Goal: Task Accomplishment & Management: Manage account settings

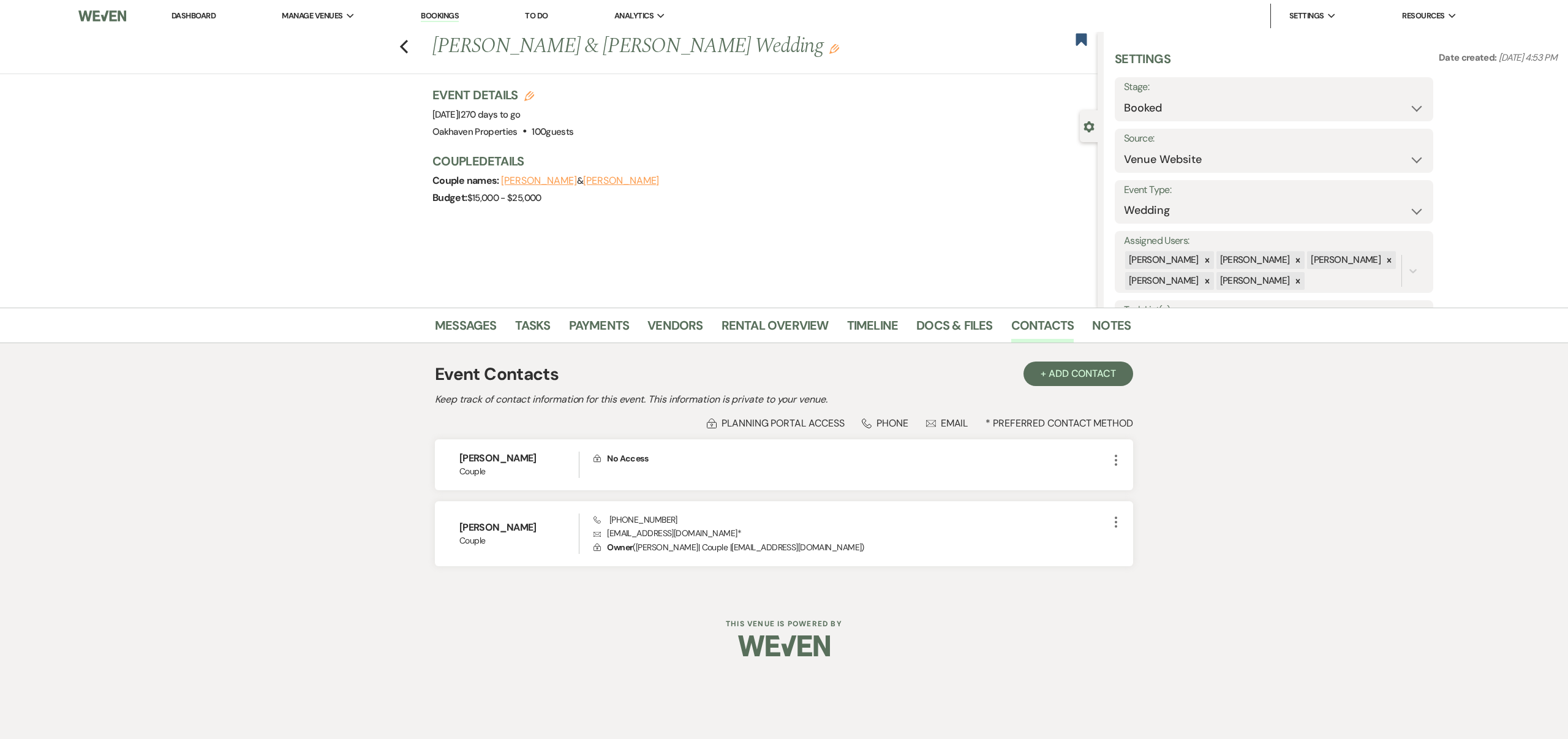
select select "5"
click at [964, 321] on link "Docs & Files" at bounding box center [955, 329] width 76 height 27
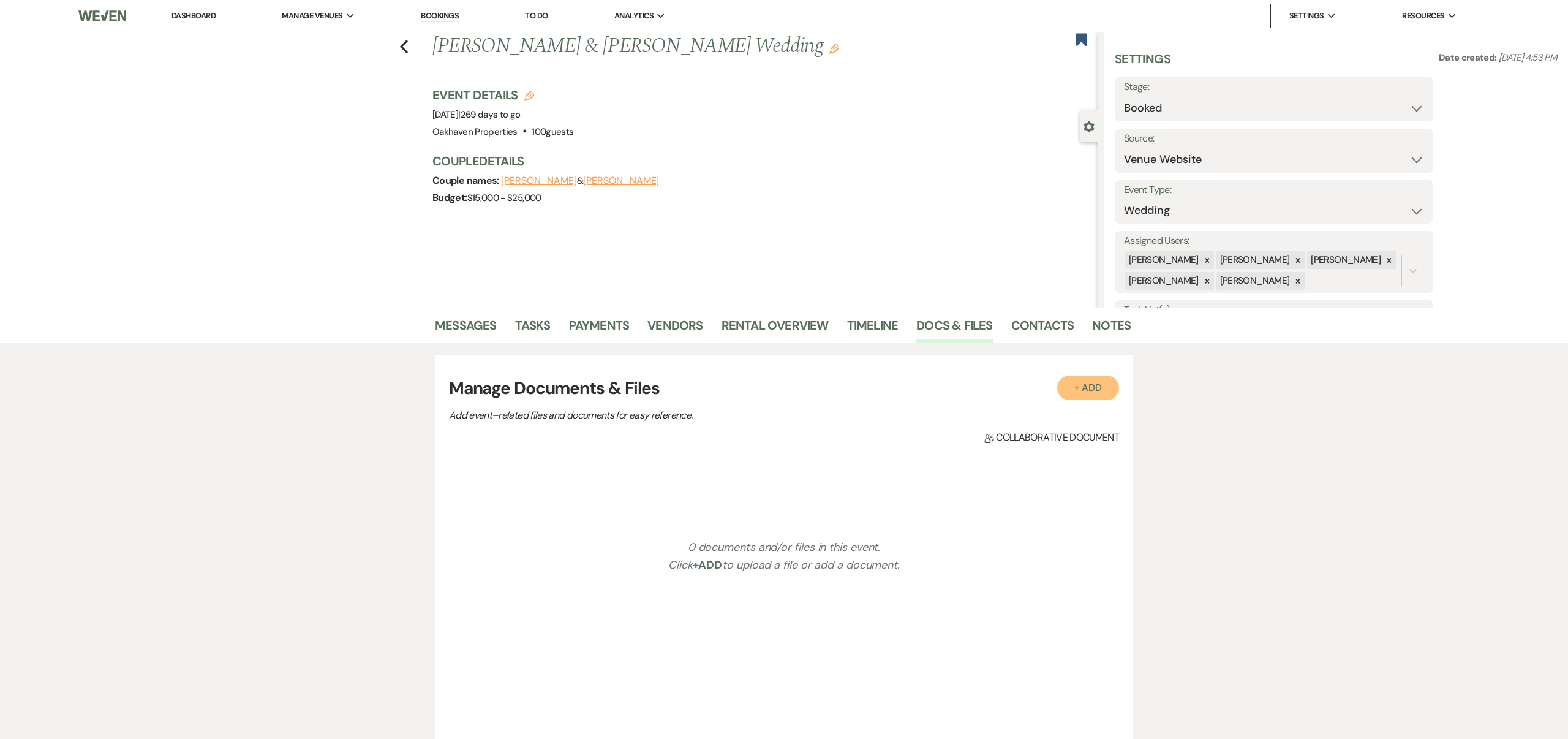
click at [1089, 384] on button "+ Add" at bounding box center [1089, 388] width 62 height 24
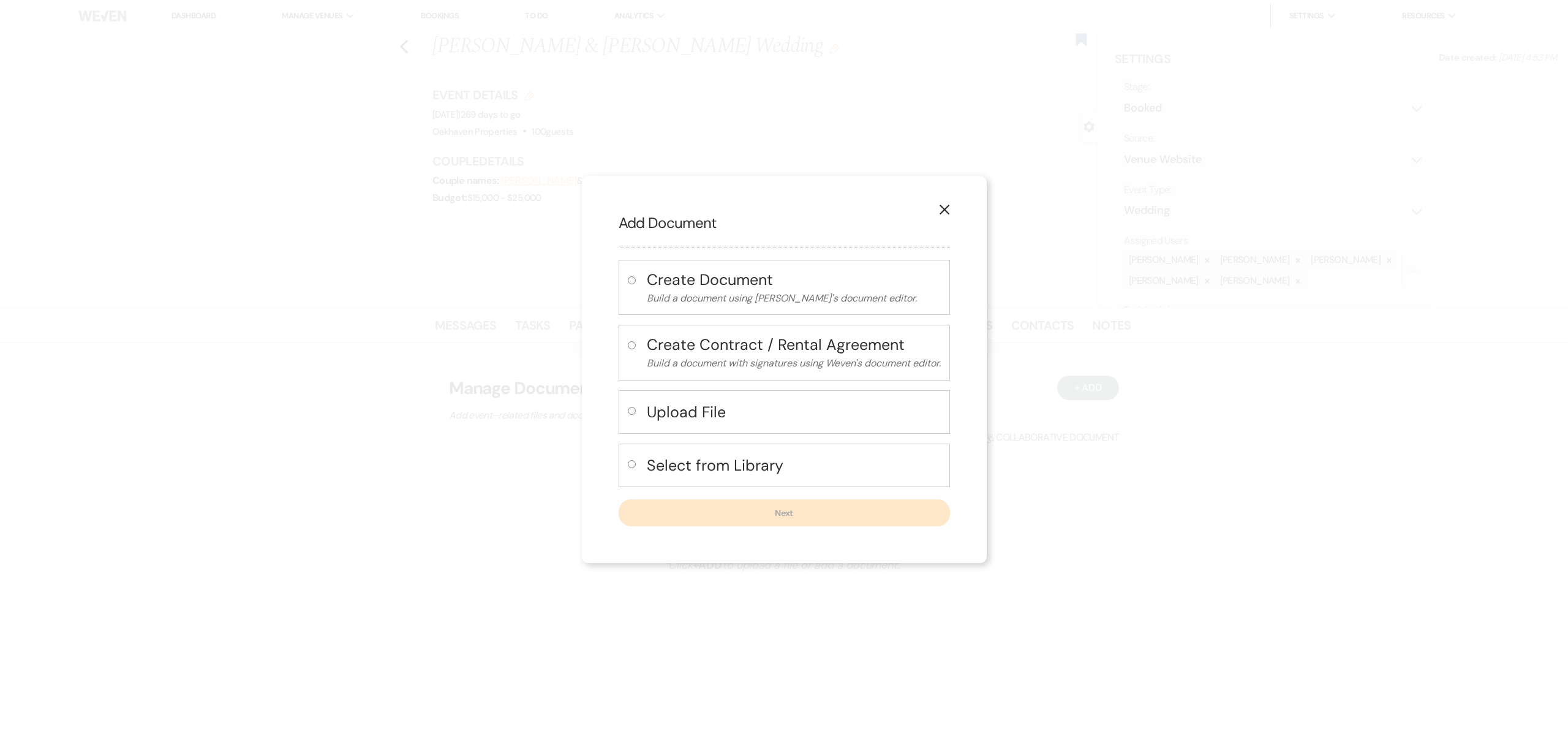
click at [630, 463] on input "radio" at bounding box center [632, 464] width 8 height 8
radio input "true"
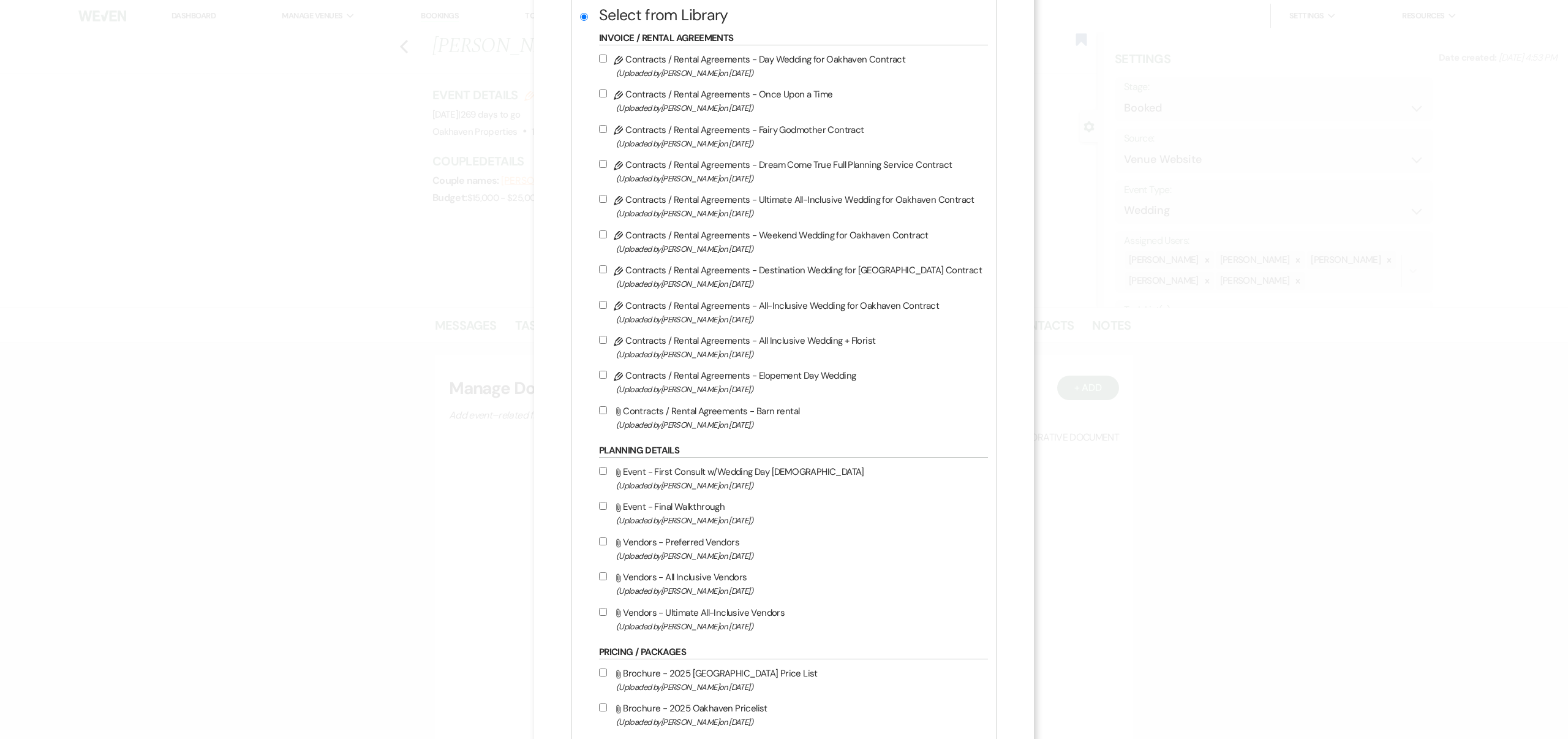
scroll to position [273, 0]
click at [607, 268] on input "Pencil Contracts / Rental Agreements - Destination Wedding for Oakhaven Contrac…" at bounding box center [603, 267] width 8 height 8
checkbox input "true"
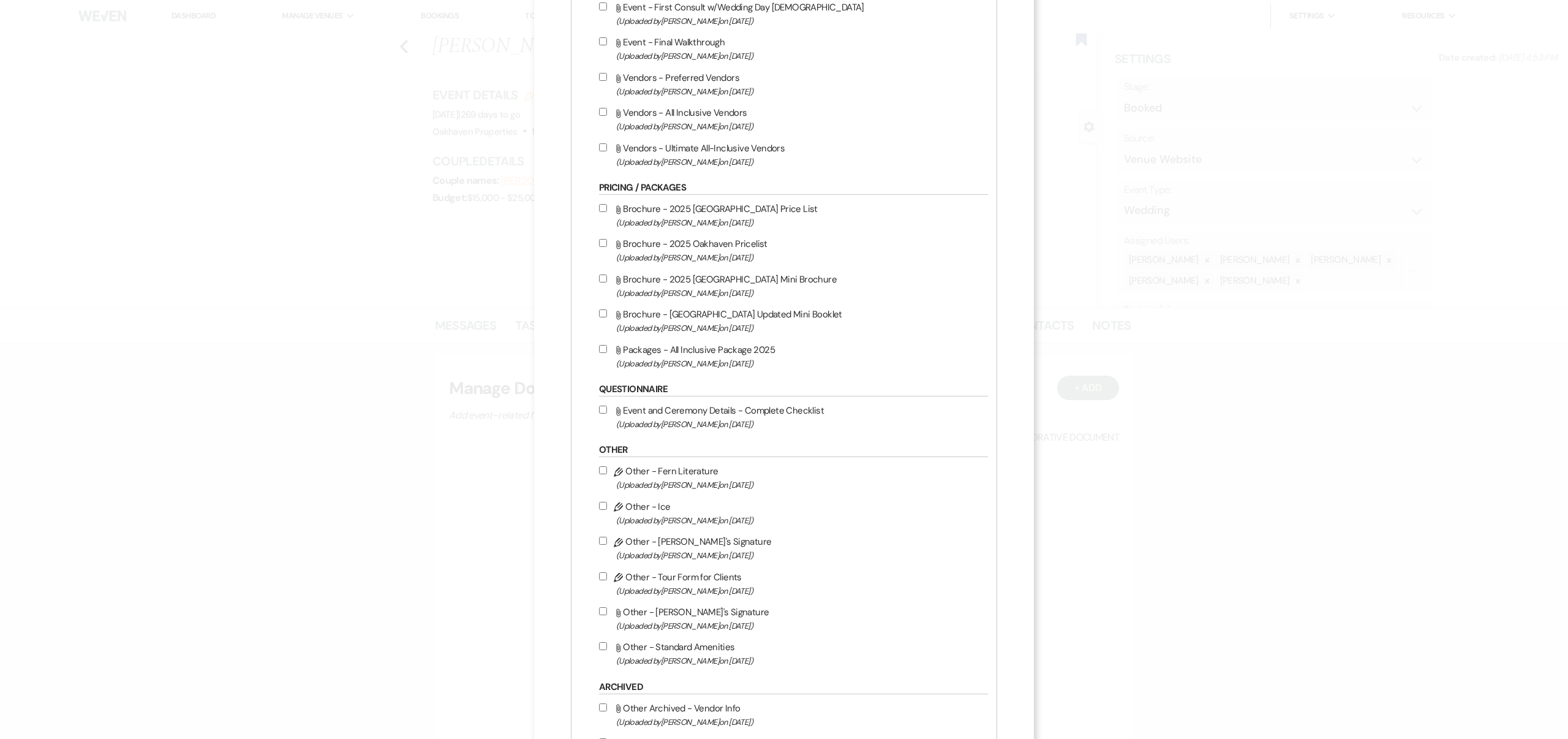
scroll to position [895, 0]
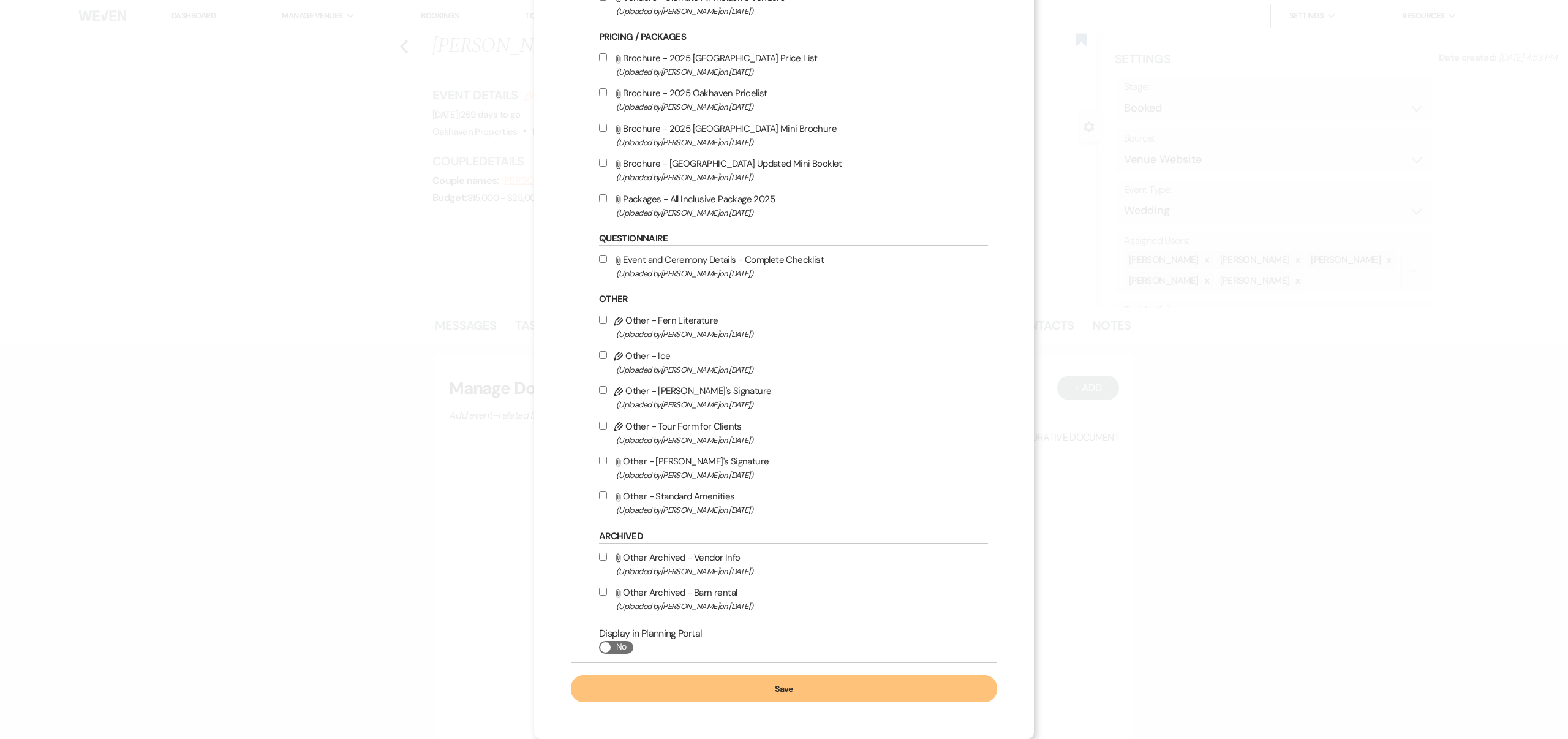
click at [789, 687] on button "Save" at bounding box center [784, 689] width 426 height 27
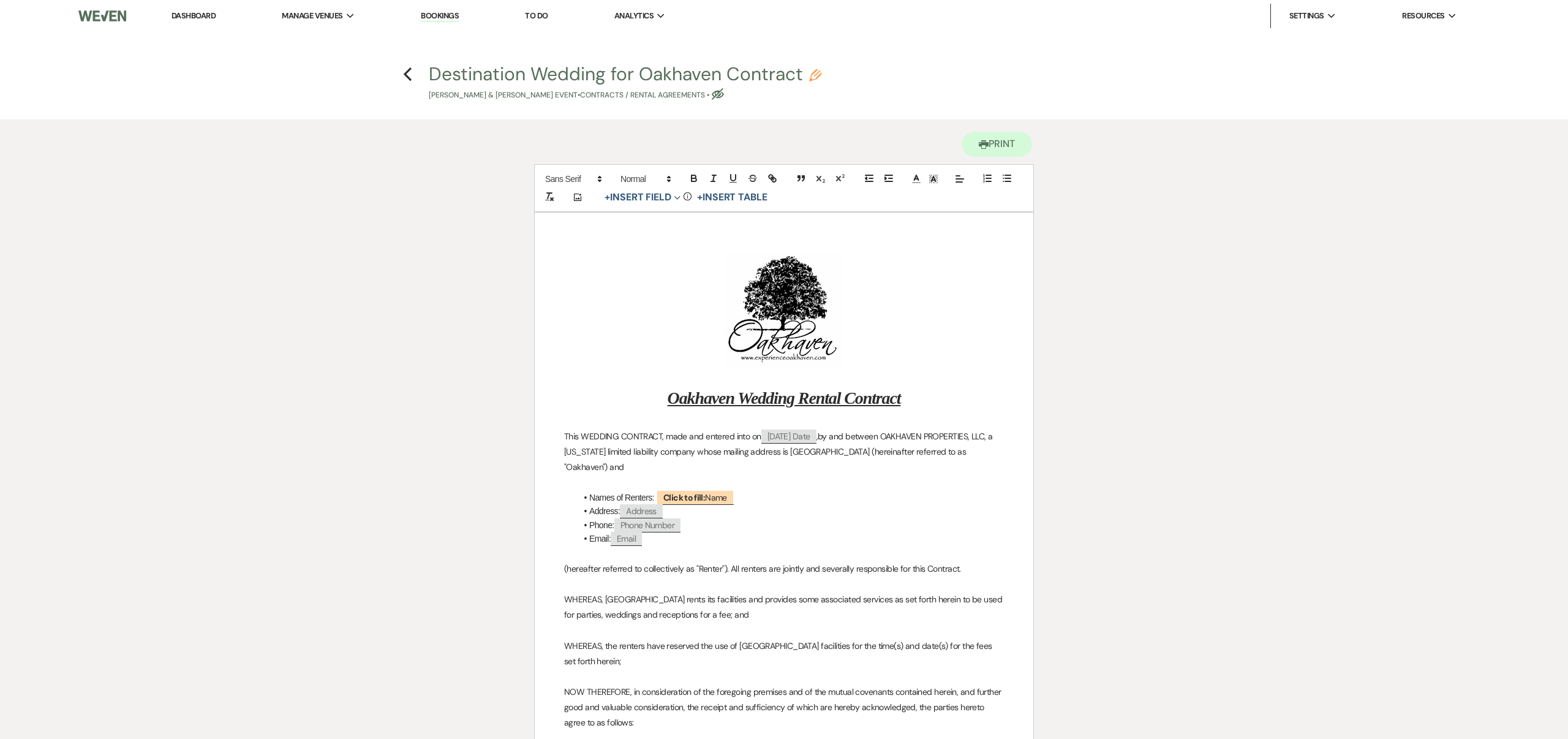
click at [814, 75] on use "button" at bounding box center [815, 75] width 12 height 12
select select "10"
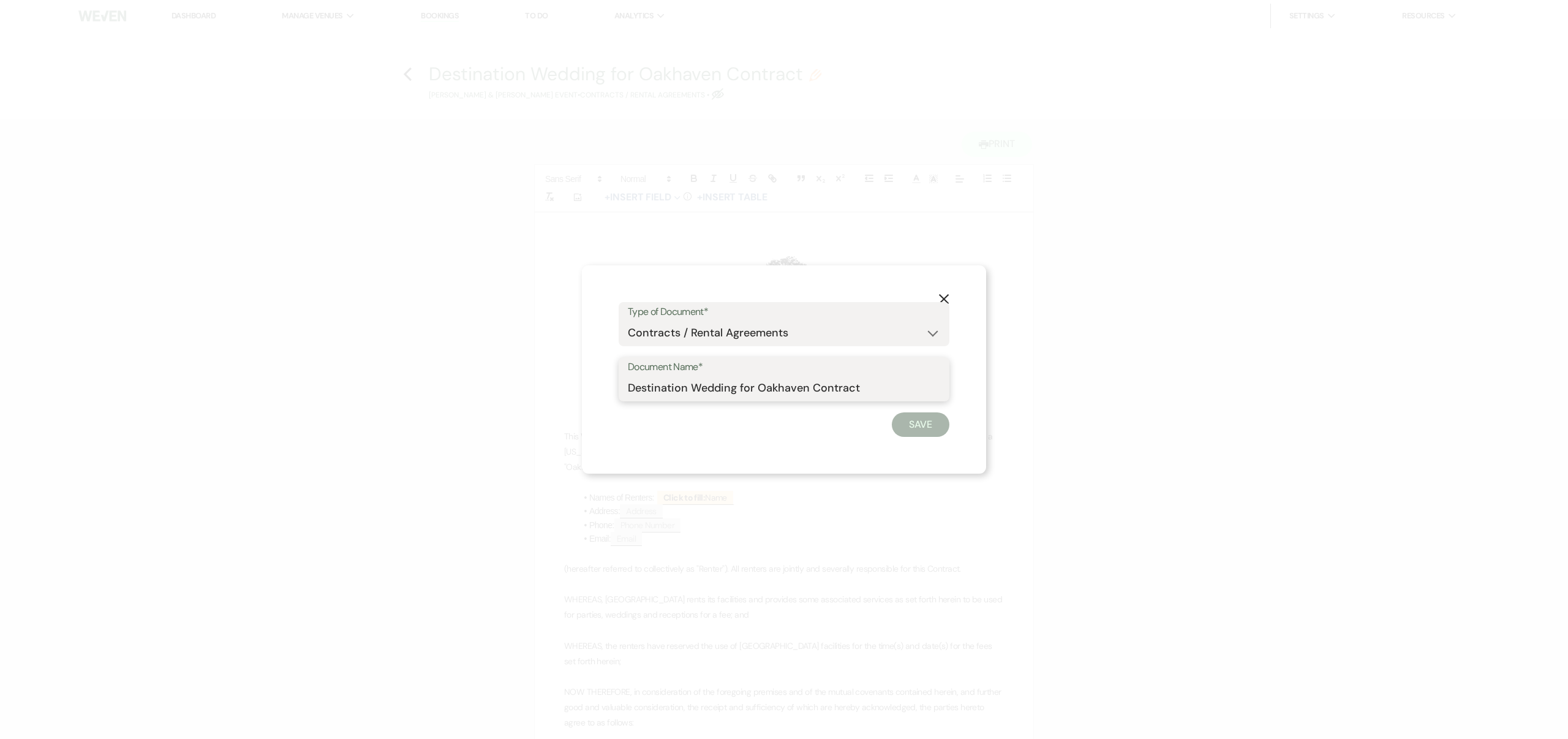
click at [632, 389] on input "Destination Wedding for Oakhaven Contract" at bounding box center [784, 388] width 313 height 24
drag, startPoint x: 889, startPoint y: 389, endPoint x: 822, endPoint y: 391, distance: 67.0
click at [822, 391] on input "Grace Danieley & Dustin Felts' Destination Wedding for Oakhaven Contract" at bounding box center [784, 388] width 313 height 24
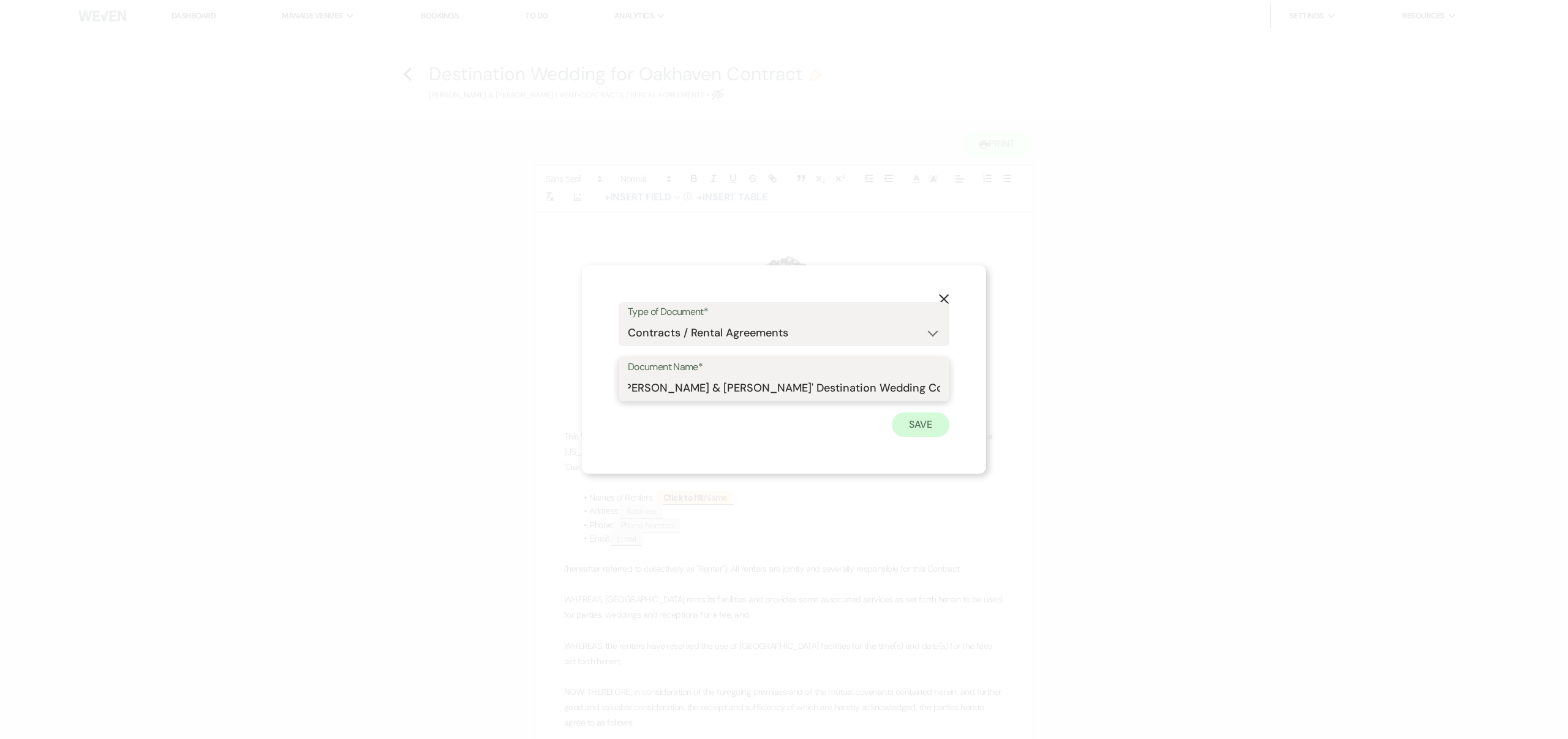
type input "[PERSON_NAME] & [PERSON_NAME]' Destination Wedding Contract"
click at [917, 421] on button "Save" at bounding box center [920, 425] width 58 height 24
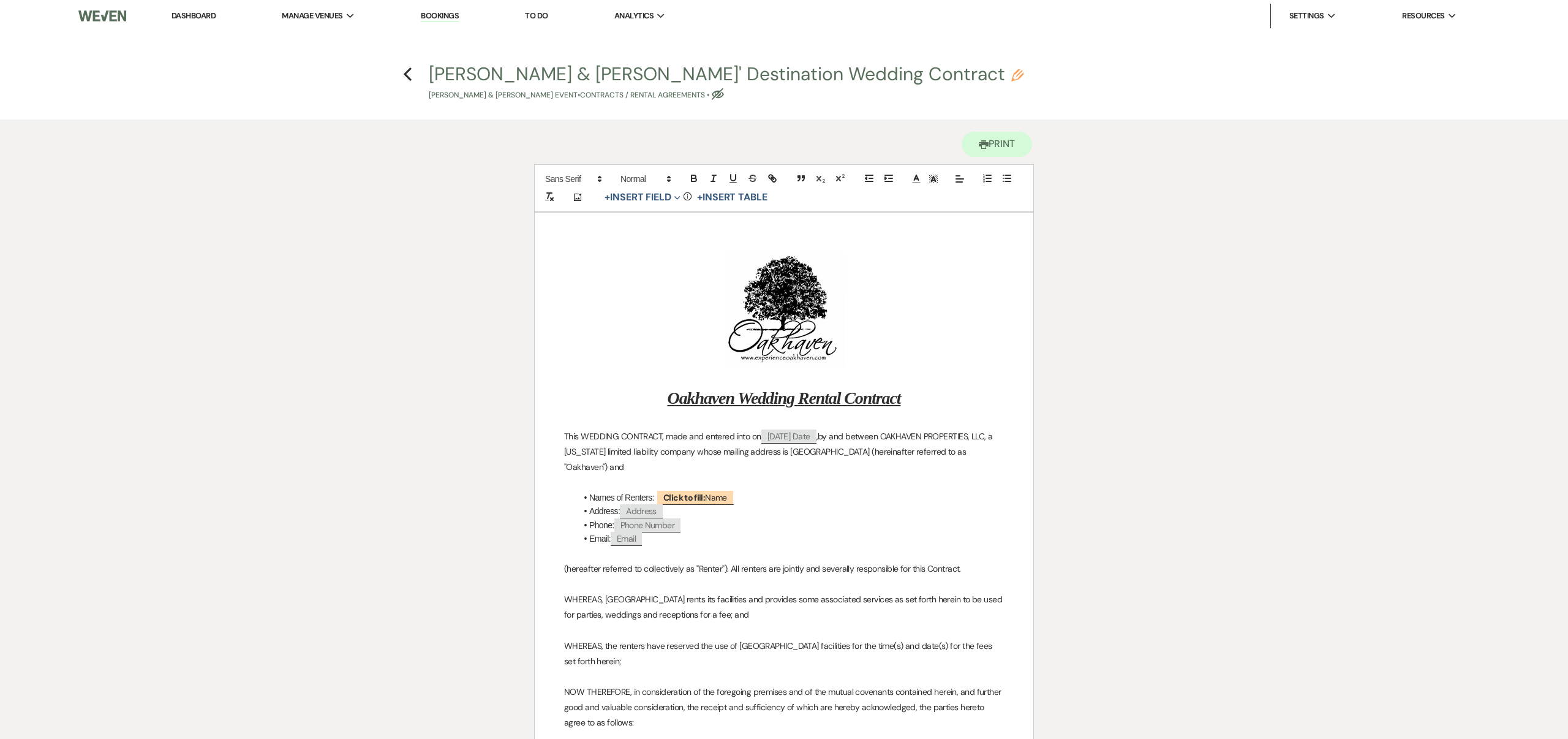
click at [721, 94] on use "button" at bounding box center [718, 94] width 12 height 11
select select "10"
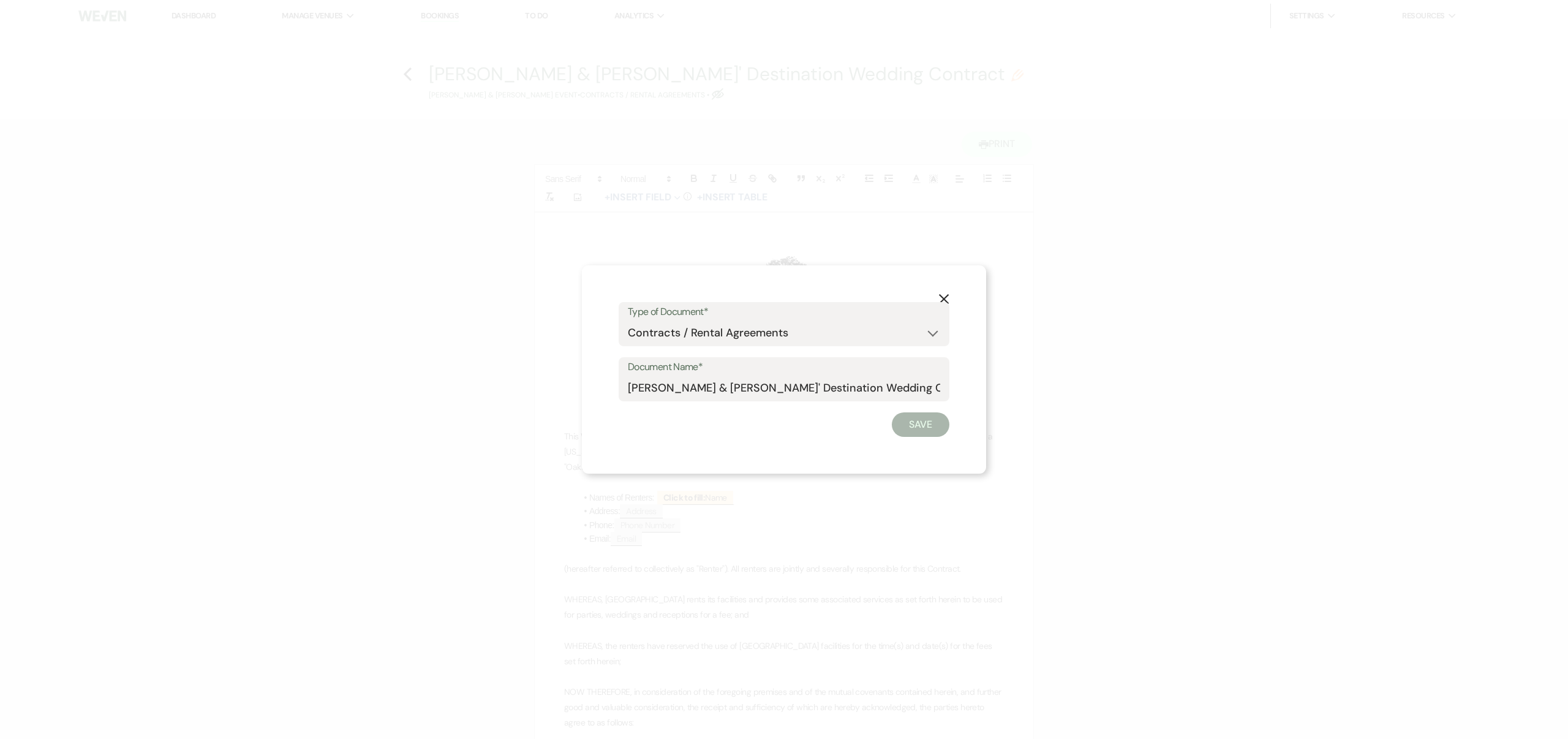
click at [944, 297] on icon "X" at bounding box center [944, 299] width 11 height 11
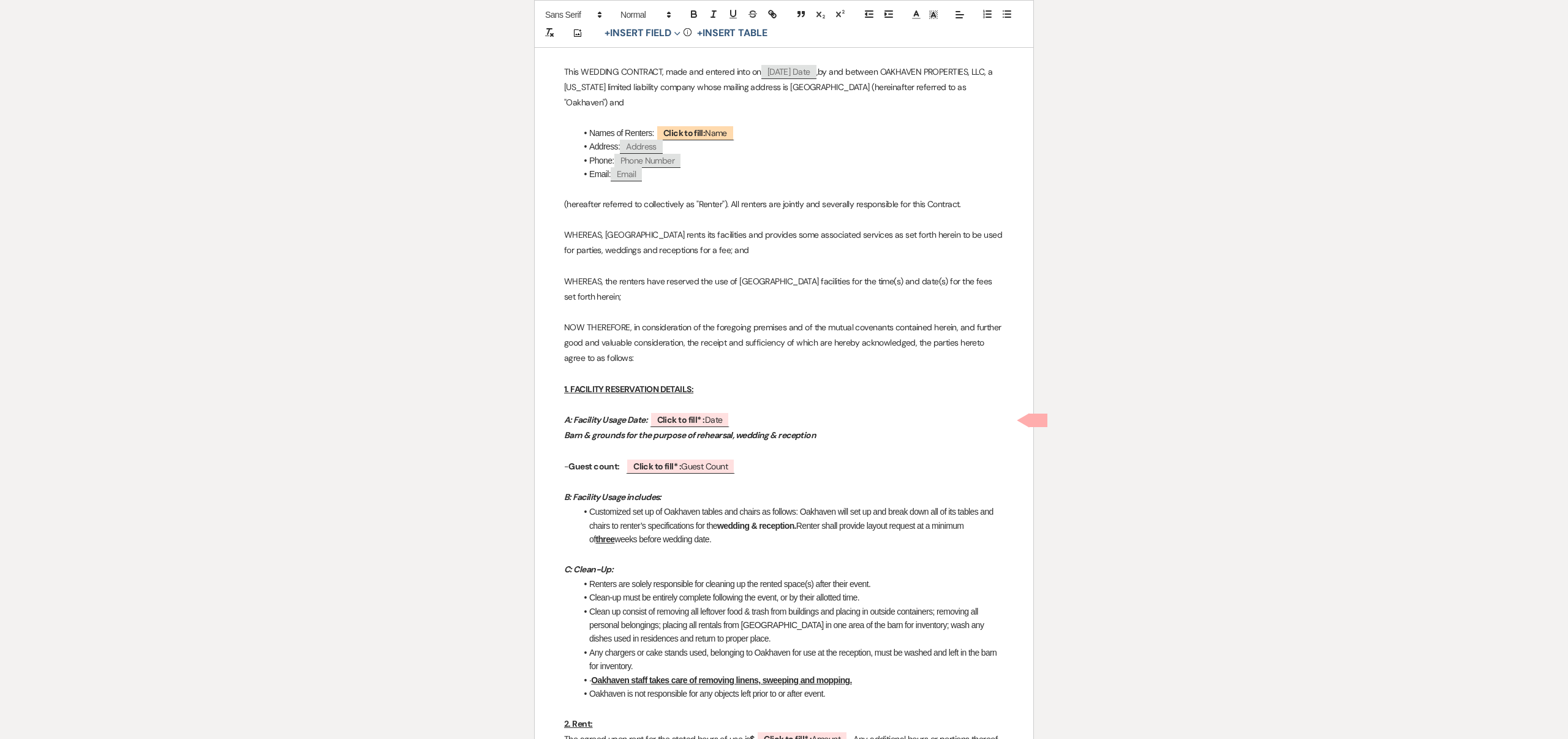
scroll to position [365, 0]
click at [711, 135] on span "Click to fill: Name" at bounding box center [695, 133] width 79 height 16
select select "Name"
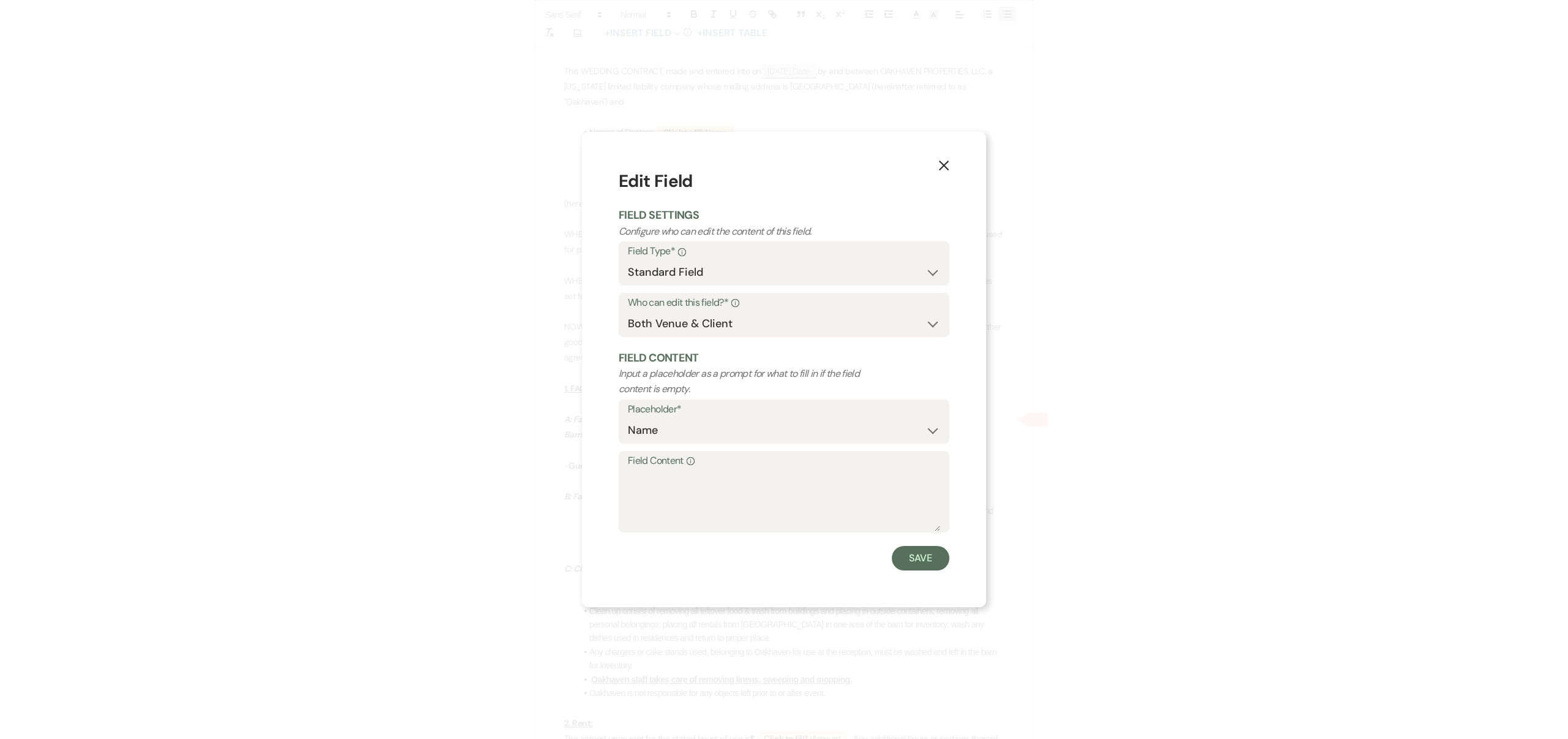
click at [945, 164] on use "button" at bounding box center [944, 165] width 10 height 10
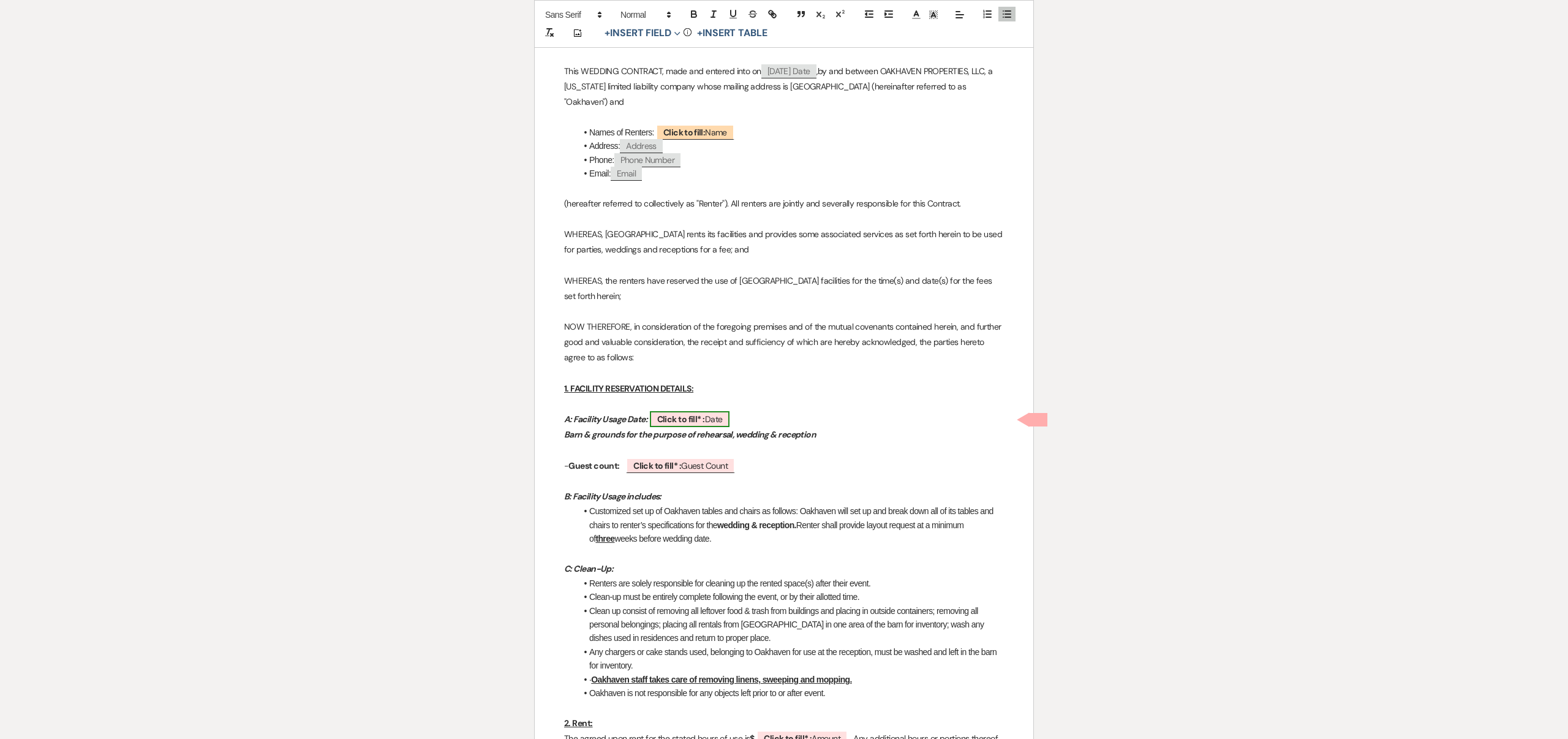
click at [710, 421] on span "Click to fill* : Date" at bounding box center [690, 420] width 80 height 16
select select "owner"
select select "Date"
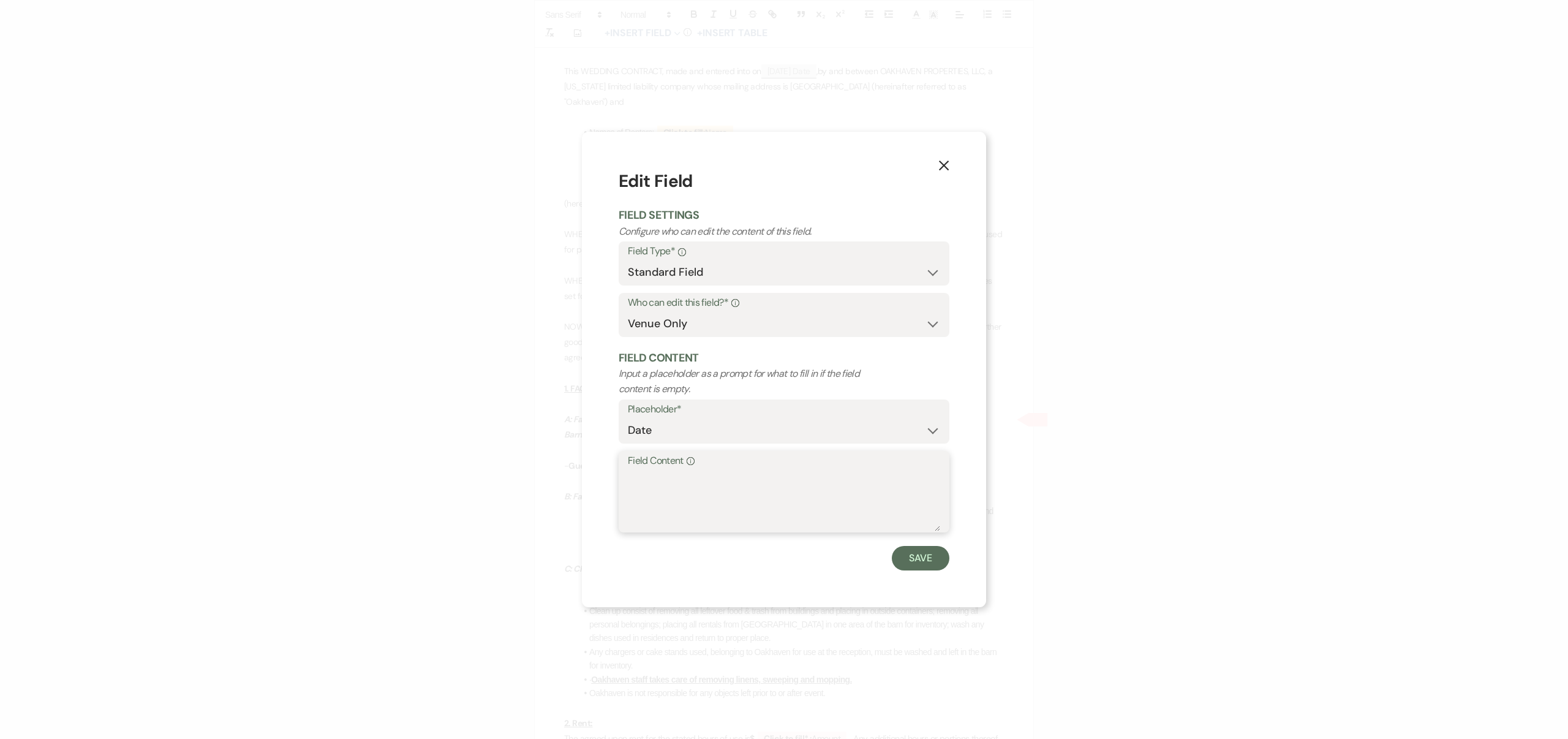
click at [640, 475] on textarea "Field Content Info" at bounding box center [784, 501] width 313 height 62
click at [629, 475] on textarea "June 18th 2026 at 6:00pm through" at bounding box center [784, 501] width 313 height 62
click at [863, 477] on textarea "Thursday, June 18th 2026 at 6:00pm through" at bounding box center [784, 501] width 313 height 62
type textarea "[DATE] 6:00pm through [DATE] 1:00pm"
click at [924, 557] on button "Save" at bounding box center [920, 558] width 58 height 24
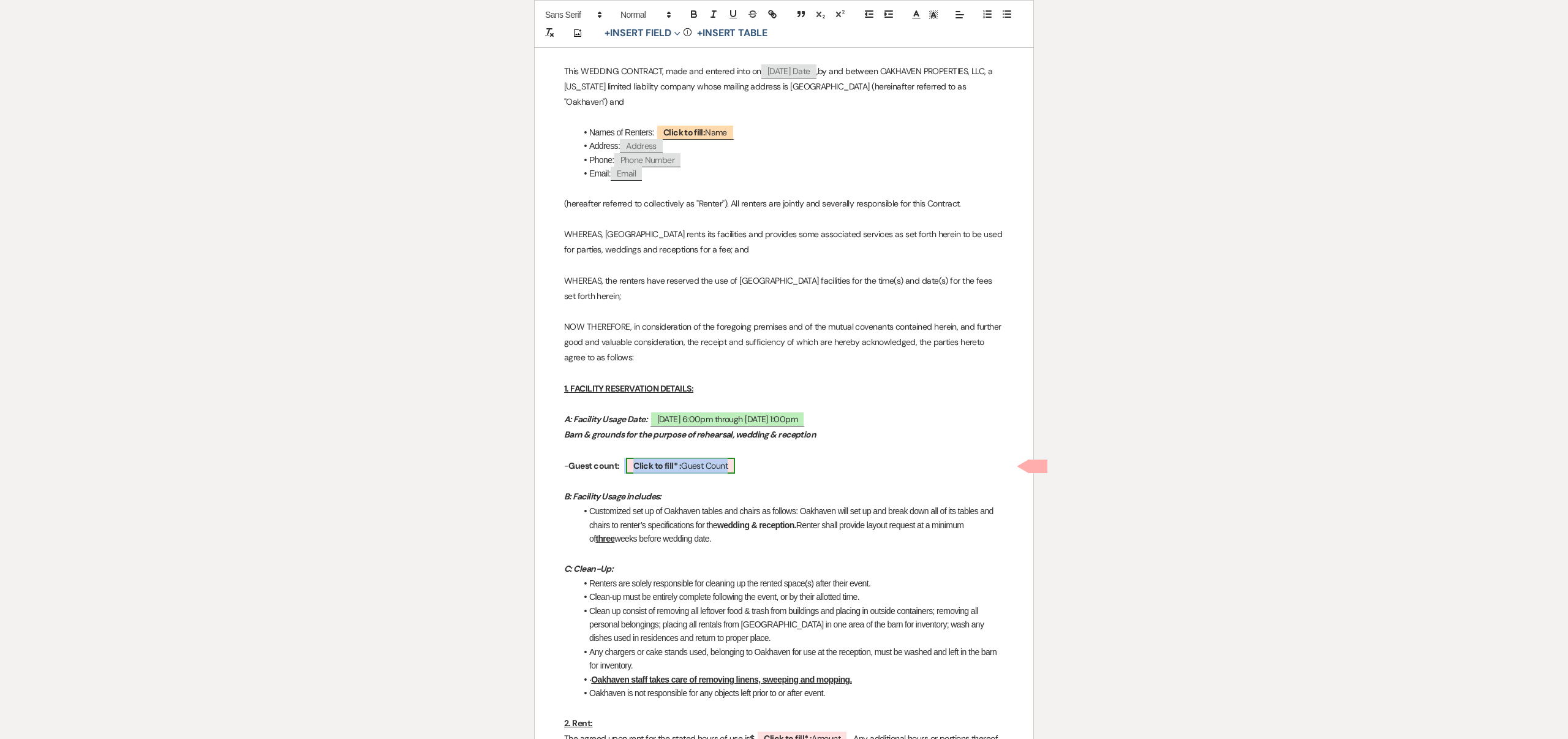
click at [718, 464] on span "Click to fill* : Guest Count" at bounding box center [680, 466] width 109 height 16
select select "owner"
select select "custom_placeholder"
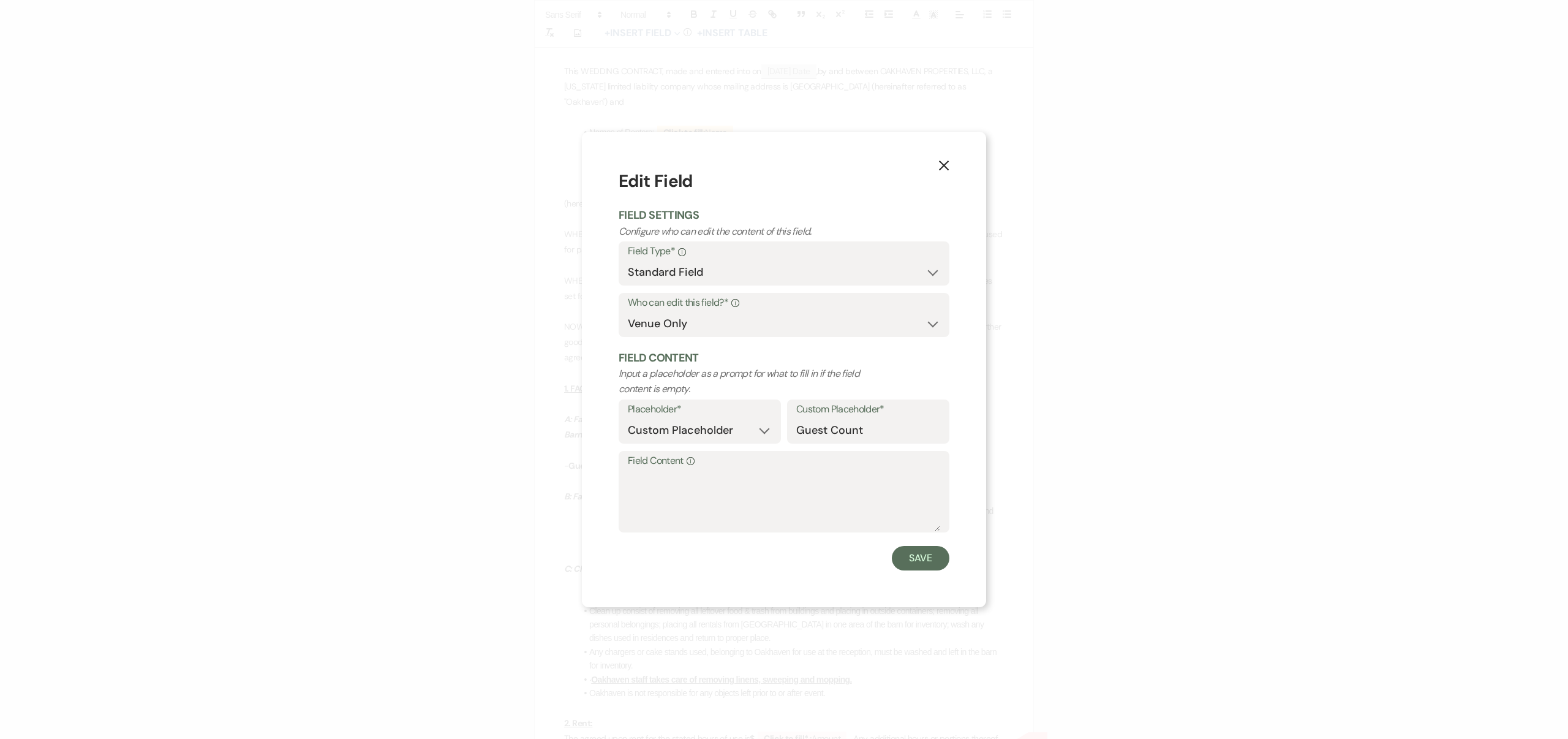
click at [714, 468] on label "Field Content Info" at bounding box center [784, 461] width 313 height 18
click at [714, 470] on textarea "Field Content Info" at bounding box center [784, 501] width 313 height 62
type textarea "100"
click at [910, 559] on button "Save" at bounding box center [920, 558] width 58 height 24
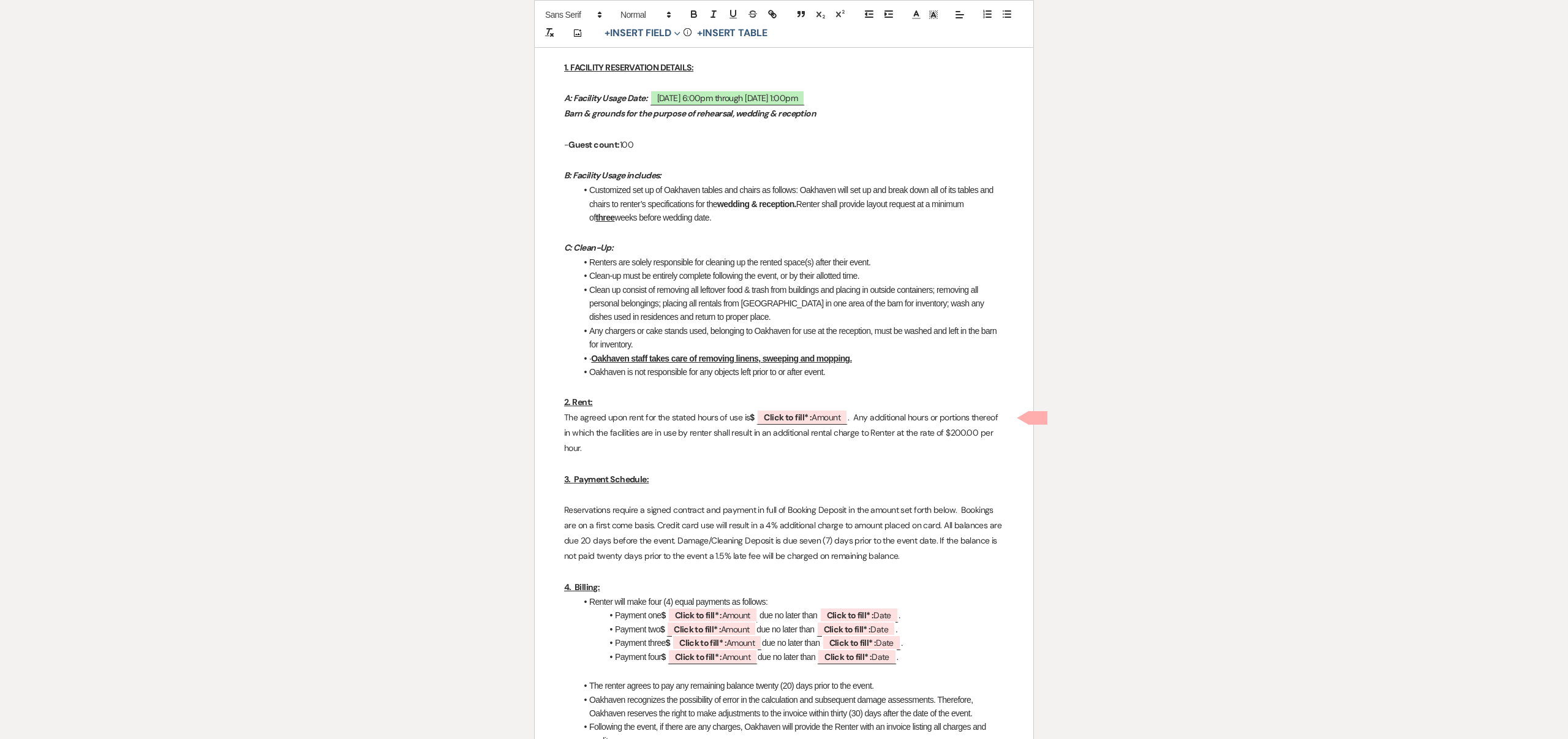
scroll to position [694, 0]
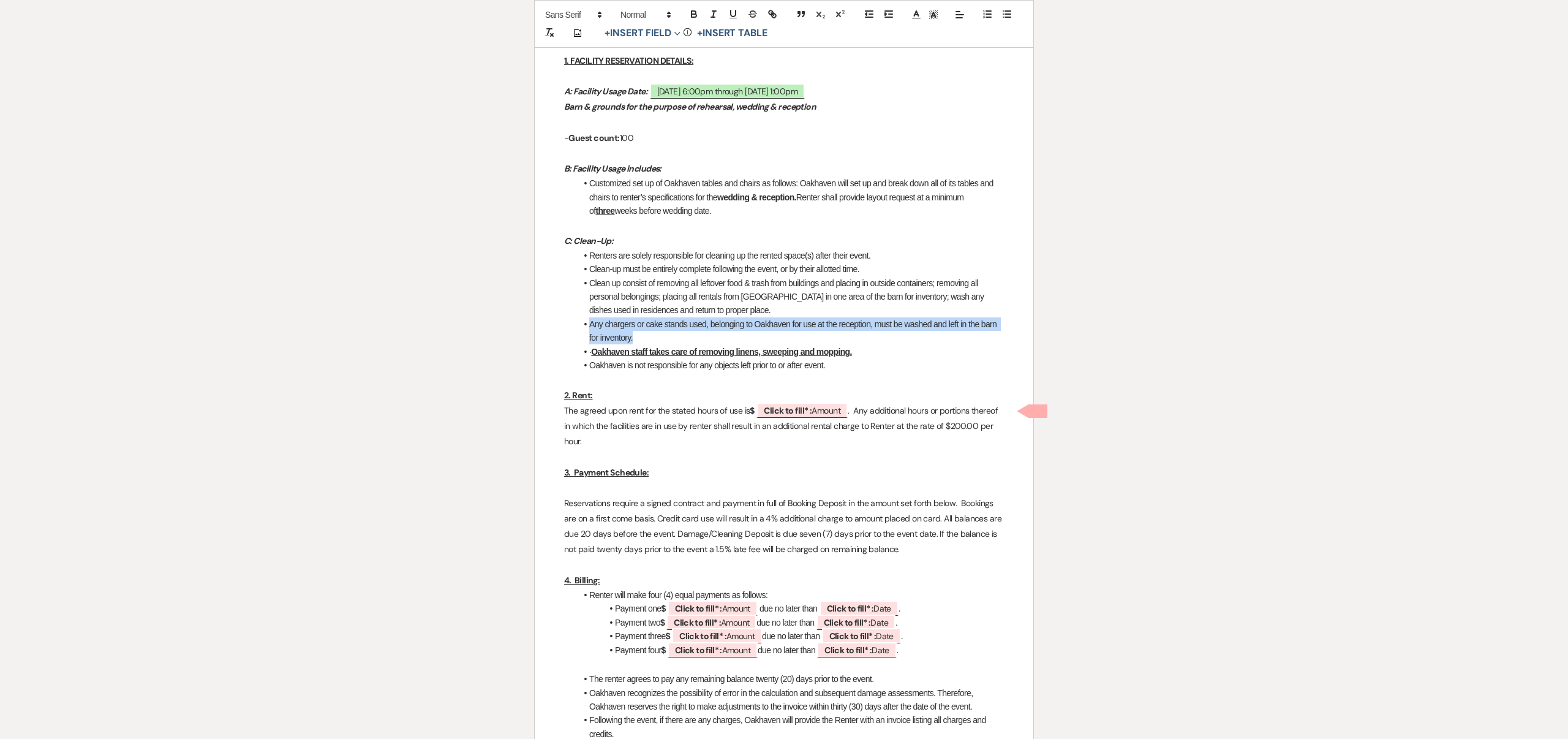
drag, startPoint x: 590, startPoint y: 325, endPoint x: 1006, endPoint y: 334, distance: 416.1
click at [693, 13] on icon "button" at bounding box center [694, 15] width 11 height 11
click at [876, 384] on p at bounding box center [784, 379] width 440 height 15
click at [792, 412] on b "Click to fill* :" at bounding box center [787, 411] width 48 height 11
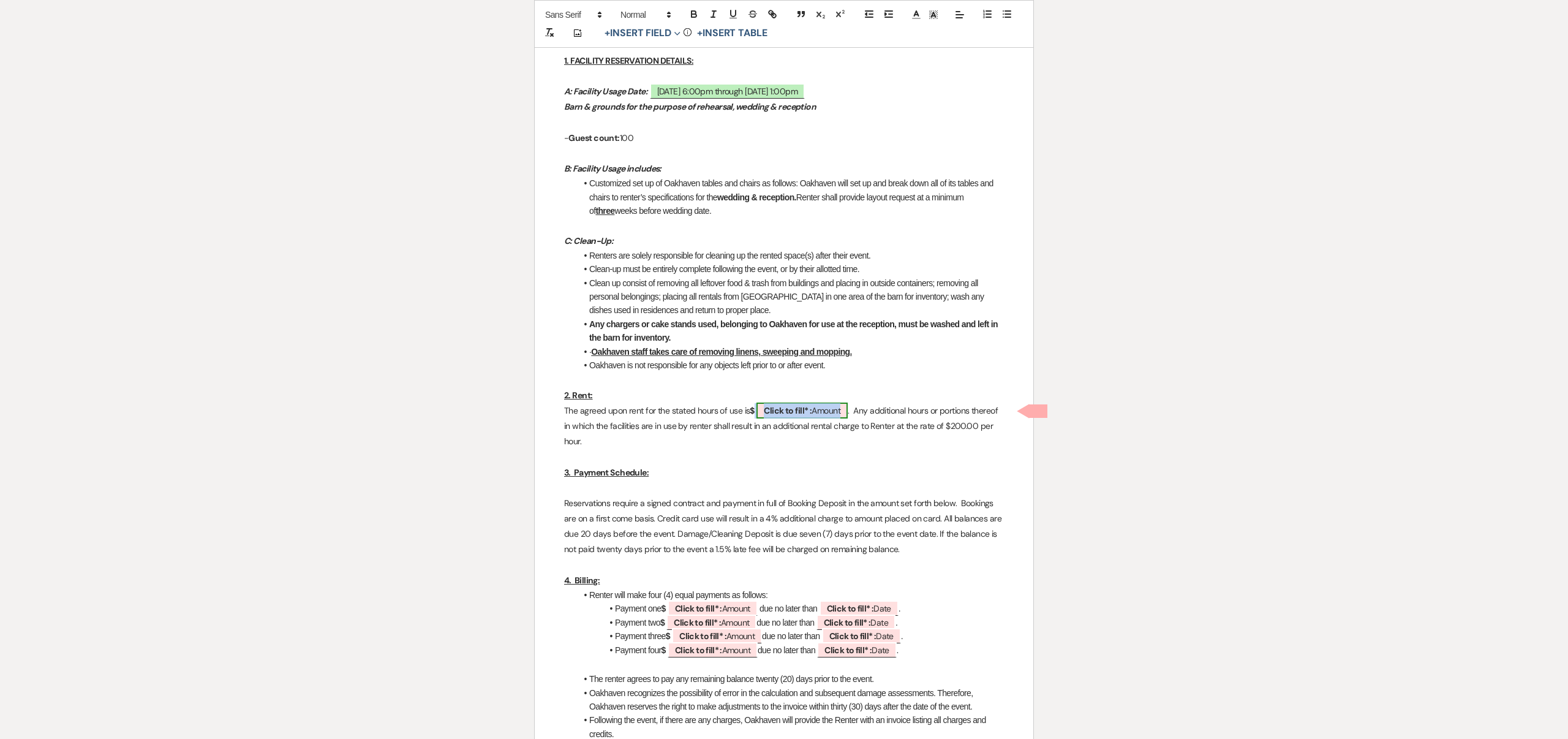
select select "owner"
select select "Amount"
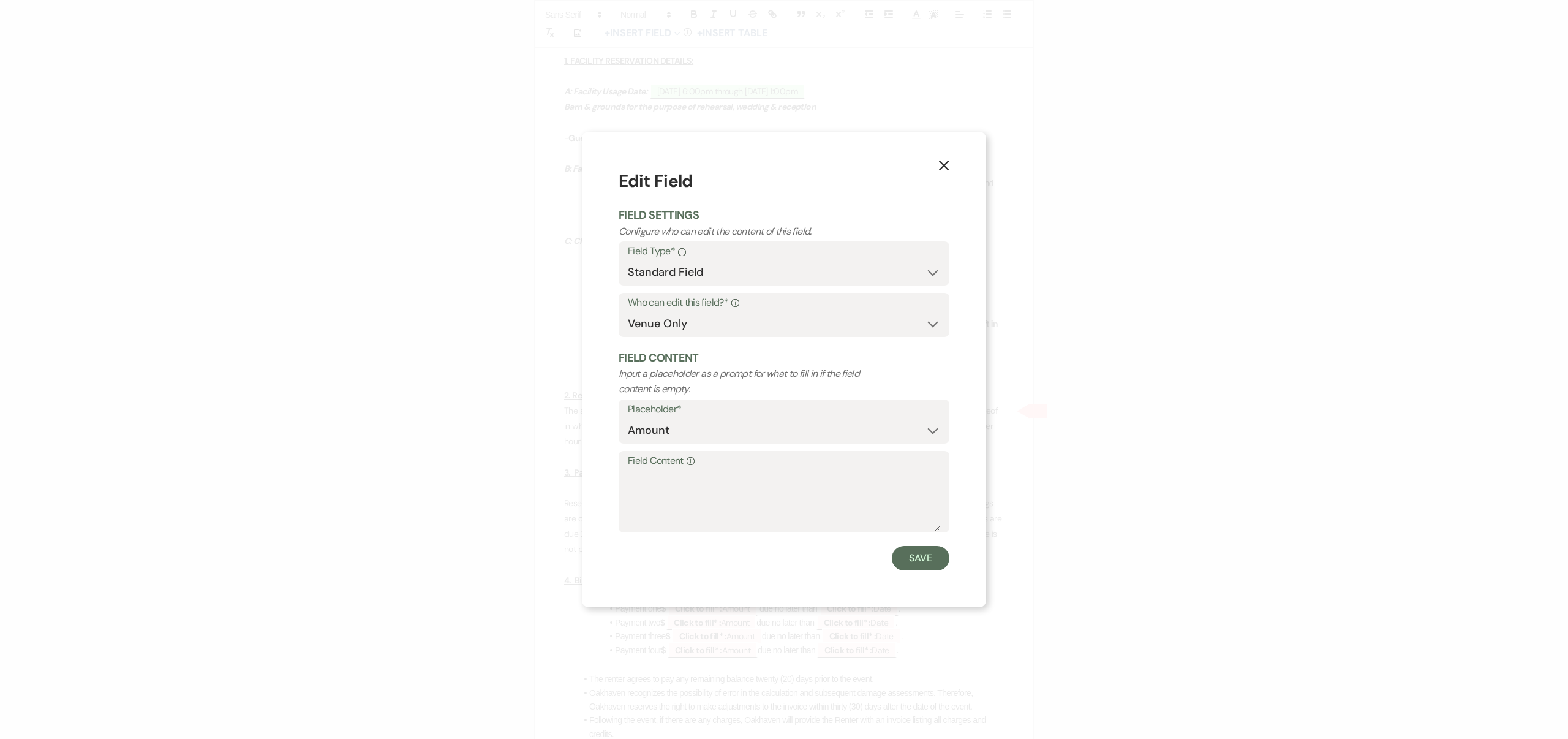
click at [721, 464] on label "Field Content Info" at bounding box center [784, 461] width 313 height 18
click at [721, 470] on textarea "Field Content Info" at bounding box center [784, 501] width 313 height 62
type textarea "$12,195.00"
click at [923, 556] on button "Save" at bounding box center [920, 558] width 58 height 24
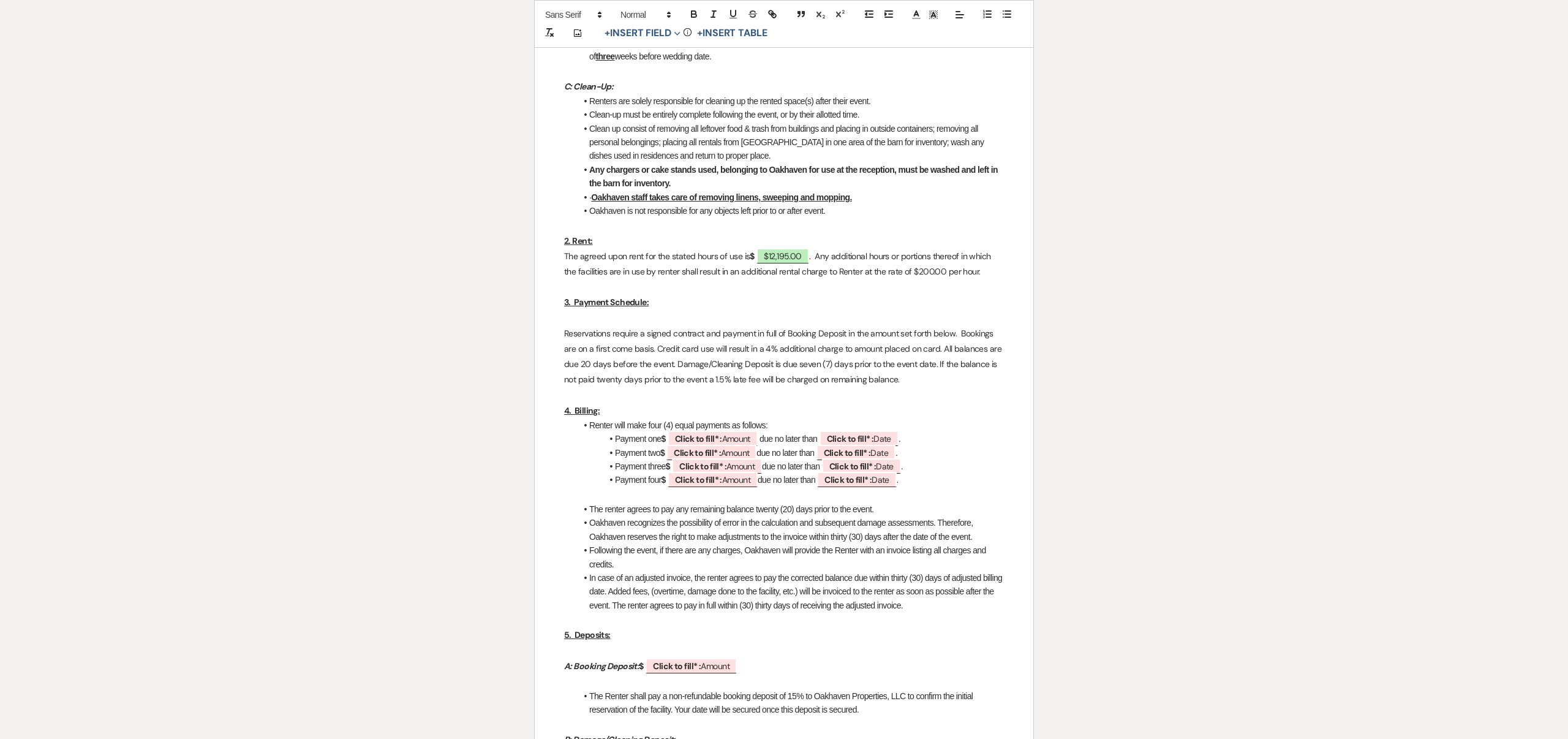
scroll to position [852, 0]
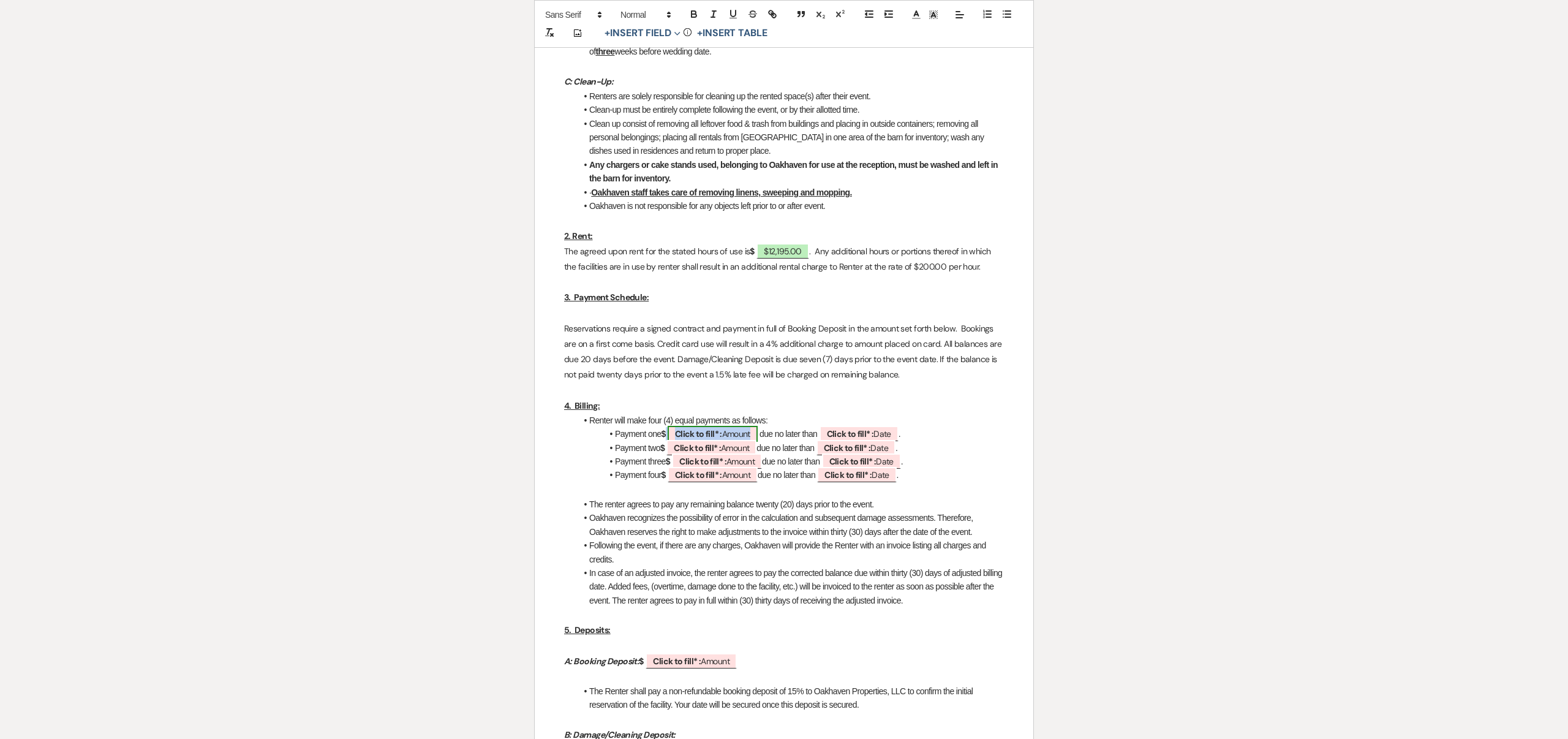
click at [697, 435] on b "Click to fill* :" at bounding box center [699, 434] width 47 height 11
select select "owner"
select select "Amount"
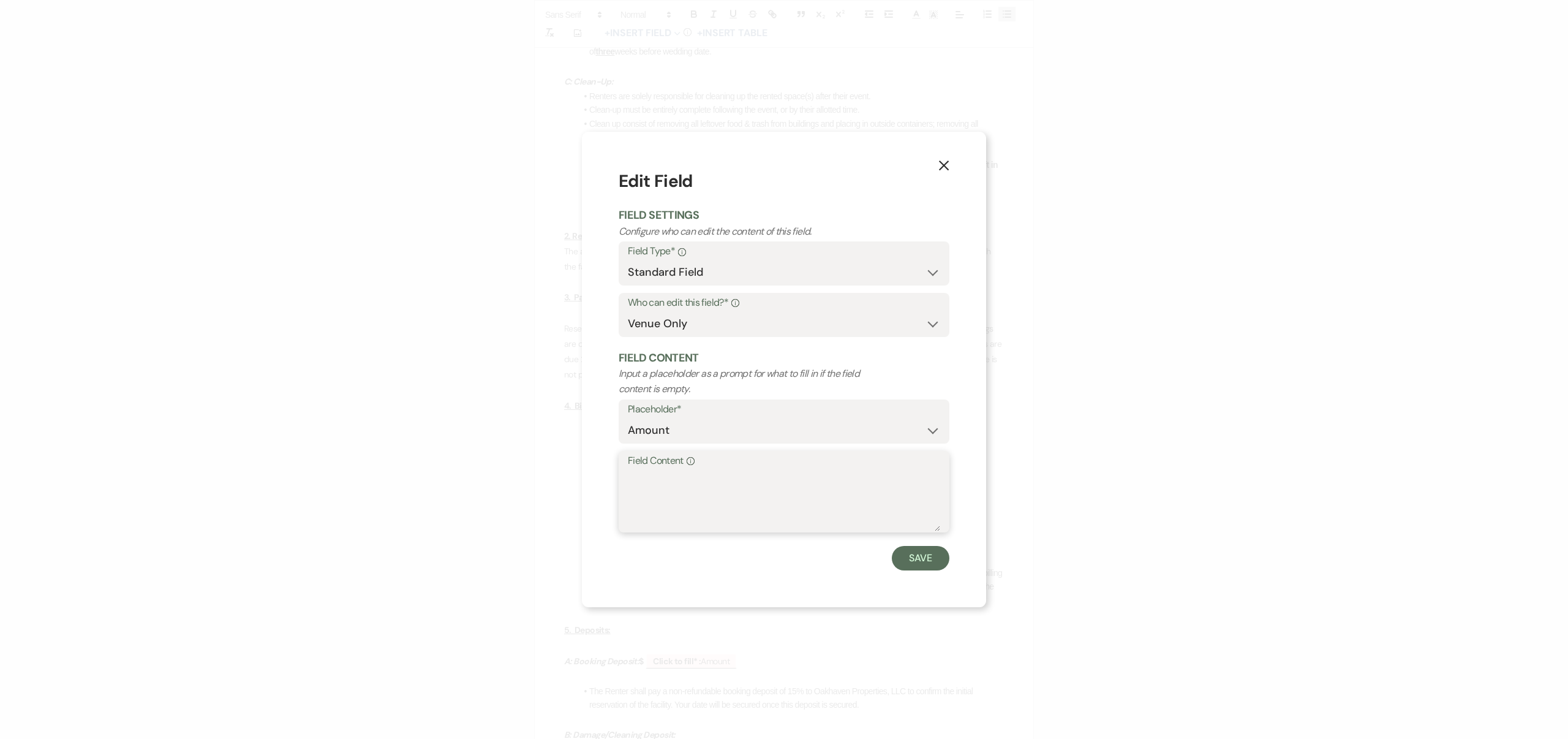
click at [692, 471] on textarea "Field Content Info" at bounding box center [784, 501] width 313 height 62
type textarea "2608.00"
click at [918, 557] on button "Save" at bounding box center [920, 558] width 58 height 24
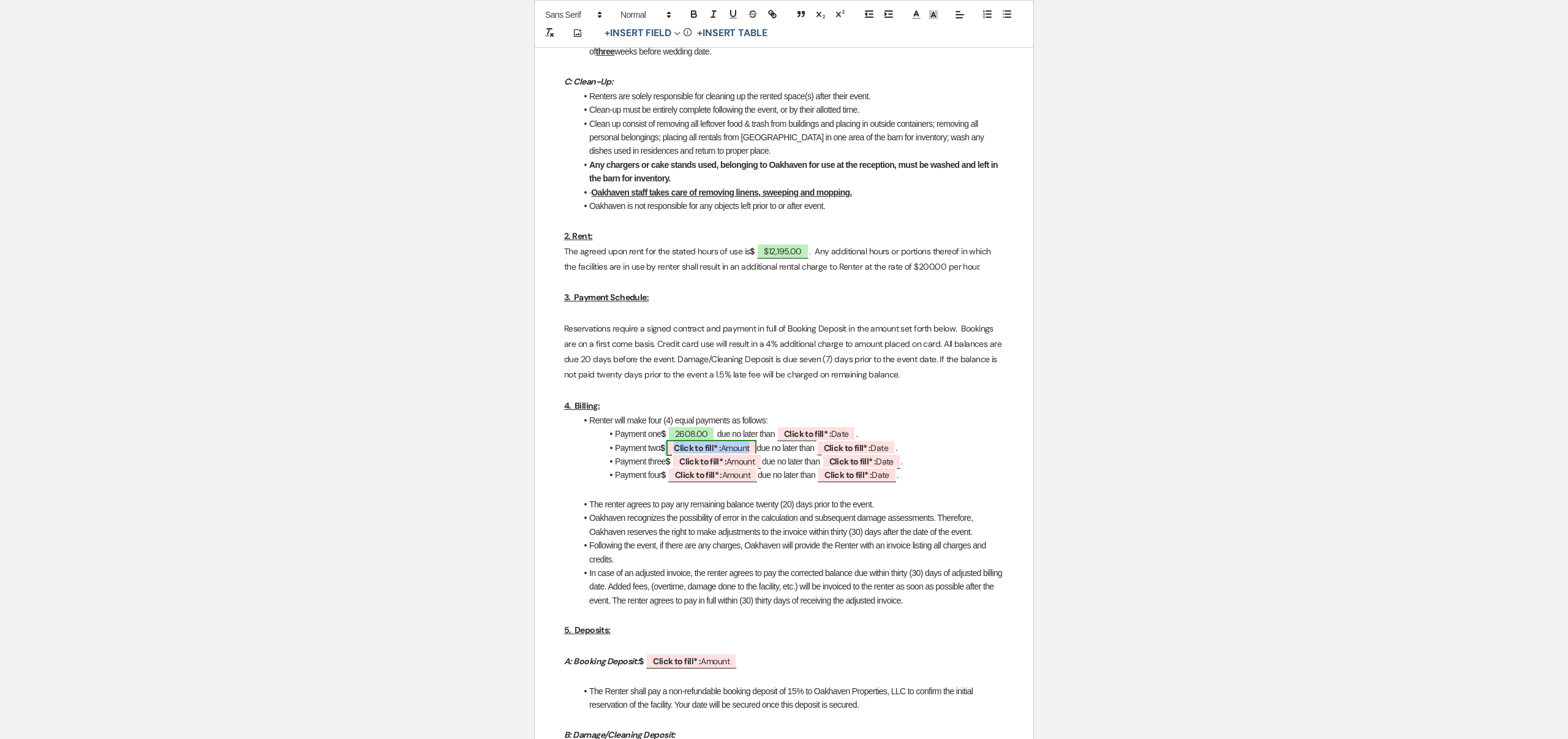
click at [713, 446] on b "Click to fill* :" at bounding box center [697, 448] width 47 height 11
select select "owner"
select select "Amount"
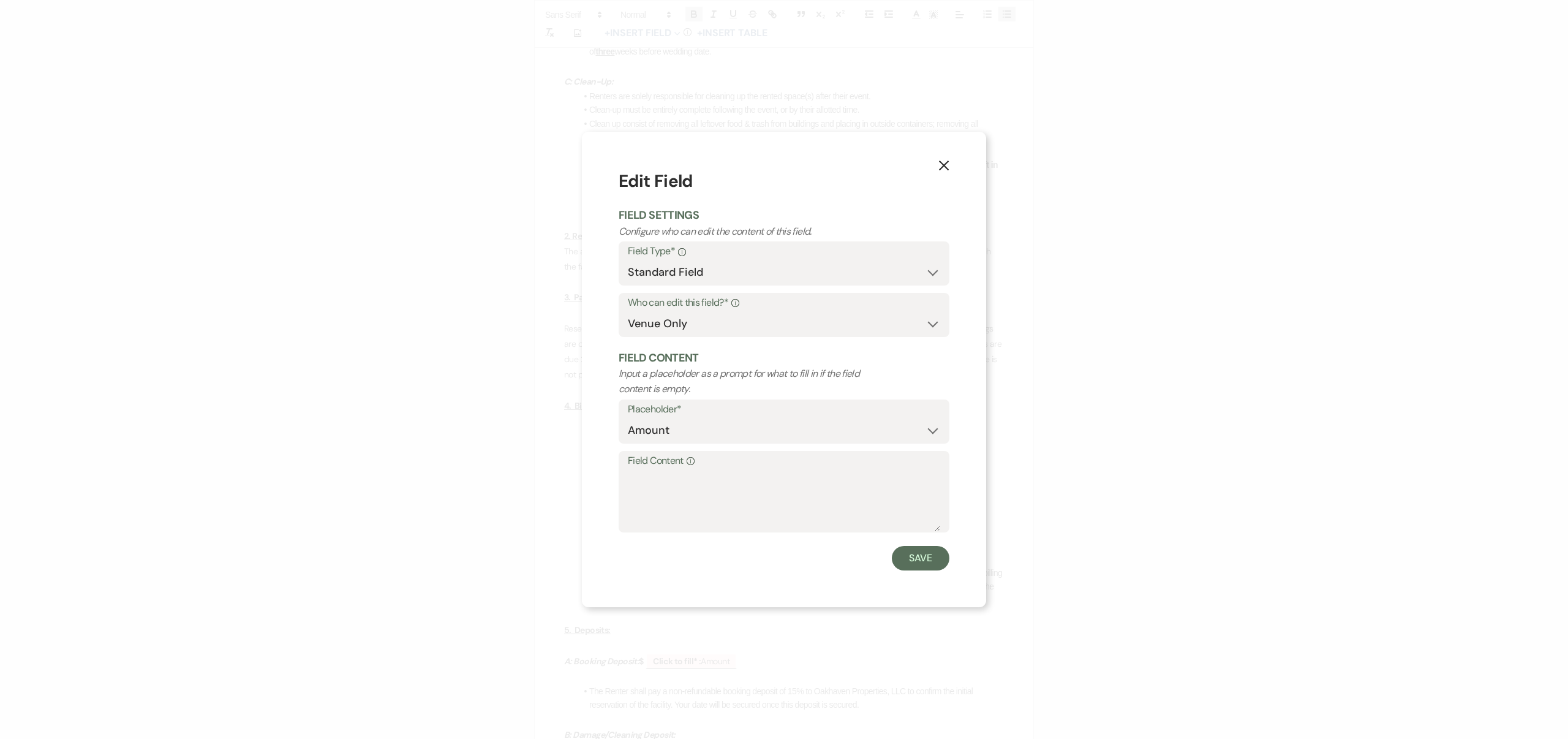
click at [710, 465] on label "Field Content Info" at bounding box center [784, 461] width 313 height 18
click at [710, 470] on textarea "Field Content Info" at bounding box center [784, 501] width 313 height 62
type textarea "2608.00"
click at [919, 560] on button "Save" at bounding box center [920, 558] width 58 height 24
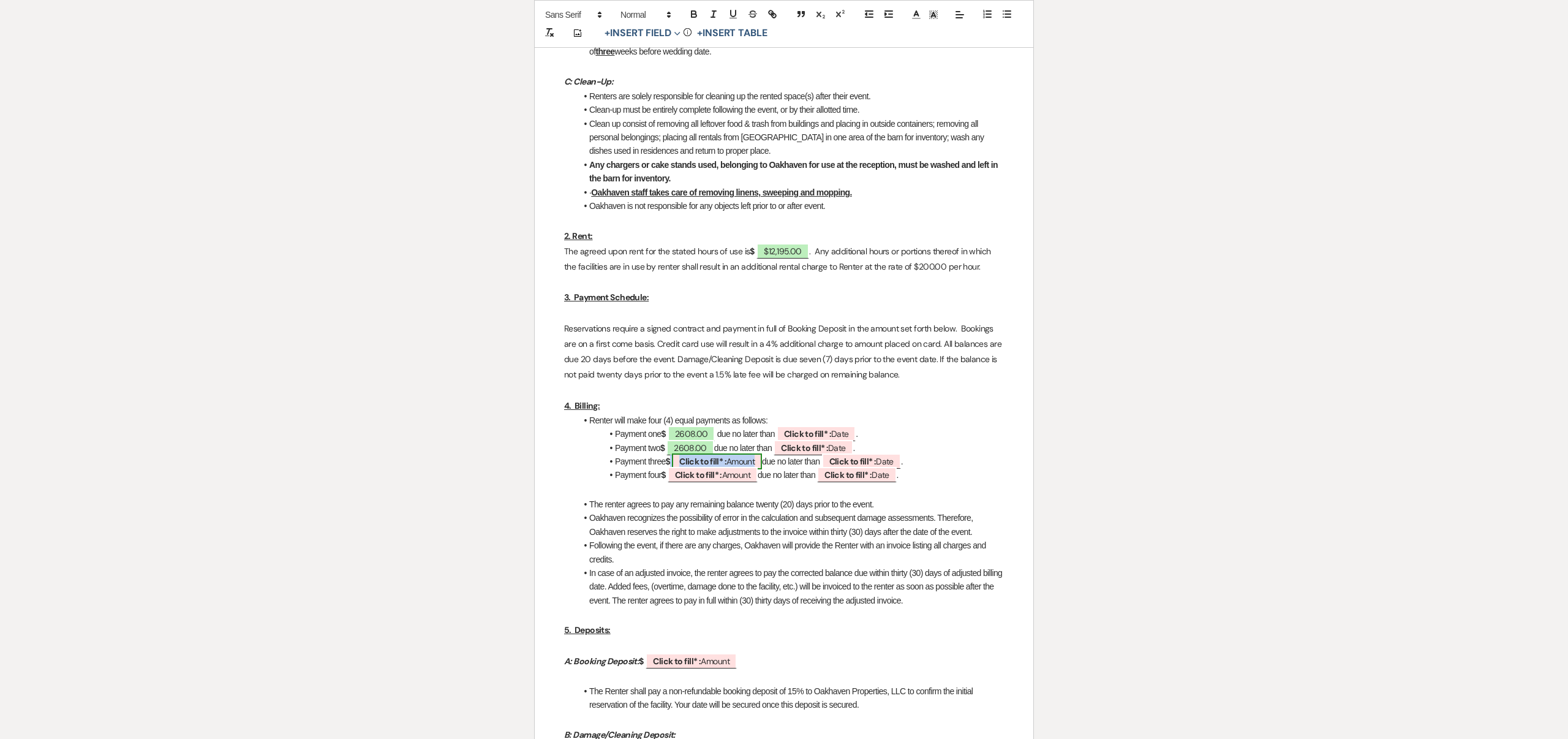
click at [726, 463] on b "Click to fill* :" at bounding box center [703, 462] width 47 height 11
select select "owner"
select select "Amount"
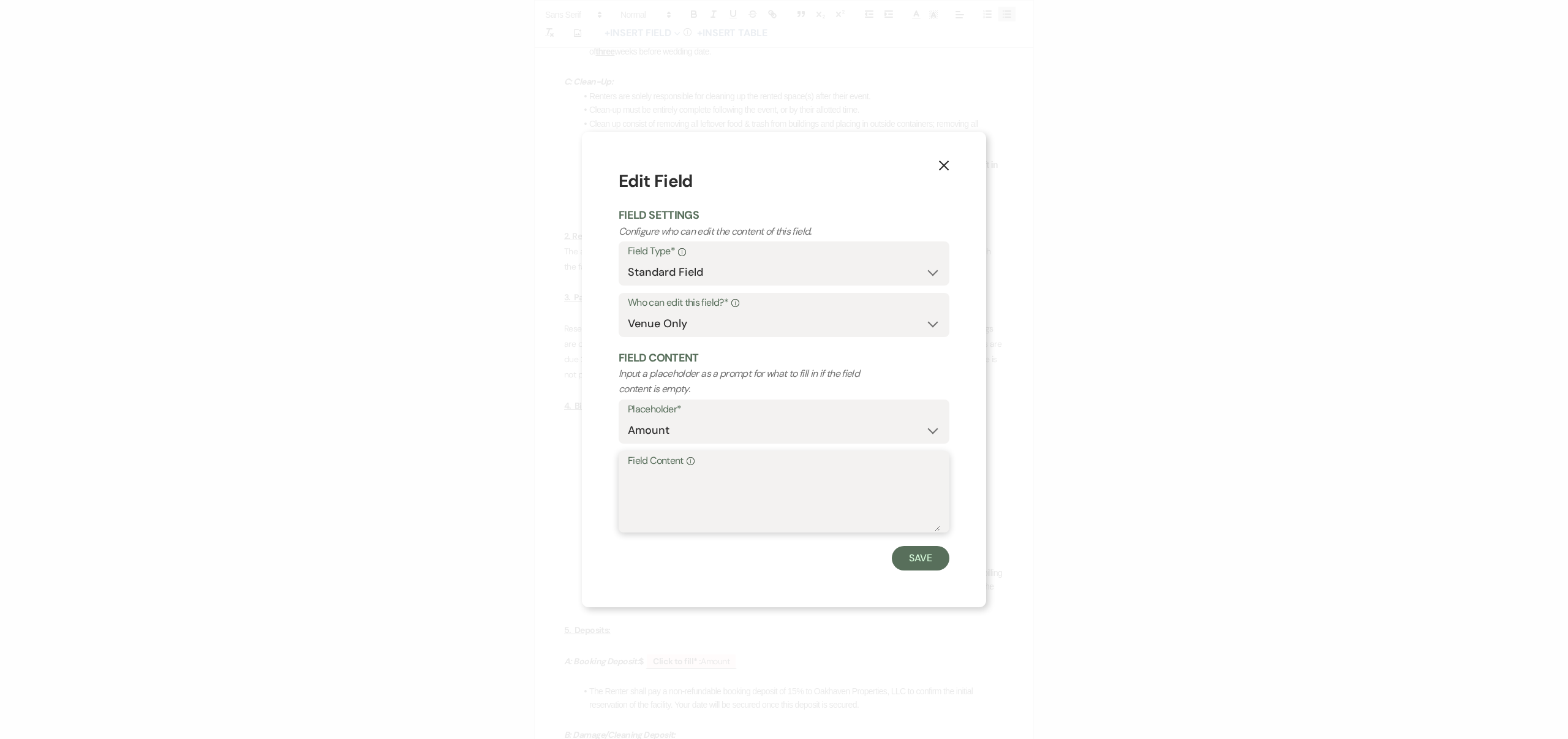
click at [729, 480] on textarea "Field Content Info" at bounding box center [784, 501] width 313 height 62
type textarea "2608.00"
click at [918, 549] on button "Save" at bounding box center [920, 558] width 58 height 24
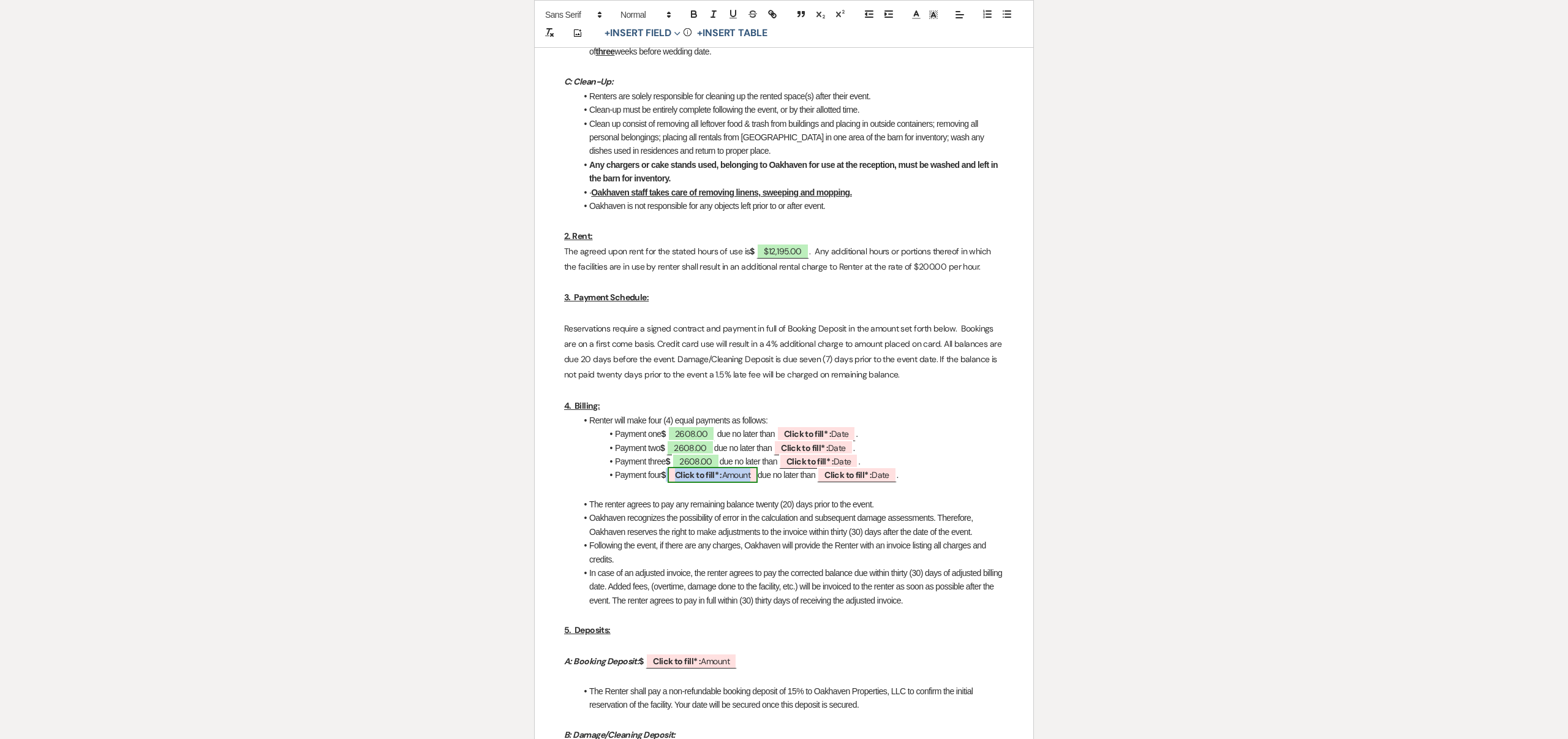
click at [716, 477] on b "Click to fill* :" at bounding box center [699, 475] width 47 height 11
select select "owner"
select select "Amount"
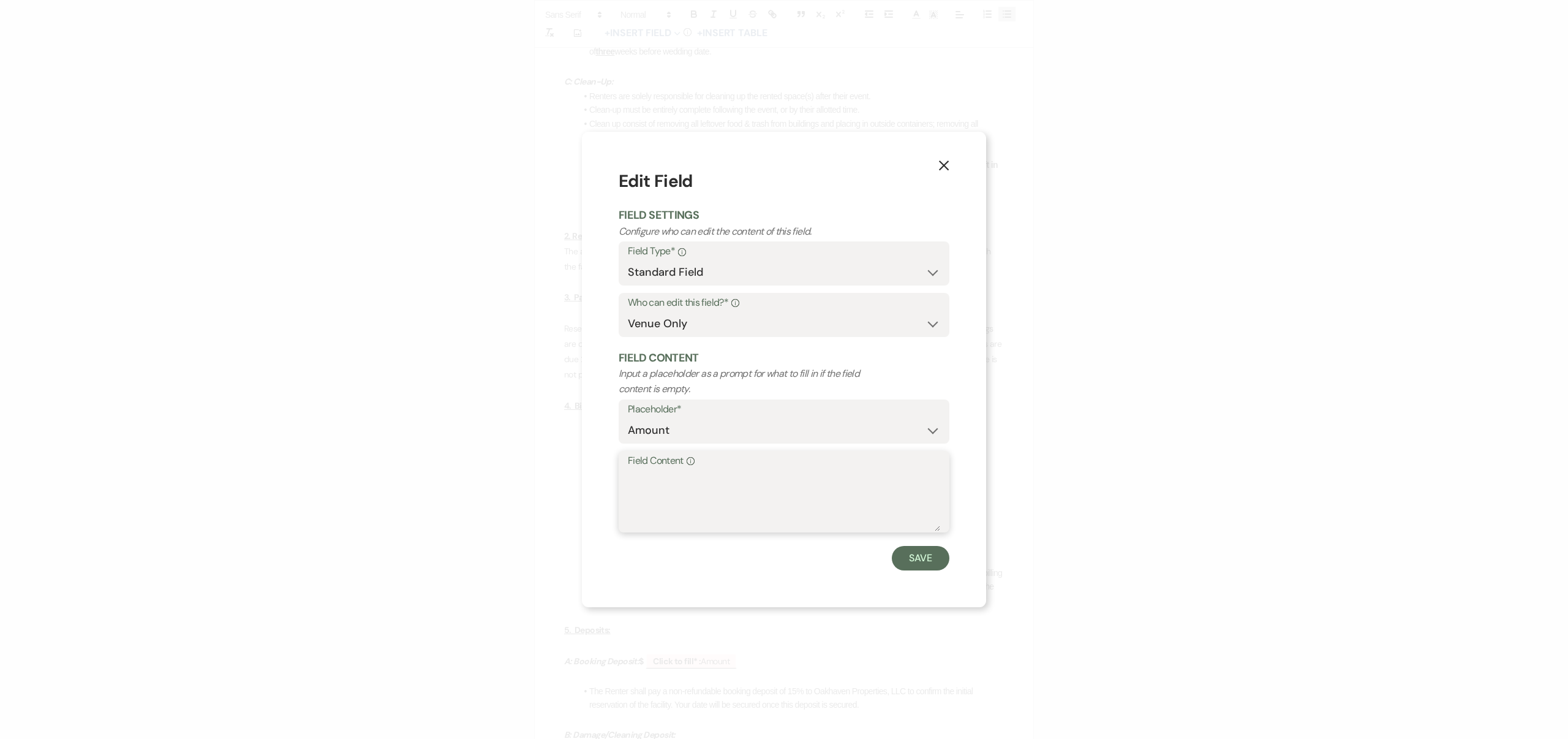
click at [716, 477] on textarea "Field Content Info" at bounding box center [784, 501] width 313 height 62
type textarea "2608.00"
click at [909, 555] on button "Save" at bounding box center [920, 558] width 58 height 24
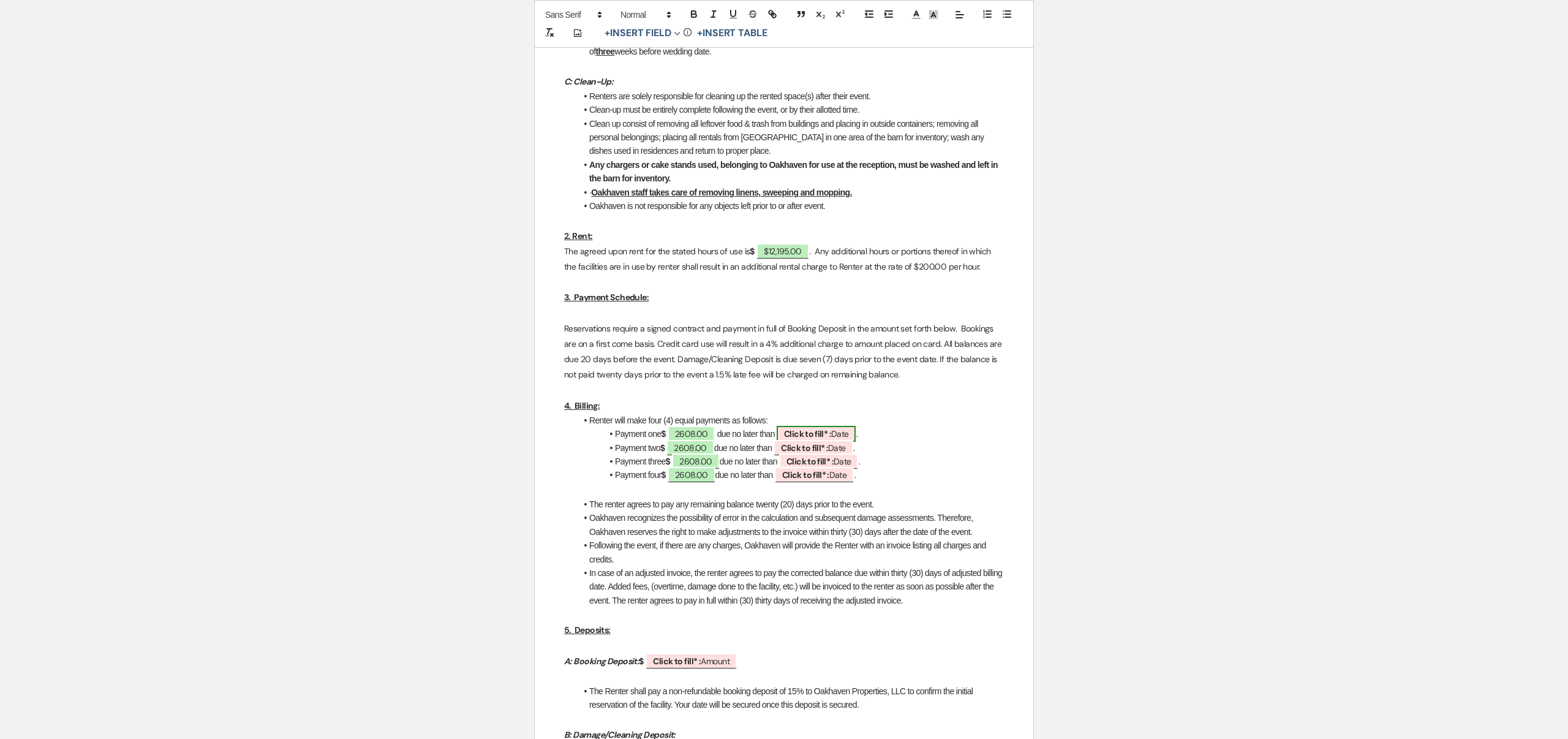
click at [824, 434] on b "Click to fill* :" at bounding box center [807, 434] width 47 height 11
select select "owner"
select select "Date"
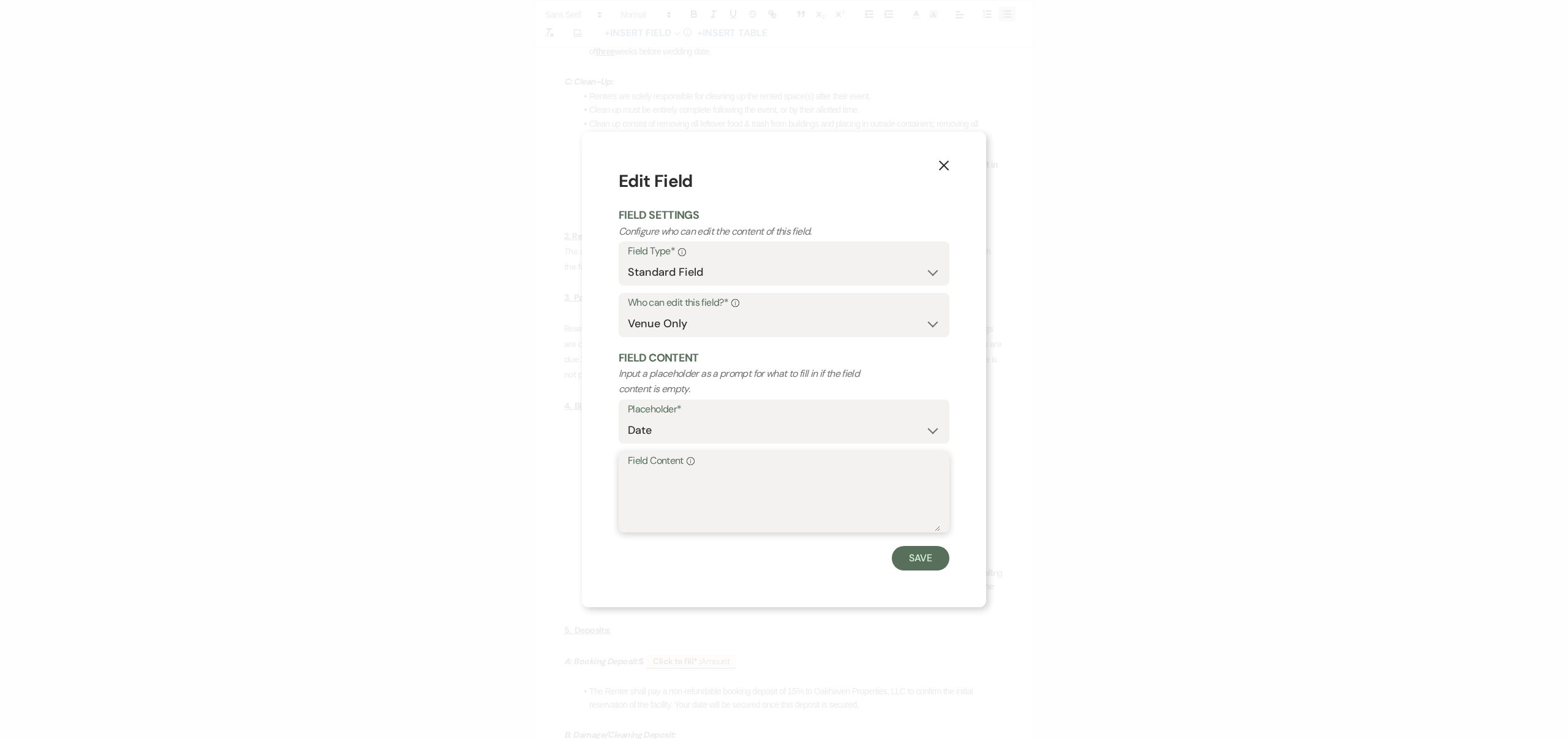
click at [733, 470] on textarea "Field Content Info" at bounding box center [784, 501] width 313 height 62
type textarea "[DATE]"
click at [926, 557] on button "Save" at bounding box center [920, 558] width 58 height 24
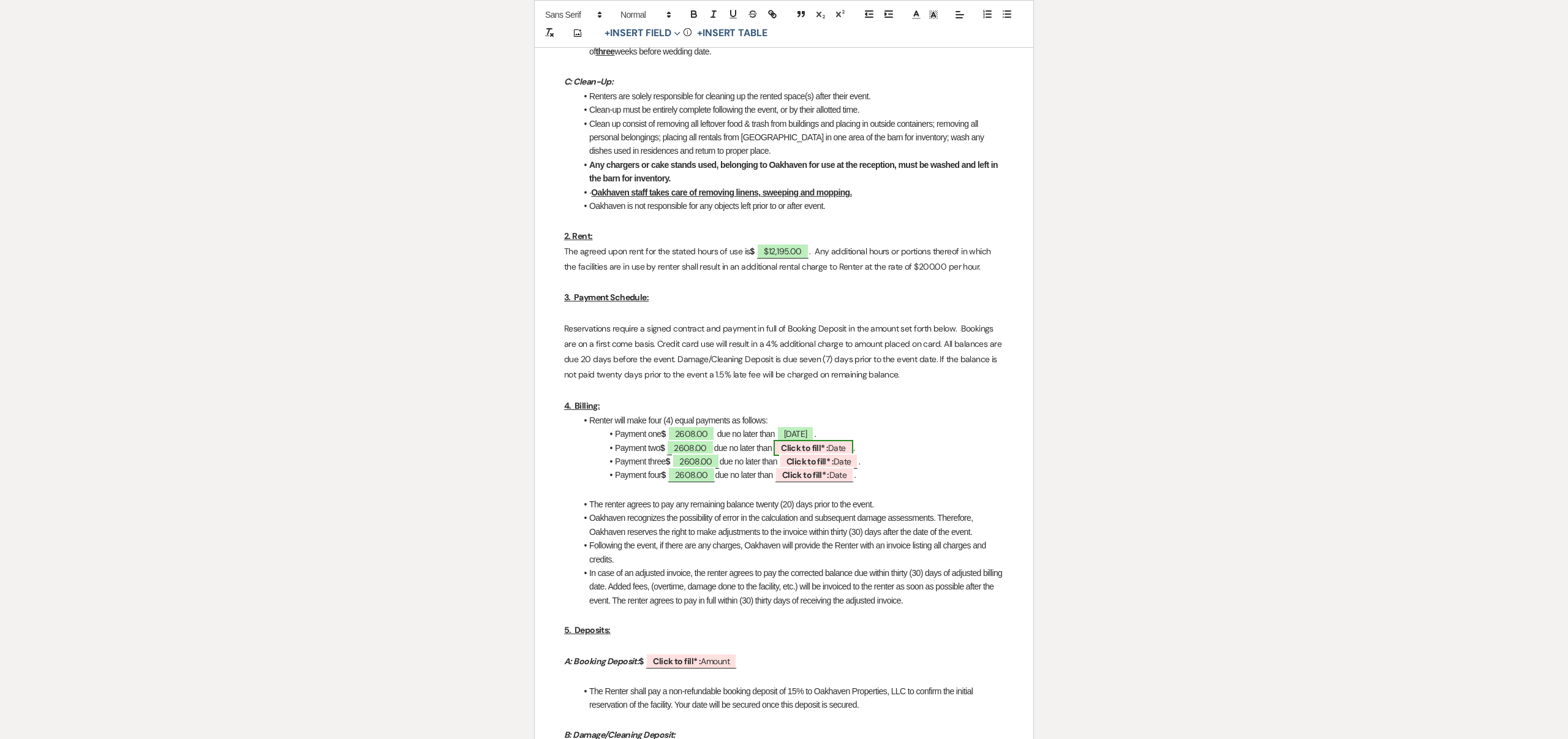
click at [842, 446] on span "Click to fill* : Date" at bounding box center [813, 448] width 79 height 16
select select "owner"
select select "Date"
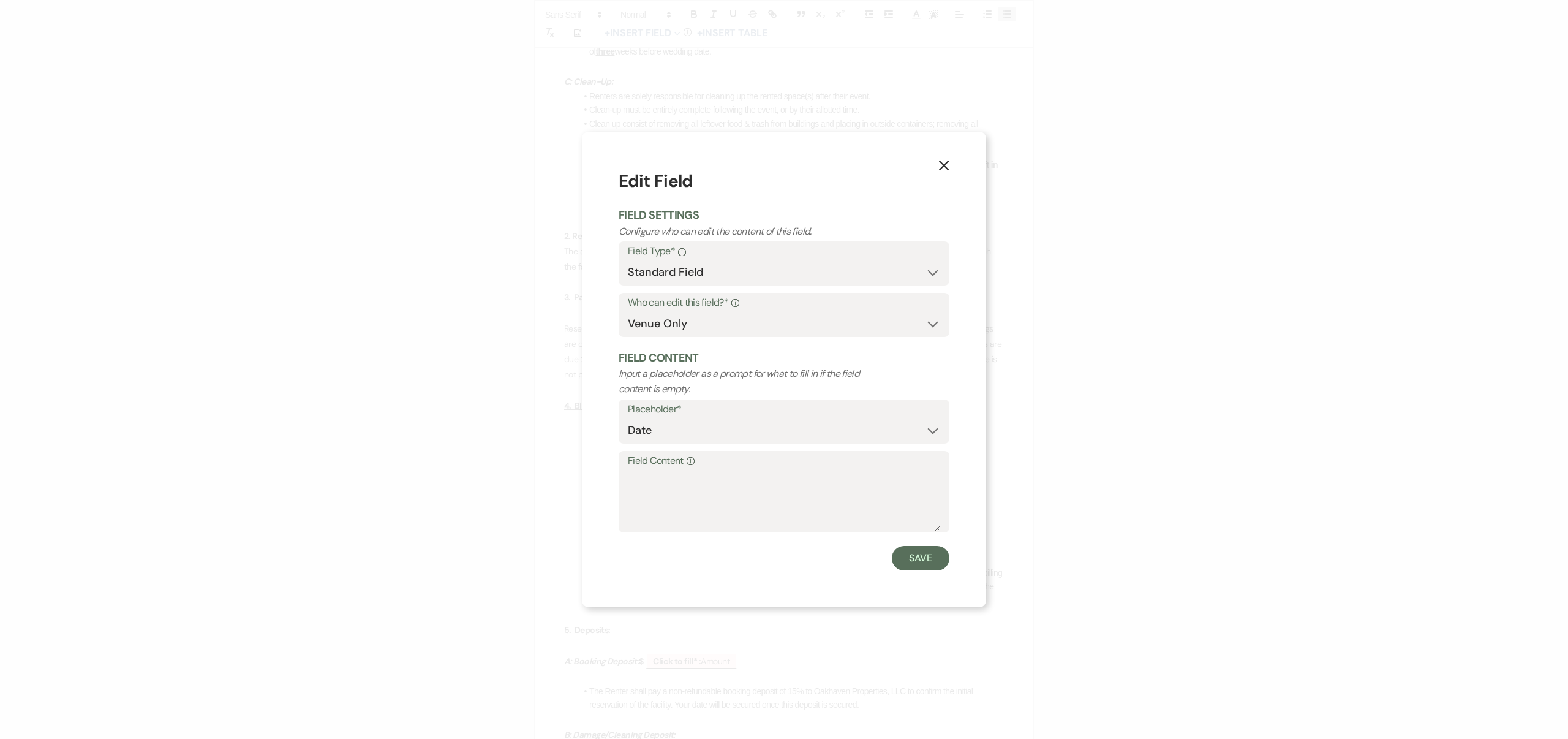
click at [835, 468] on label "Field Content Info" at bounding box center [784, 461] width 313 height 18
click at [835, 470] on textarea "Field Content Info" at bounding box center [784, 501] width 313 height 62
type textarea "[DATE]"
click at [934, 557] on button "Save" at bounding box center [920, 558] width 58 height 24
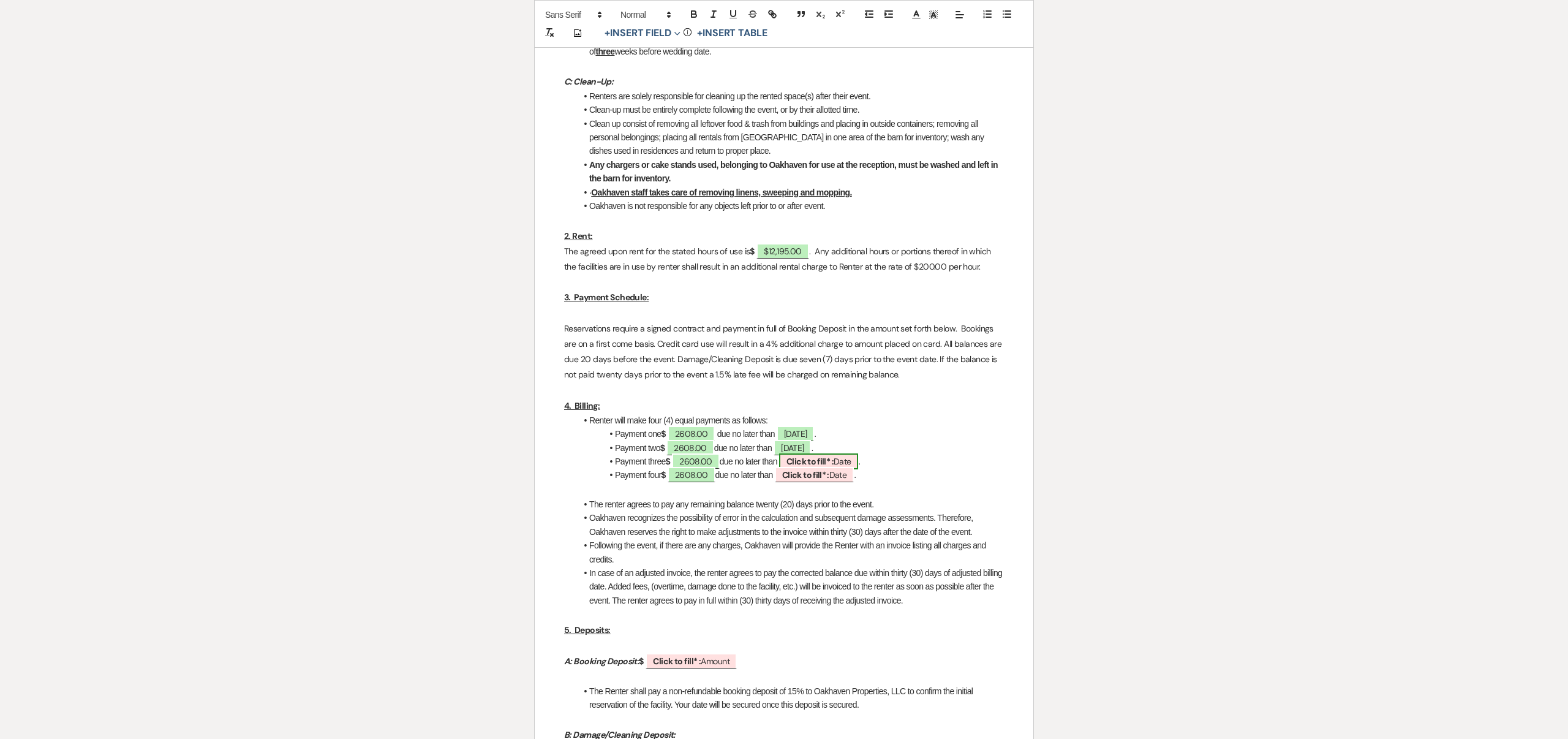
click at [814, 462] on b "Click to fill* :" at bounding box center [810, 462] width 47 height 11
select select "owner"
select select "Date"
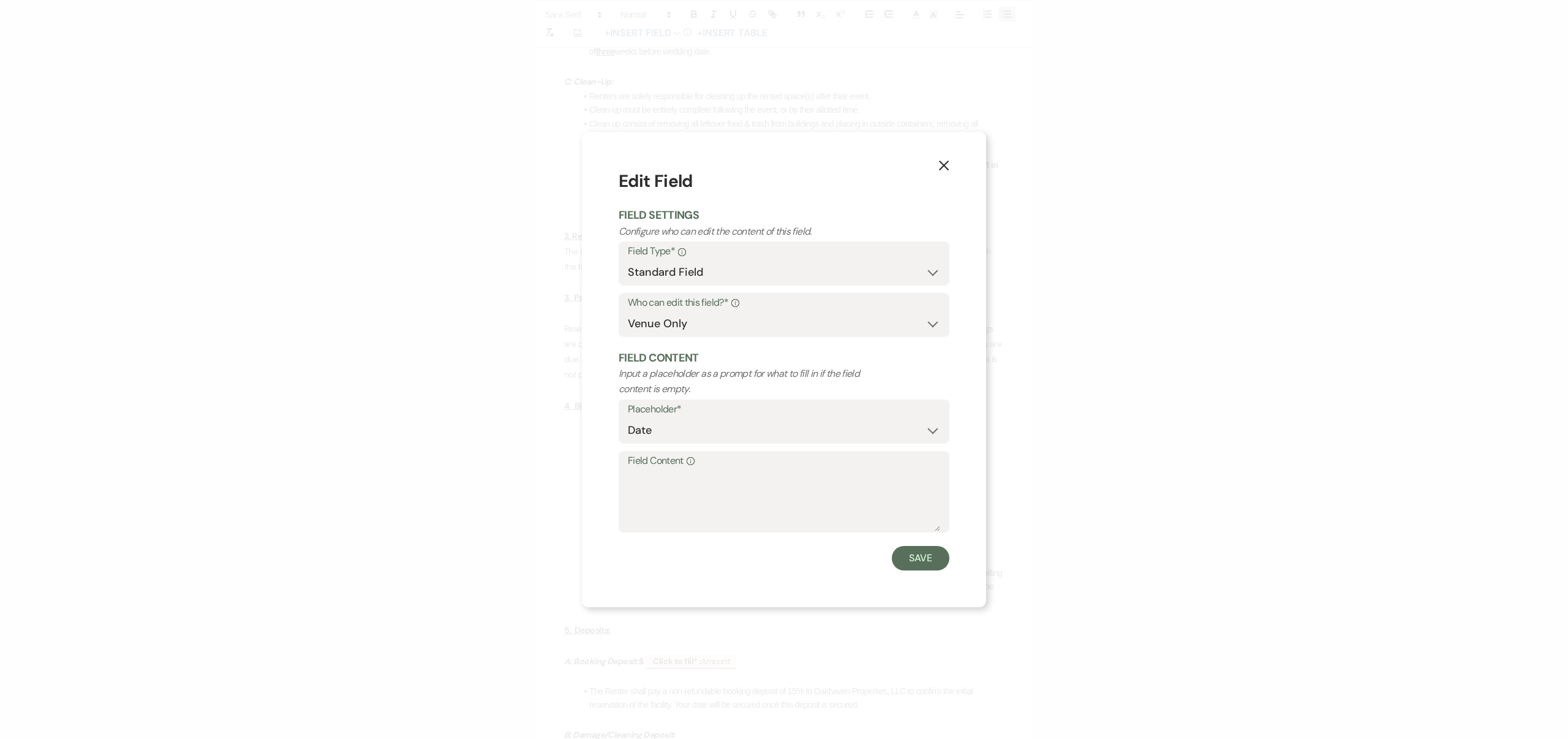
click at [814, 462] on label "Field Content Info" at bounding box center [784, 461] width 313 height 18
click at [814, 470] on textarea "Field Content Info" at bounding box center [784, 501] width 313 height 62
type textarea "[DATE]"
click at [917, 558] on button "Save" at bounding box center [920, 558] width 58 height 24
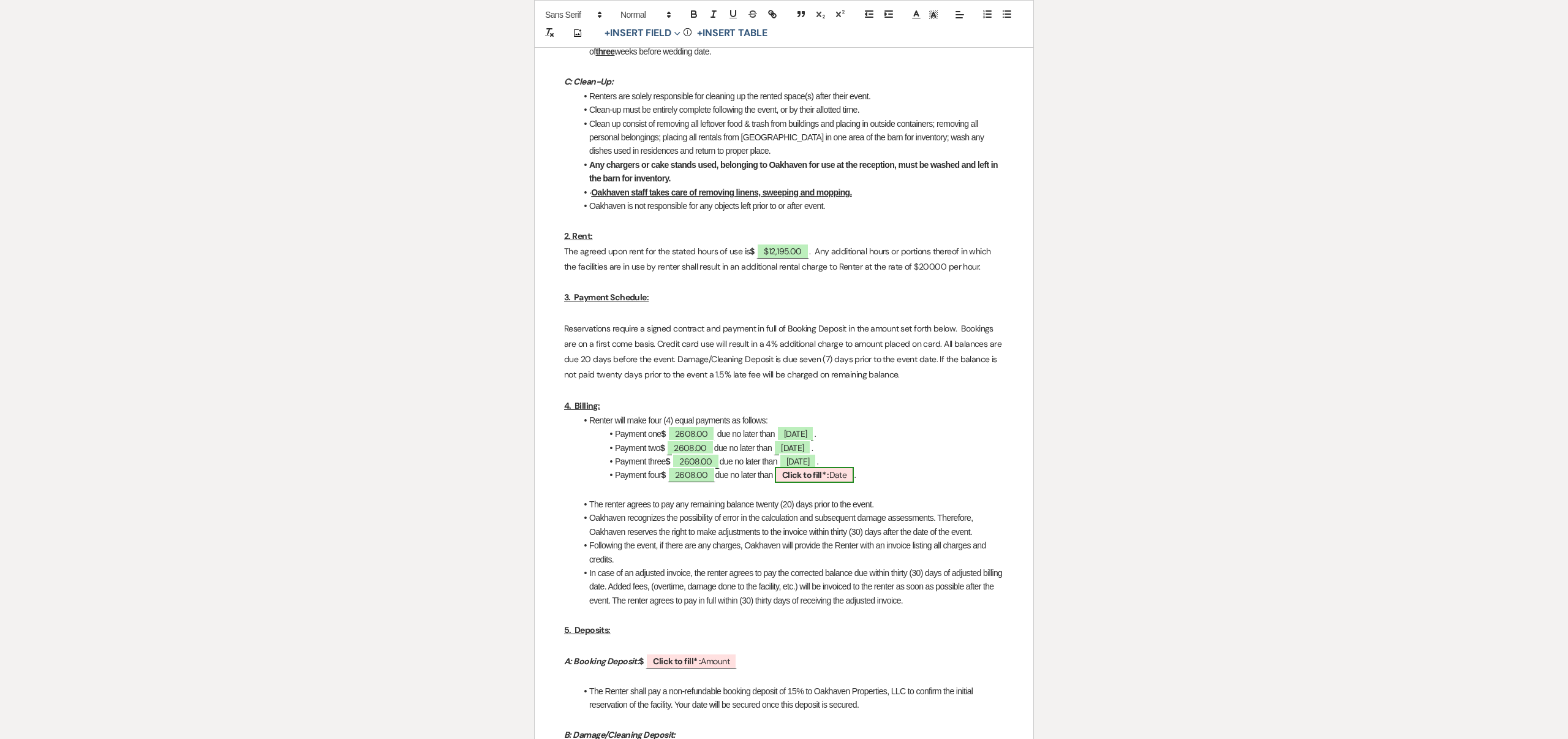
click at [820, 481] on b "Click to fill* :" at bounding box center [806, 475] width 47 height 11
select select "owner"
select select "Date"
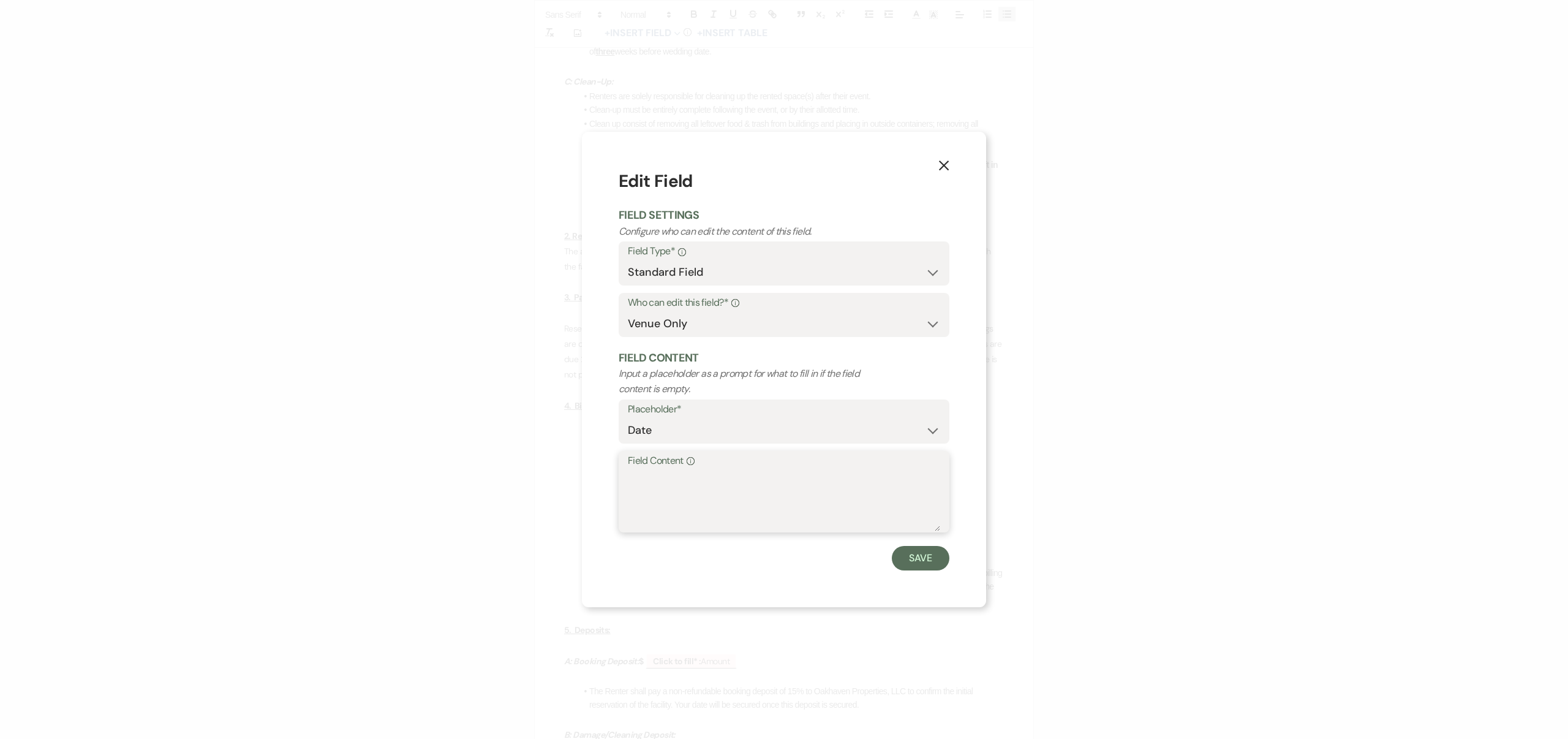
click at [820, 481] on textarea "Field Content Info" at bounding box center [784, 501] width 313 height 62
type textarea "[DATE]"
click at [920, 557] on button "Save" at bounding box center [920, 558] width 58 height 24
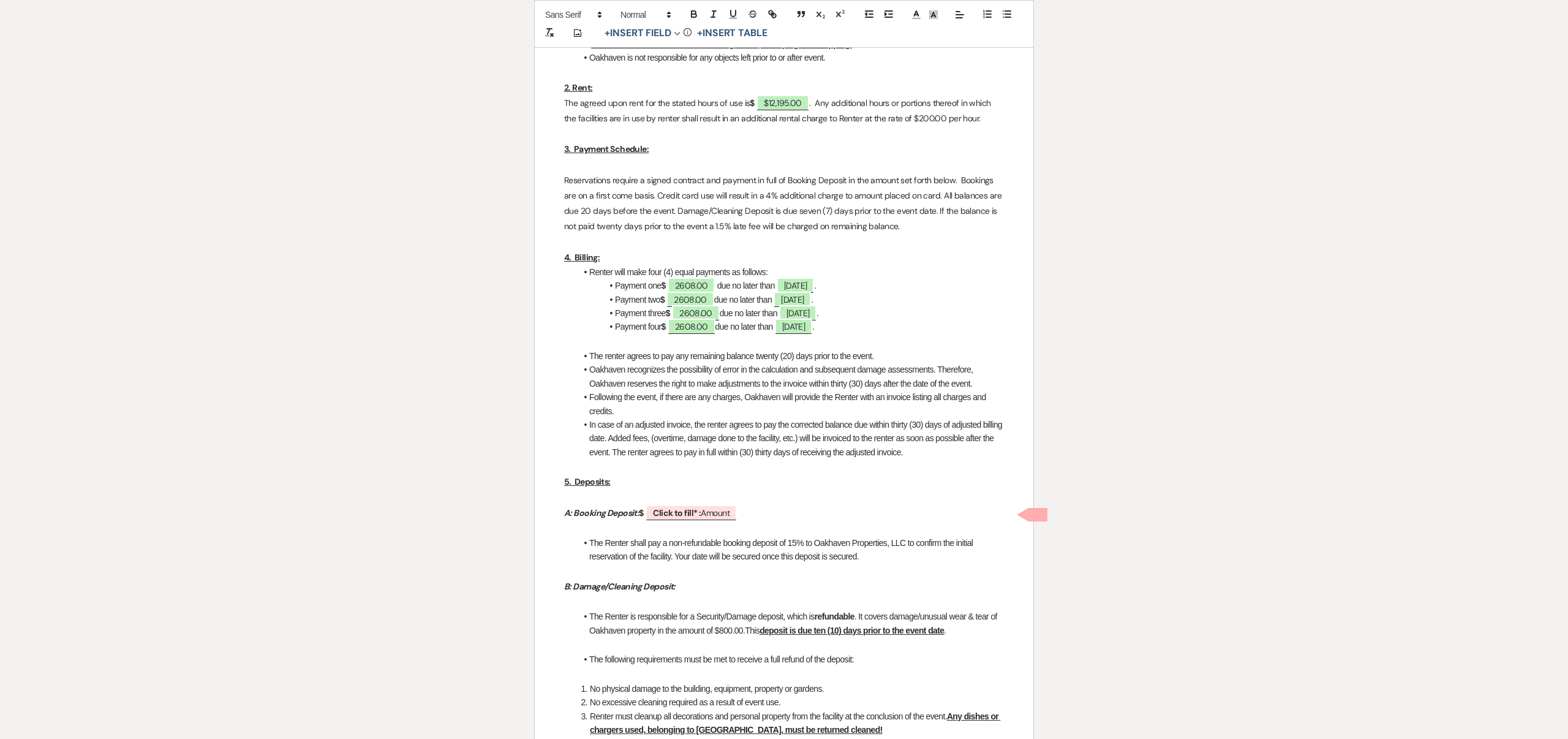
scroll to position [1016, 0]
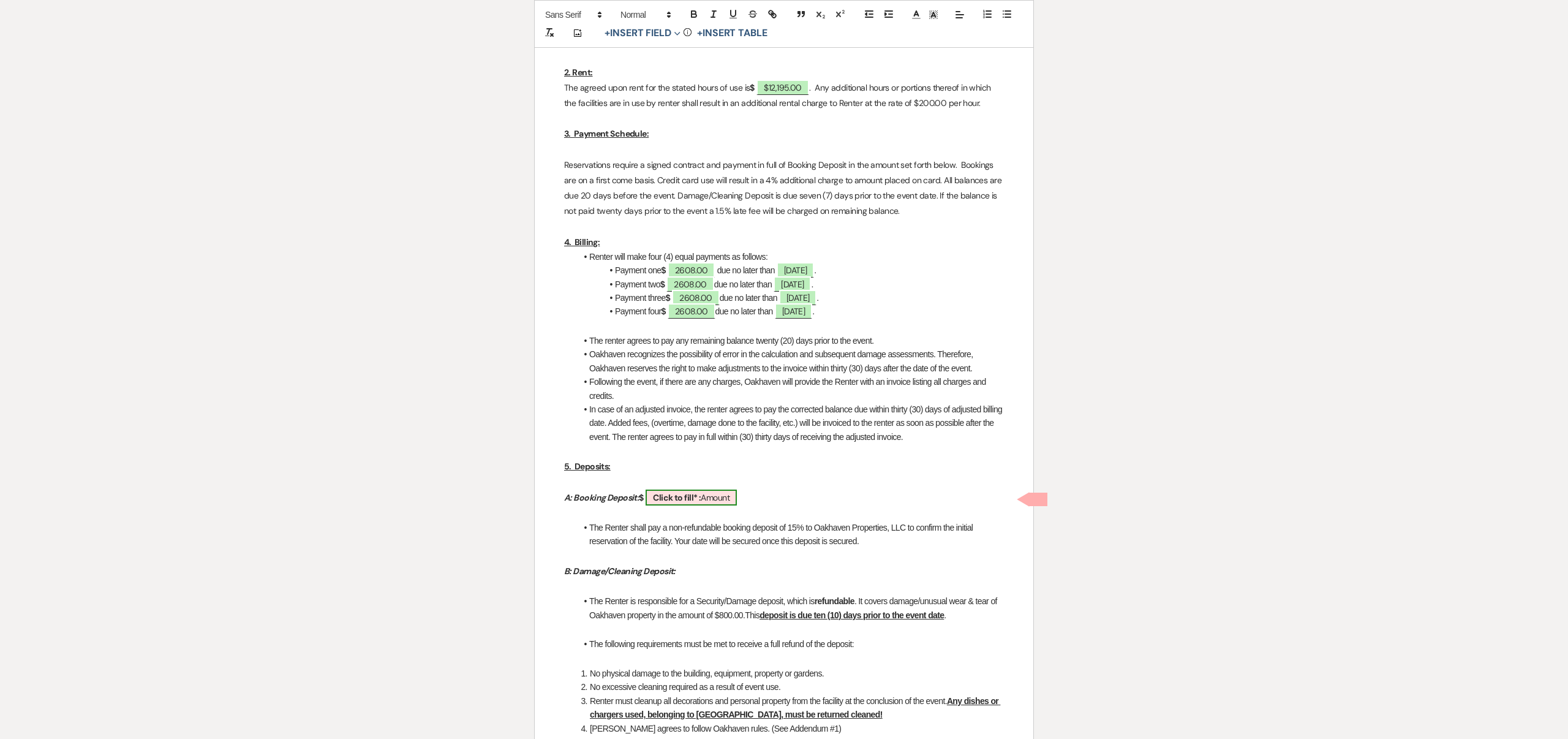
click at [694, 499] on b "Click to fill* :" at bounding box center [676, 498] width 48 height 11
select select "owner"
select select "Amount"
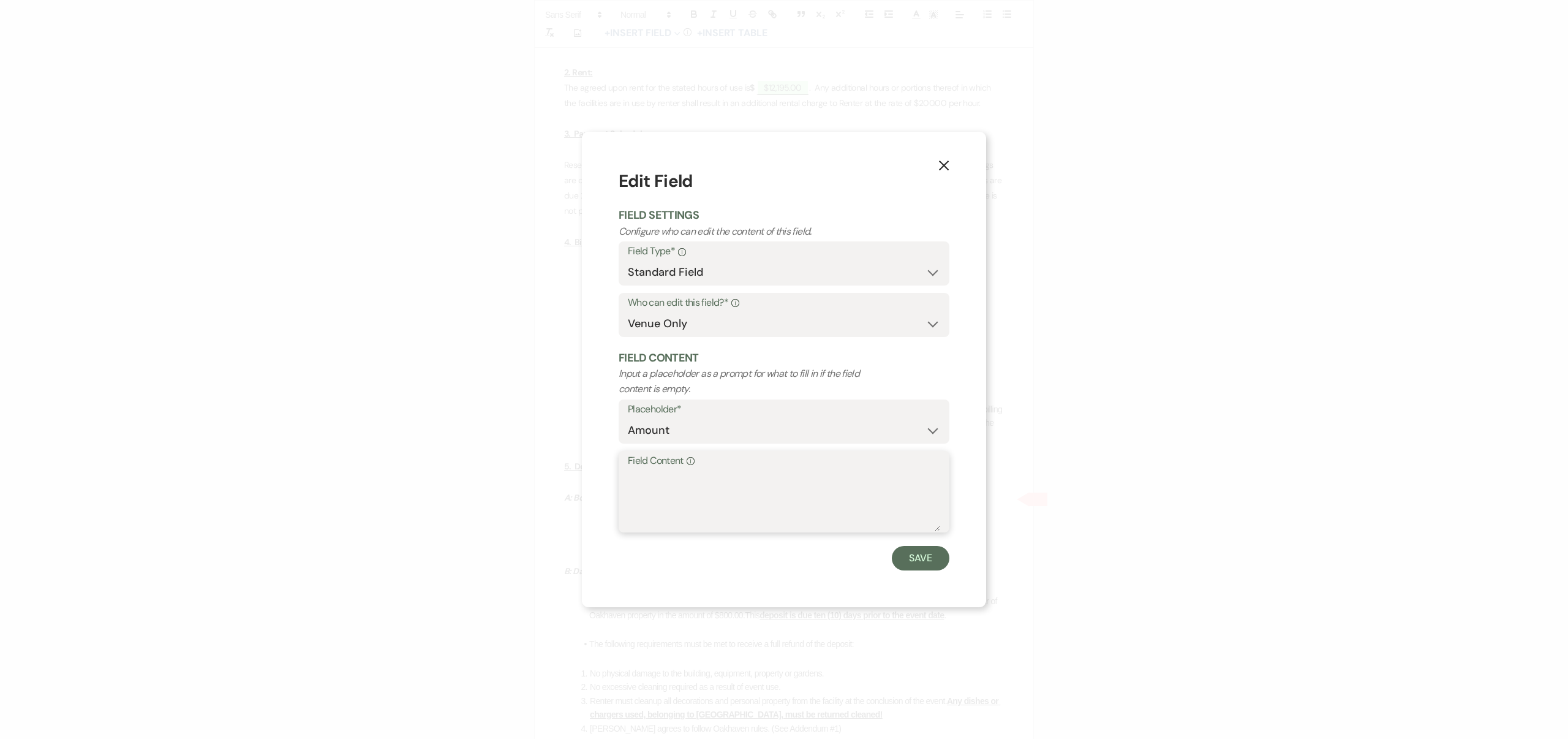
click at [694, 499] on textarea "Field Content Info" at bounding box center [784, 501] width 313 height 62
type textarea "1829.00"
click at [917, 554] on button "Save" at bounding box center [920, 558] width 58 height 24
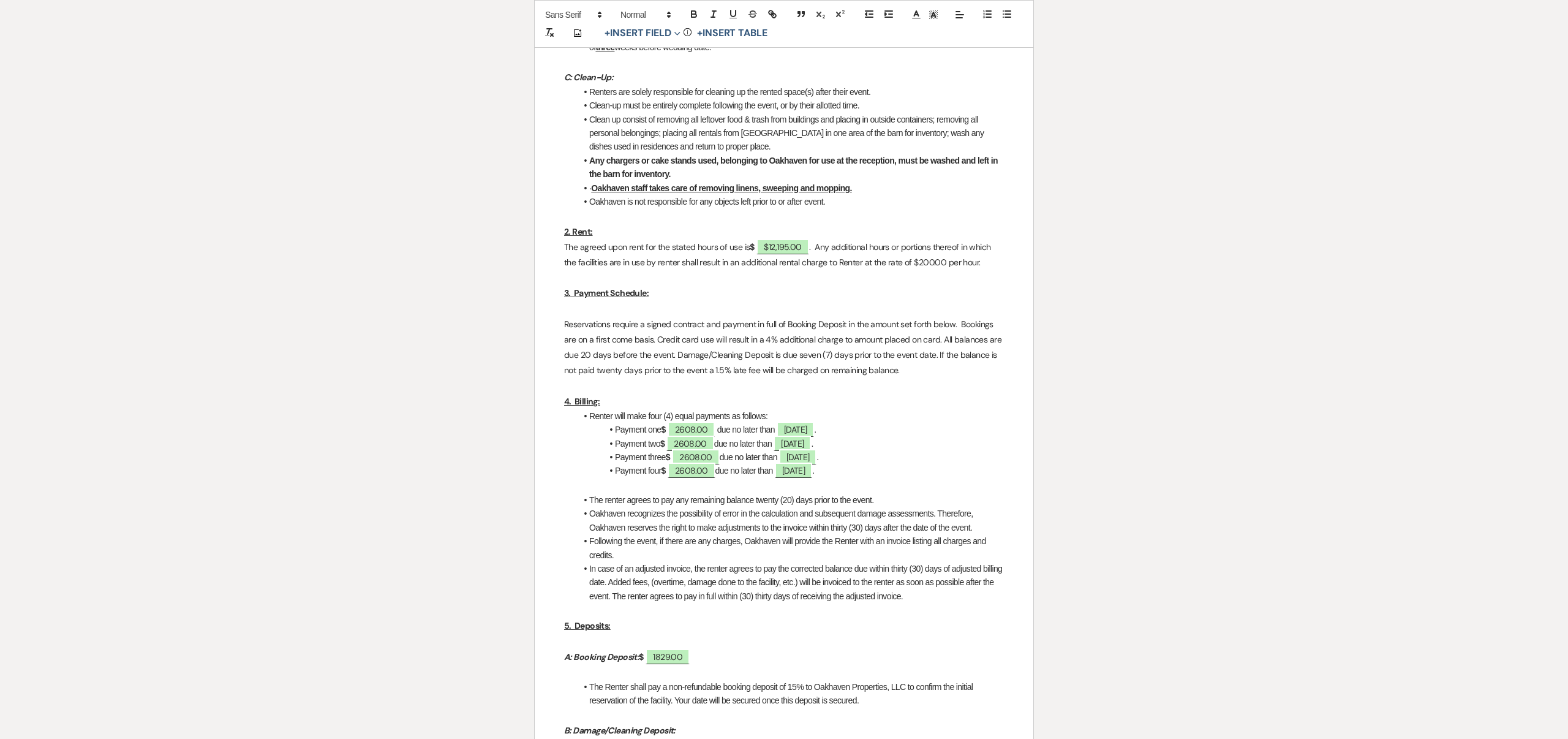
scroll to position [860, 0]
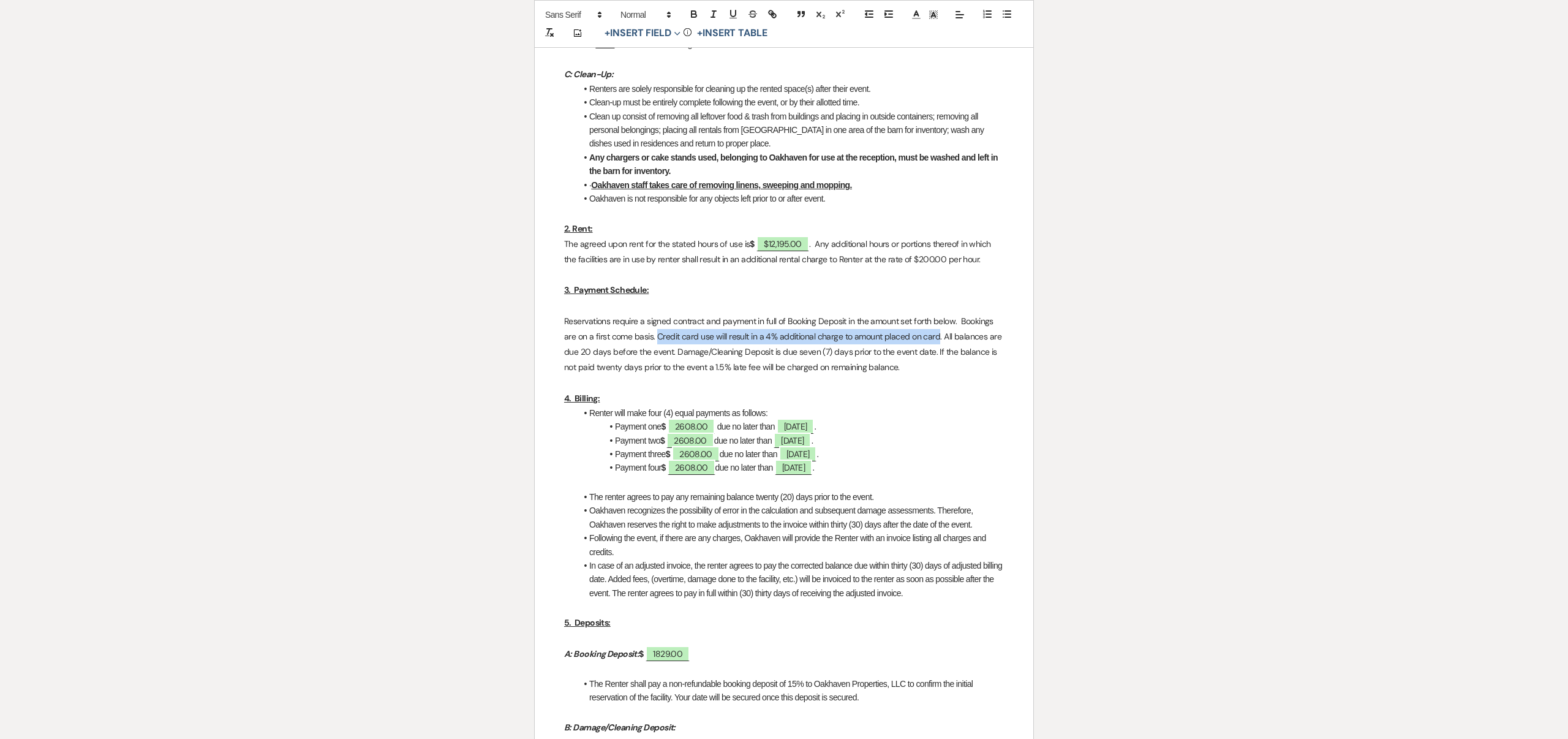
drag, startPoint x: 657, startPoint y: 336, endPoint x: 938, endPoint y: 336, distance: 281.0
click at [938, 336] on p "Reservations require a signed contract and payment in full of Booking Deposit i…" at bounding box center [784, 344] width 440 height 62
click at [693, 11] on icon "button" at bounding box center [694, 15] width 11 height 11
click at [949, 434] on li "Payment one $ 2608.00 due no later than November 1, 2025 ." at bounding box center [790, 426] width 428 height 14
click at [955, 336] on p "Reservations require a signed contract and payment in full of Booking Deposit i…" at bounding box center [784, 344] width 440 height 62
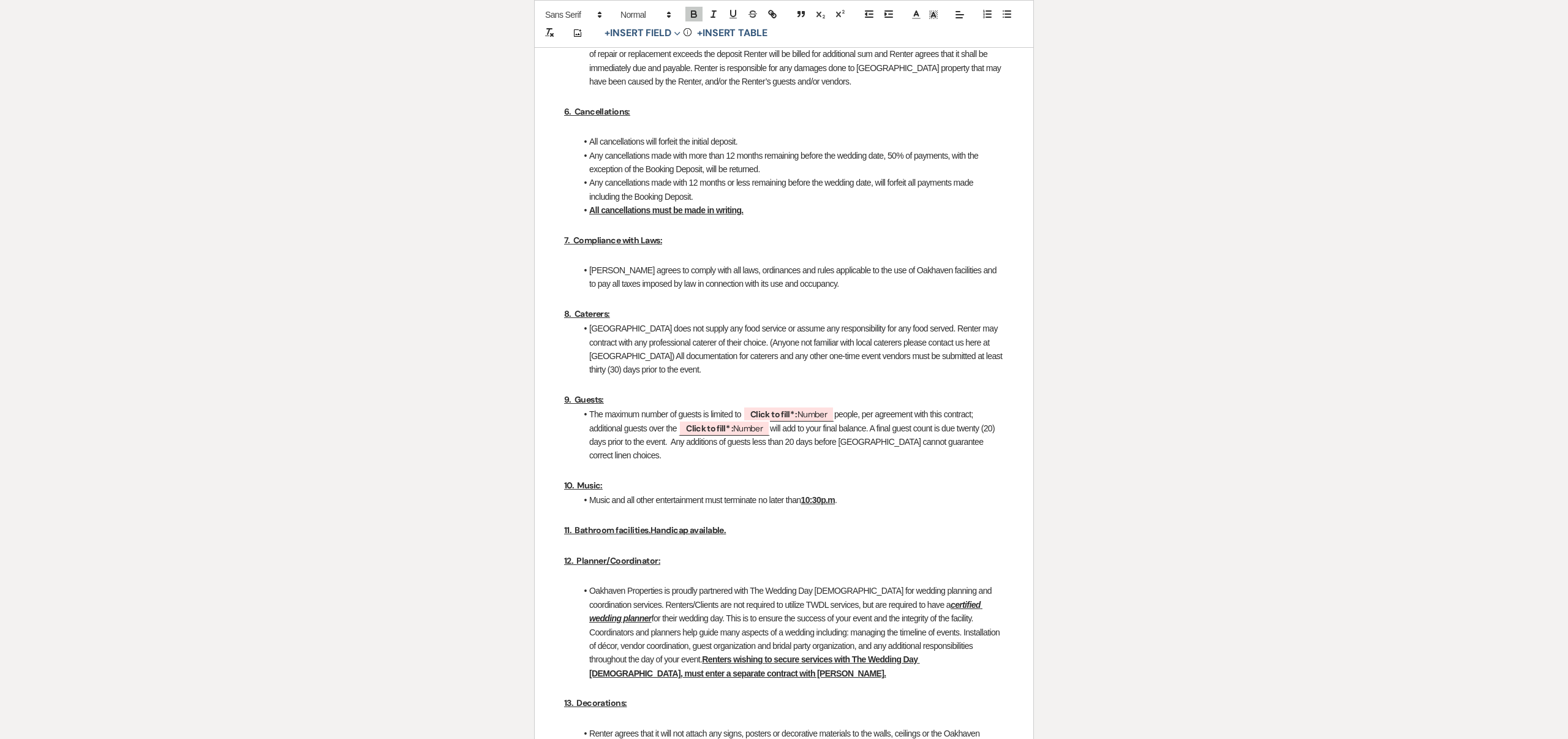
scroll to position [1778, 0]
click at [782, 414] on b "Click to fill* :" at bounding box center [774, 413] width 47 height 11
select select "owner"
select select "Number"
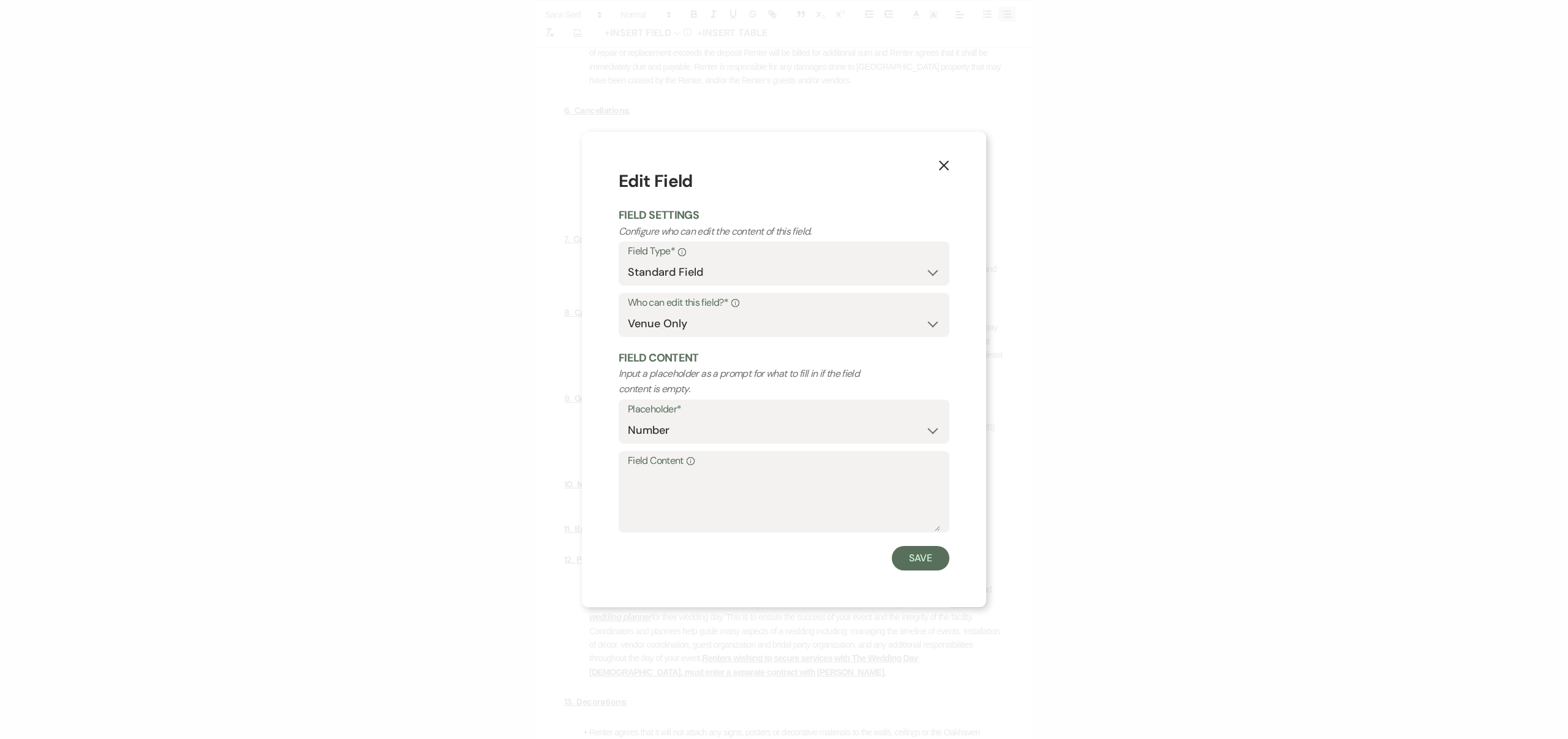
click at [726, 468] on label "Field Content Info" at bounding box center [784, 461] width 313 height 18
click at [726, 470] on textarea "Field Content Info" at bounding box center [784, 501] width 313 height 62
type textarea "100"
click at [908, 558] on button "Save" at bounding box center [920, 558] width 58 height 24
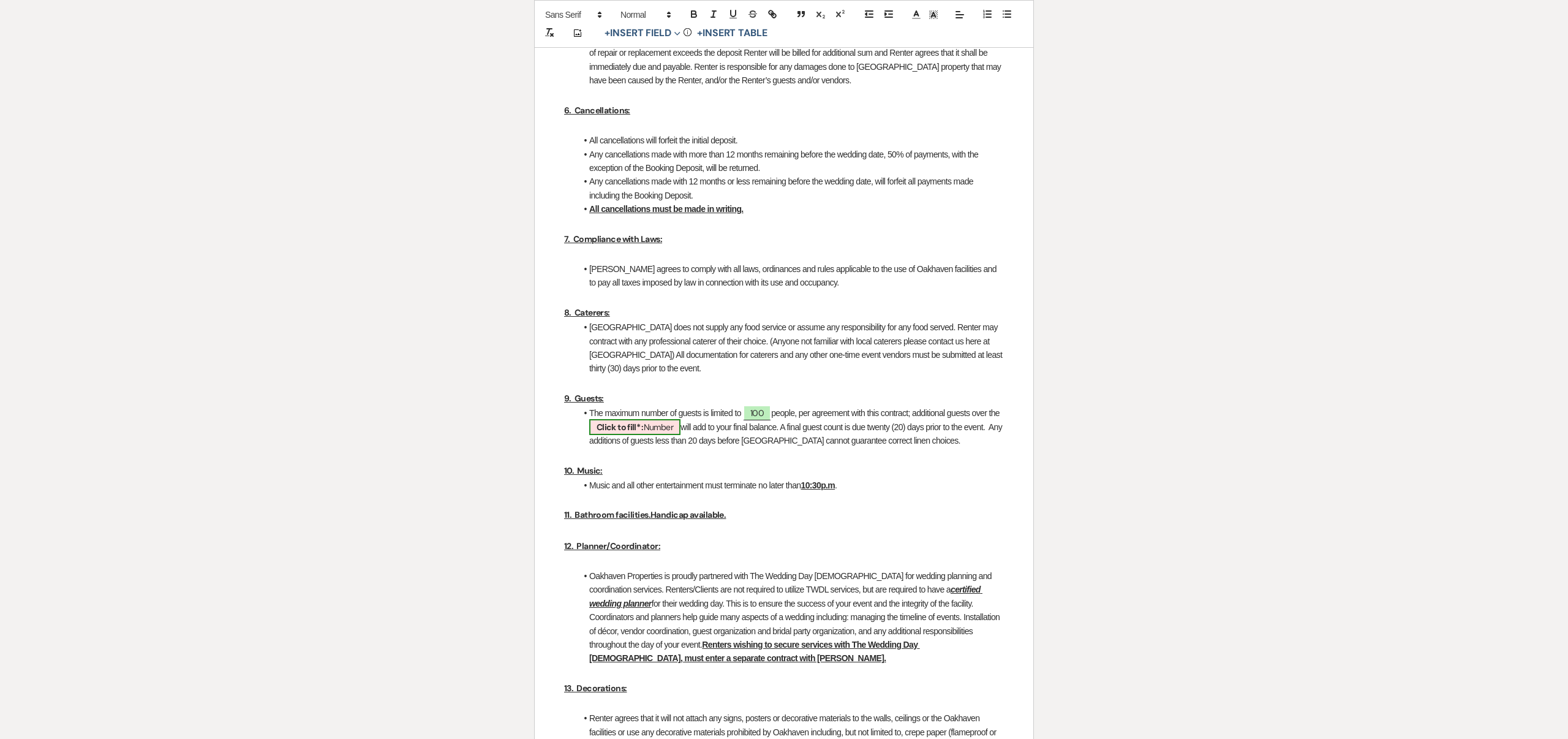
click at [663, 428] on span "Click to fill* : Number" at bounding box center [635, 427] width 92 height 16
select select "owner"
select select "Number"
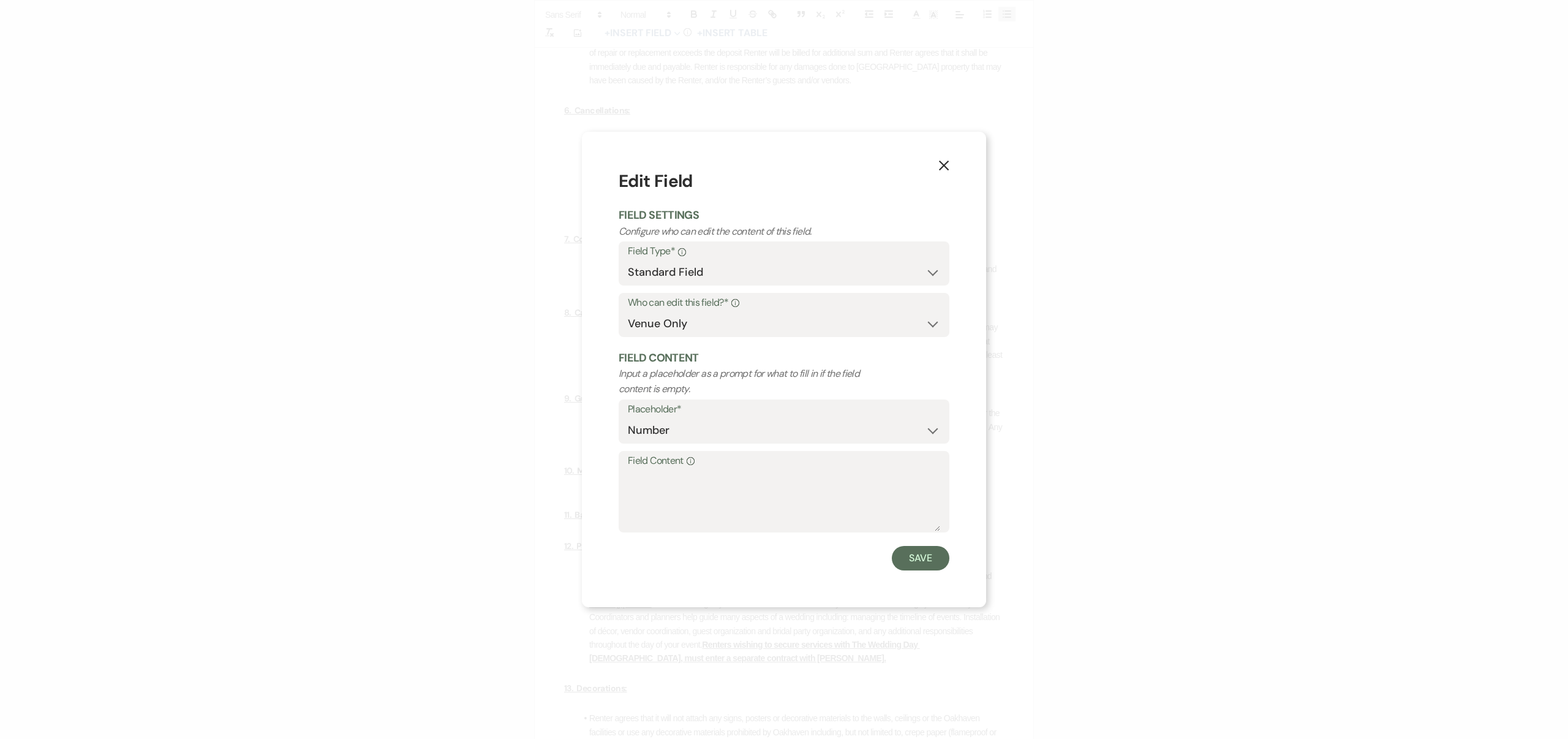
click at [668, 464] on label "Field Content Info" at bounding box center [784, 461] width 313 height 18
click at [668, 470] on textarea "Field Content Info" at bounding box center [784, 501] width 313 height 62
type textarea "108"
click at [920, 554] on button "Save" at bounding box center [920, 558] width 58 height 24
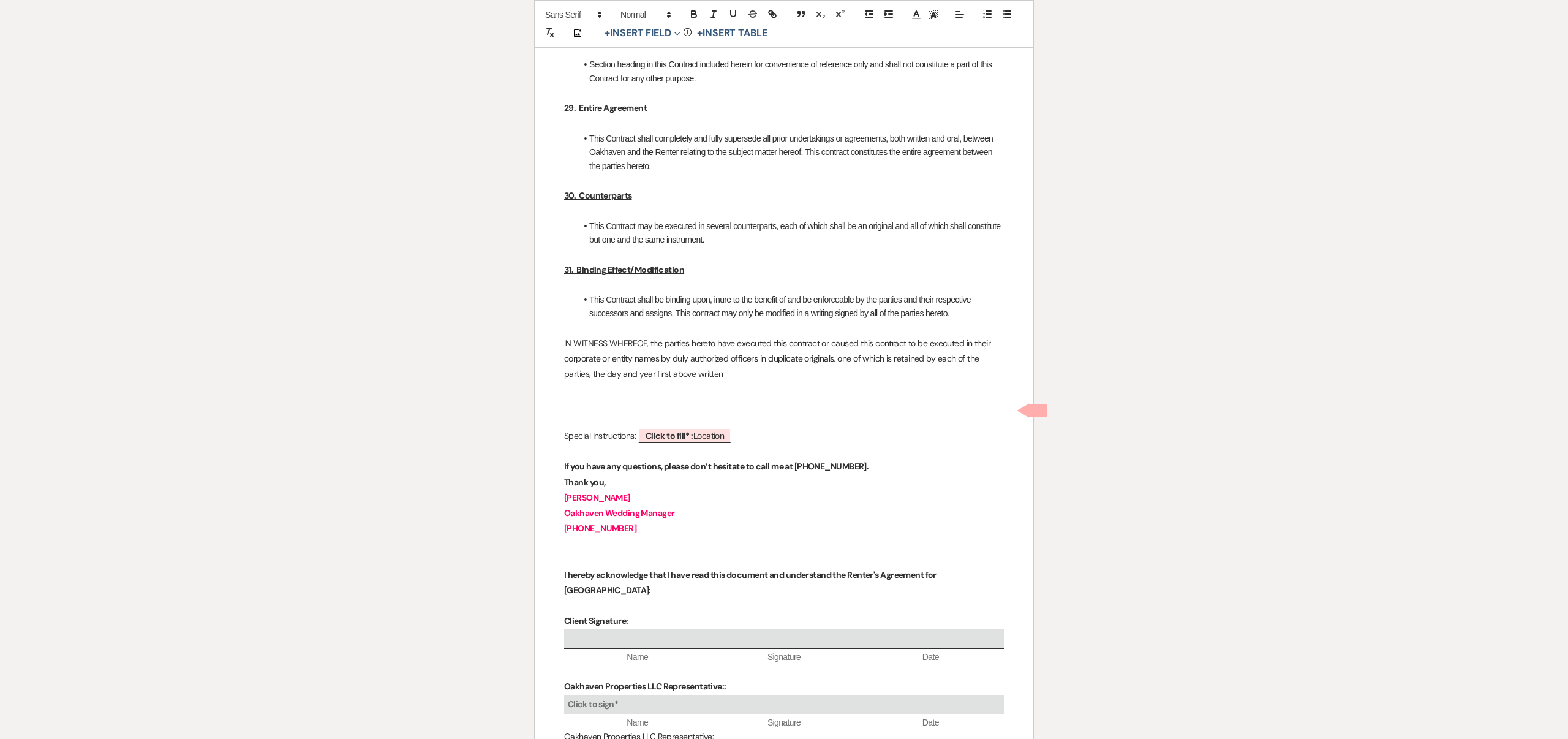
scroll to position [4436, 0]
click at [680, 429] on b "Click to fill* :" at bounding box center [669, 434] width 48 height 11
select select "owner"
select select "Location"
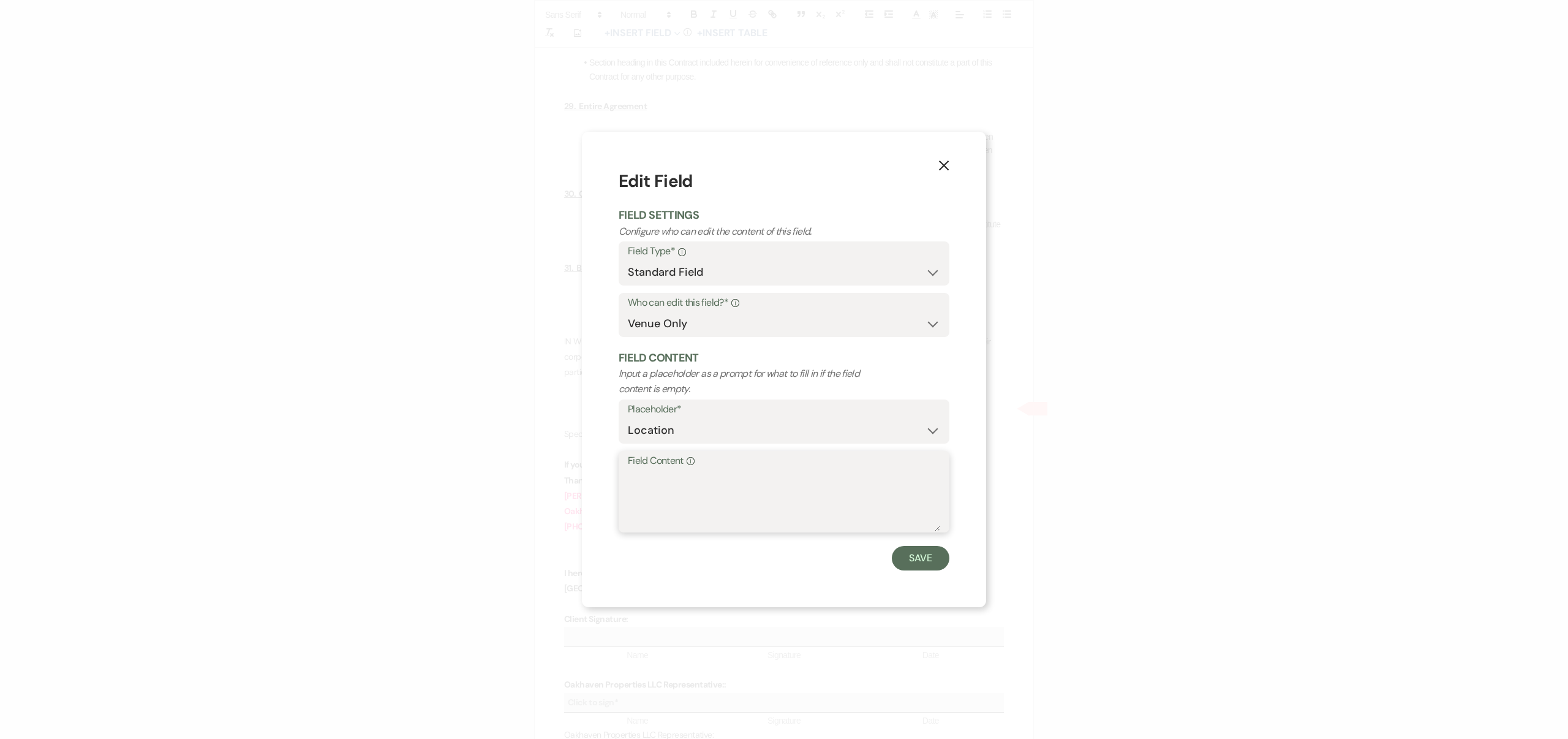
click at [685, 474] on textarea "Field Content Info" at bounding box center [784, 501] width 313 height 62
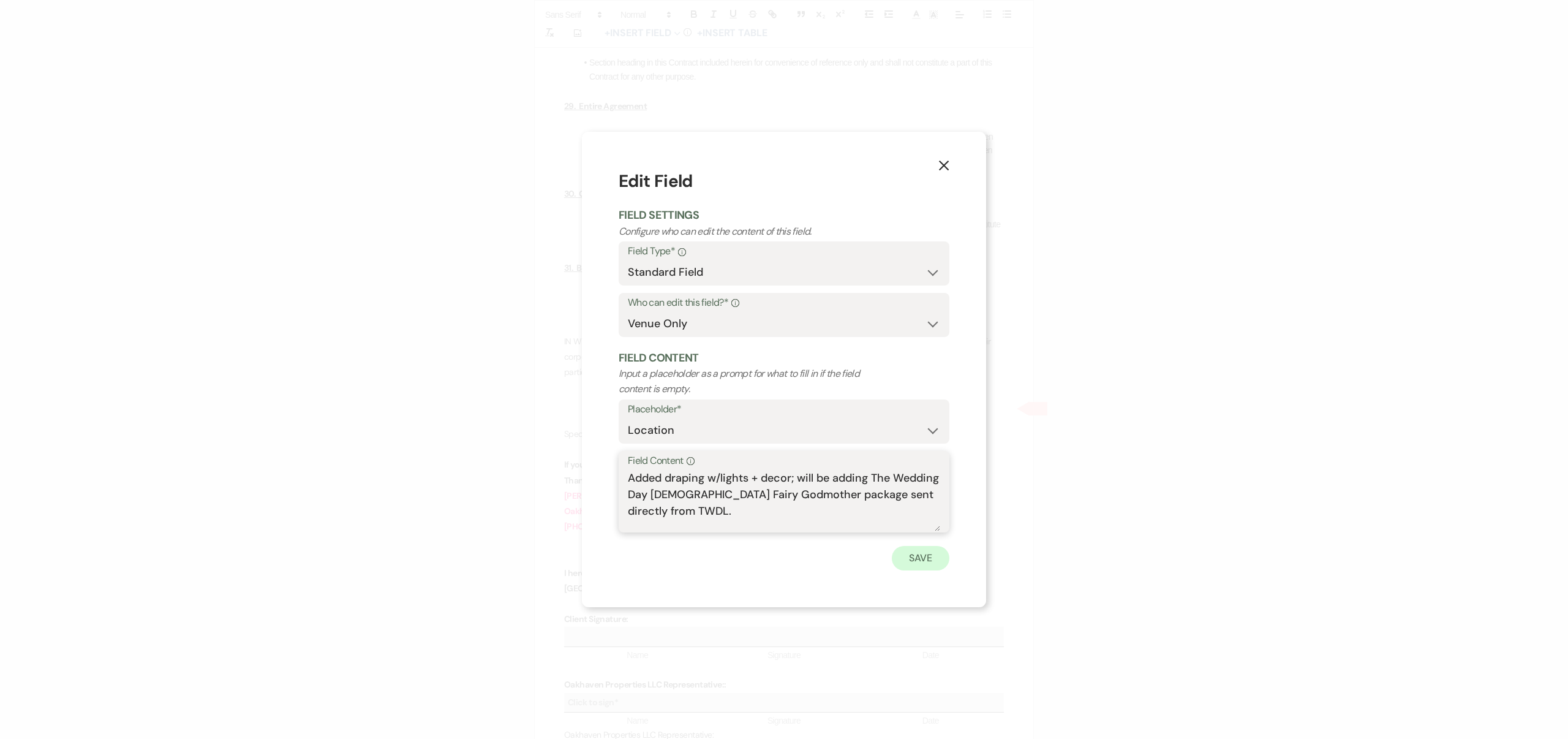
type textarea "Added draping w/lights + decor; will be adding The Wedding Day [DEMOGRAPHIC_DAT…"
click at [918, 555] on button "Save" at bounding box center [920, 558] width 58 height 24
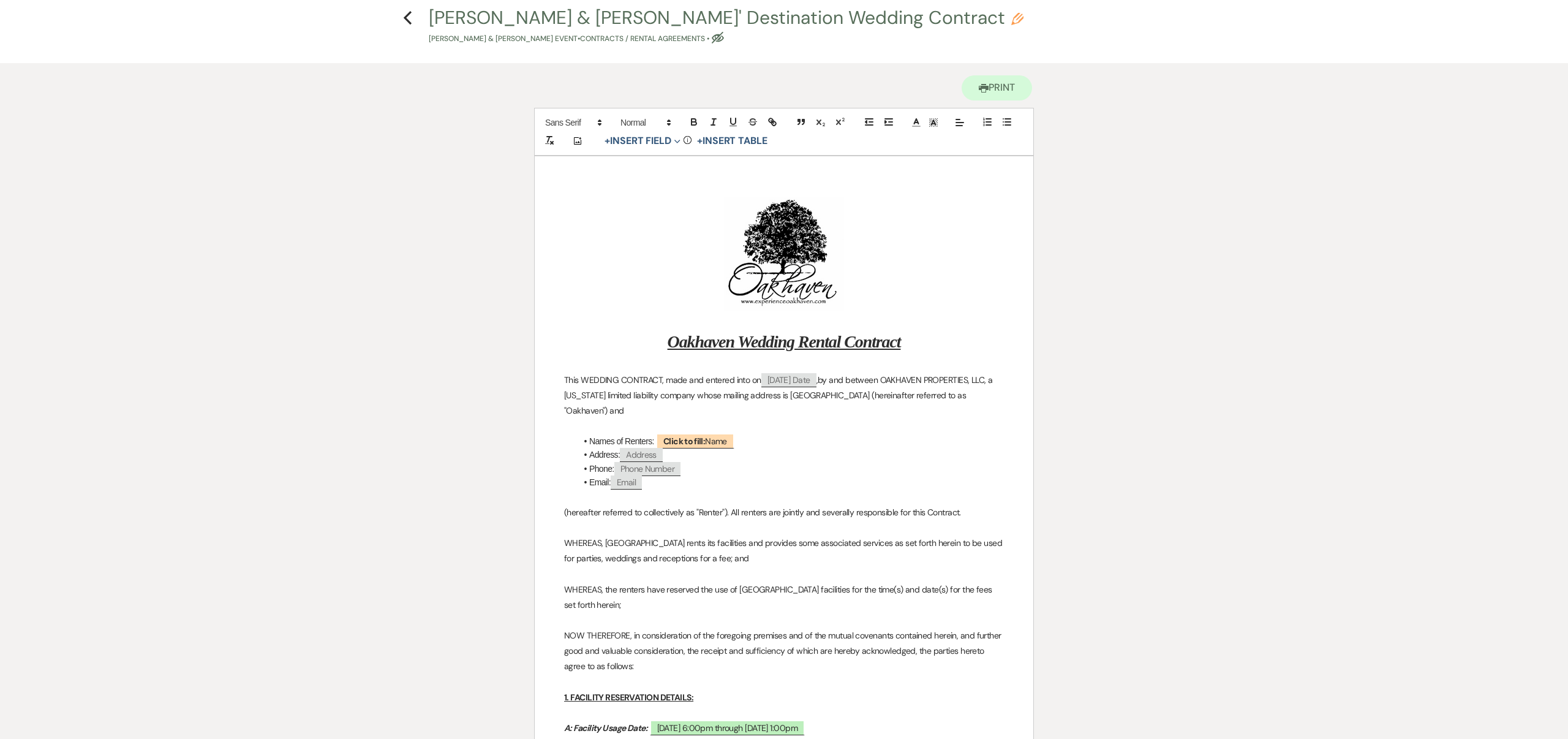
scroll to position [0, 0]
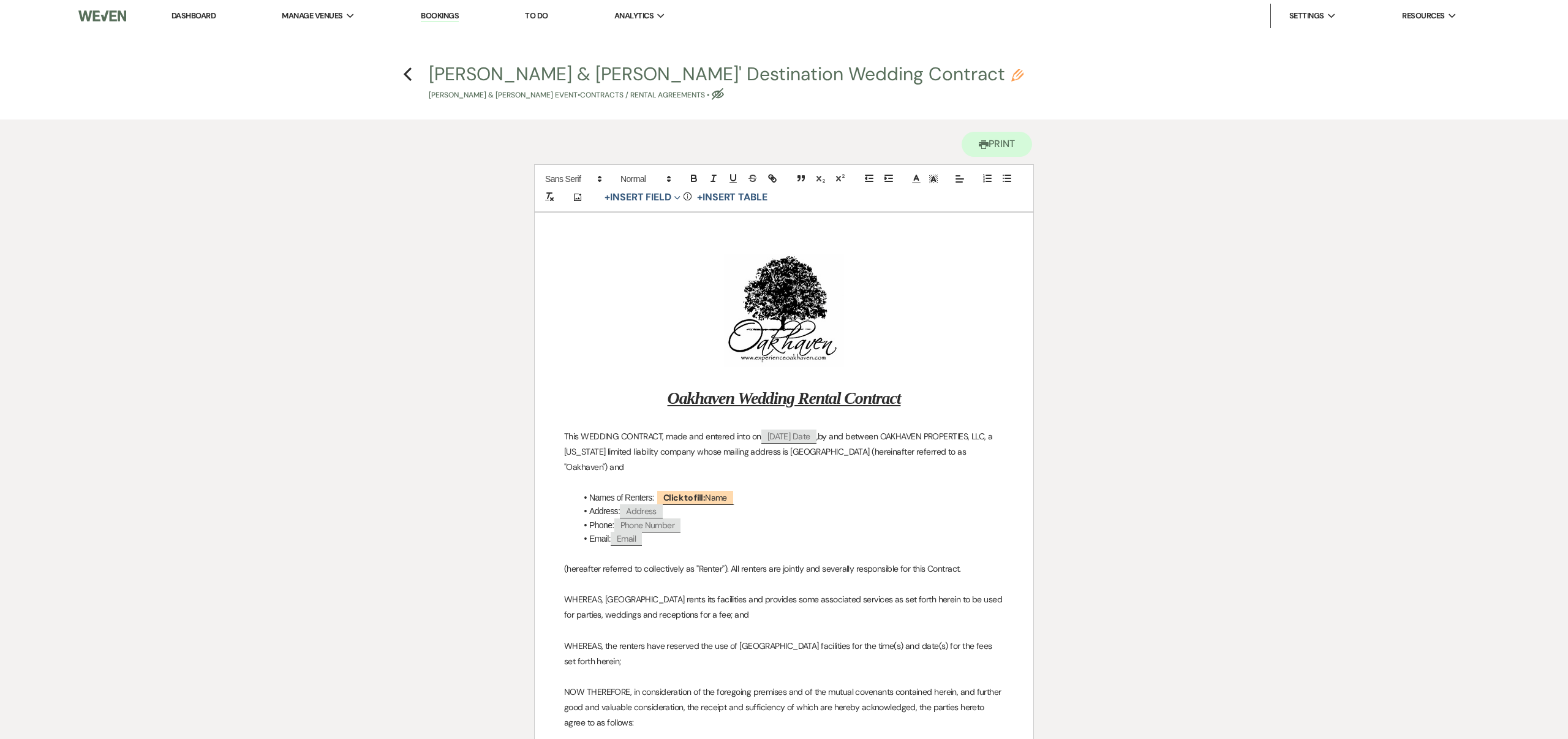
click at [722, 92] on use "button" at bounding box center [718, 94] width 12 height 11
select select "10"
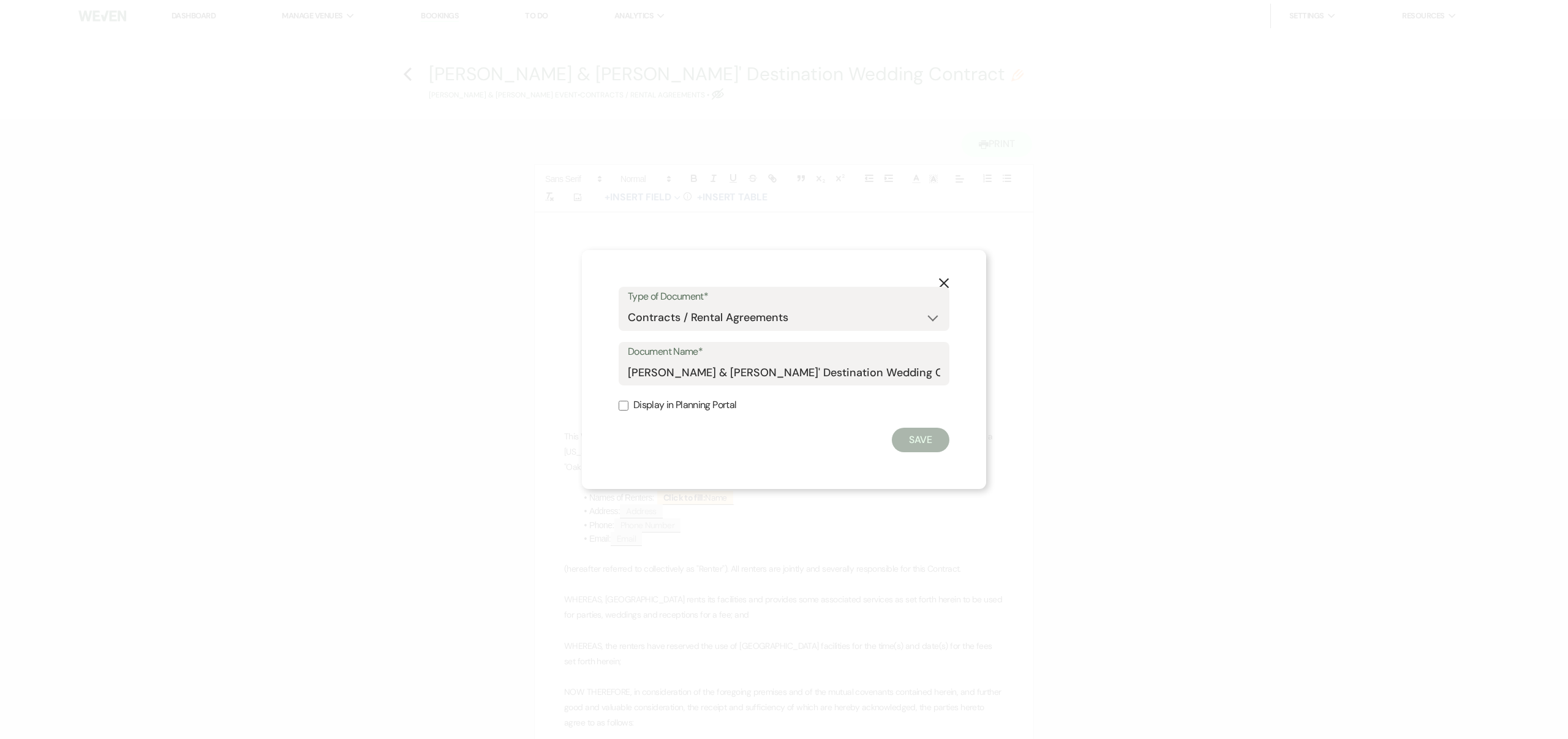
click at [622, 406] on input "Display in Planning Portal" at bounding box center [624, 406] width 10 height 10
checkbox input "true"
click at [914, 438] on button "Save" at bounding box center [920, 440] width 58 height 24
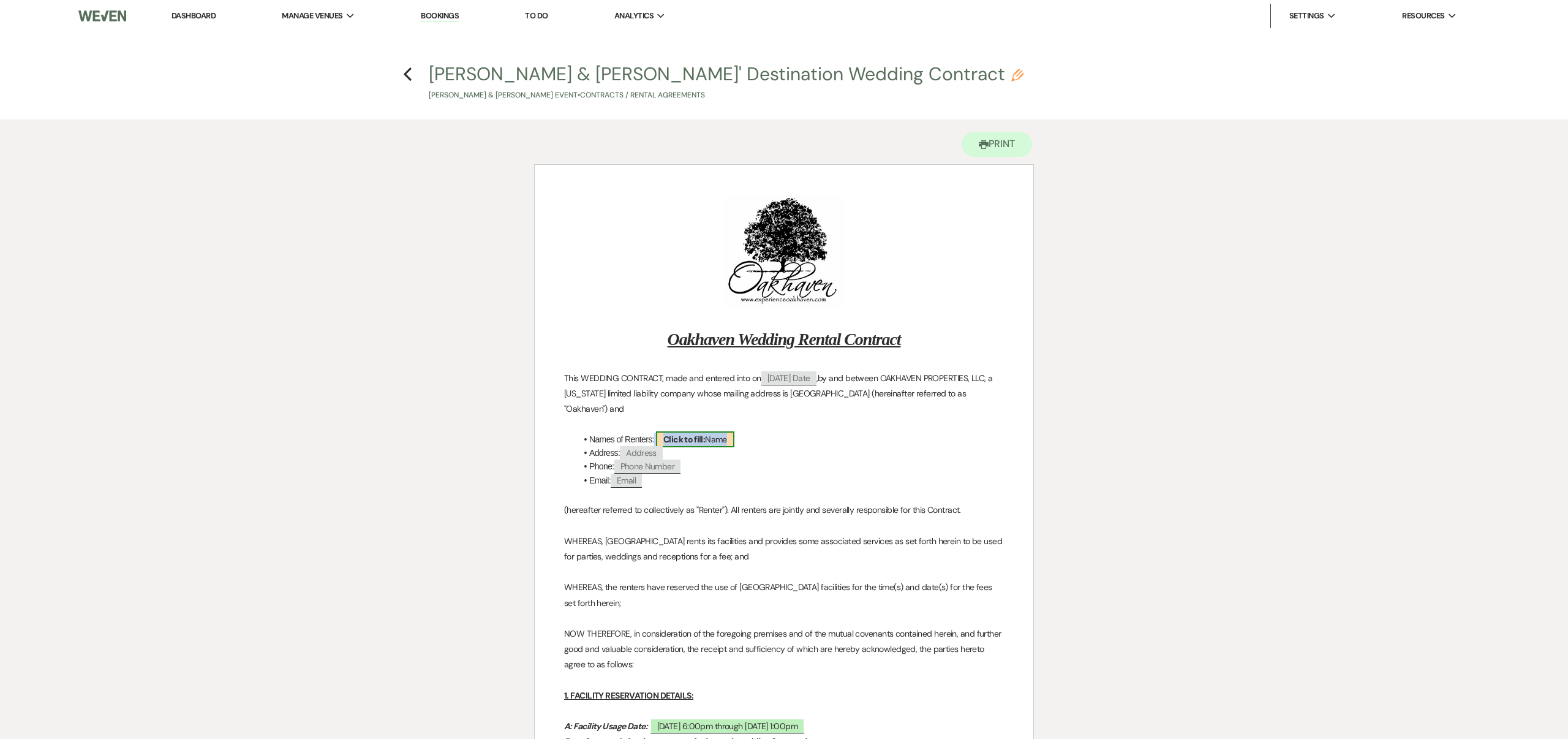
click at [710, 439] on span "Click to fill: Name" at bounding box center [695, 440] width 79 height 16
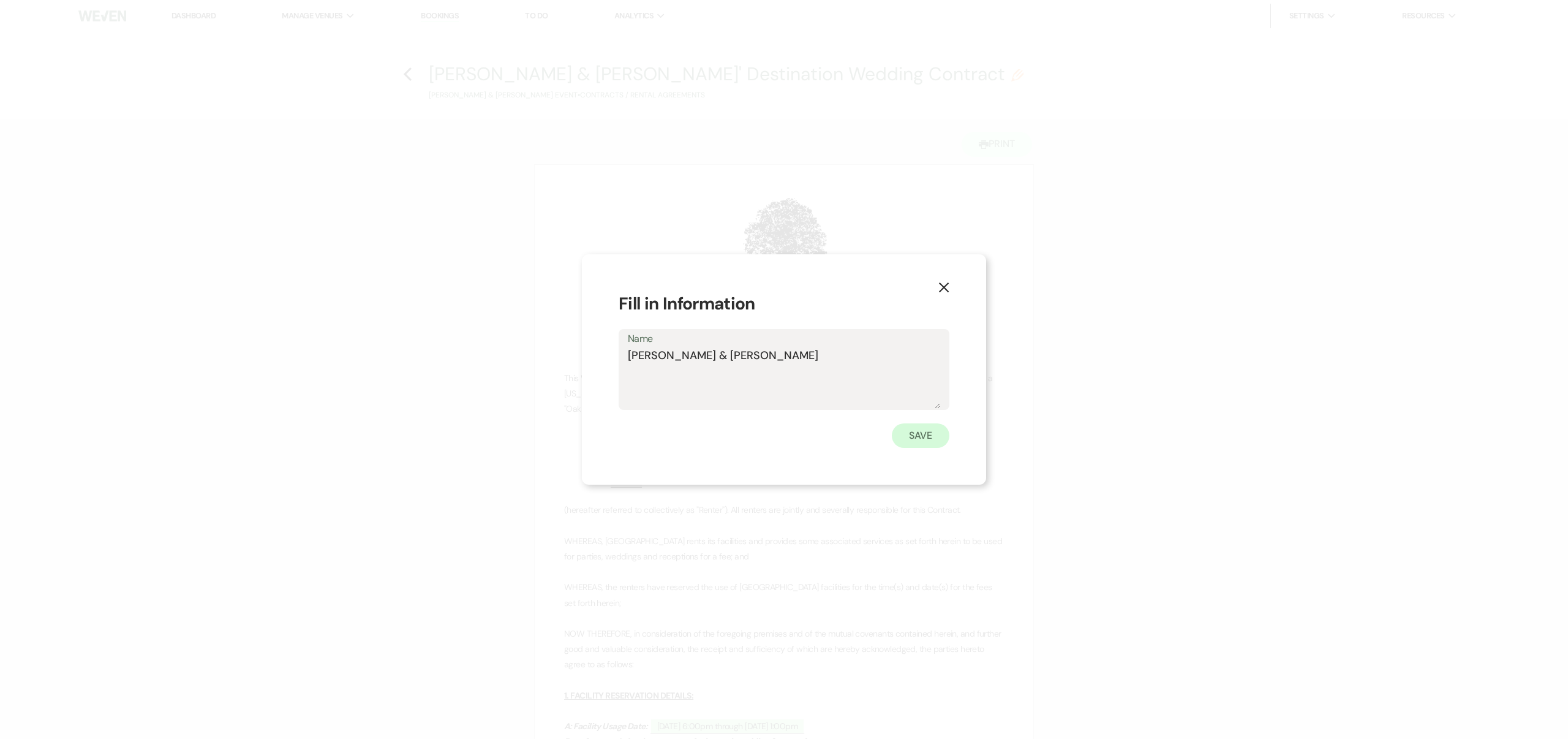
type textarea "[PERSON_NAME] & [PERSON_NAME]"
click at [924, 434] on button "Save" at bounding box center [920, 436] width 58 height 24
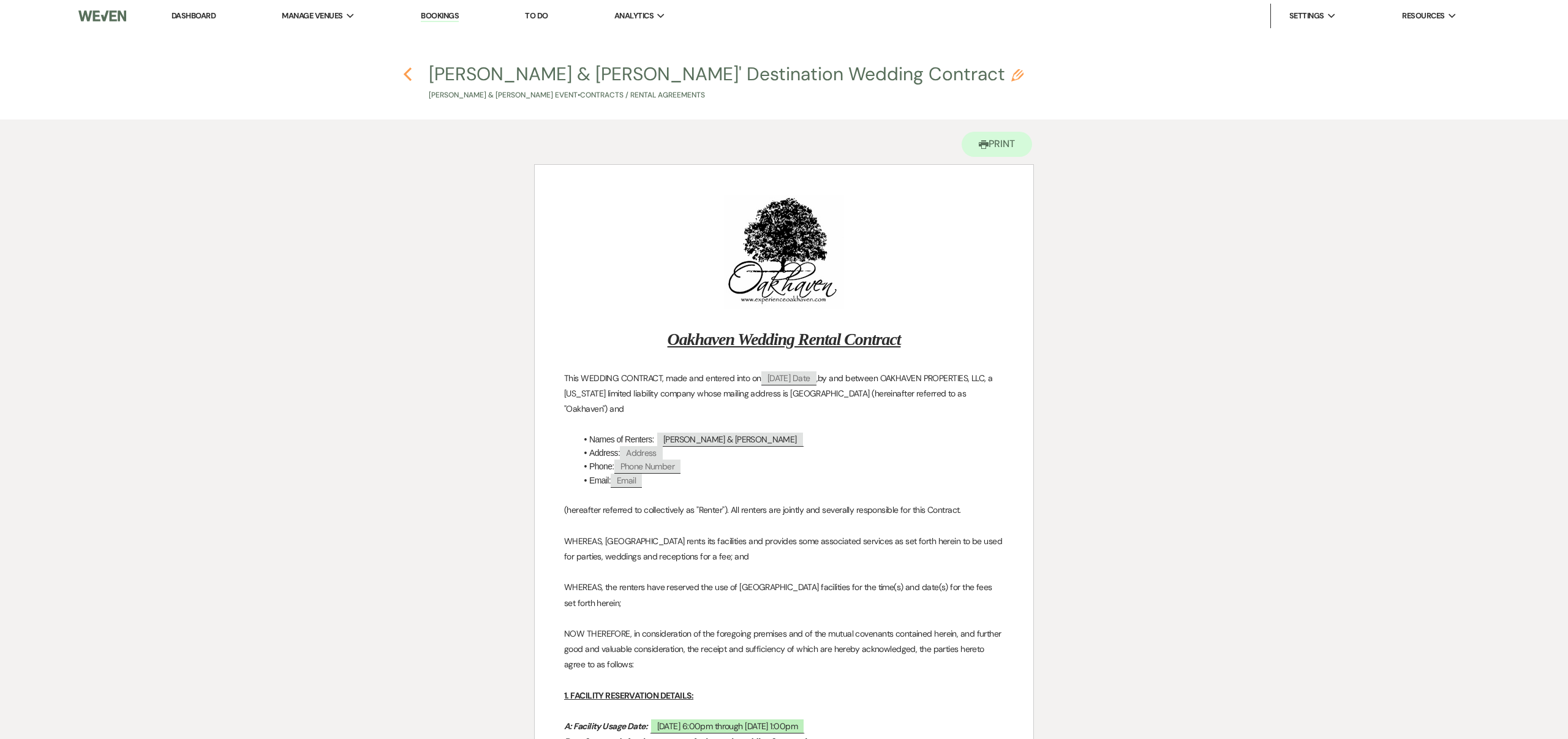
click at [408, 72] on icon "Previous" at bounding box center [407, 74] width 9 height 15
select select "5"
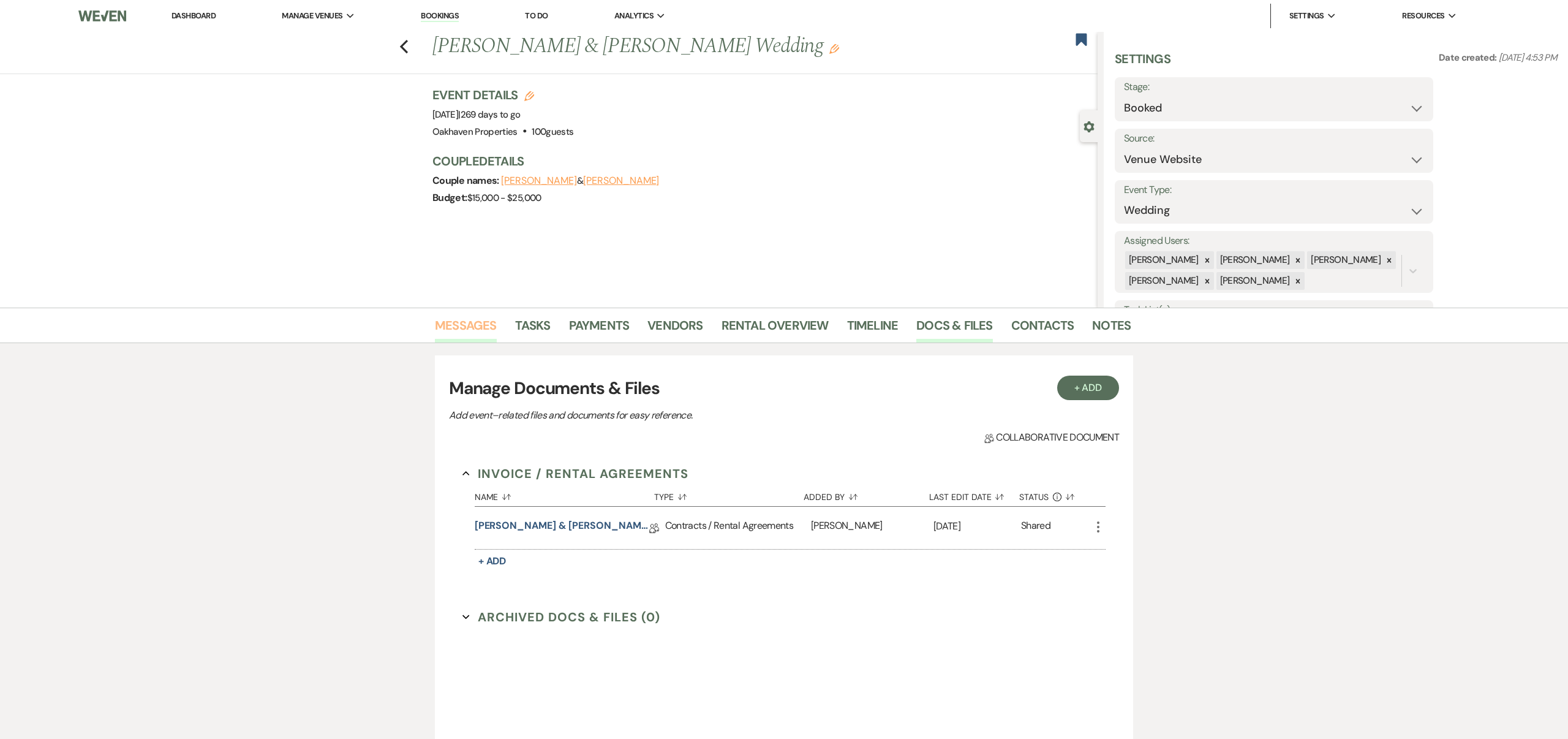
click at [482, 321] on link "Messages" at bounding box center [466, 329] width 62 height 27
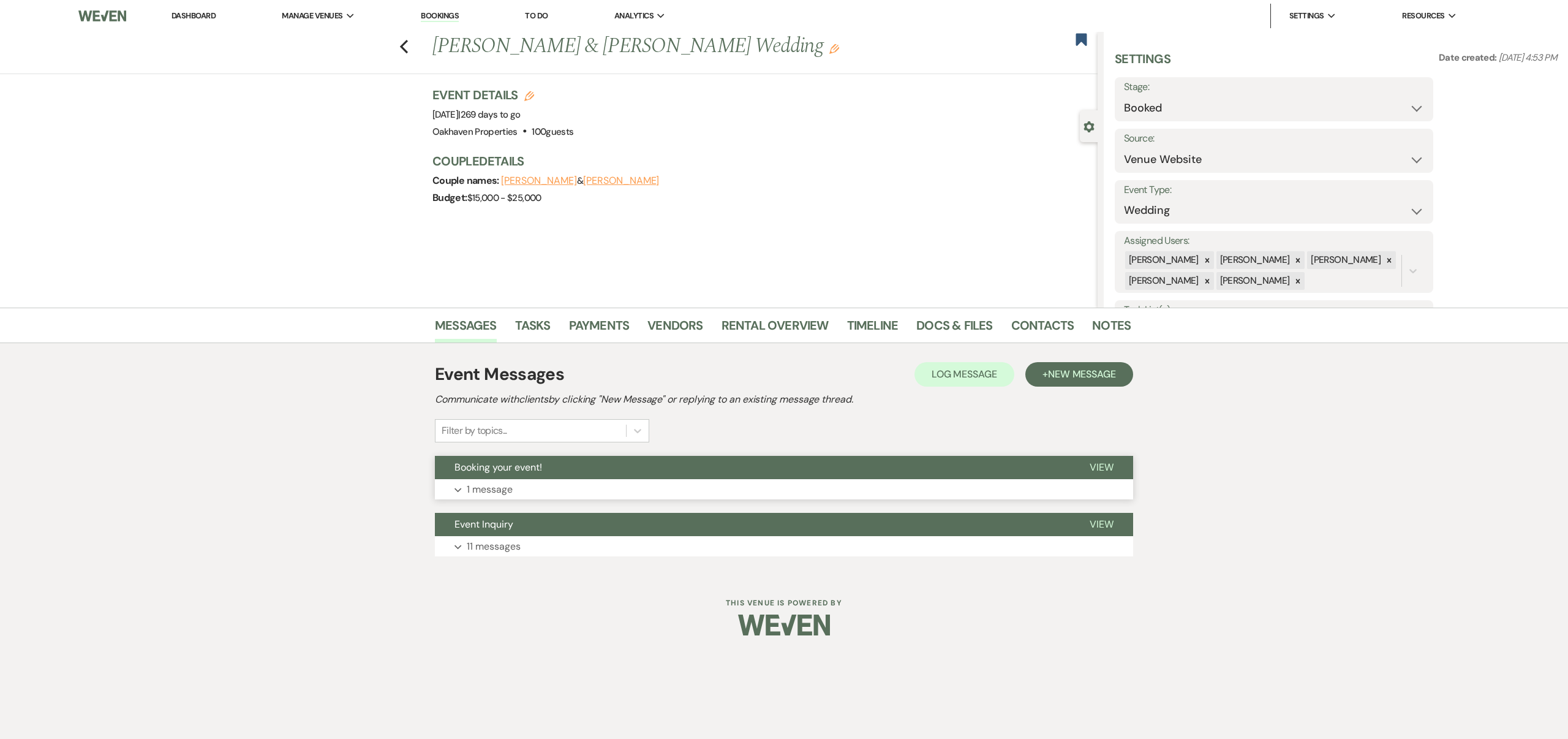
click at [1100, 468] on span "View" at bounding box center [1102, 468] width 24 height 13
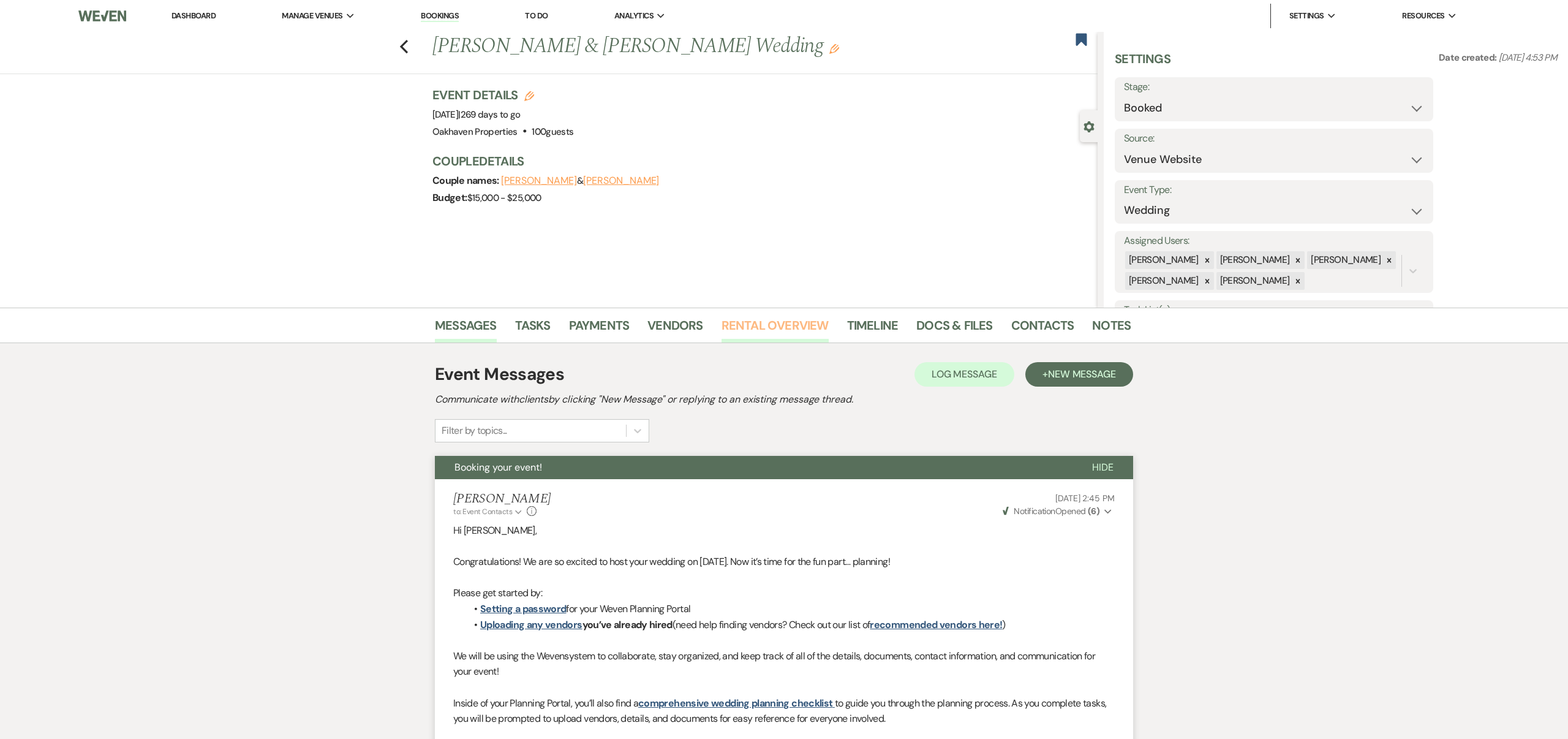
click at [778, 323] on link "Rental Overview" at bounding box center [775, 329] width 107 height 27
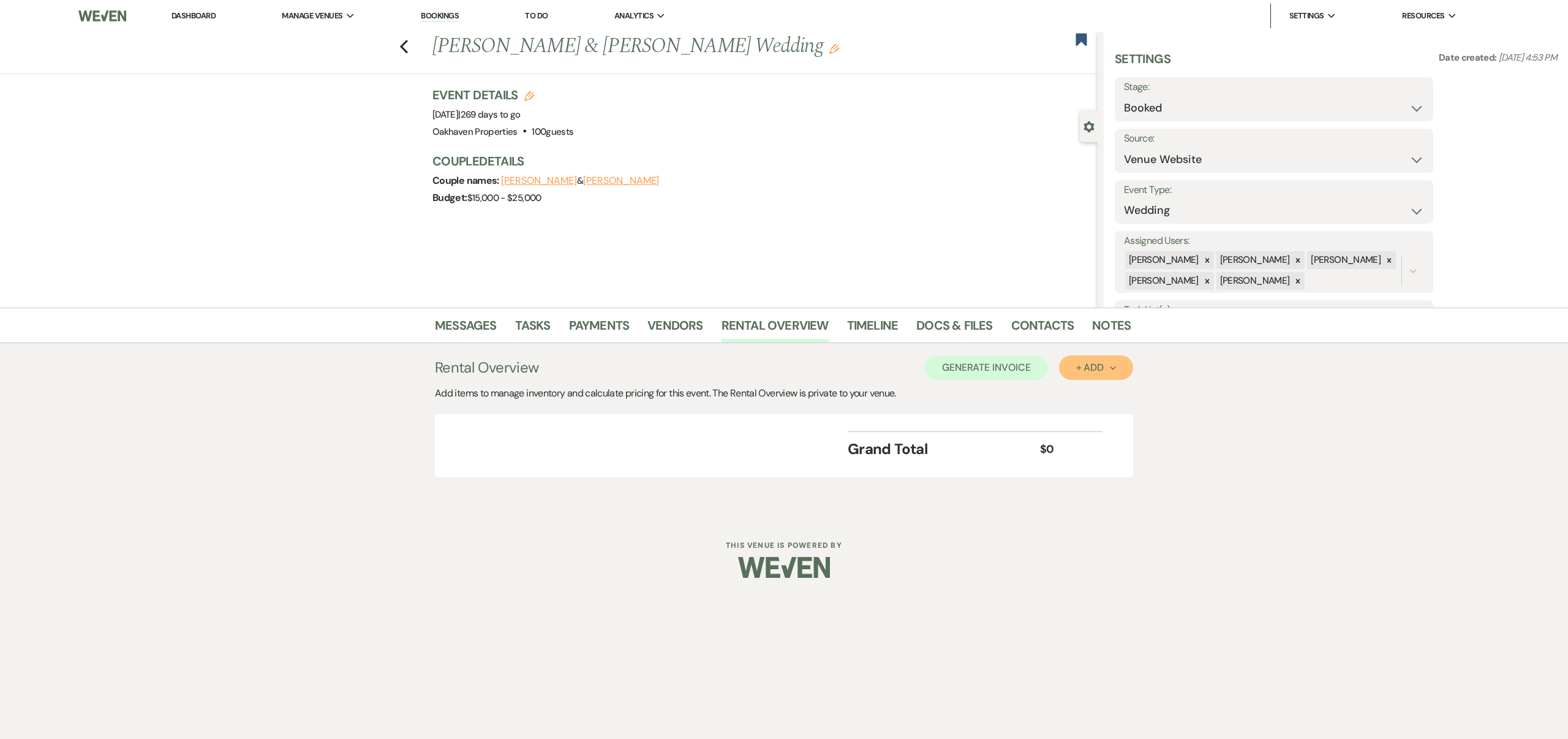
click at [1089, 364] on div "+ Add Next" at bounding box center [1096, 368] width 40 height 10
click at [1079, 389] on button "Item" at bounding box center [1090, 395] width 62 height 19
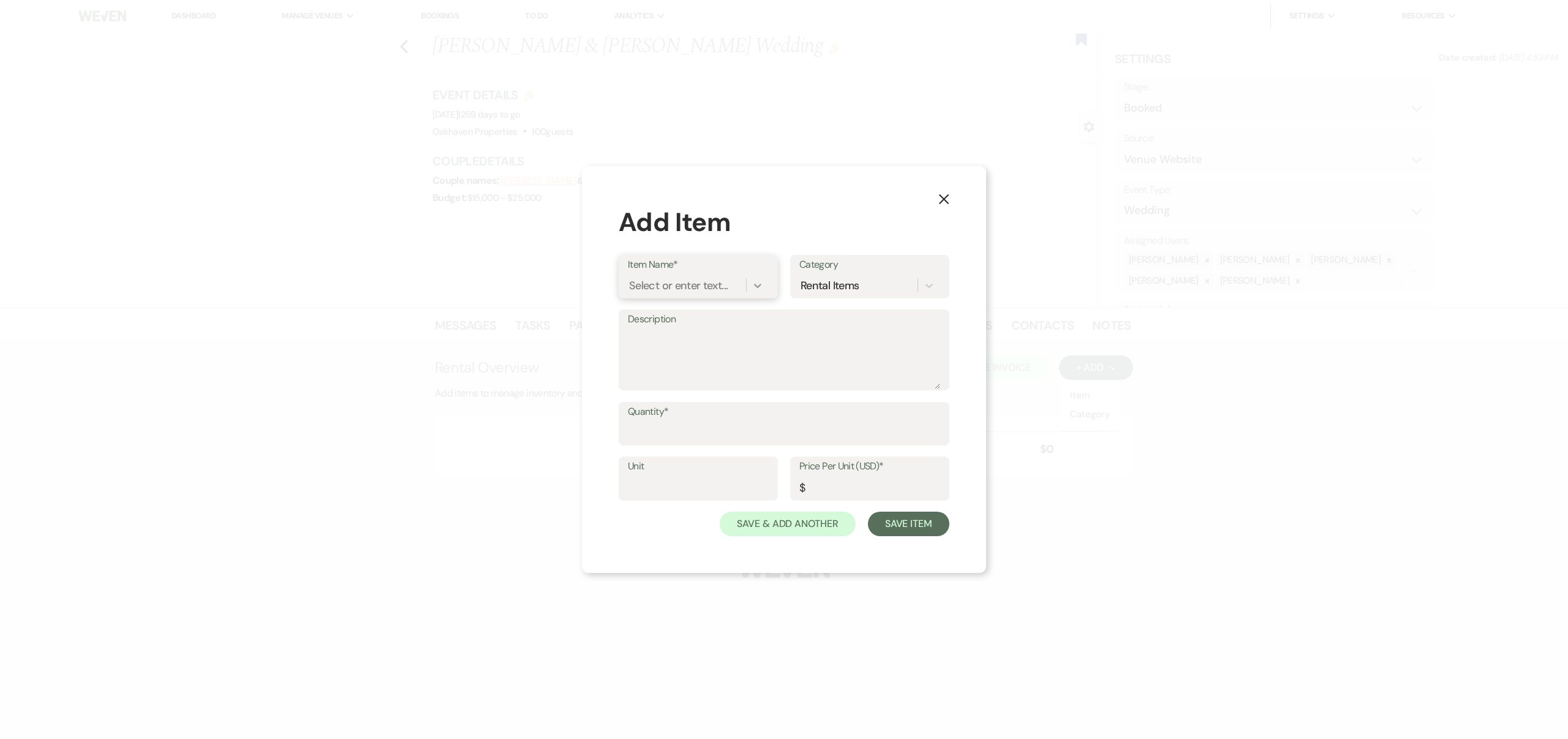
click at [756, 282] on icon at bounding box center [757, 285] width 12 height 12
click at [679, 366] on div "Destination 100 Guests Weekend Wedding" at bounding box center [698, 365] width 141 height 39
type textarea "100 Guests Linens Tables + Chairs 3 nights in Manor House 3 nights in Cottage R…"
type input "1"
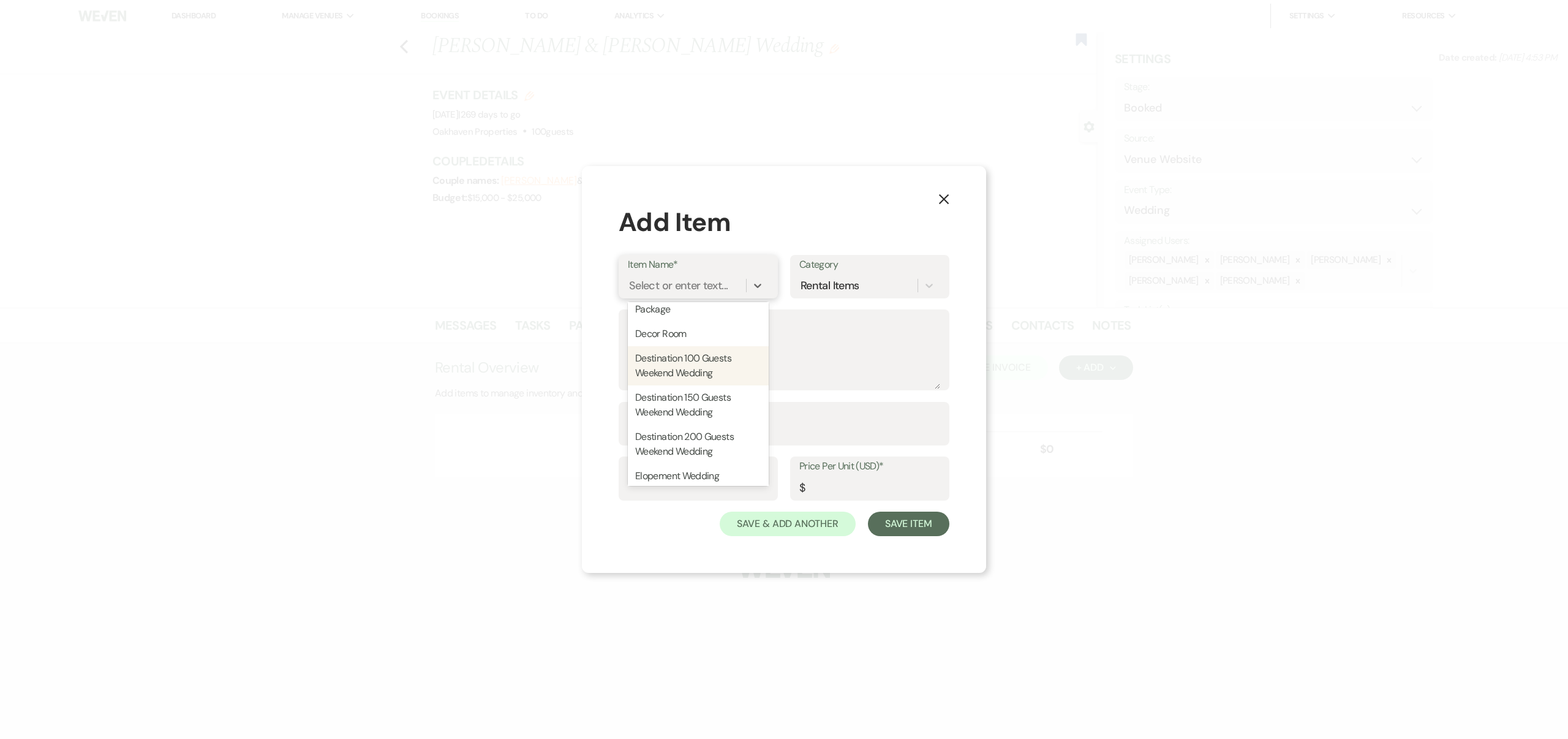
type input "9795"
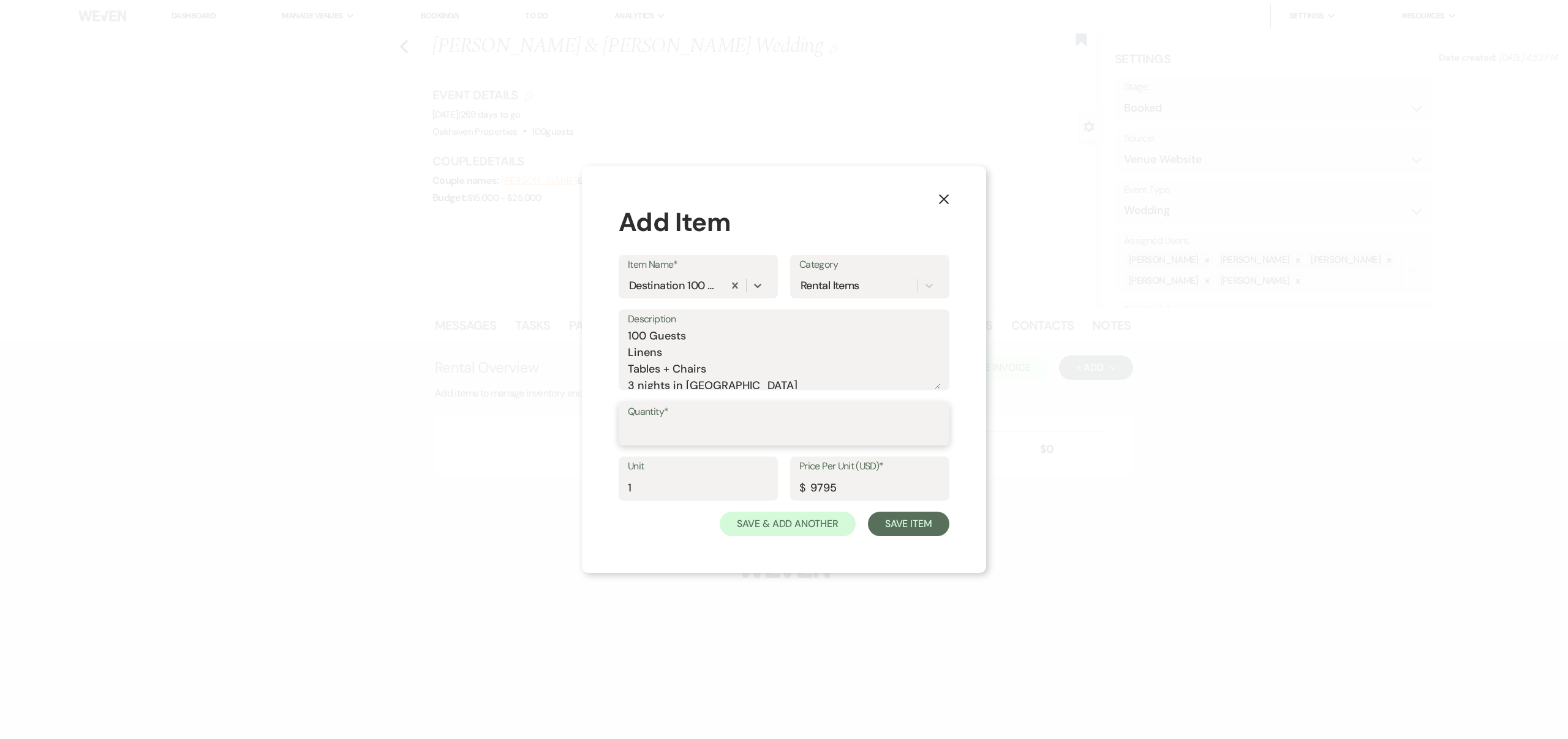
click at [703, 429] on input "Quantity*" at bounding box center [784, 433] width 313 height 24
type input "1"
click at [793, 523] on button "Save & Add Another" at bounding box center [788, 524] width 136 height 24
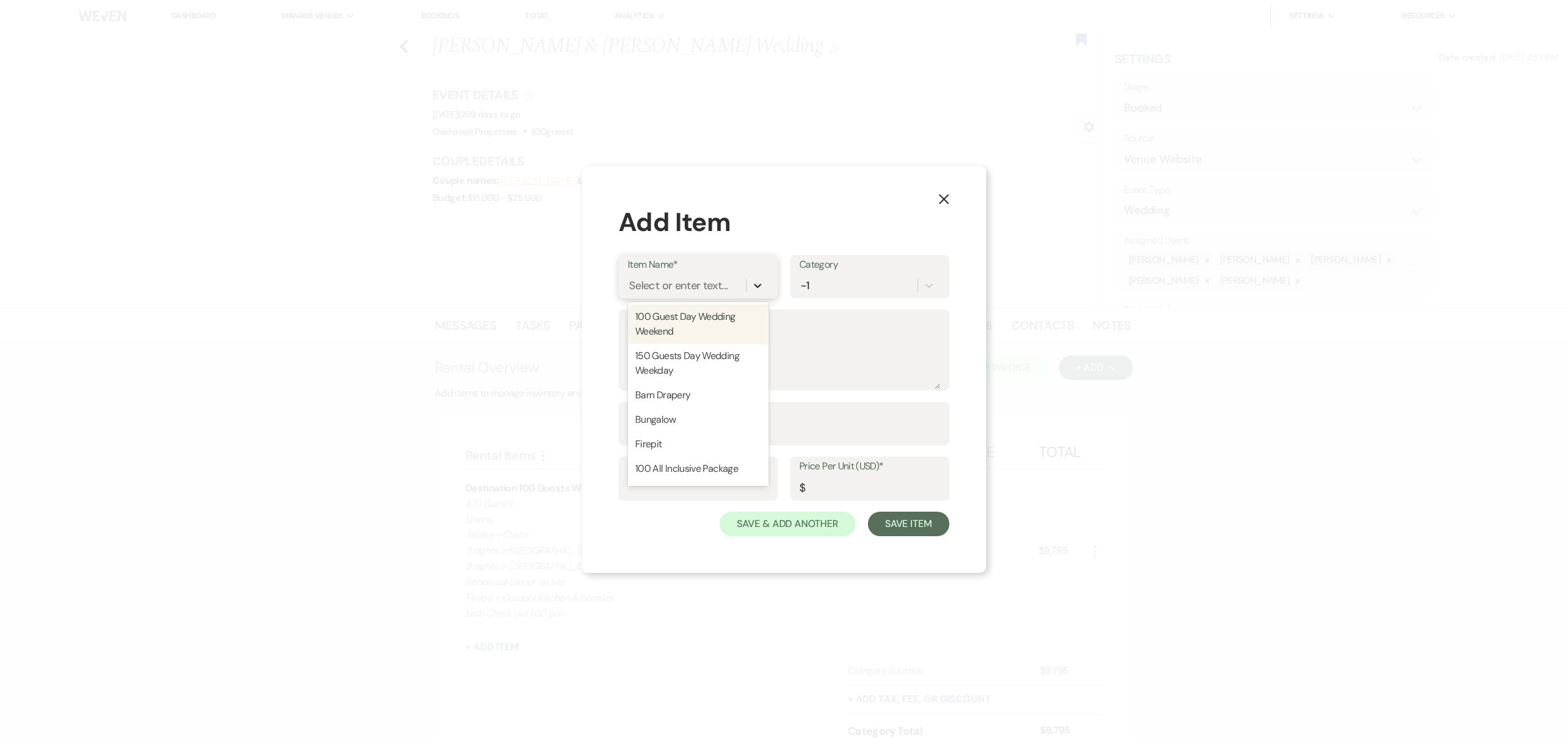
click at [756, 286] on icon at bounding box center [757, 285] width 7 height 4
type input "Dra"
click at [688, 312] on div "Barn Drapery" at bounding box center [698, 317] width 141 height 24
type input "1"
type input "1200"
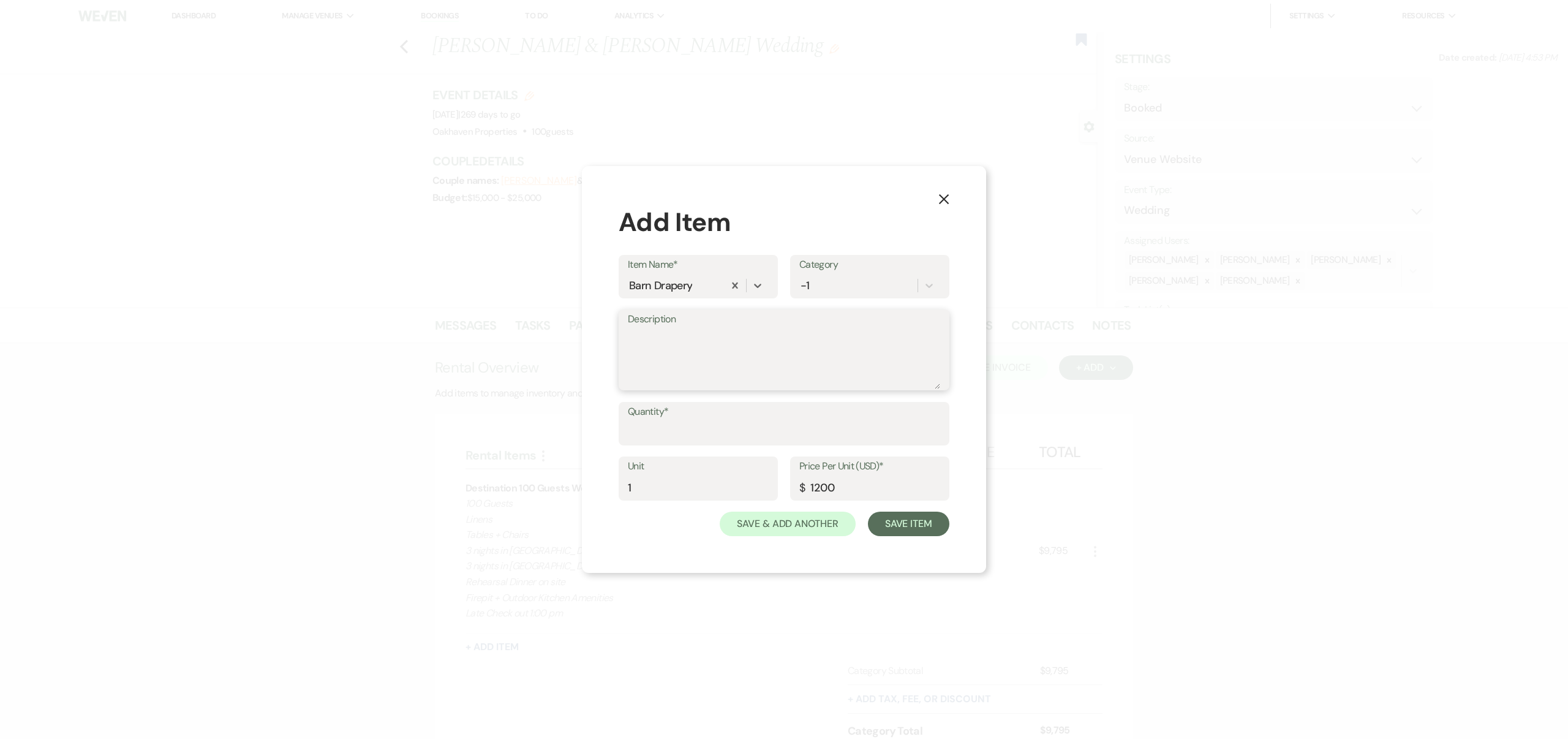
click at [674, 339] on textarea "Description" at bounding box center [784, 359] width 313 height 62
type textarea "Barn Draping"
click at [672, 429] on input "Quantity*" at bounding box center [784, 433] width 313 height 24
type input "1"
click at [767, 525] on button "Save & Add Another" at bounding box center [788, 524] width 136 height 24
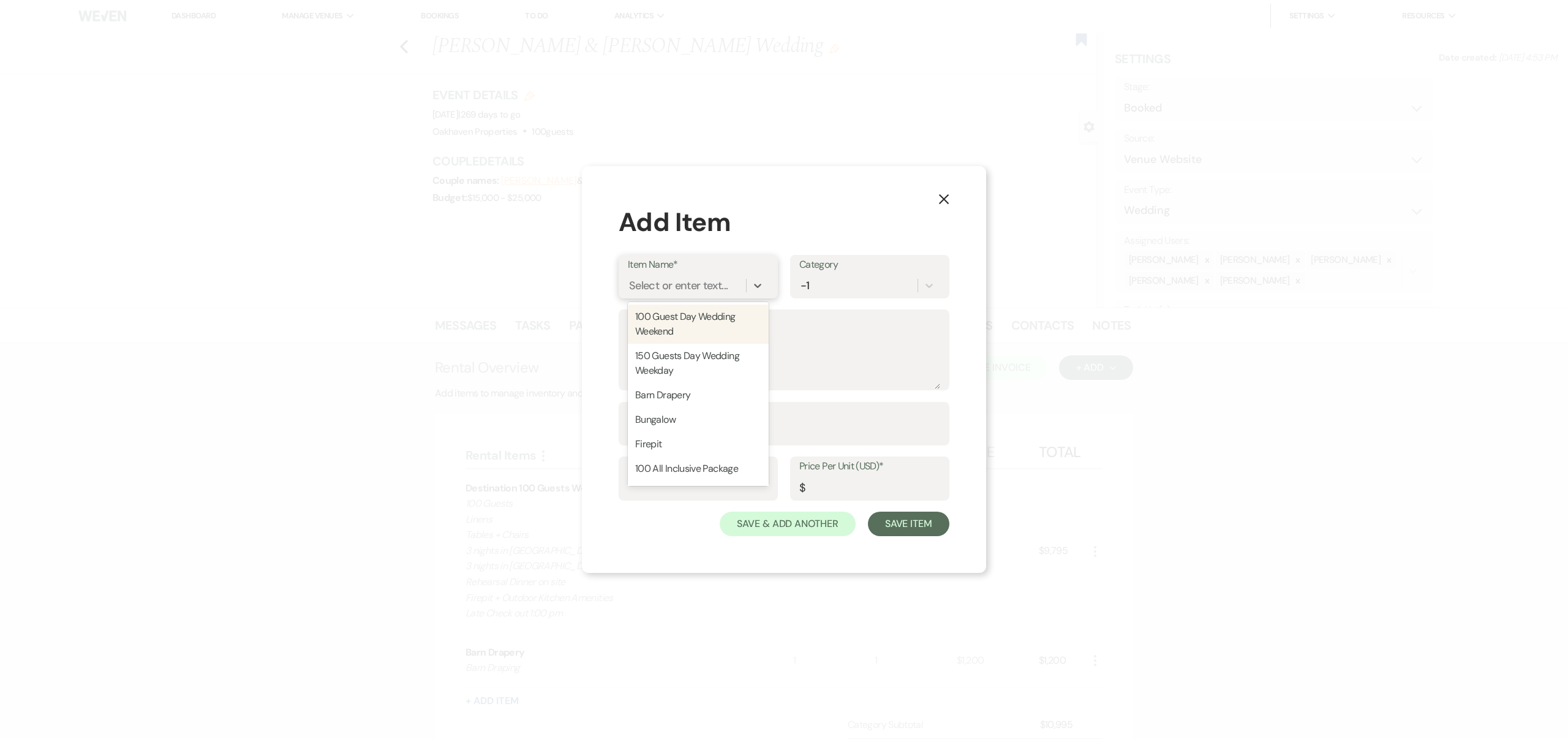
click at [687, 286] on div "Select or enter text..." at bounding box center [679, 285] width 99 height 16
type input "Dra"
click at [685, 336] on div "Lights in the draping" at bounding box center [698, 341] width 141 height 24
type textarea "Lights added to draping in barn"
type input "1"
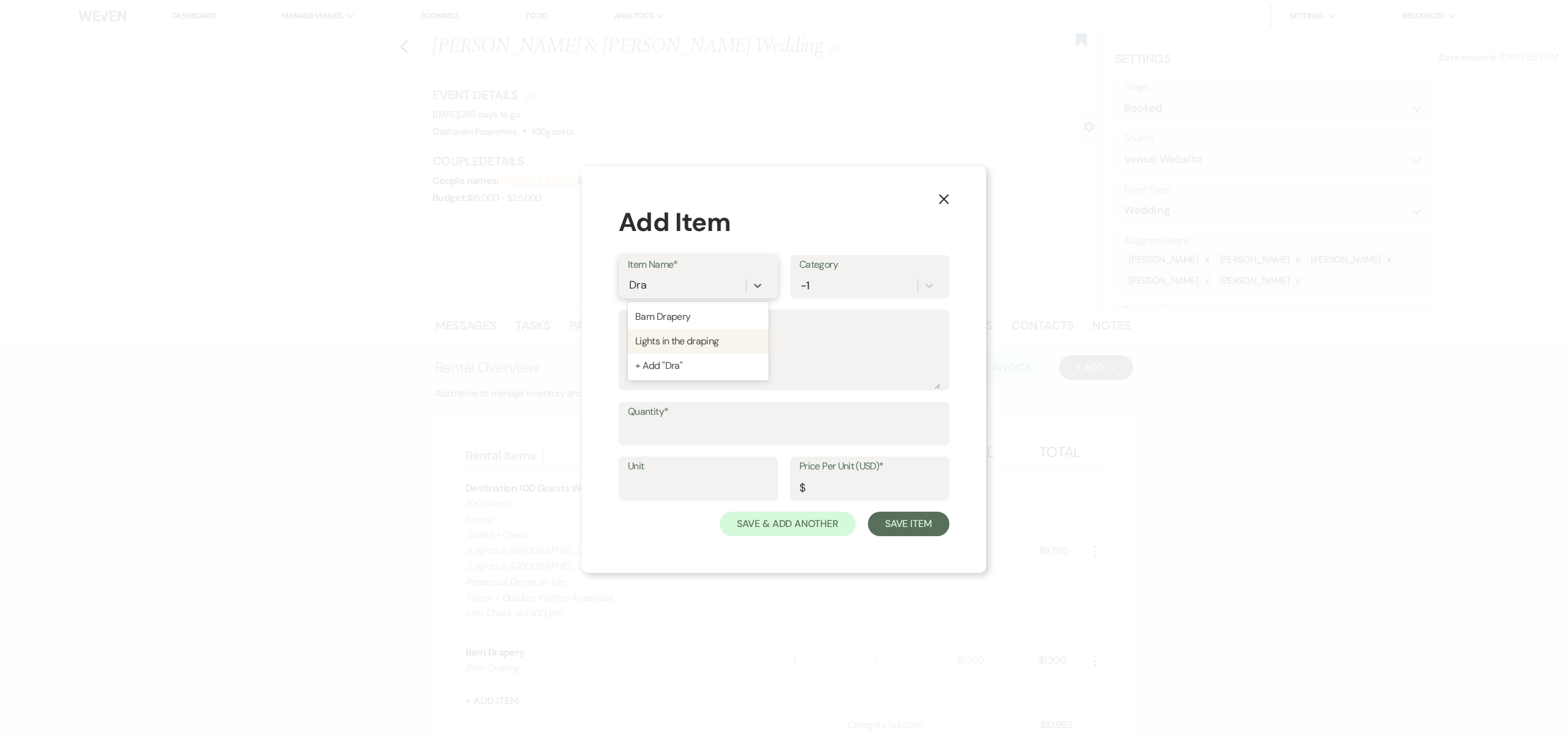
type input "600"
click at [668, 434] on input "Quantity*" at bounding box center [784, 433] width 313 height 24
type input "1"
click at [786, 522] on button "Save & Add Another" at bounding box center [788, 524] width 136 height 24
click at [675, 284] on div "Select or enter text..." at bounding box center [679, 285] width 99 height 16
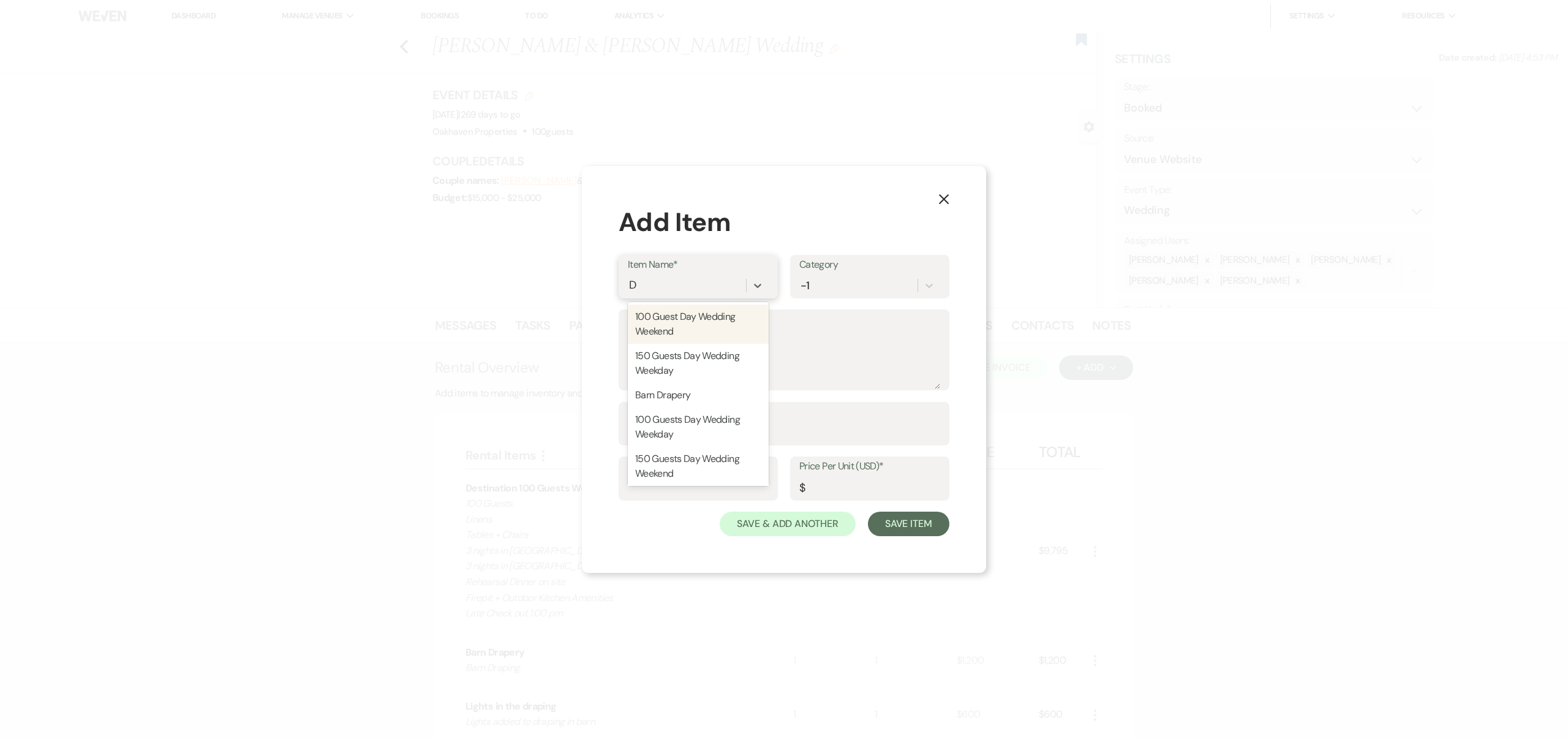
type input "De"
click at [684, 317] on div "Decor Room" at bounding box center [698, 317] width 141 height 24
type input "1"
type input "600"
click at [663, 338] on textarea "Description" at bounding box center [784, 359] width 313 height 62
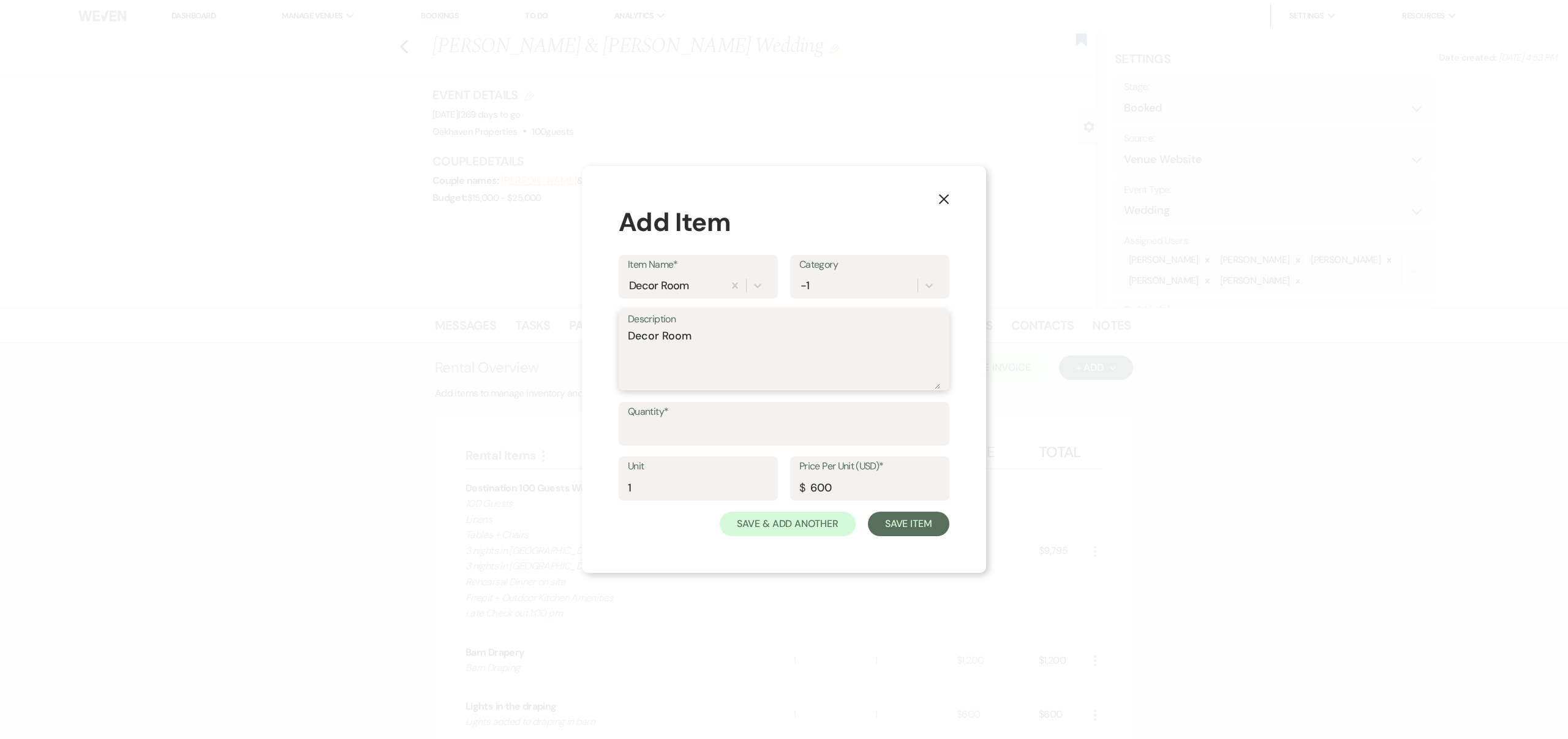
type textarea "Decor Room"
click at [655, 433] on input "Quantity*" at bounding box center [784, 433] width 313 height 24
type input "1"
click at [914, 521] on button "Save Item" at bounding box center [909, 524] width 82 height 24
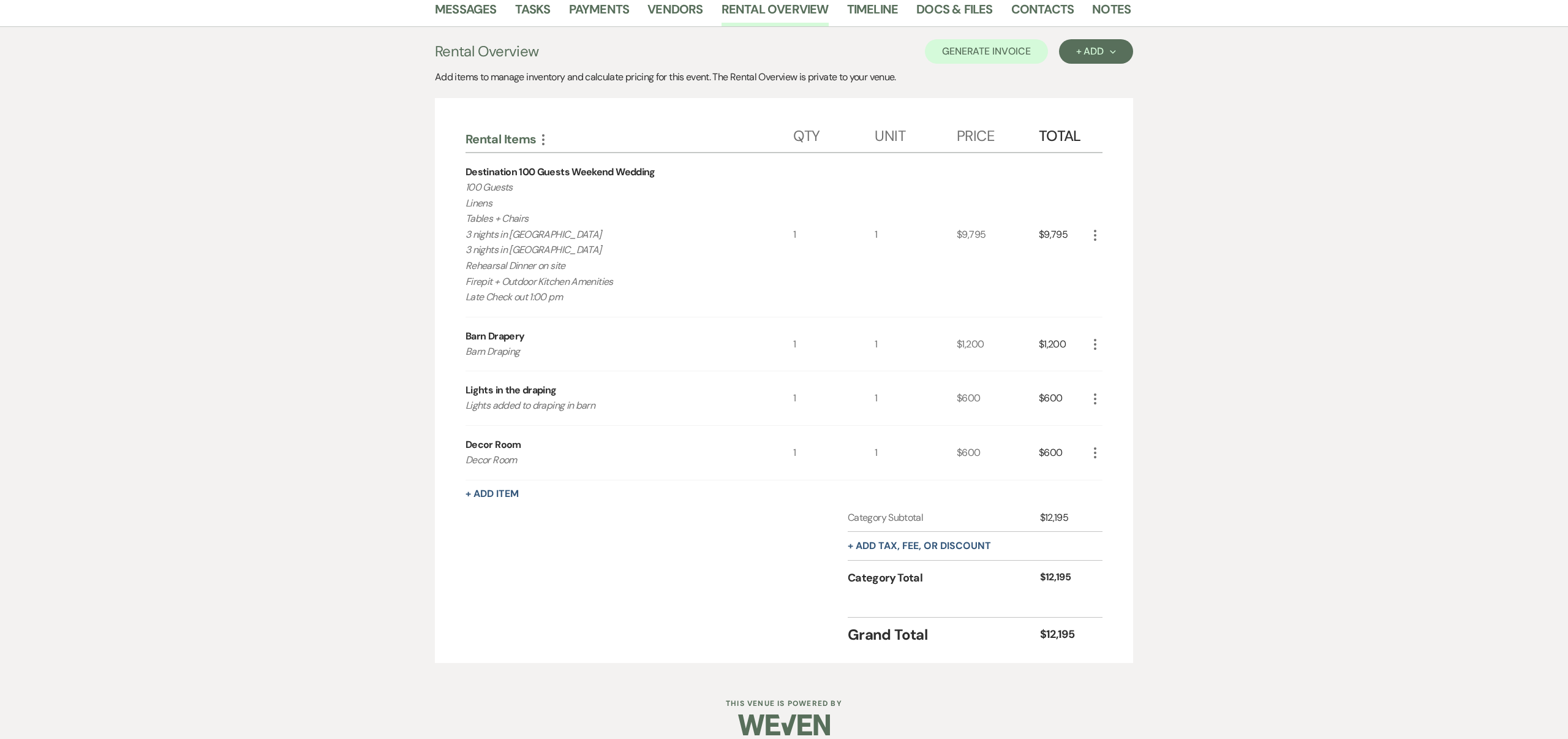
scroll to position [331, 0]
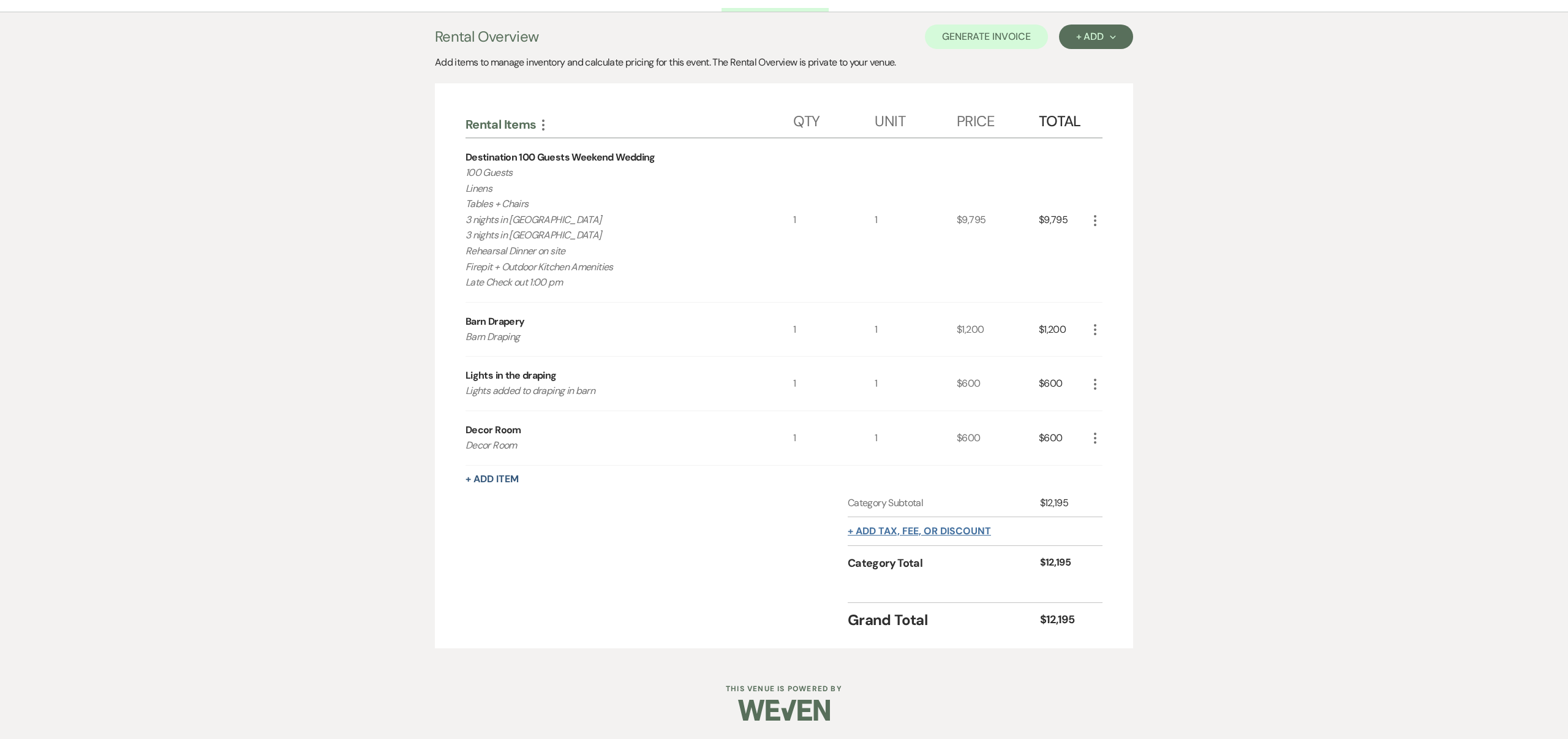
click at [963, 531] on button "+ Add tax, fee, or discount" at bounding box center [919, 532] width 143 height 10
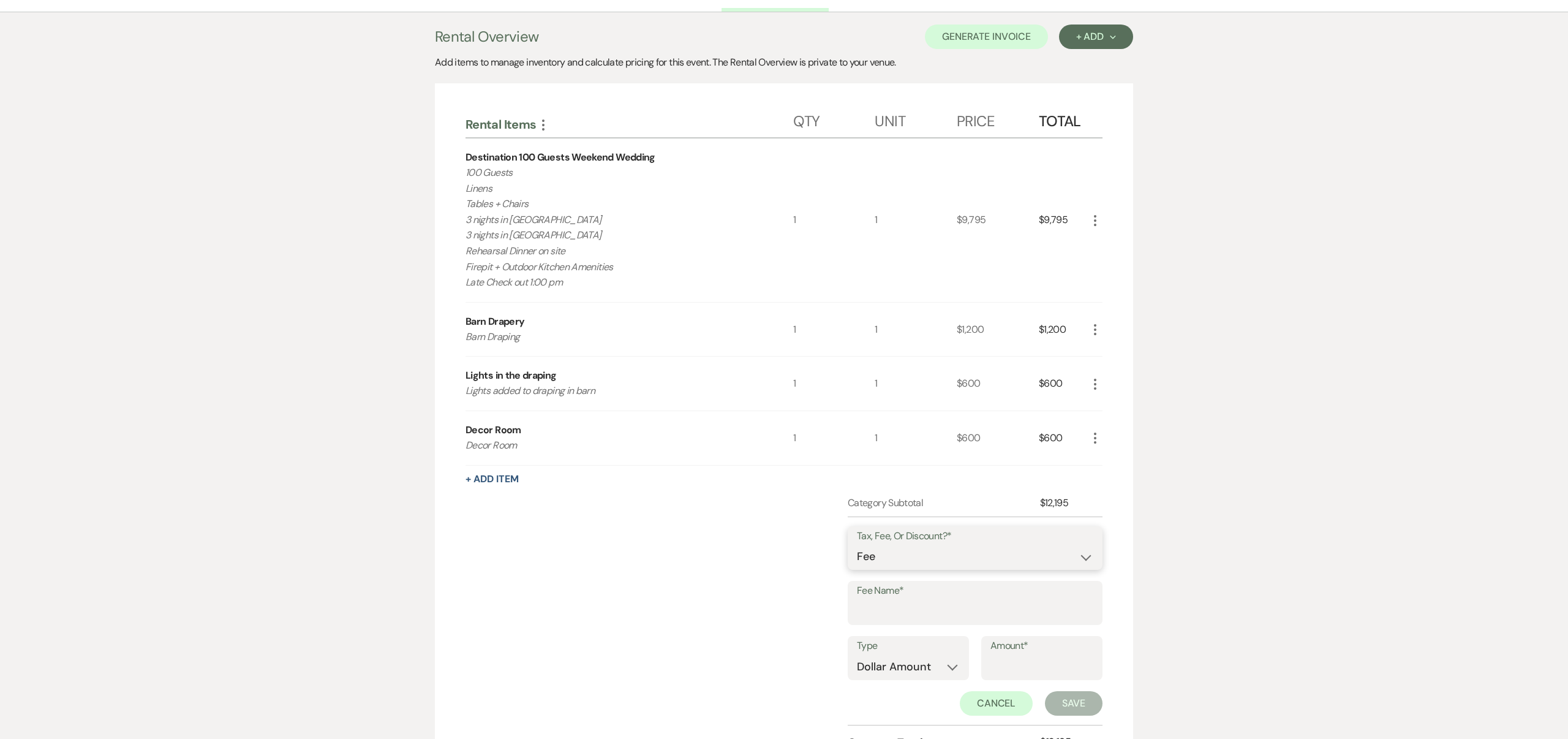
click at [1076, 557] on select "Fee Discount Tax" at bounding box center [975, 557] width 236 height 24
select select "3"
click at [907, 597] on label "Fee Name*" at bounding box center [975, 592] width 236 height 18
click at [907, 600] on input "Fee Name*" at bounding box center [975, 613] width 236 height 24
type input "Rockingham County Occupancy Tax"
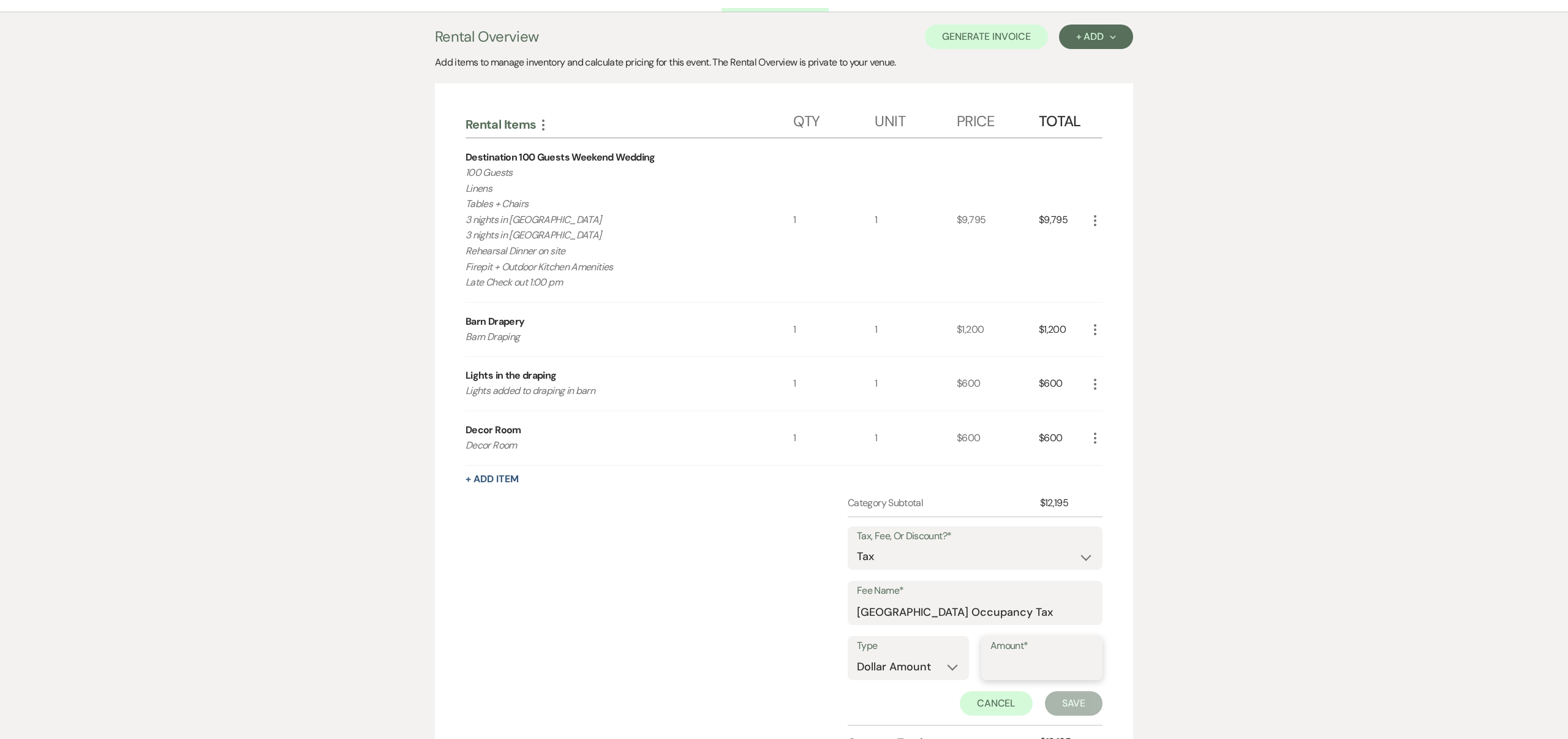
click at [1038, 669] on input "Amount*" at bounding box center [1042, 668] width 103 height 24
type input "66.00"
click at [1071, 704] on button "Save" at bounding box center [1073, 703] width 58 height 24
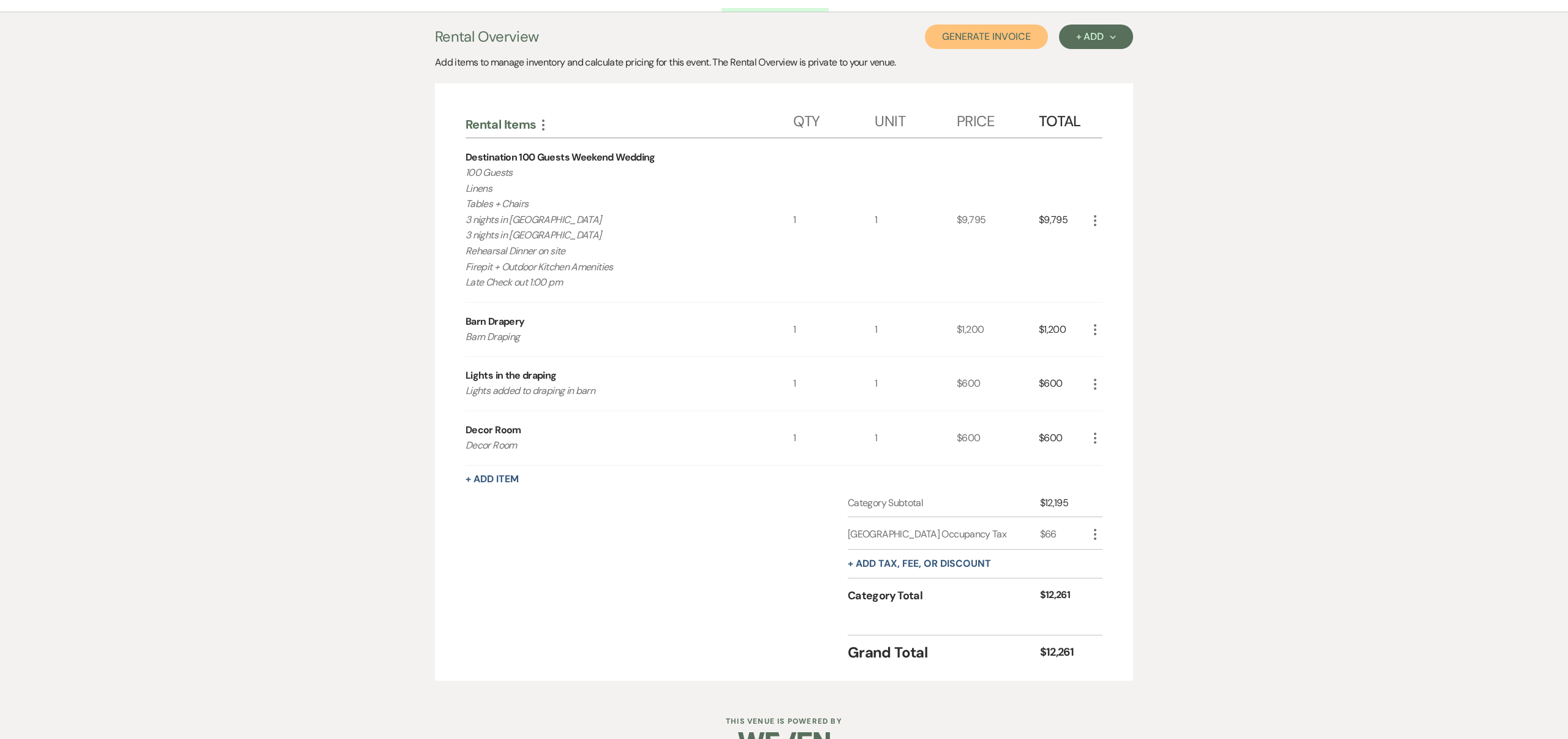
click at [988, 34] on button "Generate Invoice" at bounding box center [986, 36] width 123 height 24
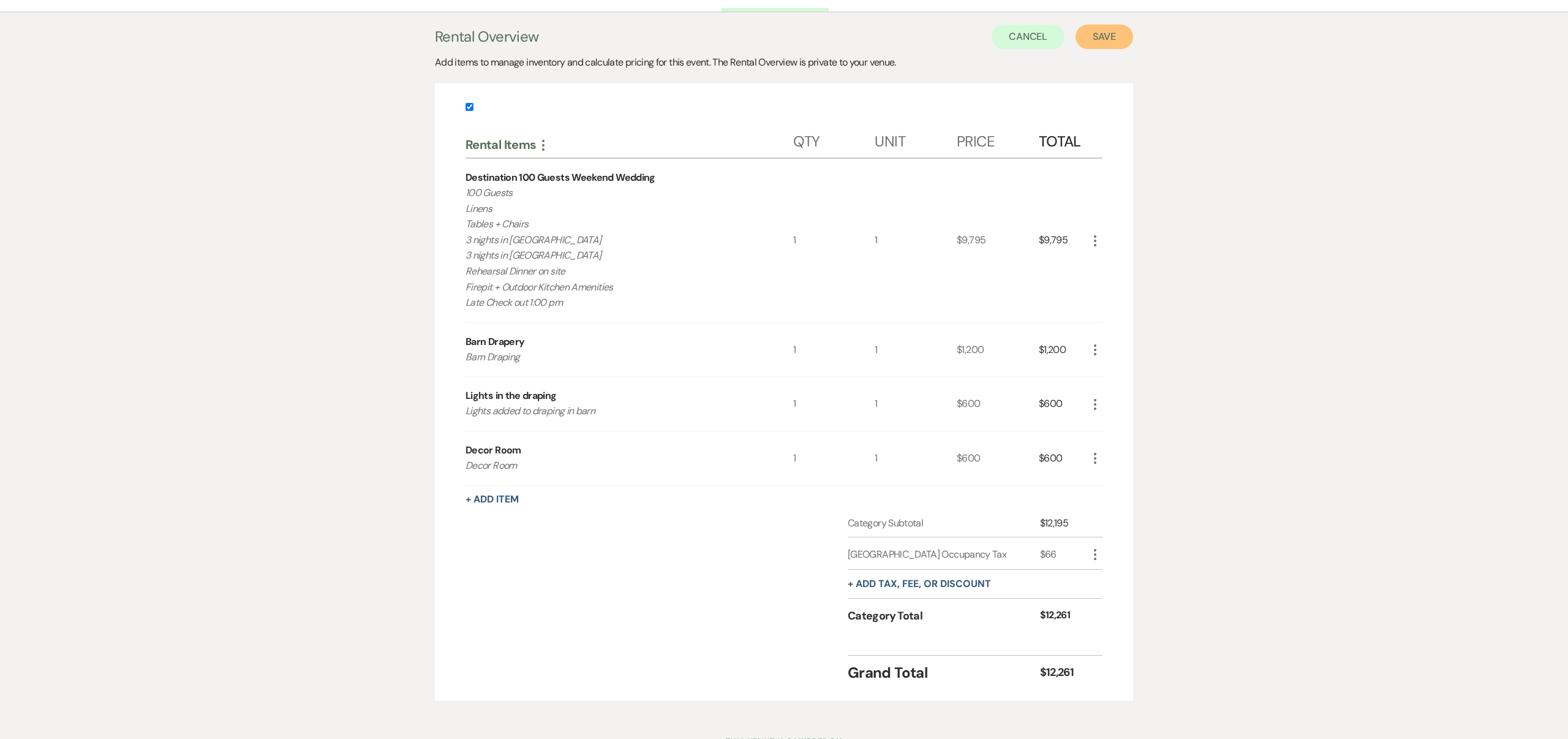
click at [1106, 34] on button "Save" at bounding box center [1104, 36] width 58 height 24
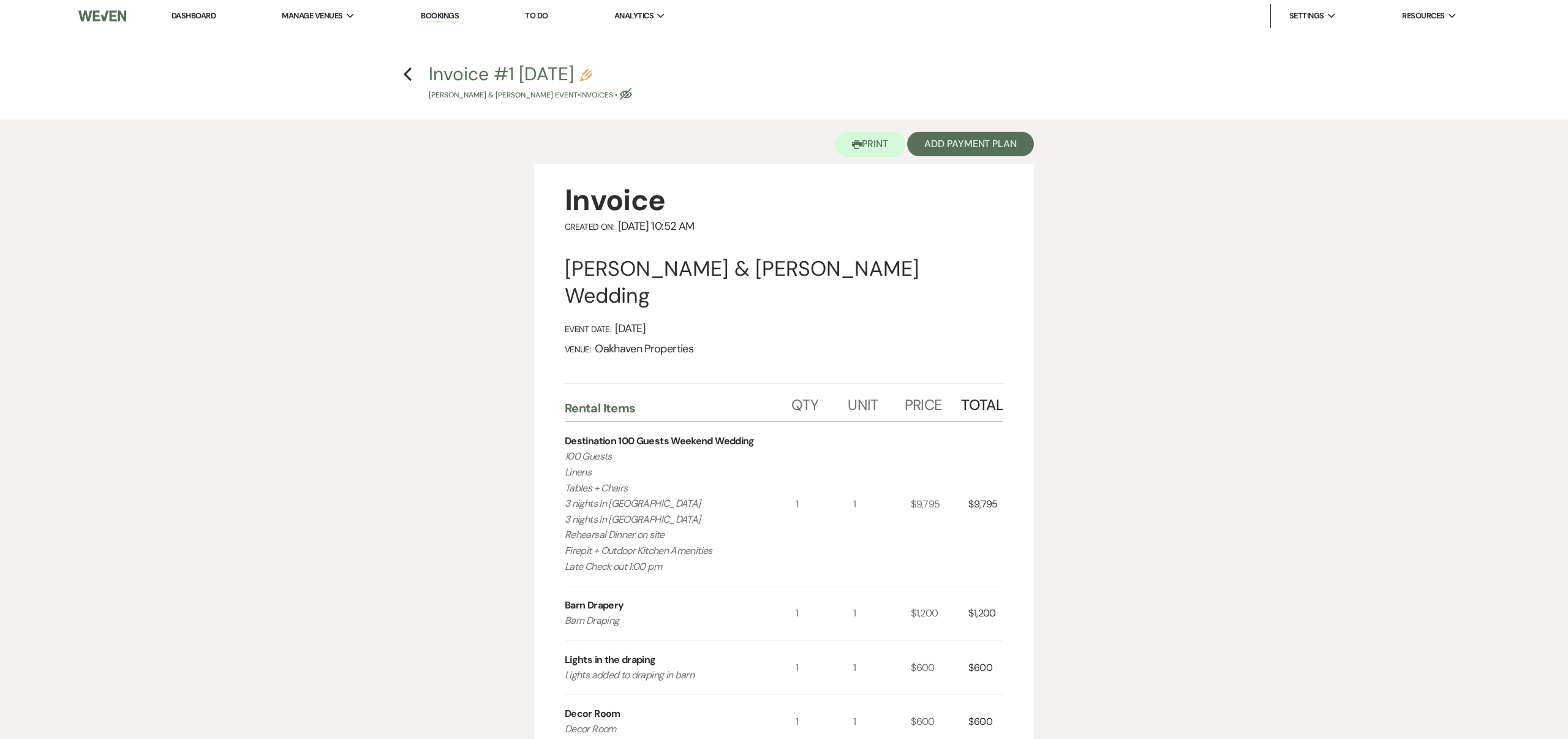
click at [592, 72] on use "button" at bounding box center [586, 75] width 12 height 12
select select "22"
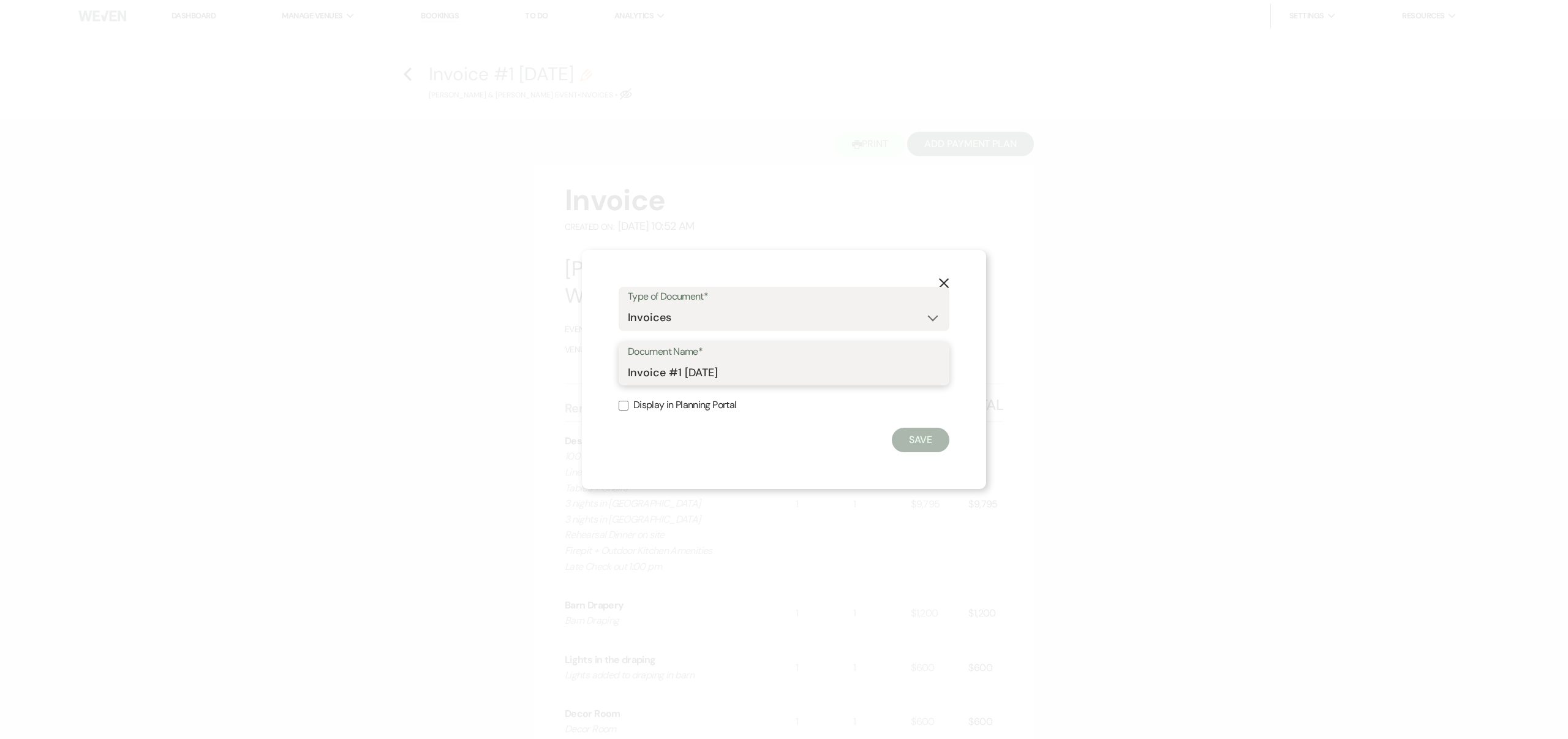
drag, startPoint x: 629, startPoint y: 371, endPoint x: 754, endPoint y: 373, distance: 125.0
click at [755, 373] on input "Invoice #1 9-23-2025" at bounding box center [784, 373] width 313 height 24
type input "I"
type input "Grace Danieley & Dustin Felts' Destination Wedding 6/20/26"
click at [620, 406] on input "Display in Planning Portal" at bounding box center [624, 406] width 10 height 10
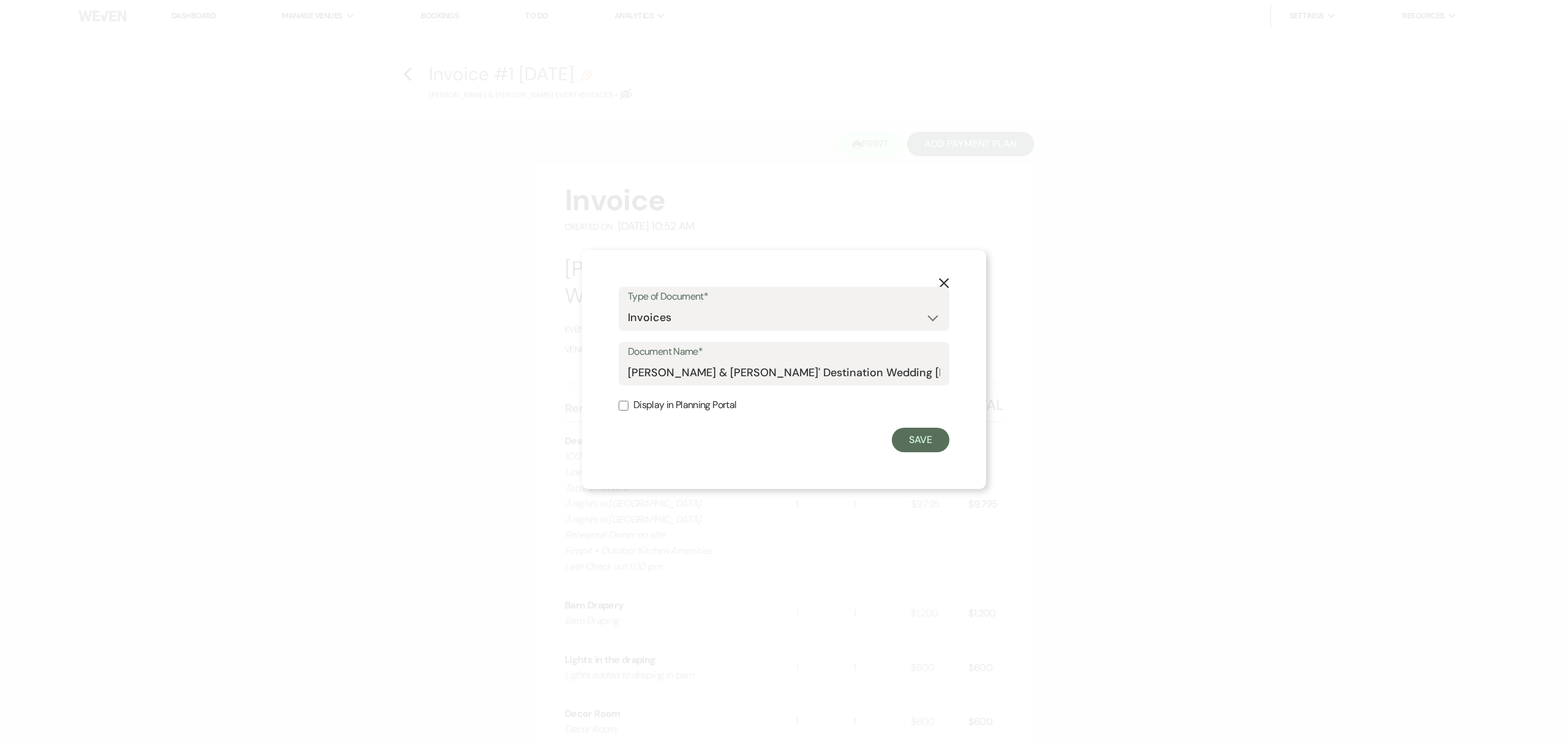
checkbox input "true"
click at [927, 442] on button "Save" at bounding box center [920, 440] width 58 height 24
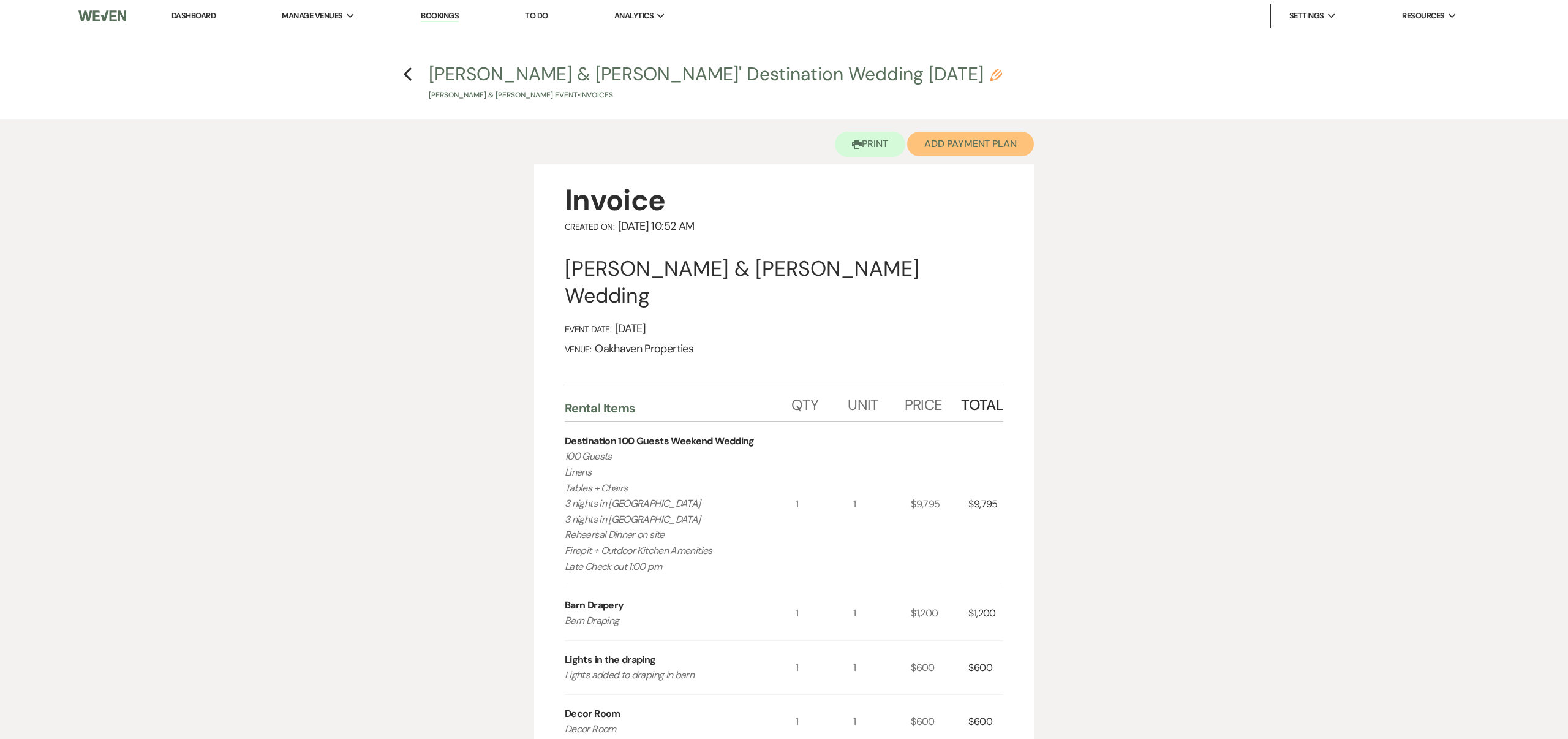
click at [966, 139] on button "Add Payment Plan" at bounding box center [970, 144] width 127 height 24
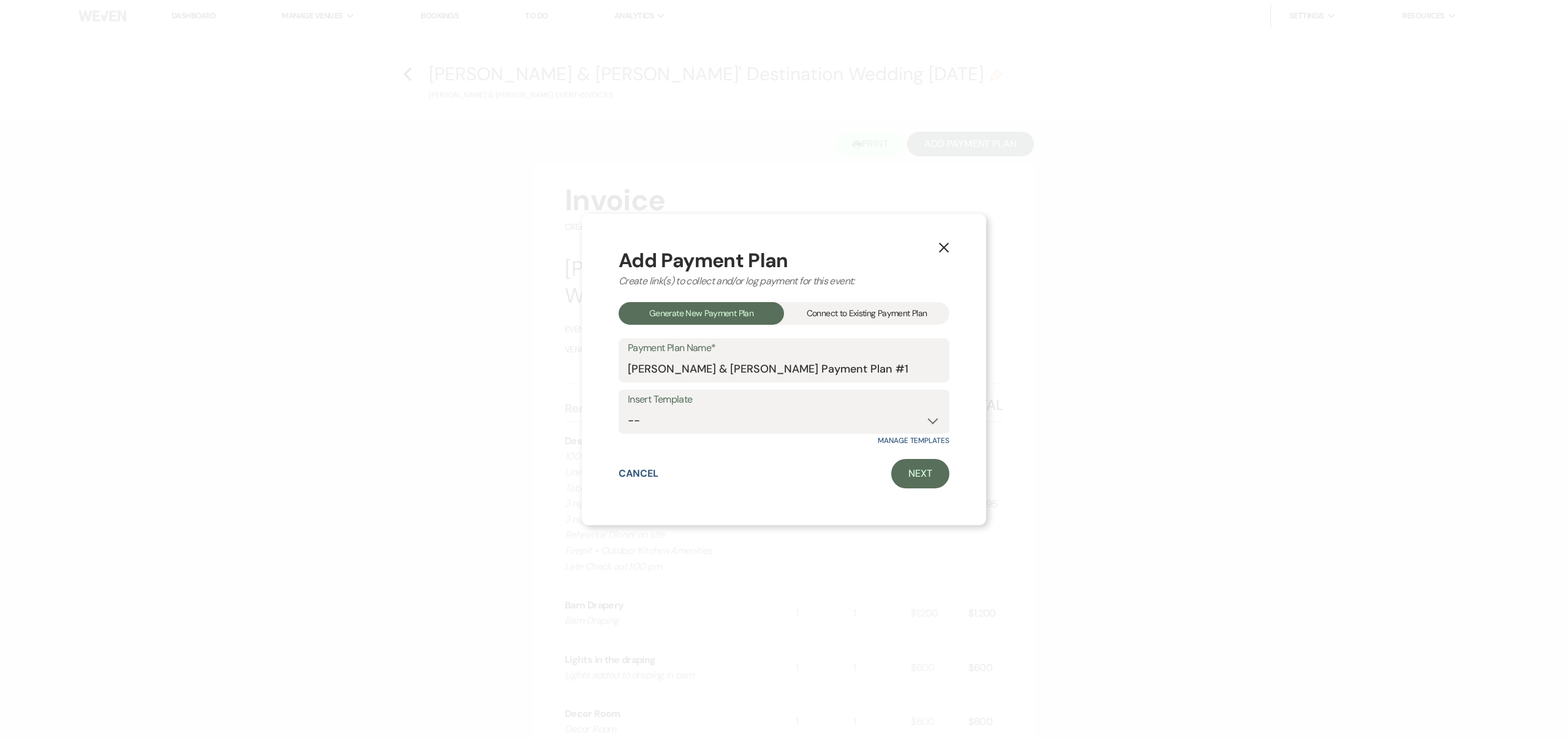
click at [889, 312] on div "Connect to Existing Payment Plan" at bounding box center [867, 314] width 165 height 23
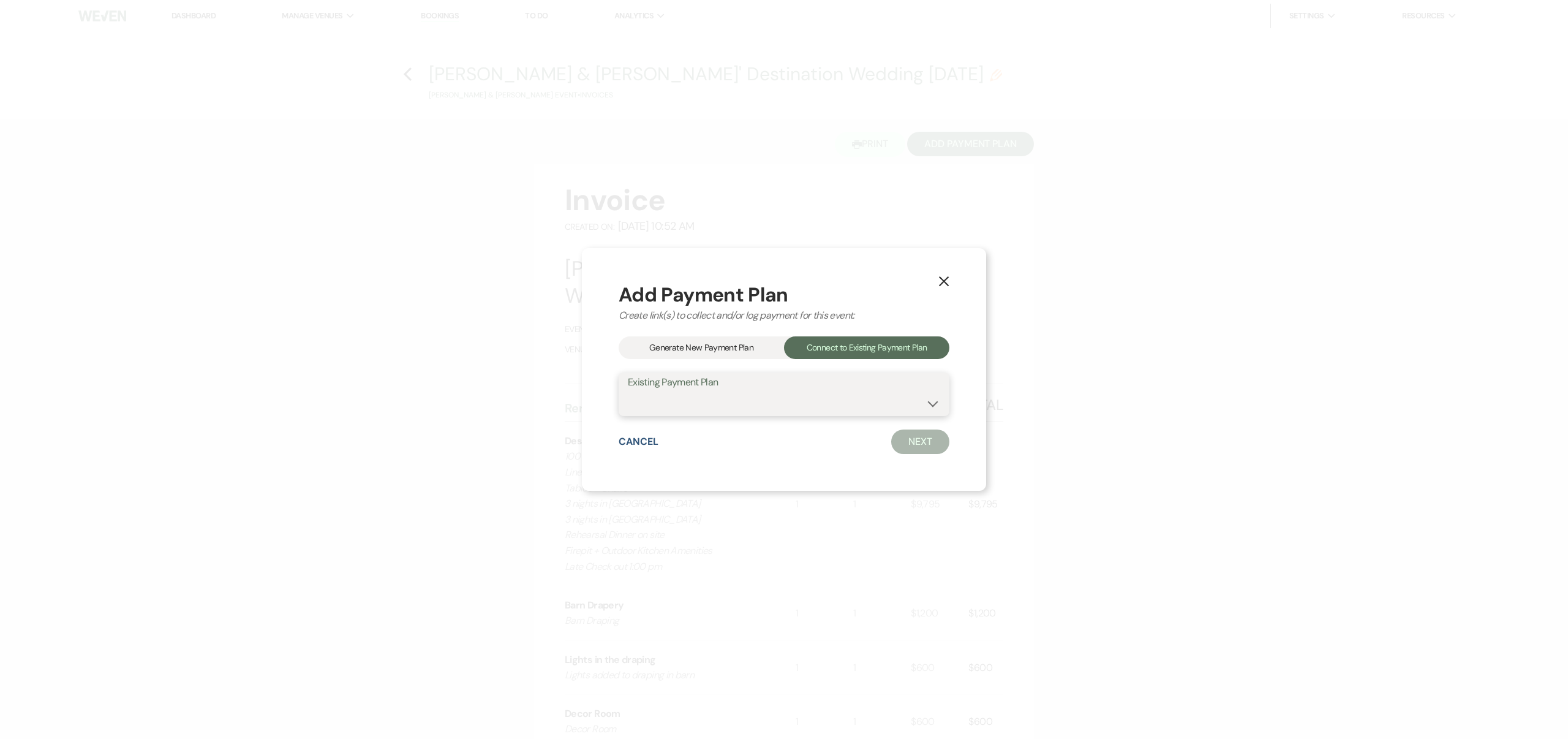
click at [934, 401] on select at bounding box center [784, 404] width 313 height 24
click at [735, 344] on div "Generate New Payment Plan" at bounding box center [701, 348] width 165 height 23
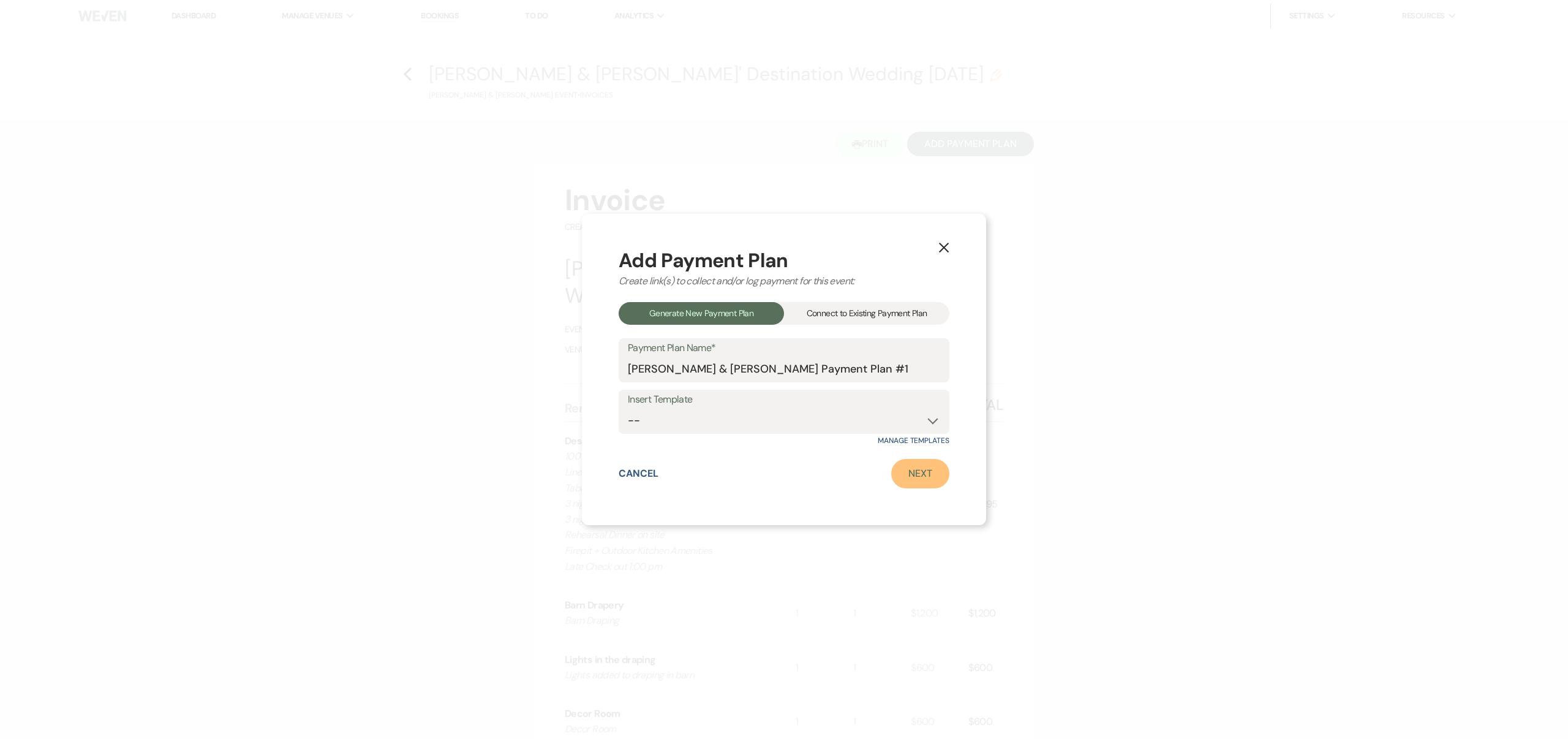
click at [915, 467] on link "Next" at bounding box center [921, 474] width 58 height 29
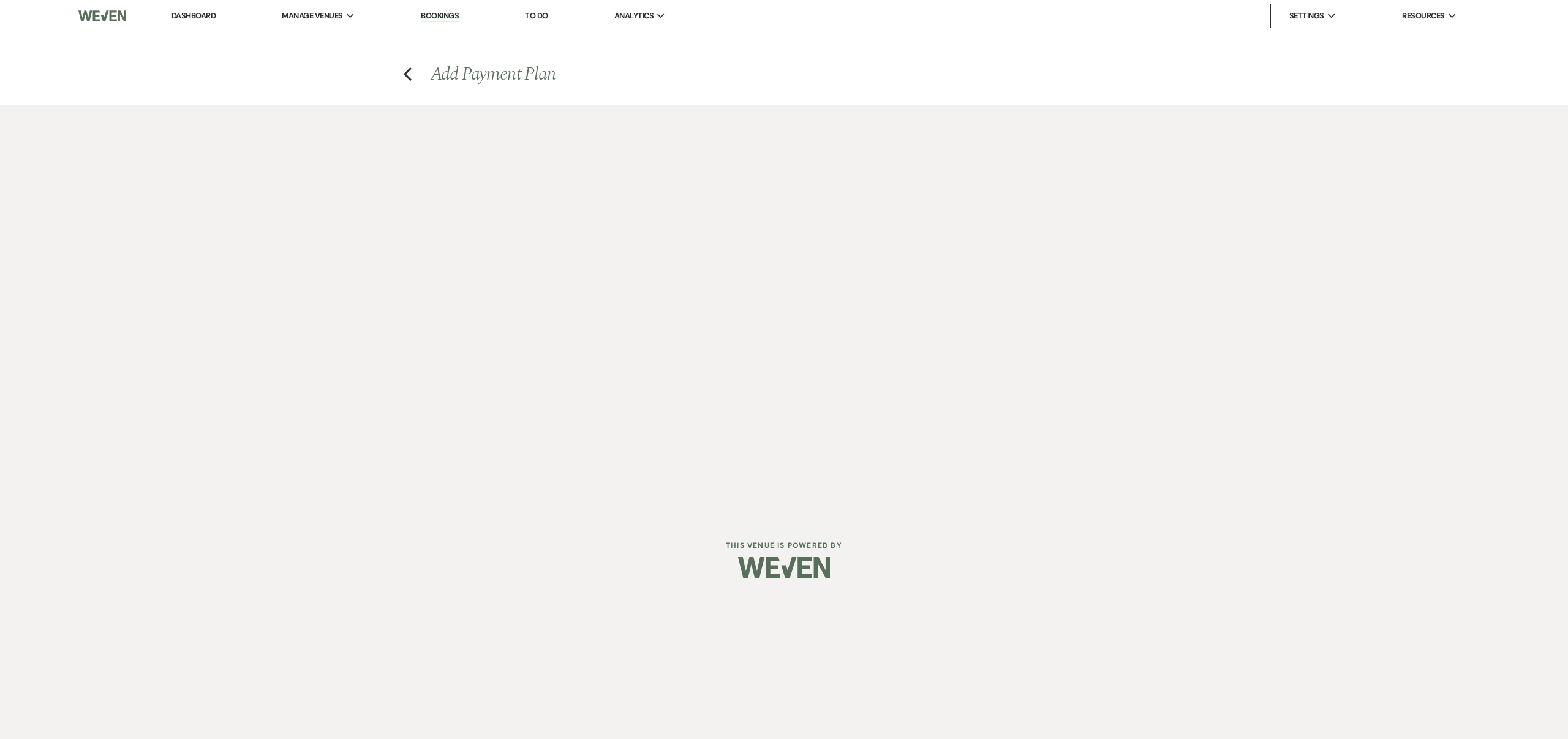
select select "28963"
select select "2"
select select "percentage"
select select "true"
select select "client"
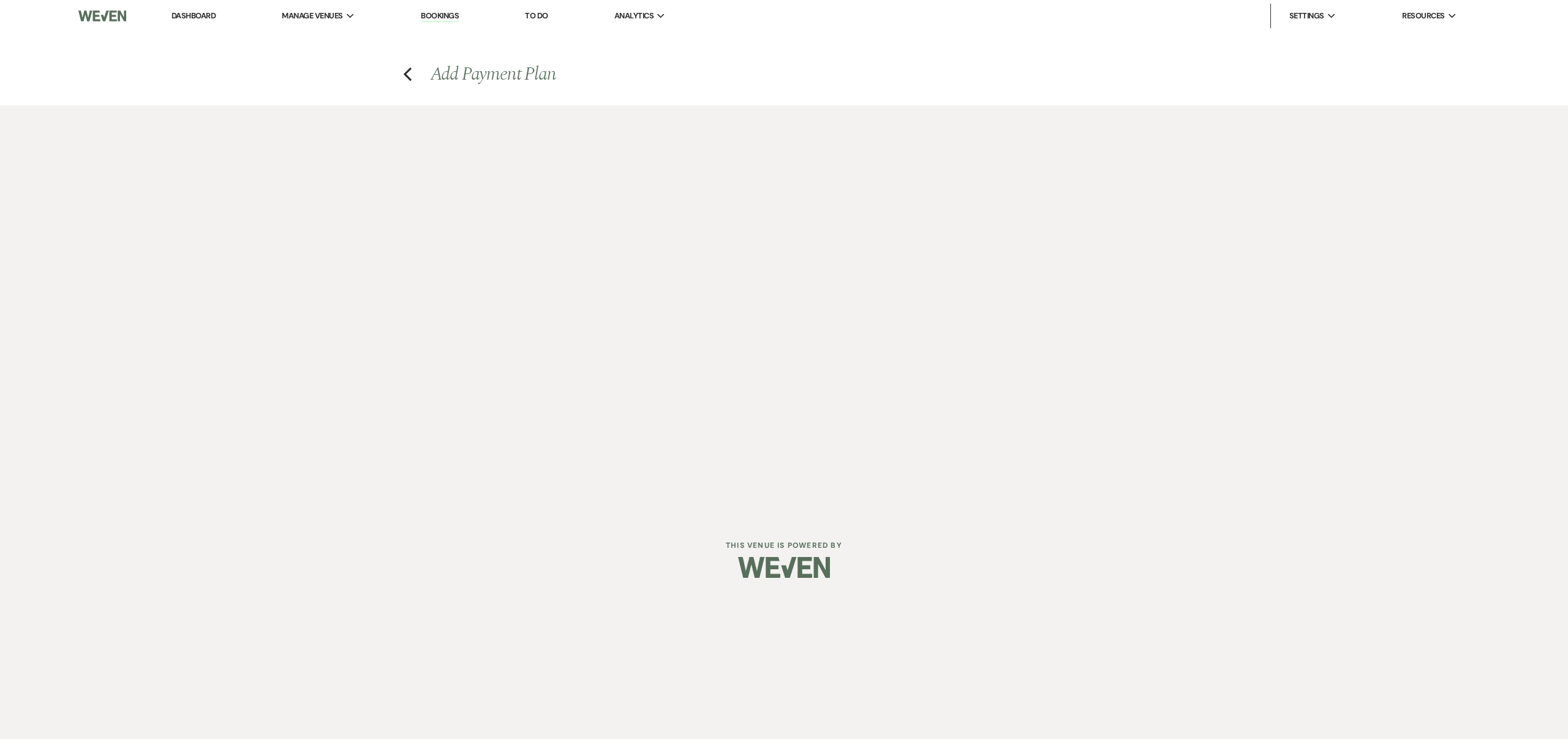
select select "weeks"
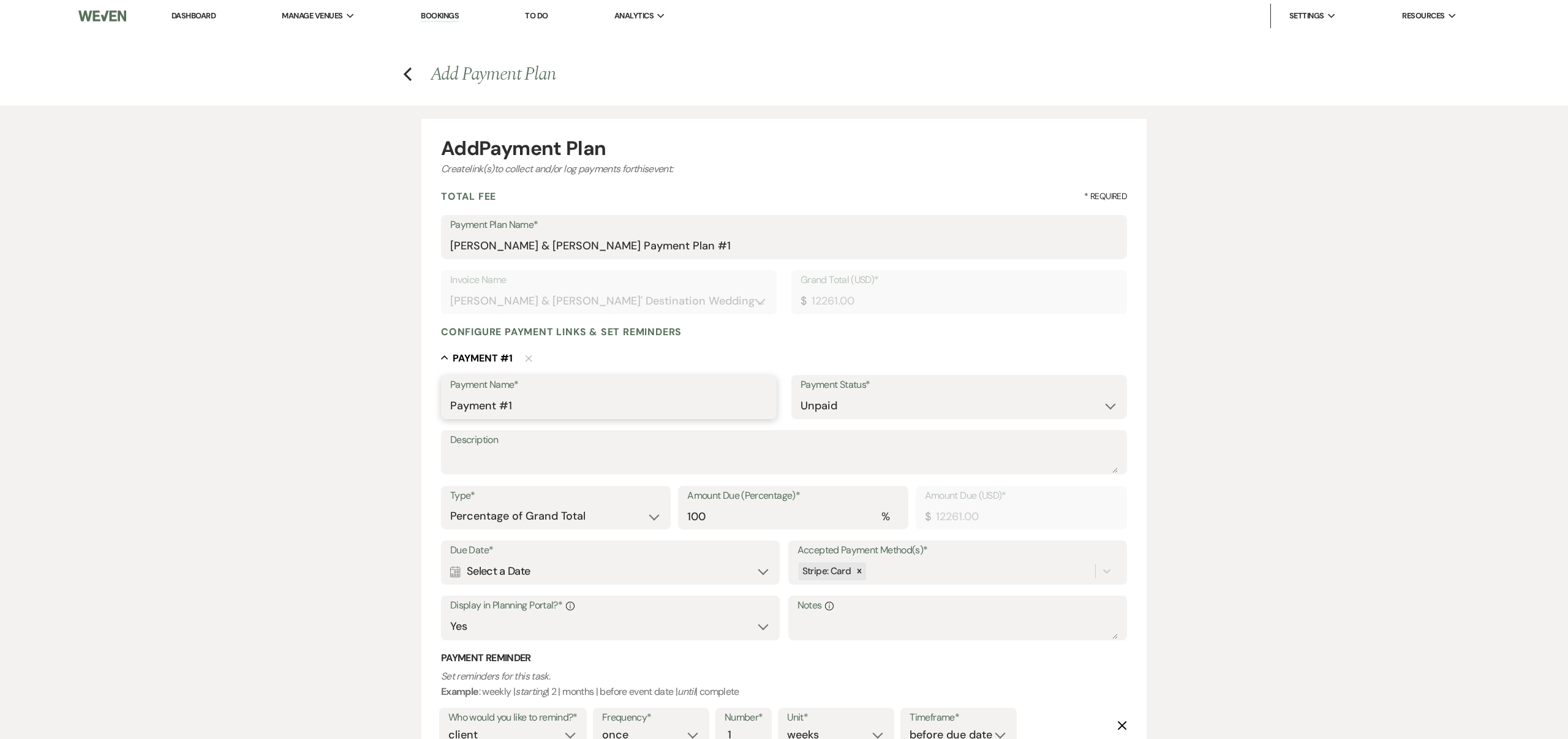
click at [525, 404] on input "Payment #1" at bounding box center [609, 406] width 317 height 24
type input "P"
click at [505, 400] on input "Payment Name*" at bounding box center [609, 407] width 316 height 24
type input "Wedding Deposit"
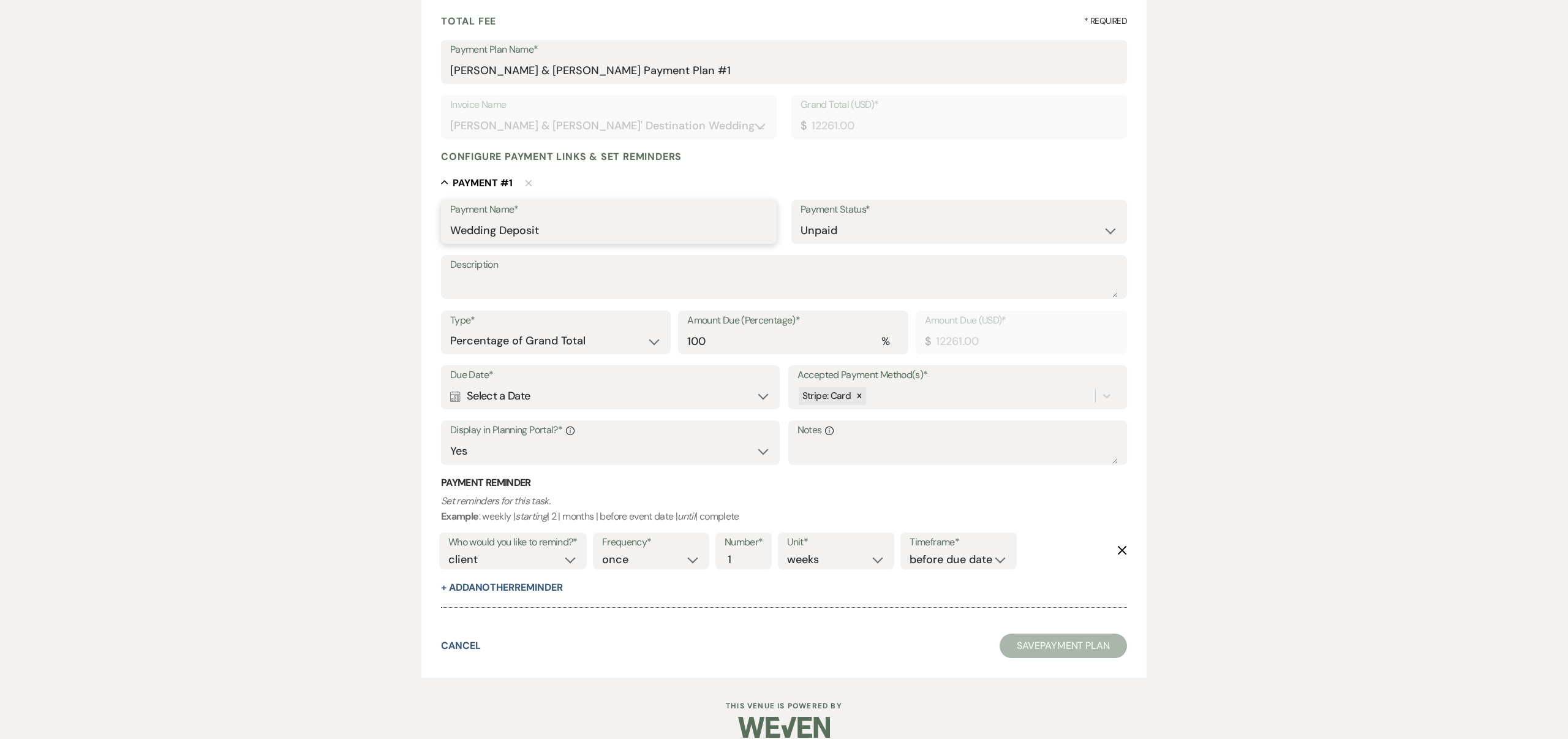
scroll to position [193, 0]
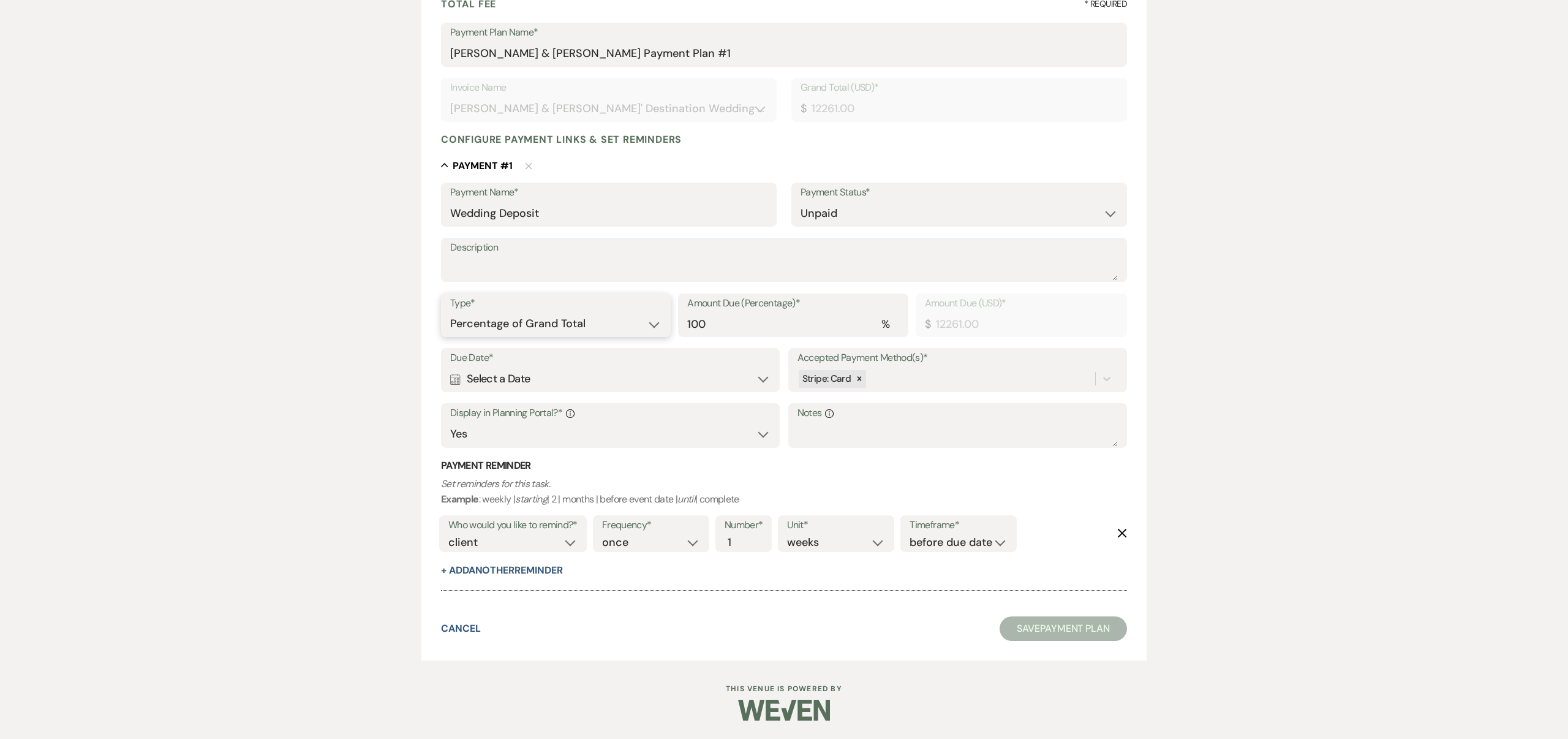
click at [652, 324] on select "Dollar Amount Percentage of Grand Total" at bounding box center [556, 324] width 211 height 24
select select "flat"
drag, startPoint x: 817, startPoint y: 323, endPoint x: 845, endPoint y: 322, distance: 28.0
click at [845, 323] on input "12261.00" at bounding box center [961, 324] width 312 height 24
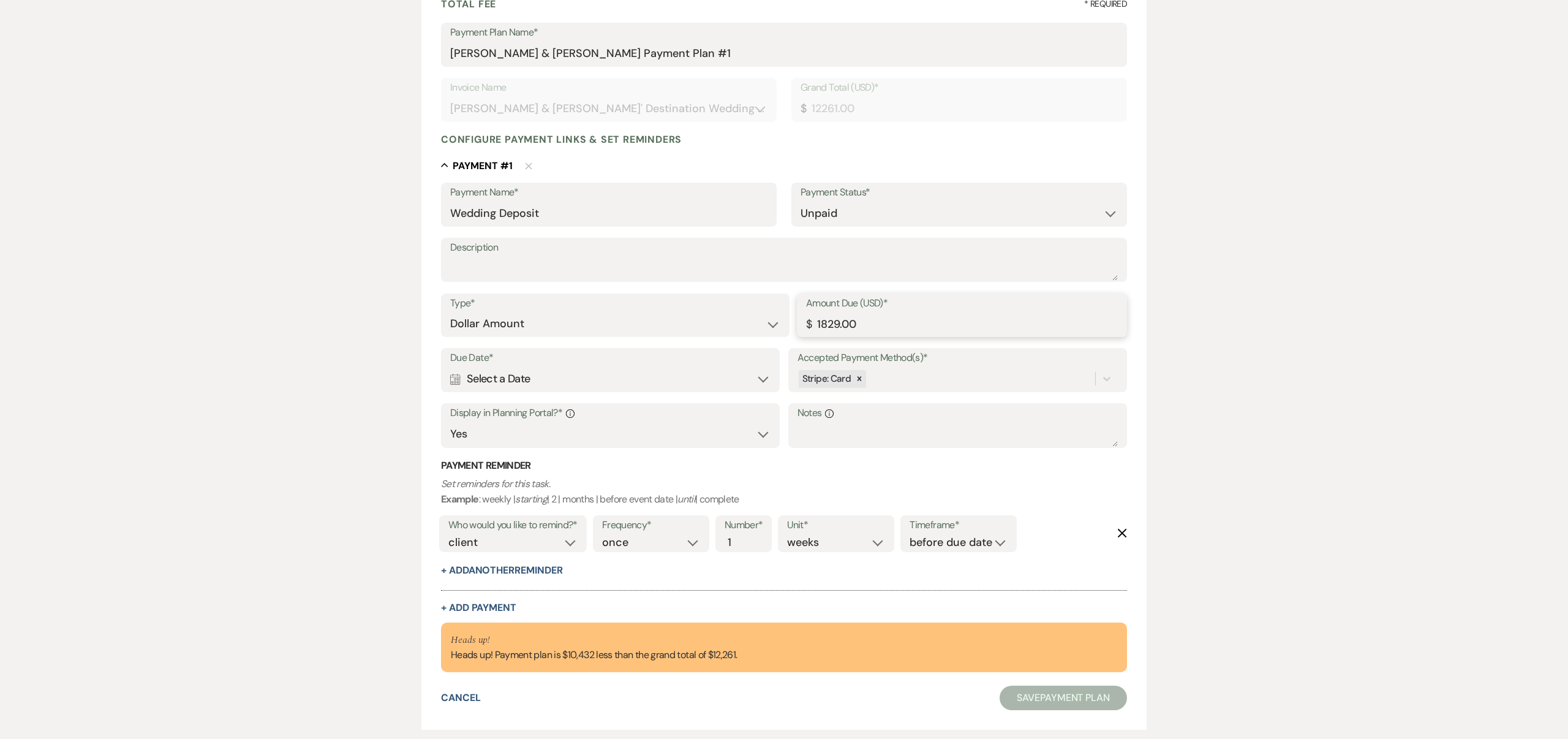
type input "1829.00"
click at [456, 379] on icon "Calendar" at bounding box center [455, 379] width 11 height 11
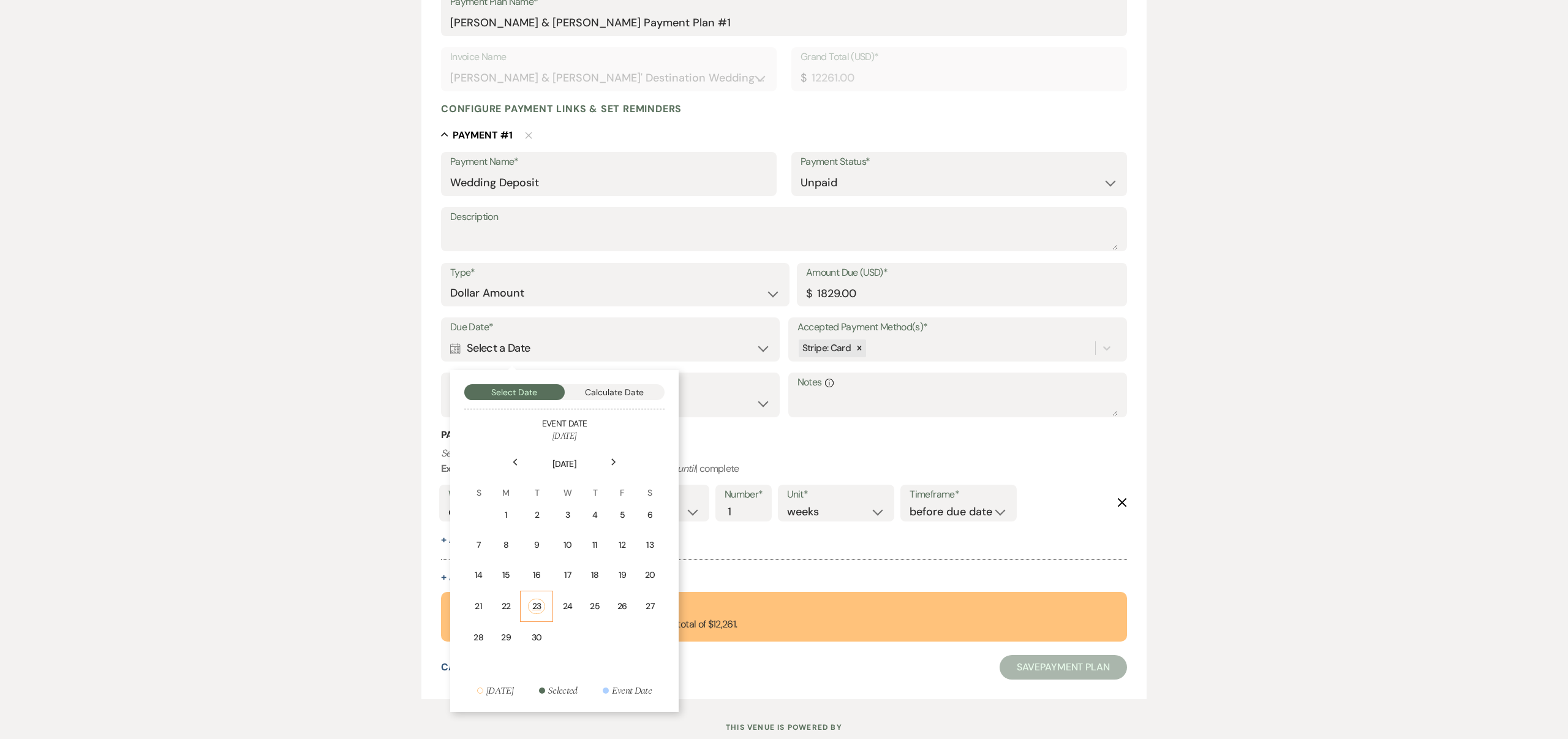
scroll to position [262, 0]
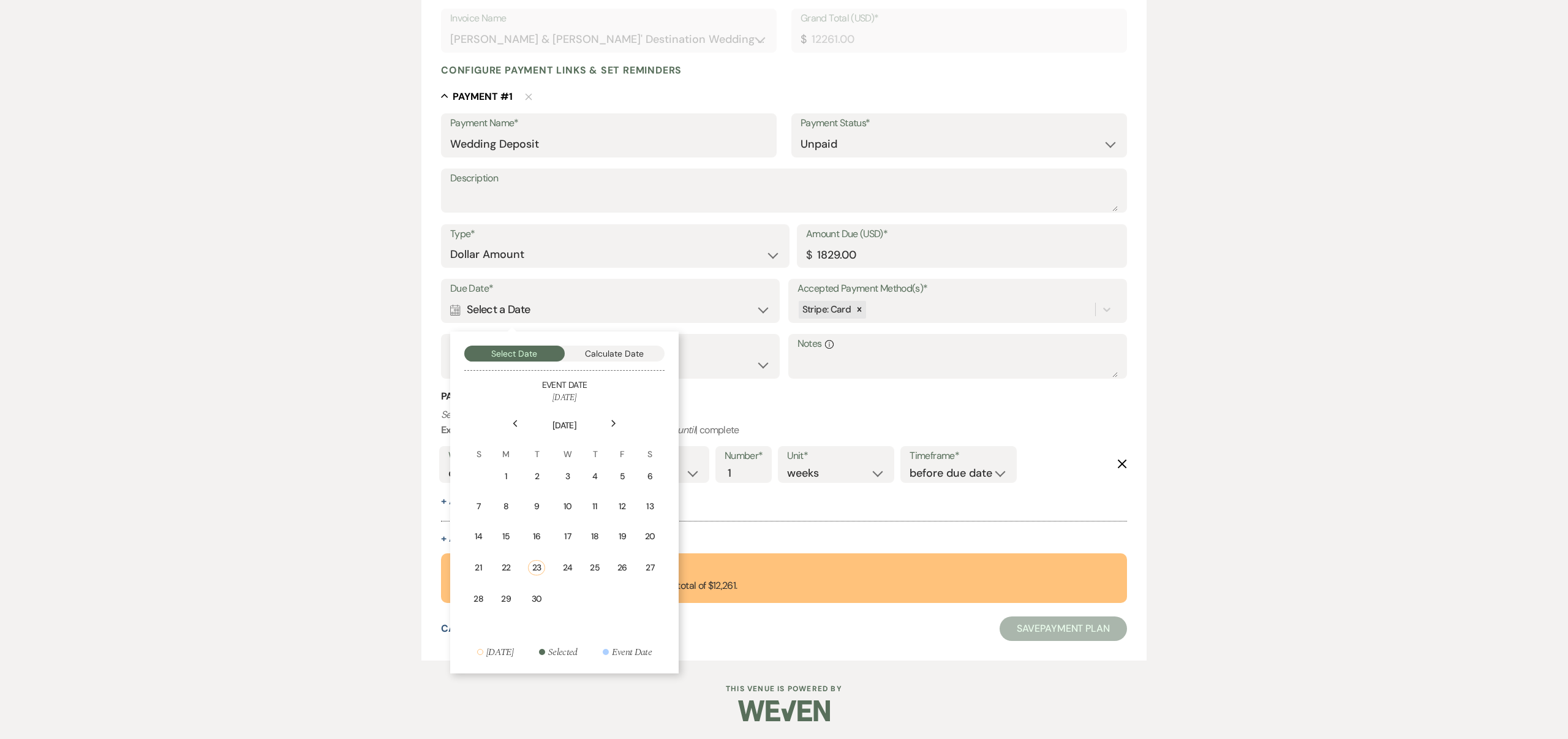
click at [614, 420] on icon "Next" at bounding box center [614, 423] width 6 height 7
click at [653, 472] on div "4" at bounding box center [650, 476] width 11 height 13
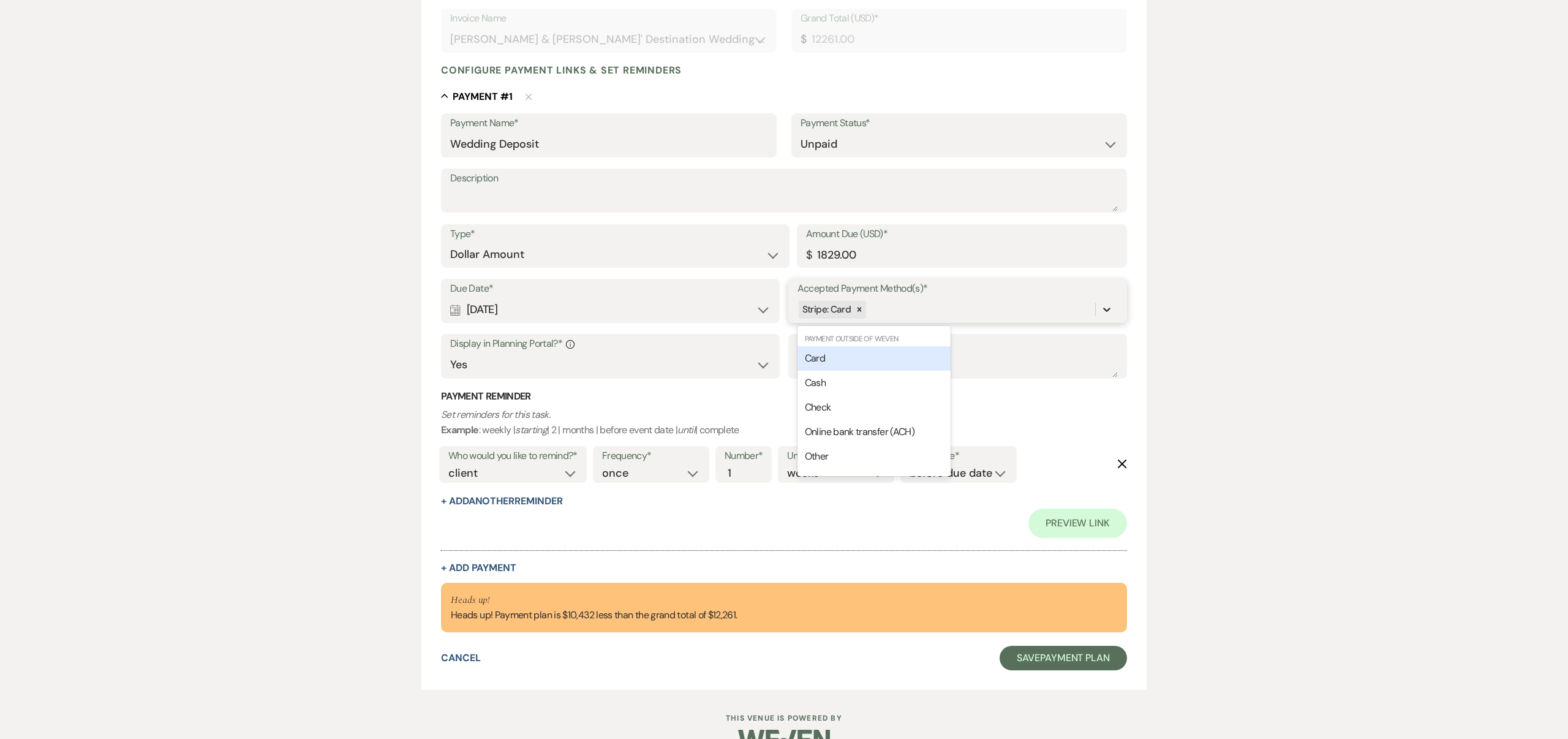
click at [1106, 306] on icon at bounding box center [1106, 309] width 12 height 12
click at [859, 378] on div "Cash" at bounding box center [874, 383] width 153 height 24
click at [1109, 308] on icon at bounding box center [1106, 310] width 7 height 4
click at [869, 382] on div "Check" at bounding box center [874, 383] width 153 height 24
drag, startPoint x: 1107, startPoint y: 309, endPoint x: 1098, endPoint y: 309, distance: 9.0
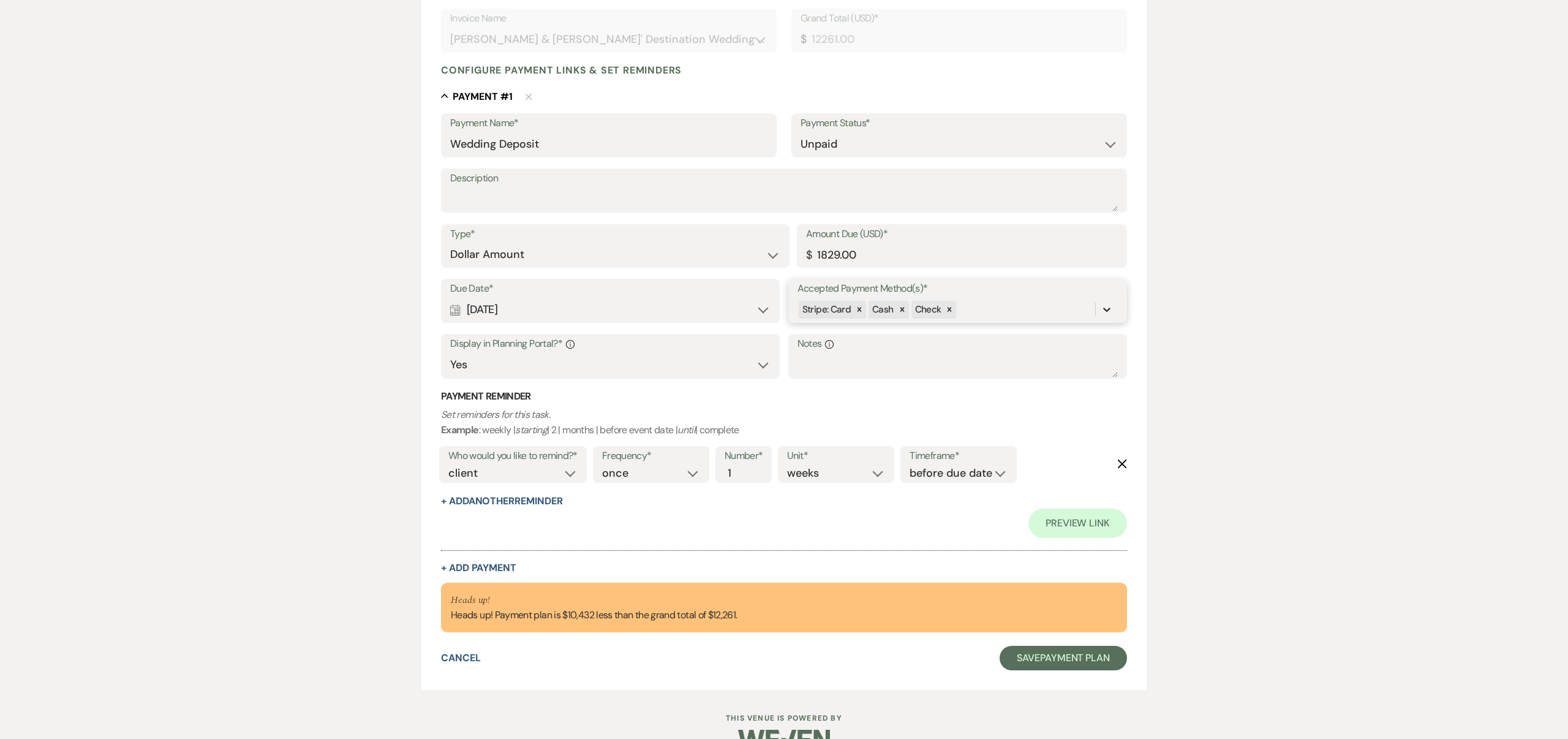
click at [1107, 309] on icon at bounding box center [1106, 309] width 12 height 12
click at [824, 403] on span "Other" at bounding box center [817, 408] width 24 height 13
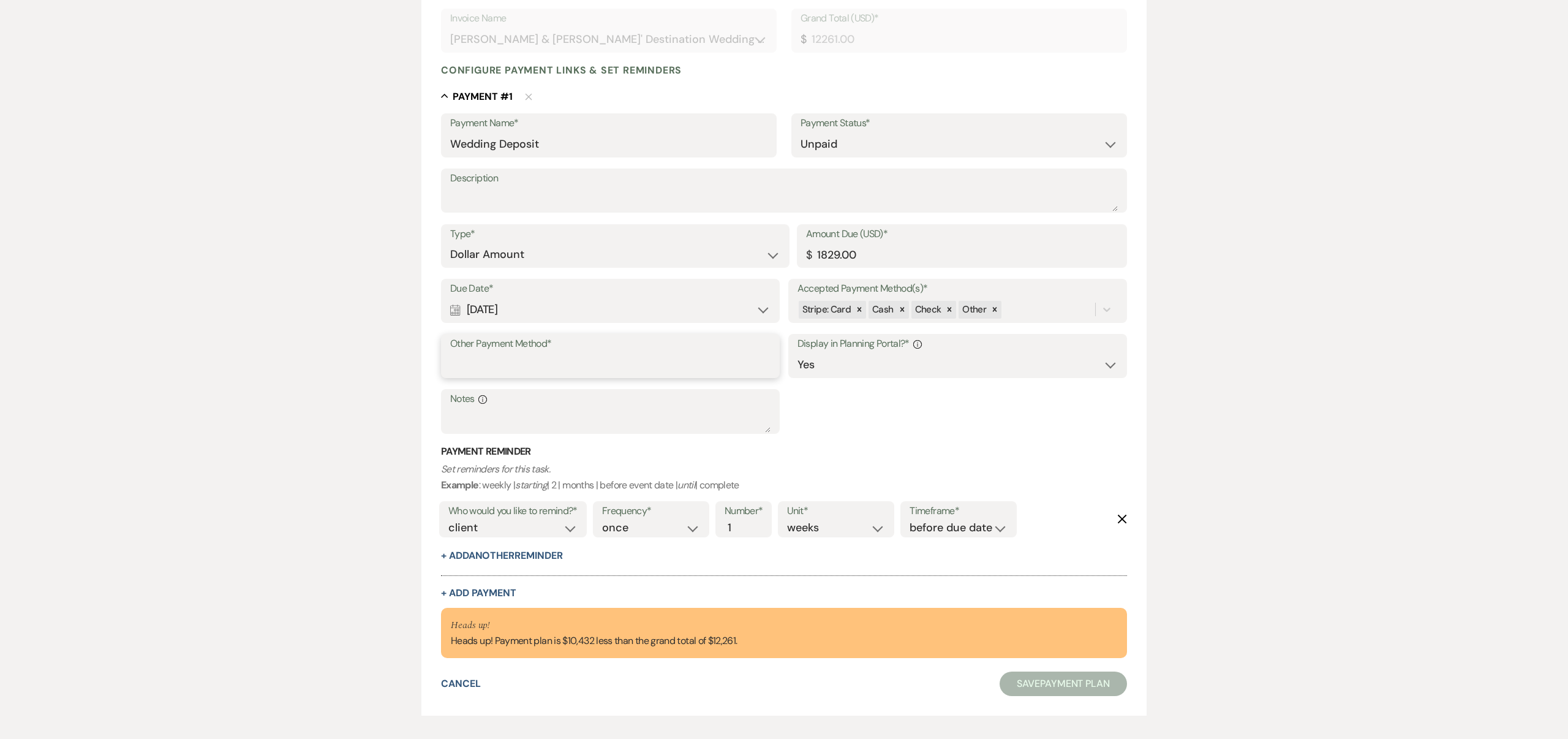
click at [542, 365] on input "Other Payment Method*" at bounding box center [611, 365] width 321 height 24
type input "Venmo@experienceoakhaven"
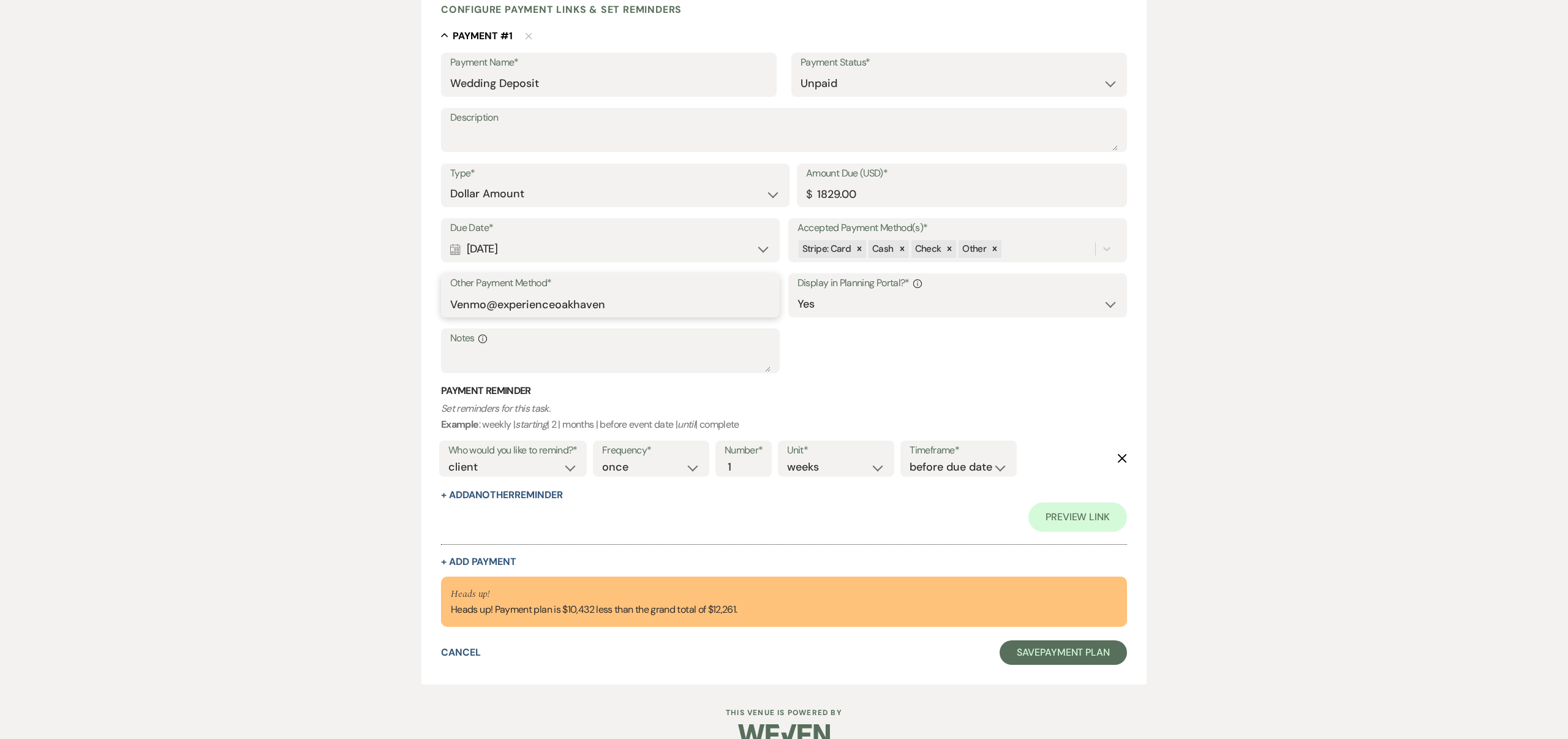
scroll to position [346, 0]
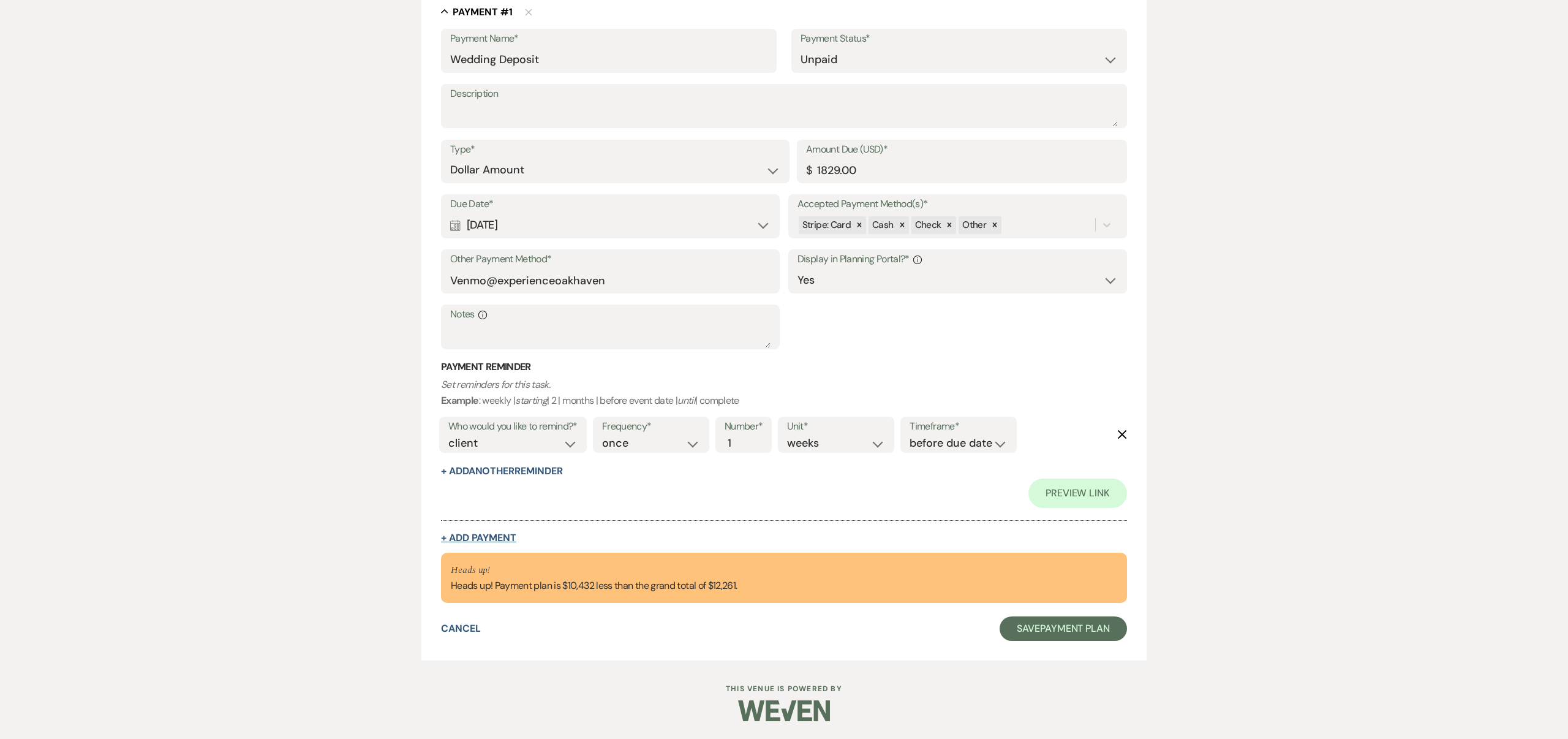
click at [499, 536] on button "+ Add Payment" at bounding box center [479, 538] width 75 height 10
select select "2"
select select "flat"
select select "true"
select select "client"
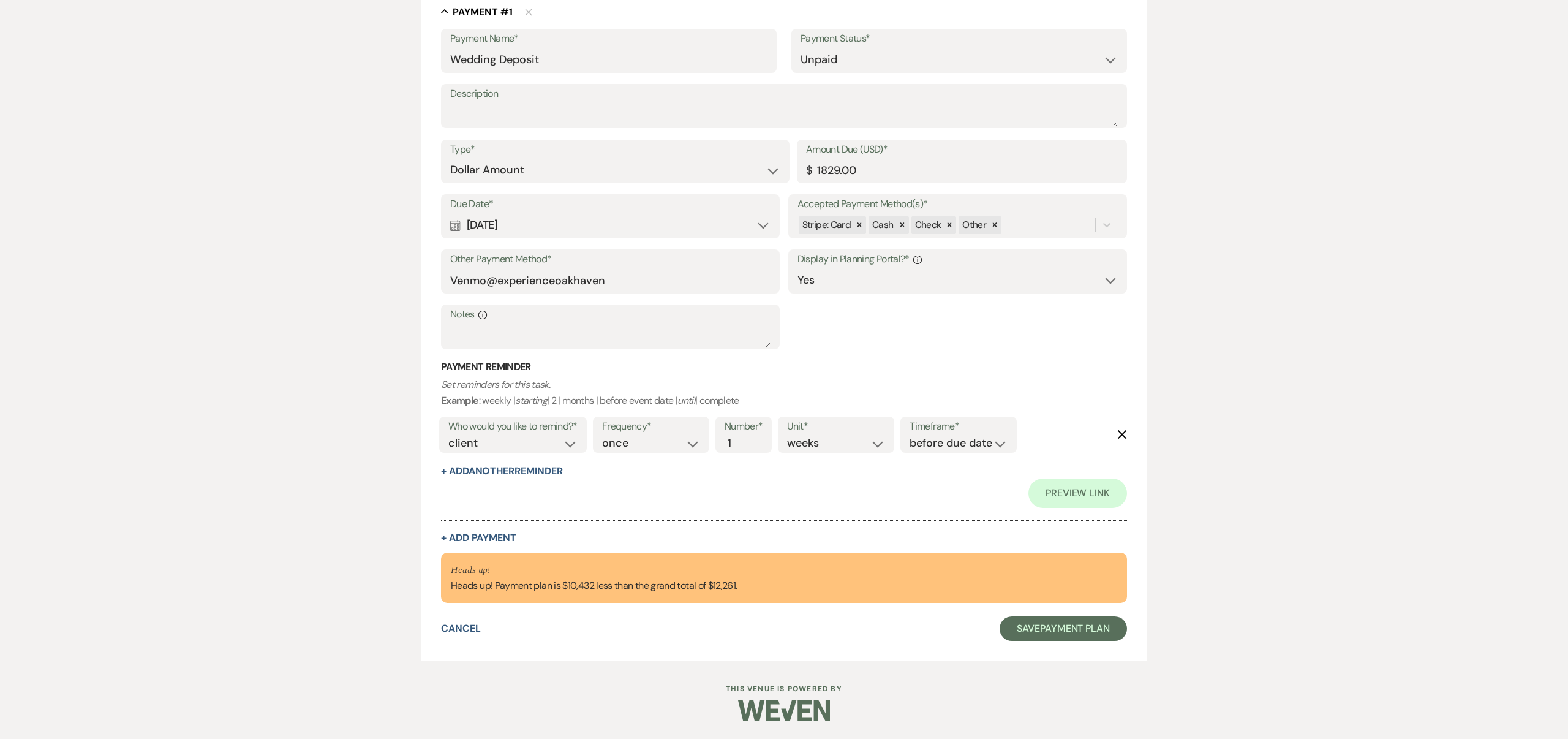
select select "weeks"
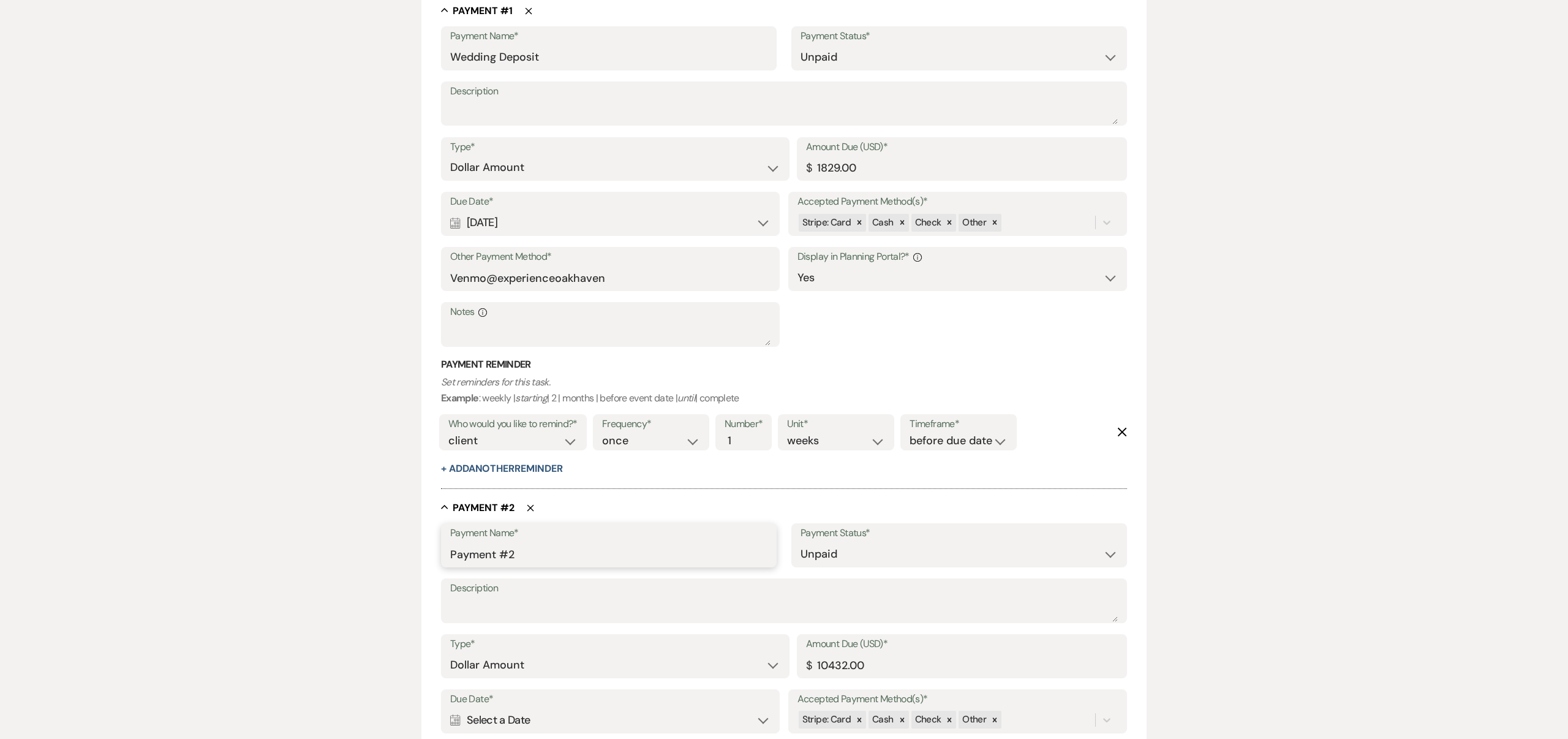
click at [517, 548] on input "Payment #2" at bounding box center [609, 554] width 317 height 24
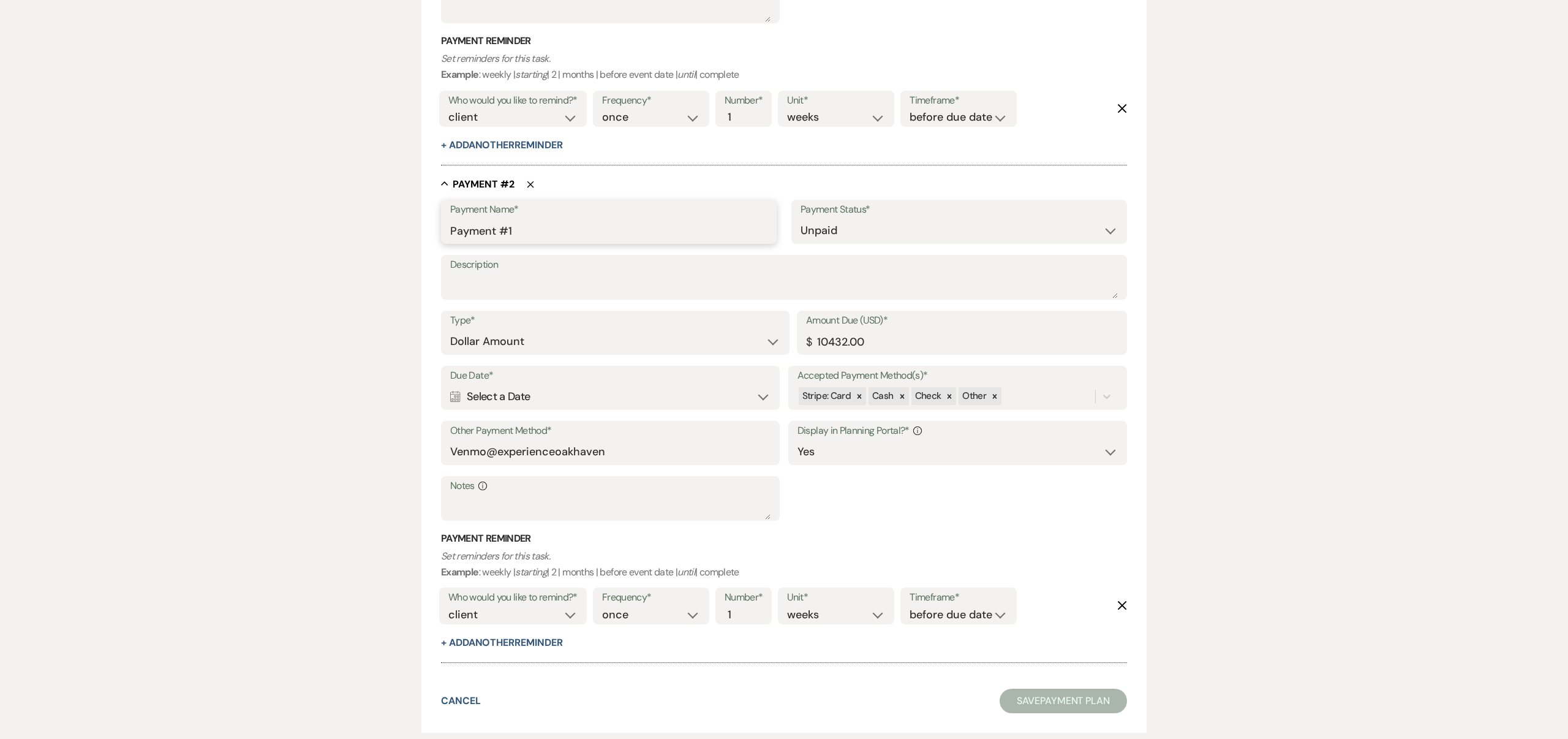
scroll to position [673, 0]
type input "Payment #1"
drag, startPoint x: 817, startPoint y: 339, endPoint x: 848, endPoint y: 339, distance: 31.0
click at [848, 339] on input "10432.00" at bounding box center [961, 340] width 312 height 24
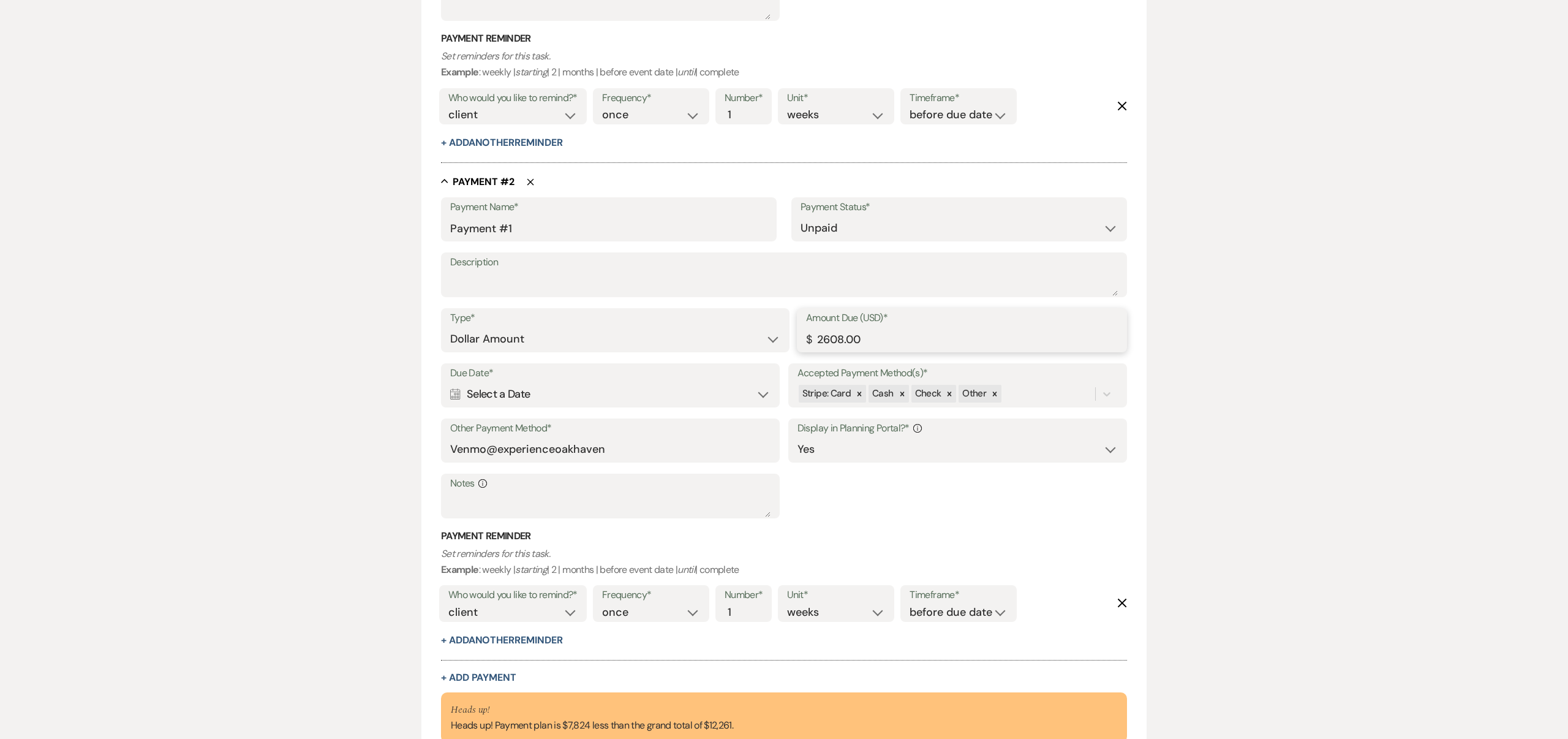
type input "2608.00"
click at [457, 391] on icon "Calendar" at bounding box center [455, 395] width 11 height 11
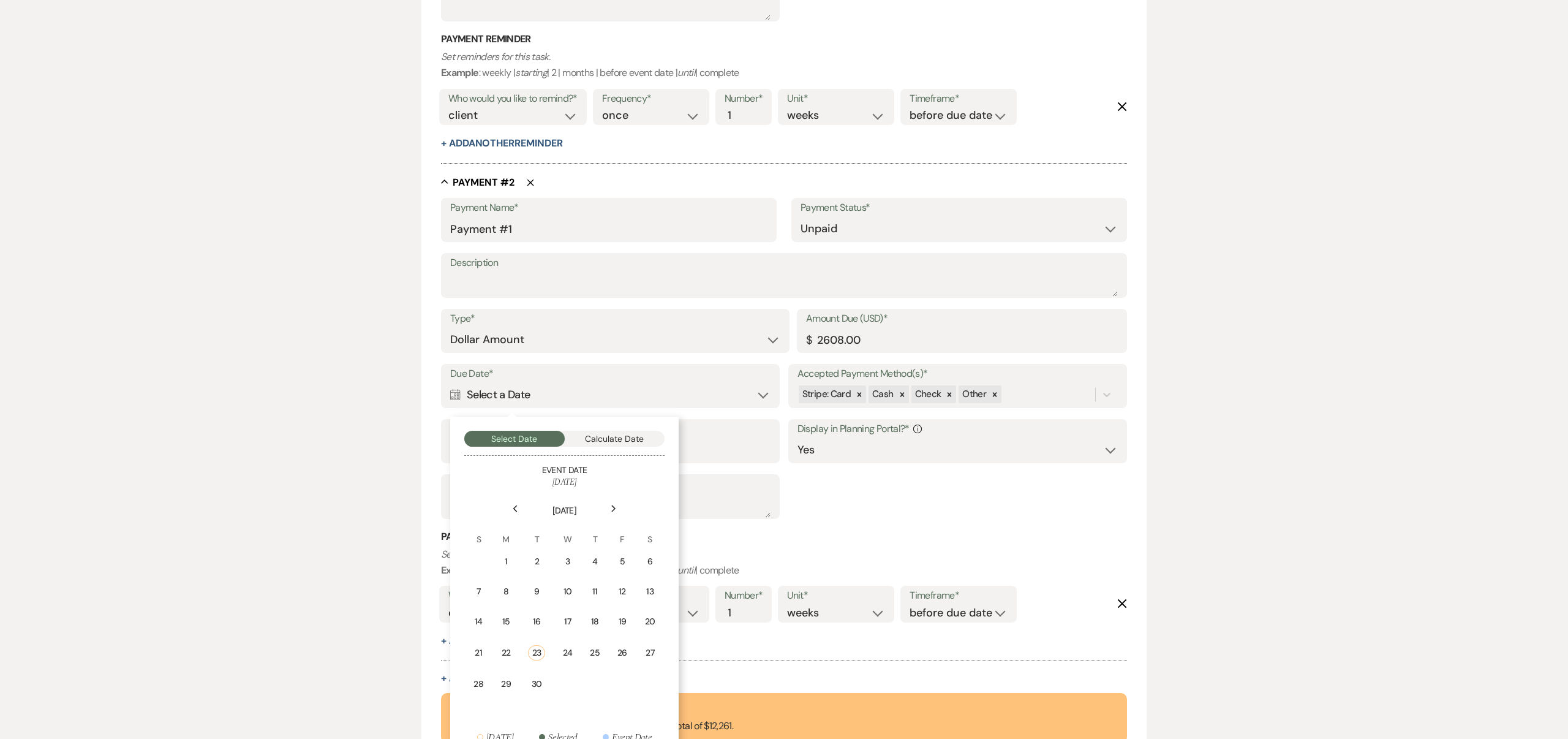
click at [613, 507] on icon "Next" at bounding box center [614, 508] width 6 height 7
click at [648, 553] on td "1" at bounding box center [650, 562] width 27 height 29
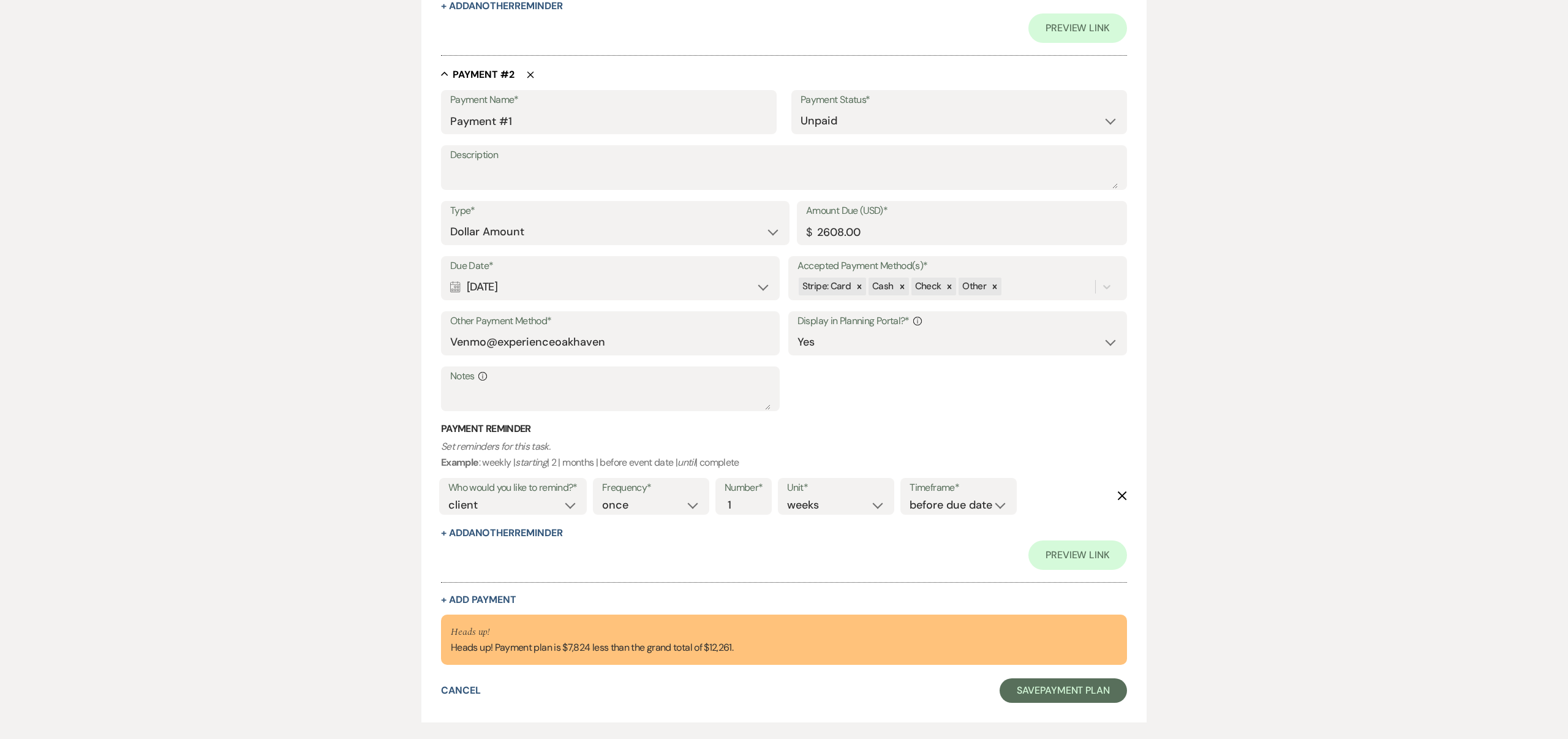
scroll to position [870, 0]
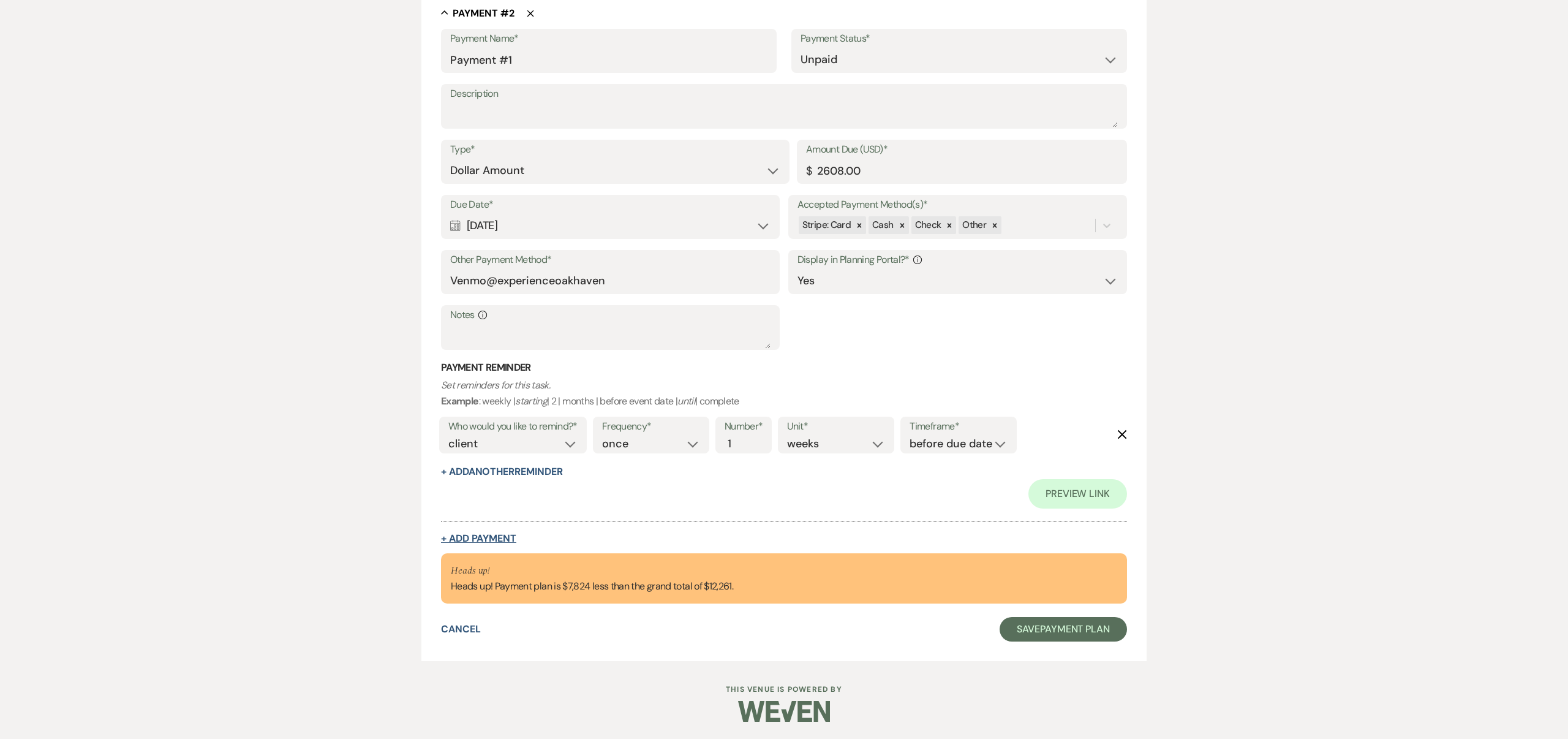
click at [500, 536] on button "+ Add Payment" at bounding box center [479, 539] width 75 height 10
select select "2"
select select "flat"
select select "true"
select select "client"
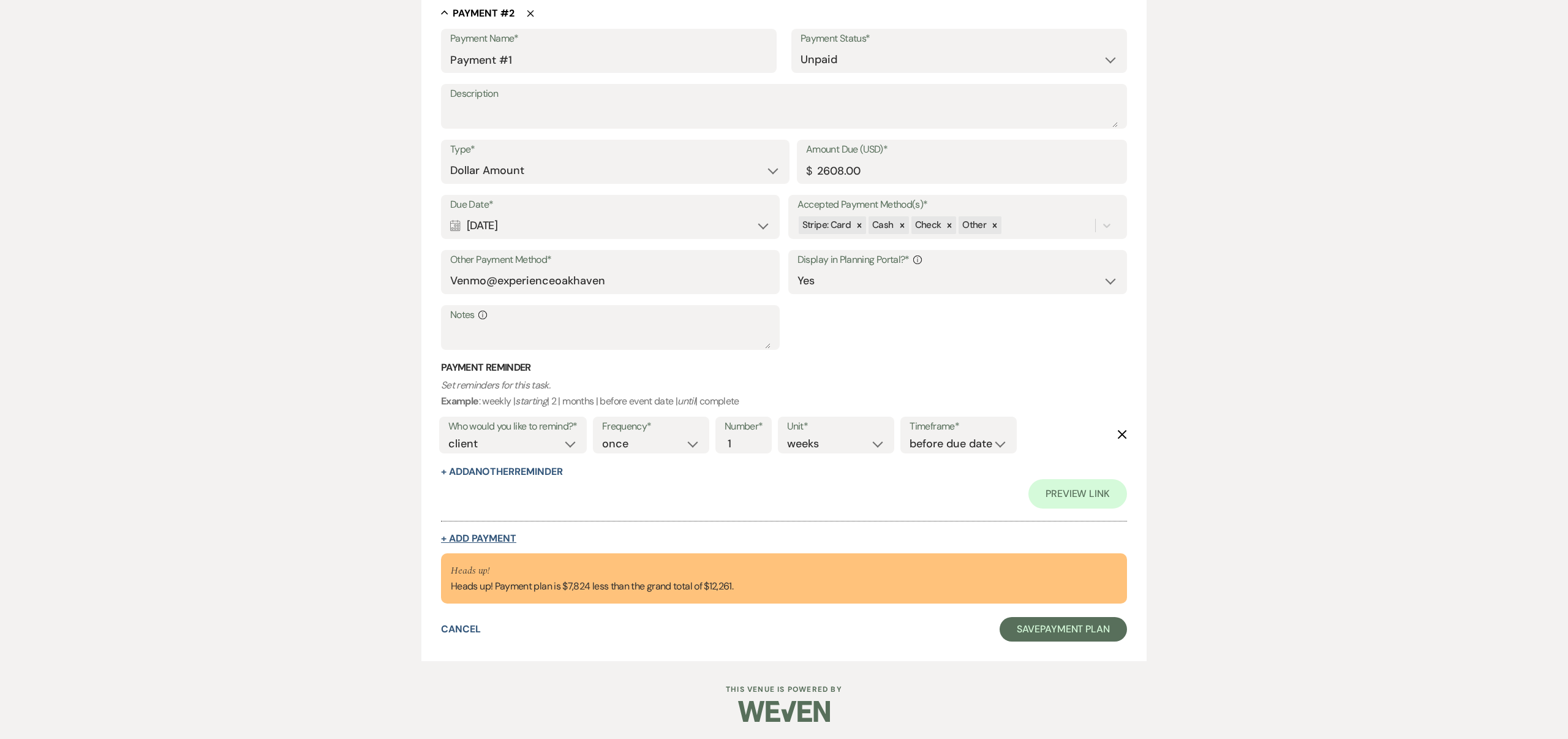
select select "weeks"
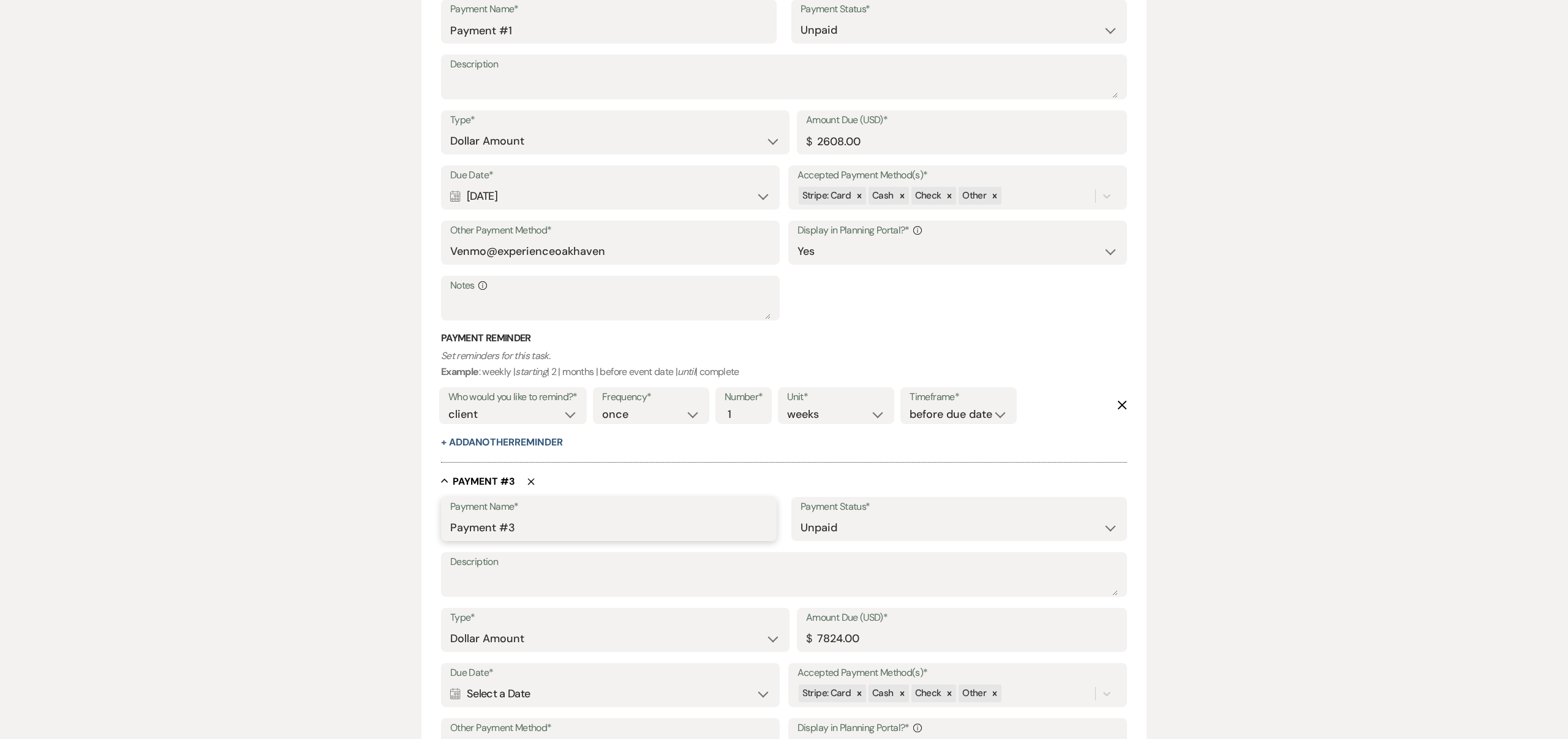
click at [518, 532] on input "Payment #3" at bounding box center [609, 528] width 317 height 24
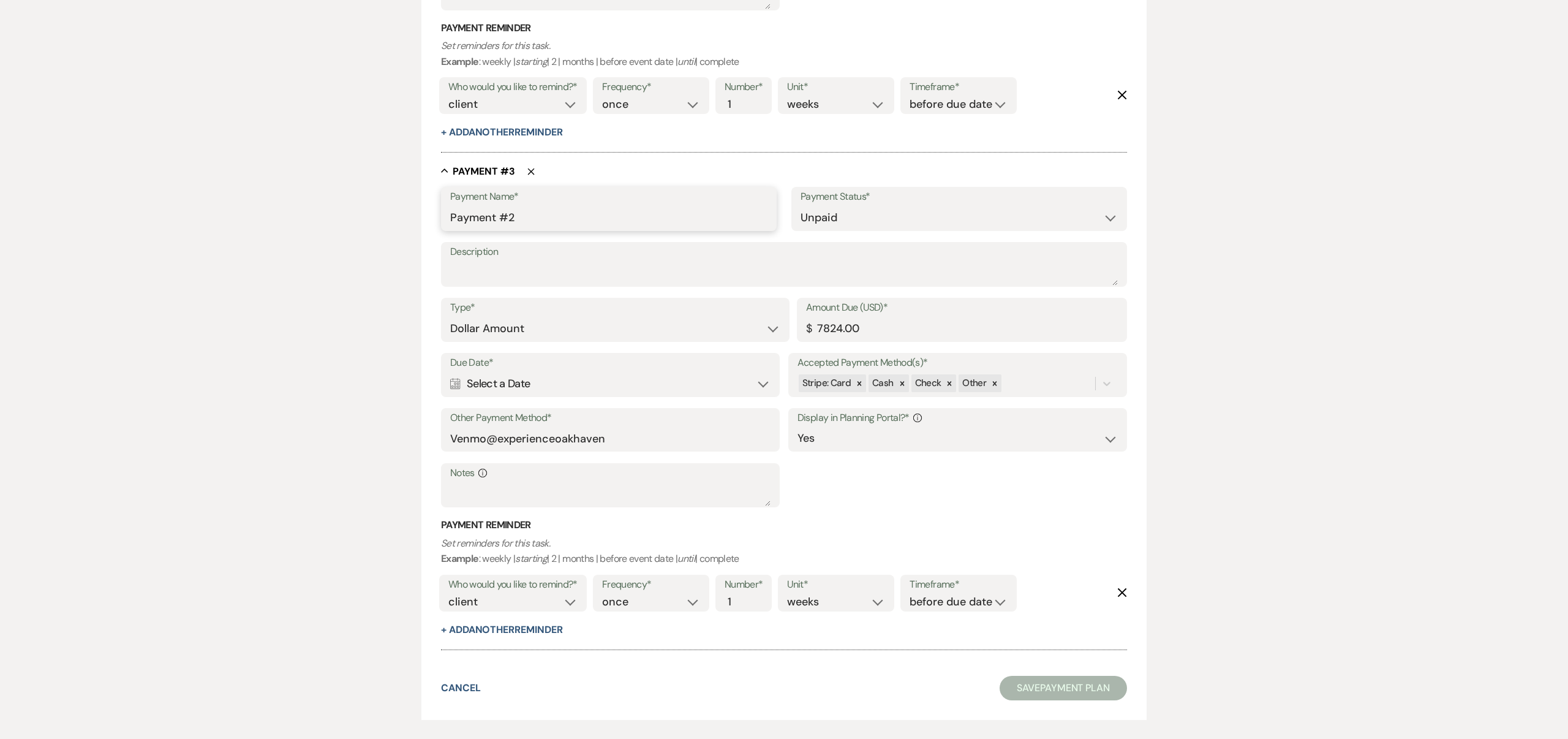
scroll to position [1194, 0]
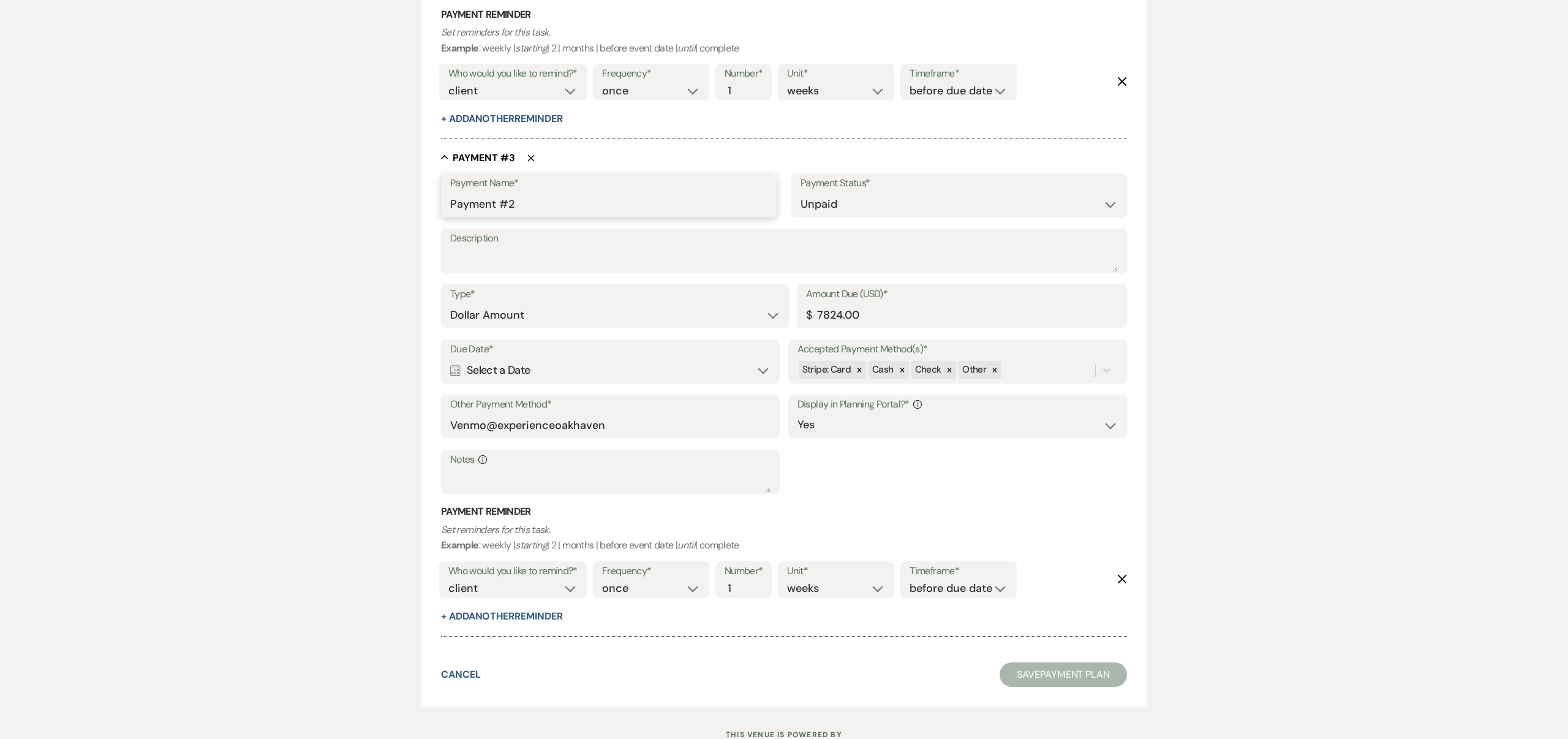
type input "Payment #2"
drag, startPoint x: 818, startPoint y: 313, endPoint x: 842, endPoint y: 312, distance: 24.0
click at [842, 312] on input "7824.00" at bounding box center [961, 315] width 312 height 24
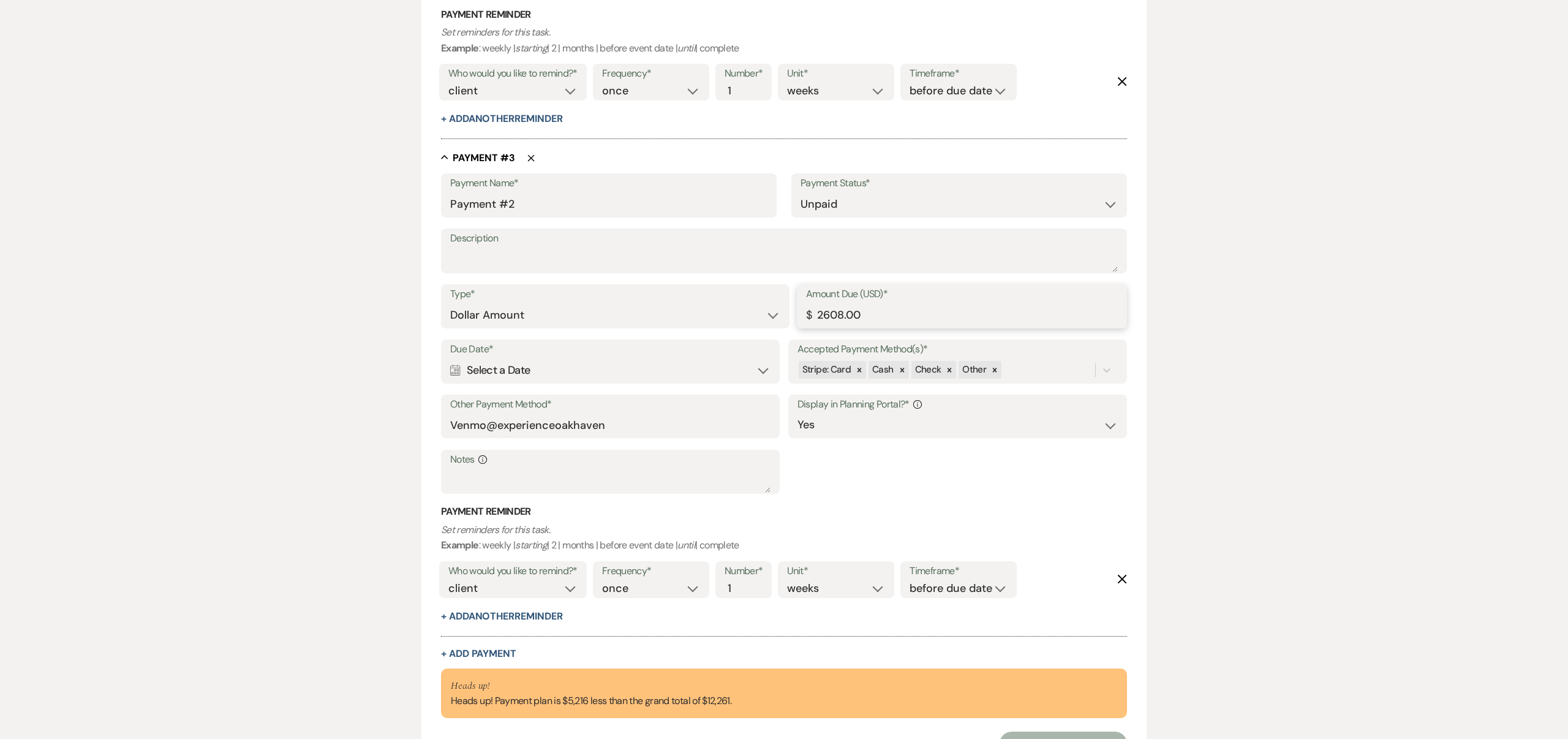
type input "2608.00"
click at [454, 369] on use at bounding box center [455, 370] width 10 height 11
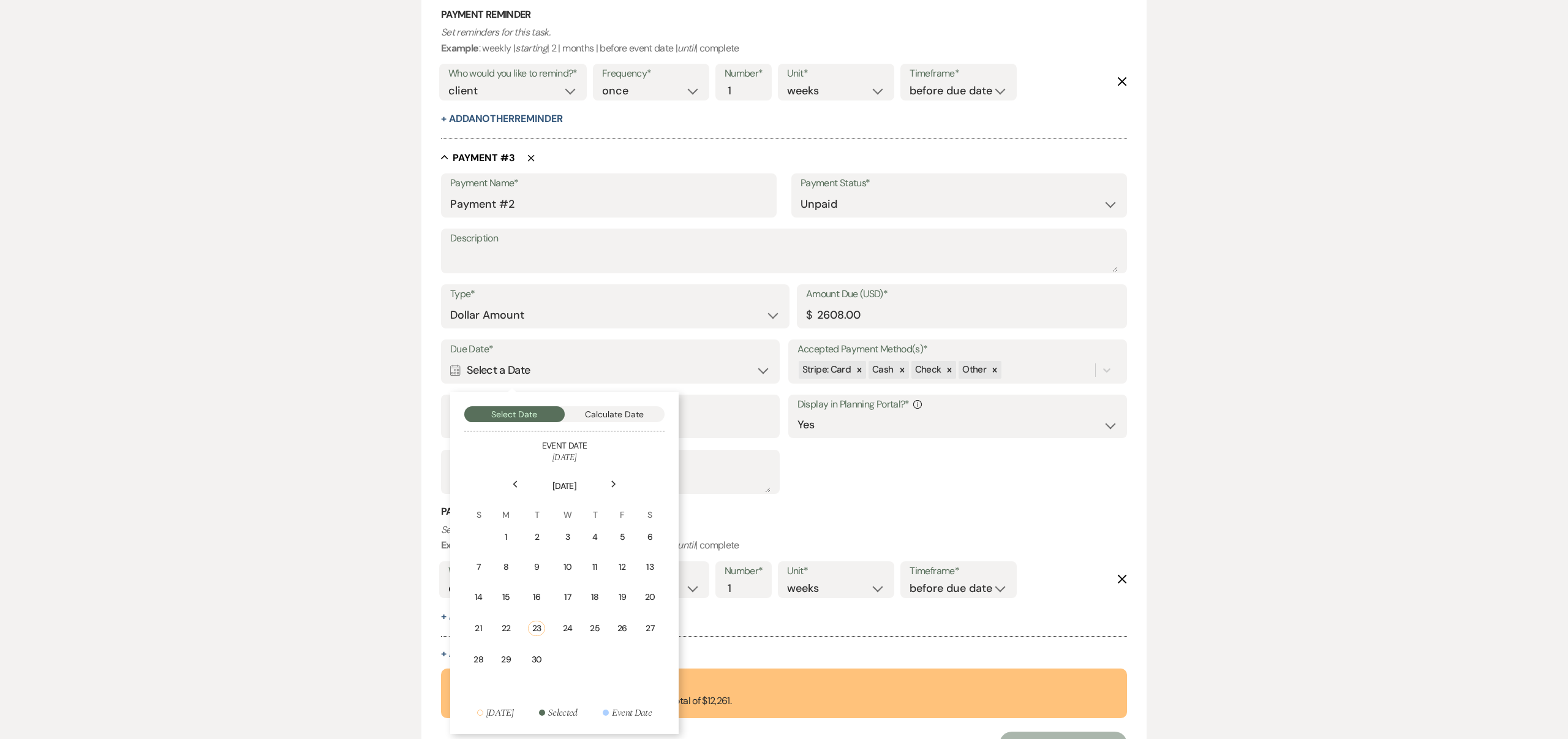
scroll to position [1194, 0]
click at [615, 483] on use at bounding box center [613, 485] width 4 height 6
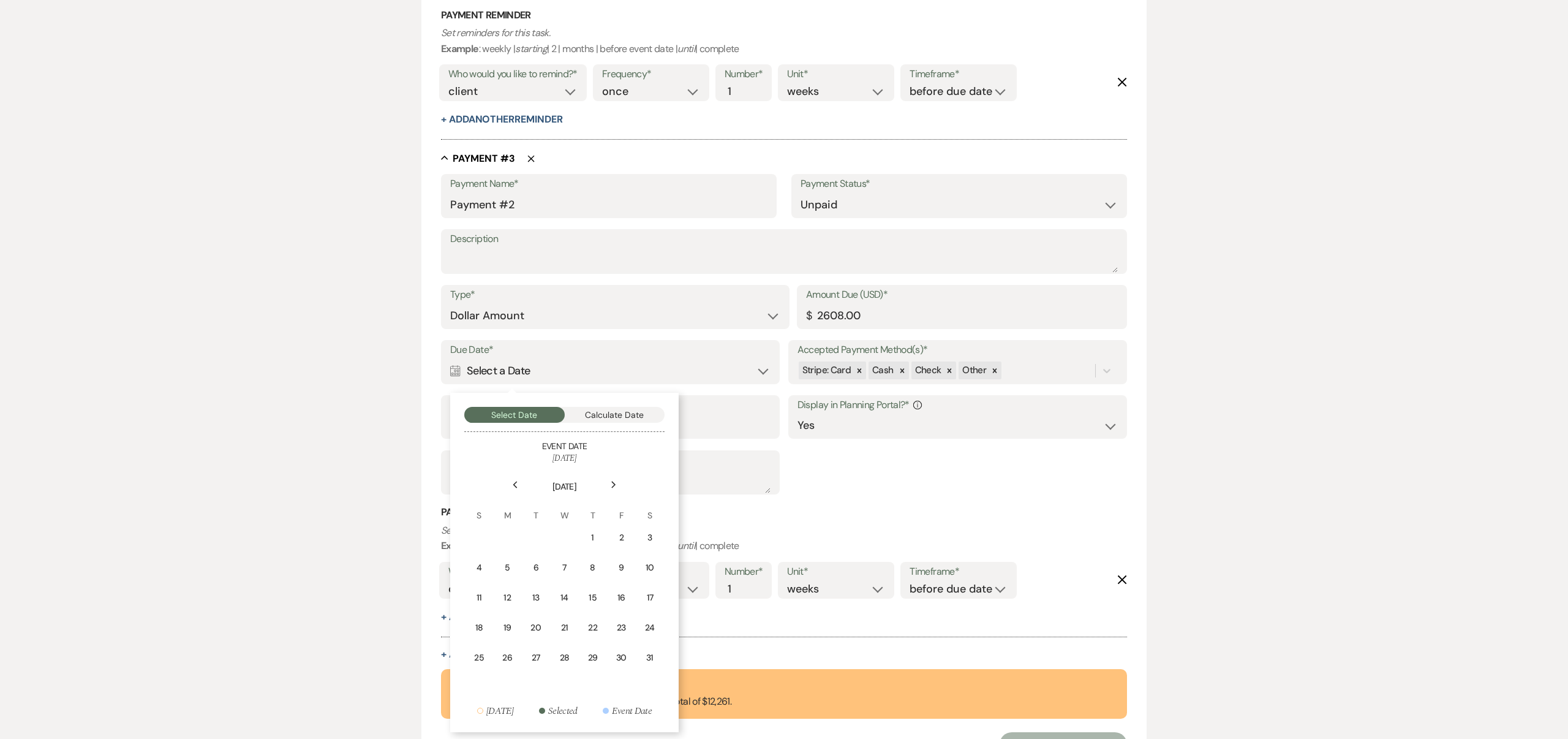
click at [615, 483] on use at bounding box center [613, 485] width 4 height 6
click at [517, 485] on icon "Previous" at bounding box center [515, 485] width 6 height 7
click at [591, 532] on div "1" at bounding box center [593, 537] width 11 height 13
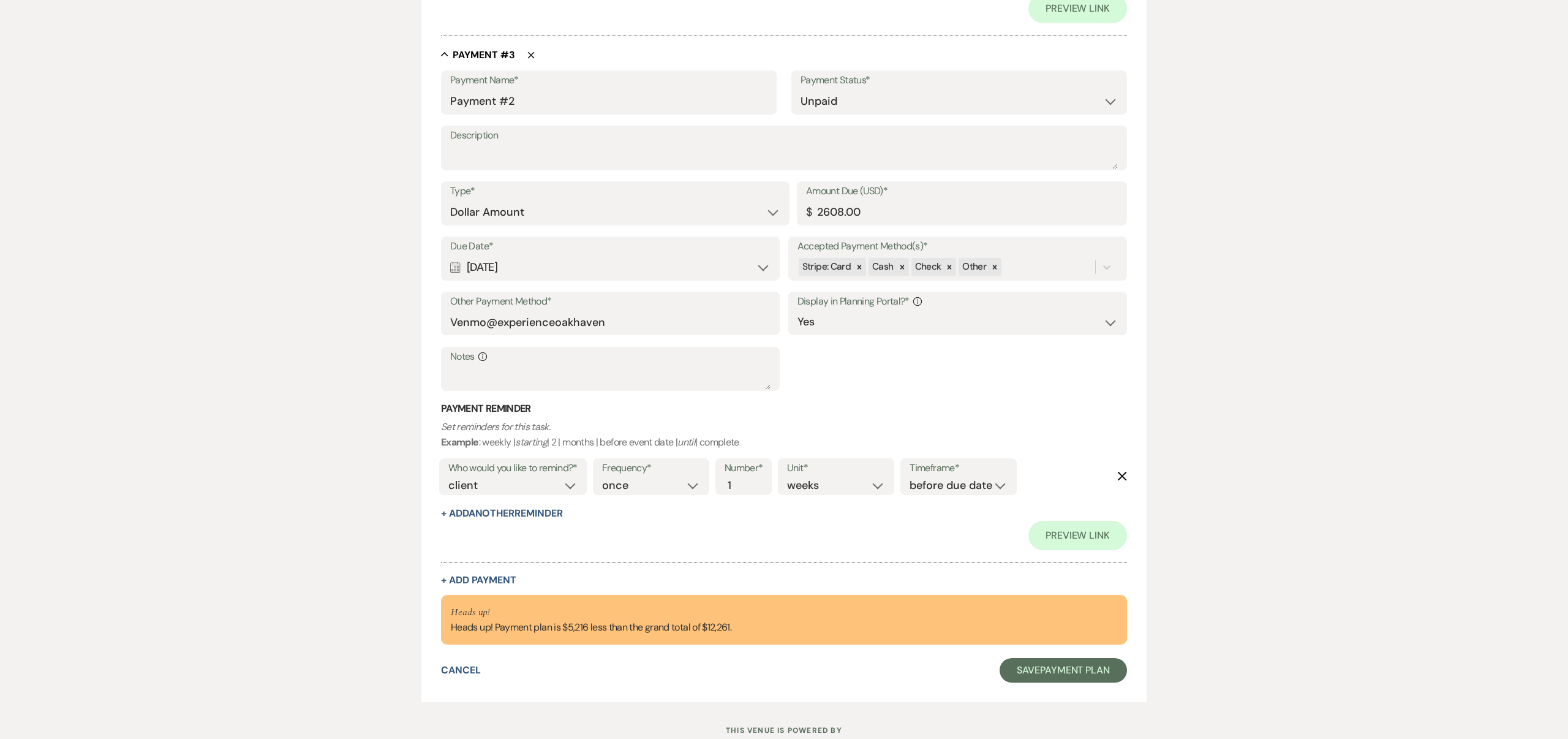
scroll to position [1398, 0]
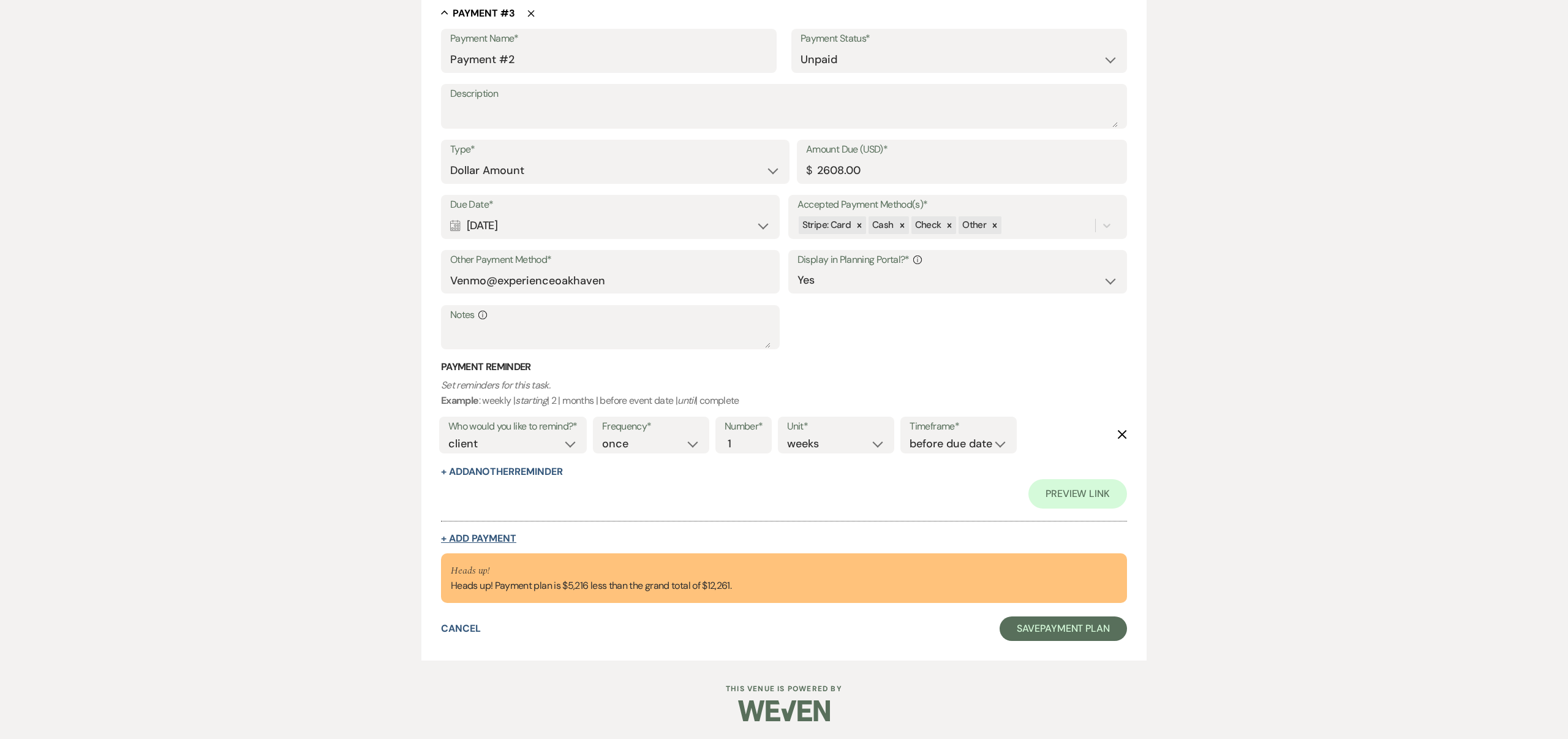
click at [505, 535] on button "+ Add Payment" at bounding box center [479, 539] width 75 height 10
select select "2"
select select "flat"
select select "true"
select select "client"
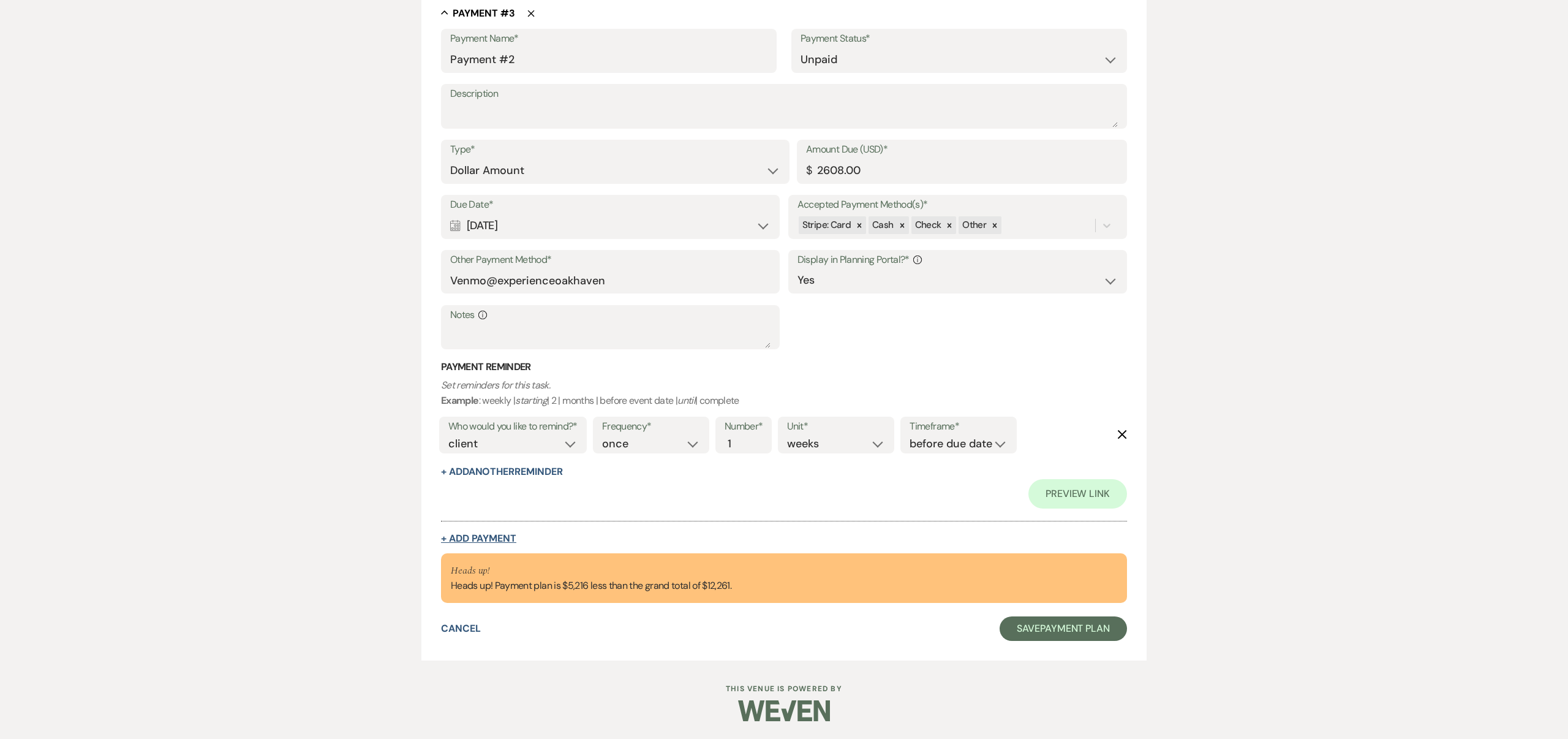
select select "weeks"
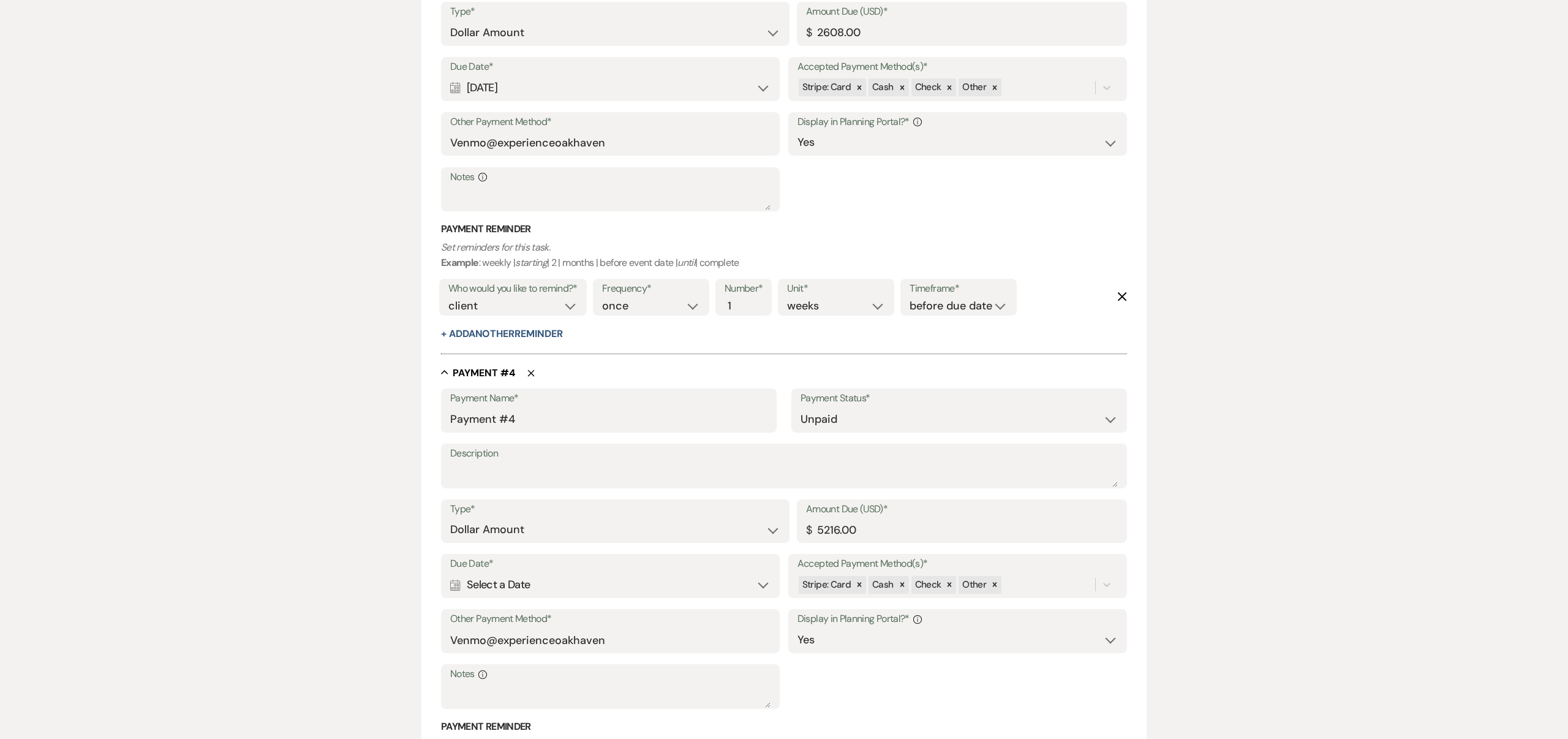
scroll to position [1491, 0]
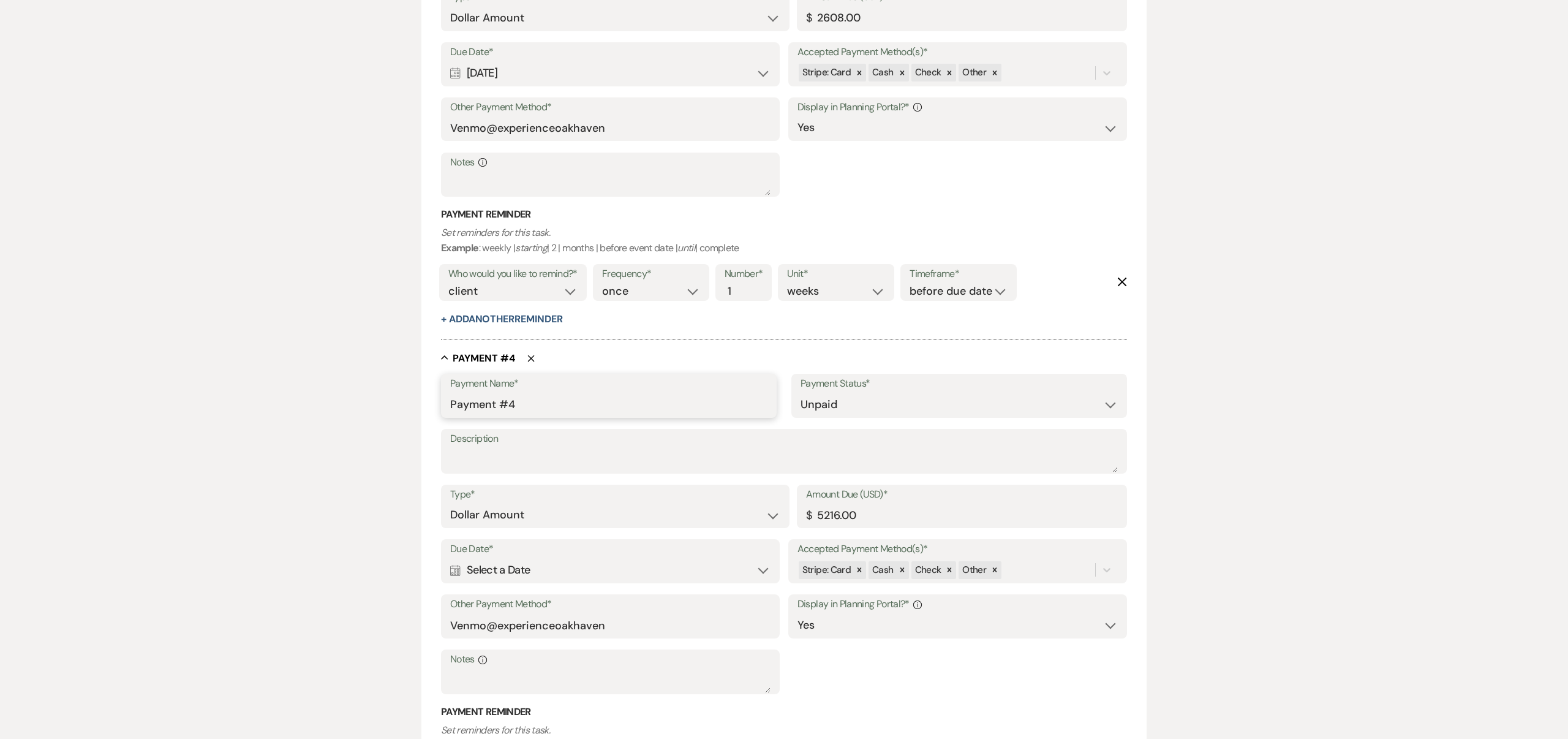
click at [513, 406] on input "Payment #4" at bounding box center [609, 405] width 317 height 24
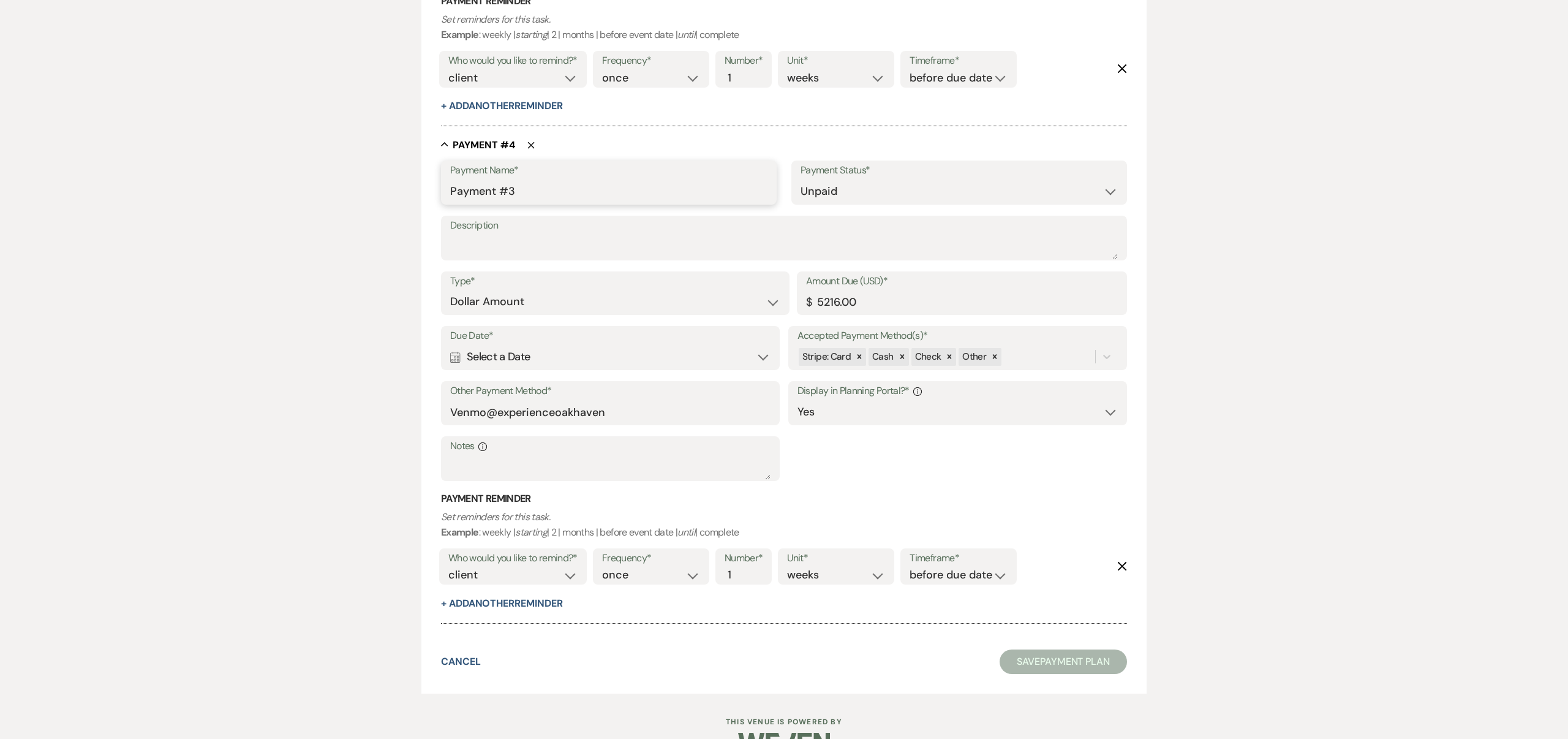
scroll to position [1710, 0]
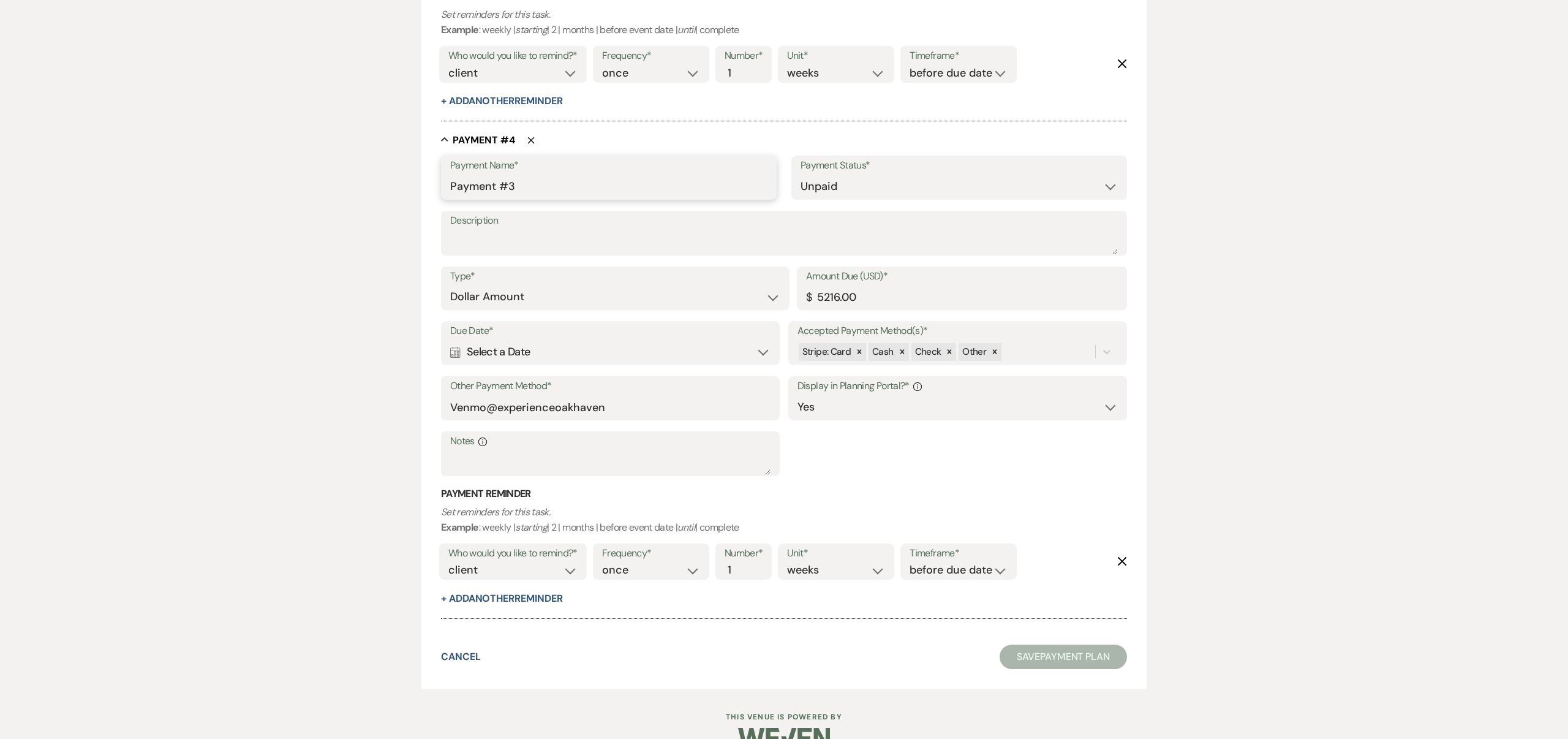
type input "Payment #3"
drag, startPoint x: 818, startPoint y: 297, endPoint x: 840, endPoint y: 296, distance: 22.0
click at [840, 296] on input "5216.00" at bounding box center [961, 297] width 312 height 24
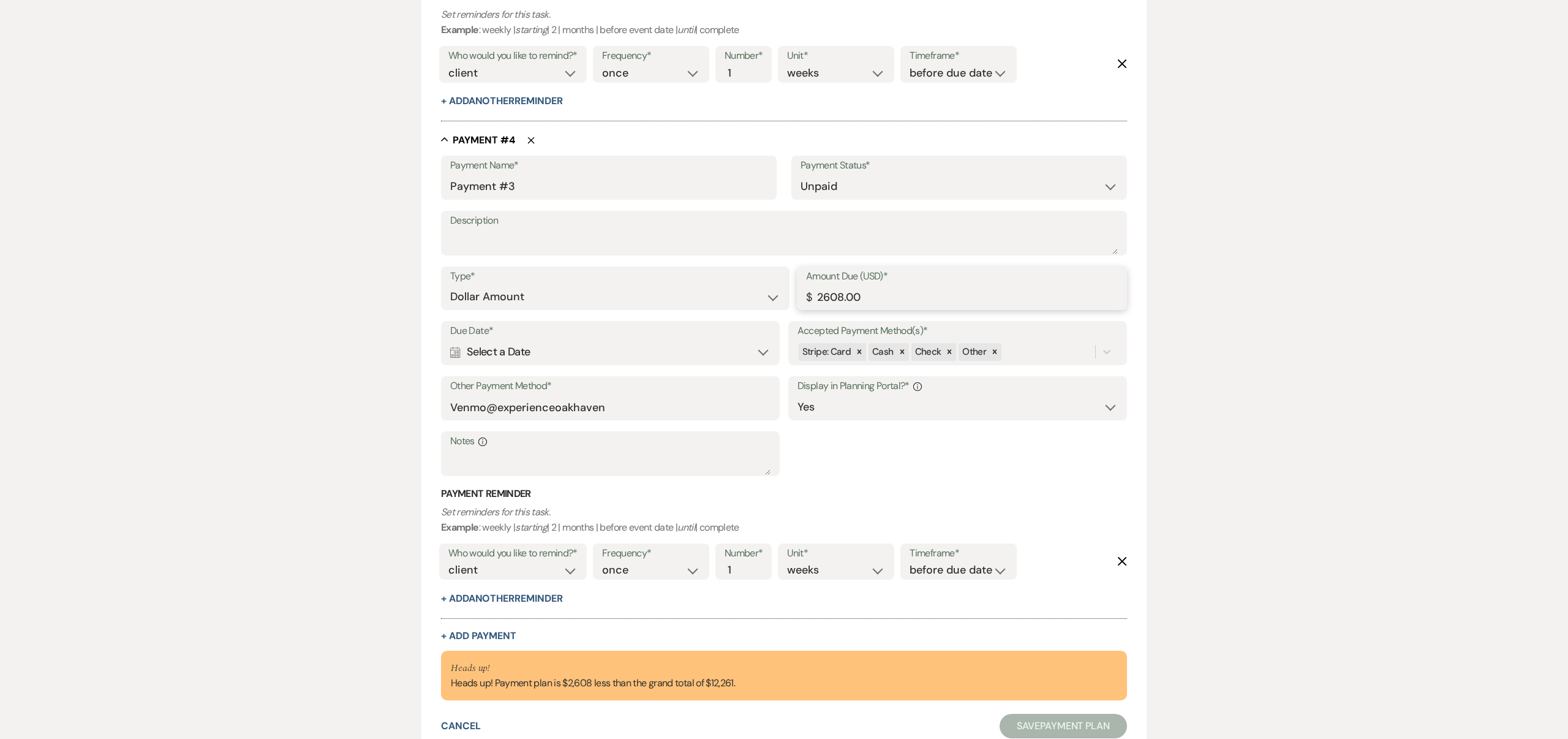
type input "2608.00"
click at [455, 352] on icon "Calendar" at bounding box center [455, 352] width 11 height 11
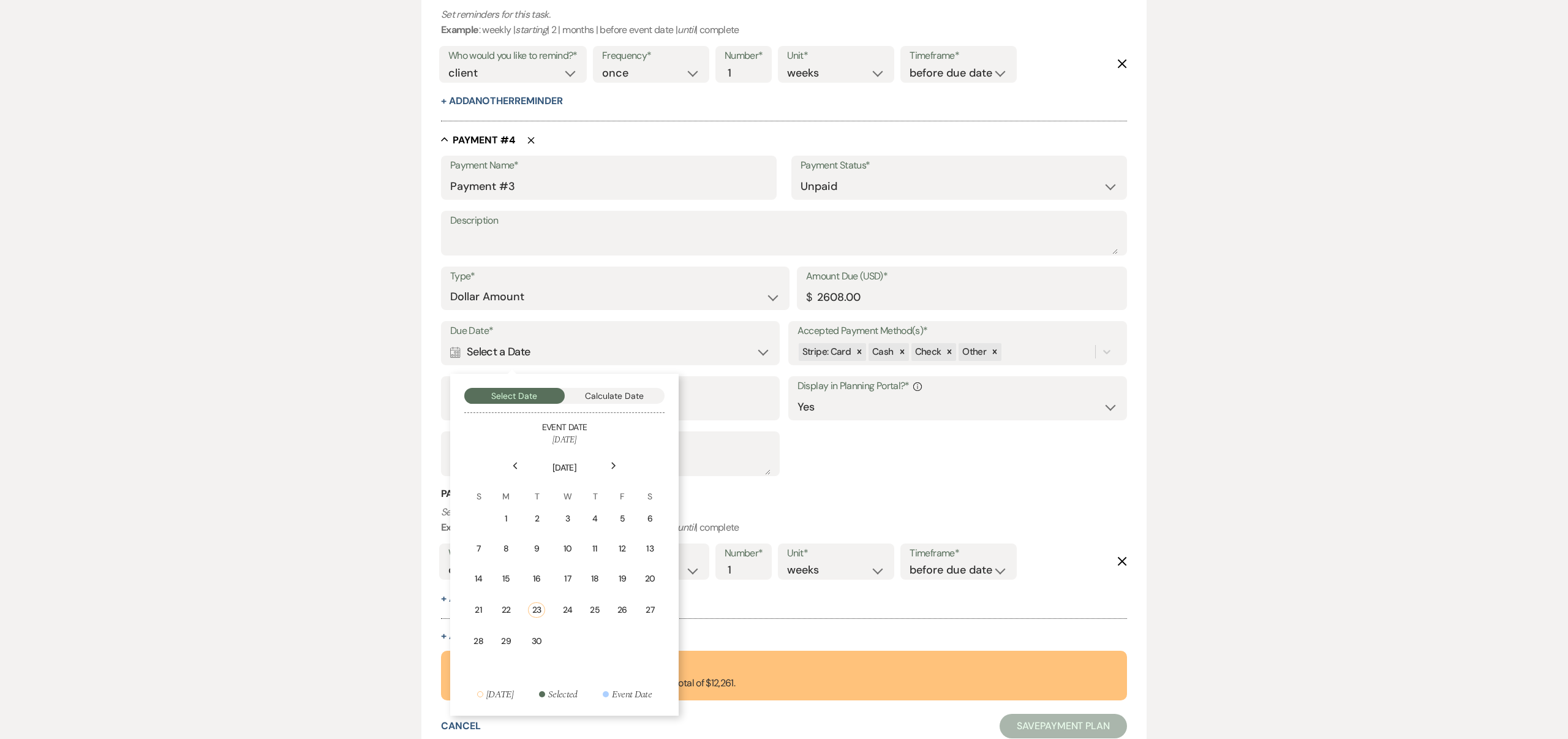
click at [614, 464] on use at bounding box center [613, 466] width 4 height 6
click at [614, 464] on icon "Next" at bounding box center [614, 465] width 6 height 7
click at [613, 464] on icon "Next" at bounding box center [614, 465] width 6 height 7
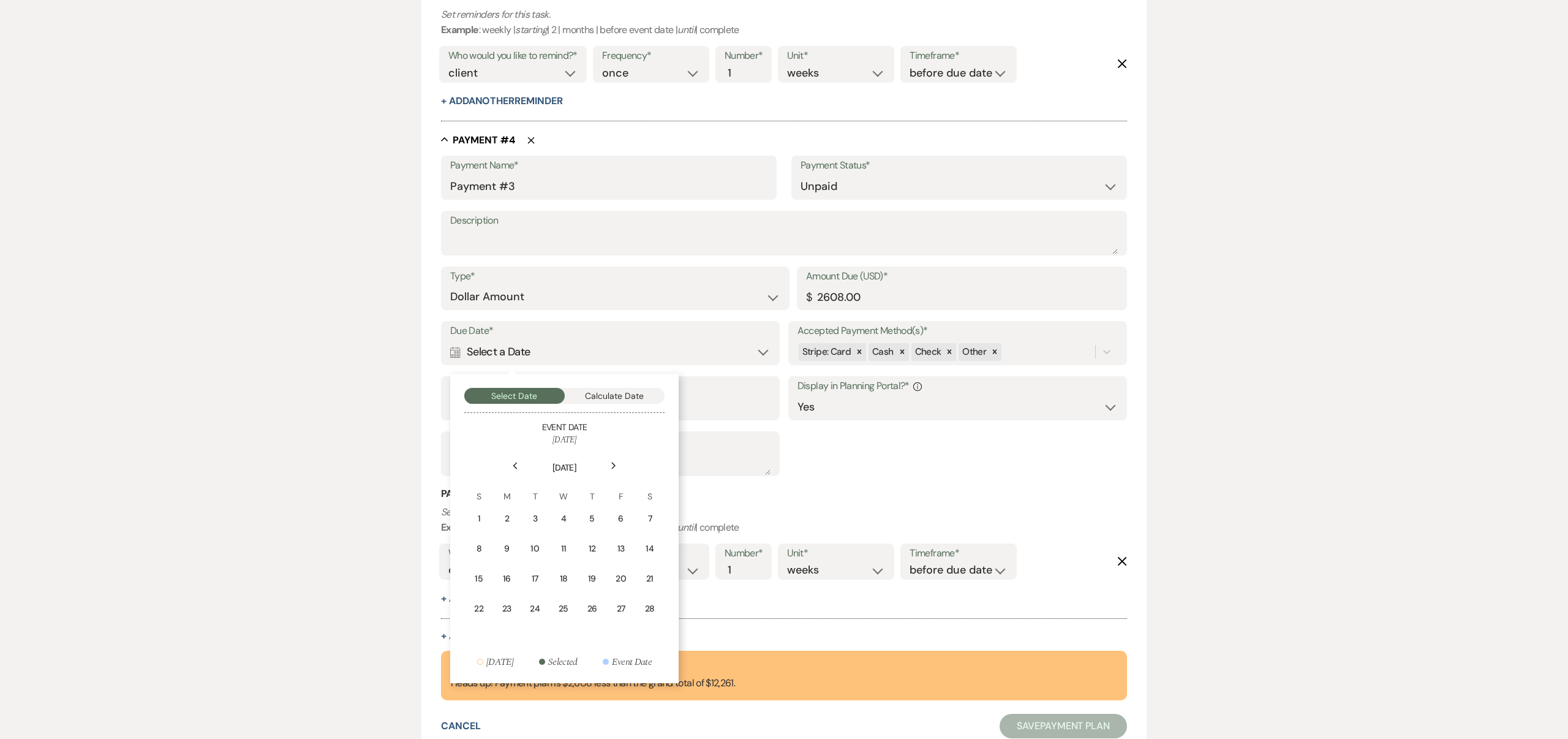
click at [613, 464] on icon "Next" at bounding box center [614, 465] width 6 height 7
click at [484, 517] on div "1" at bounding box center [479, 519] width 11 height 13
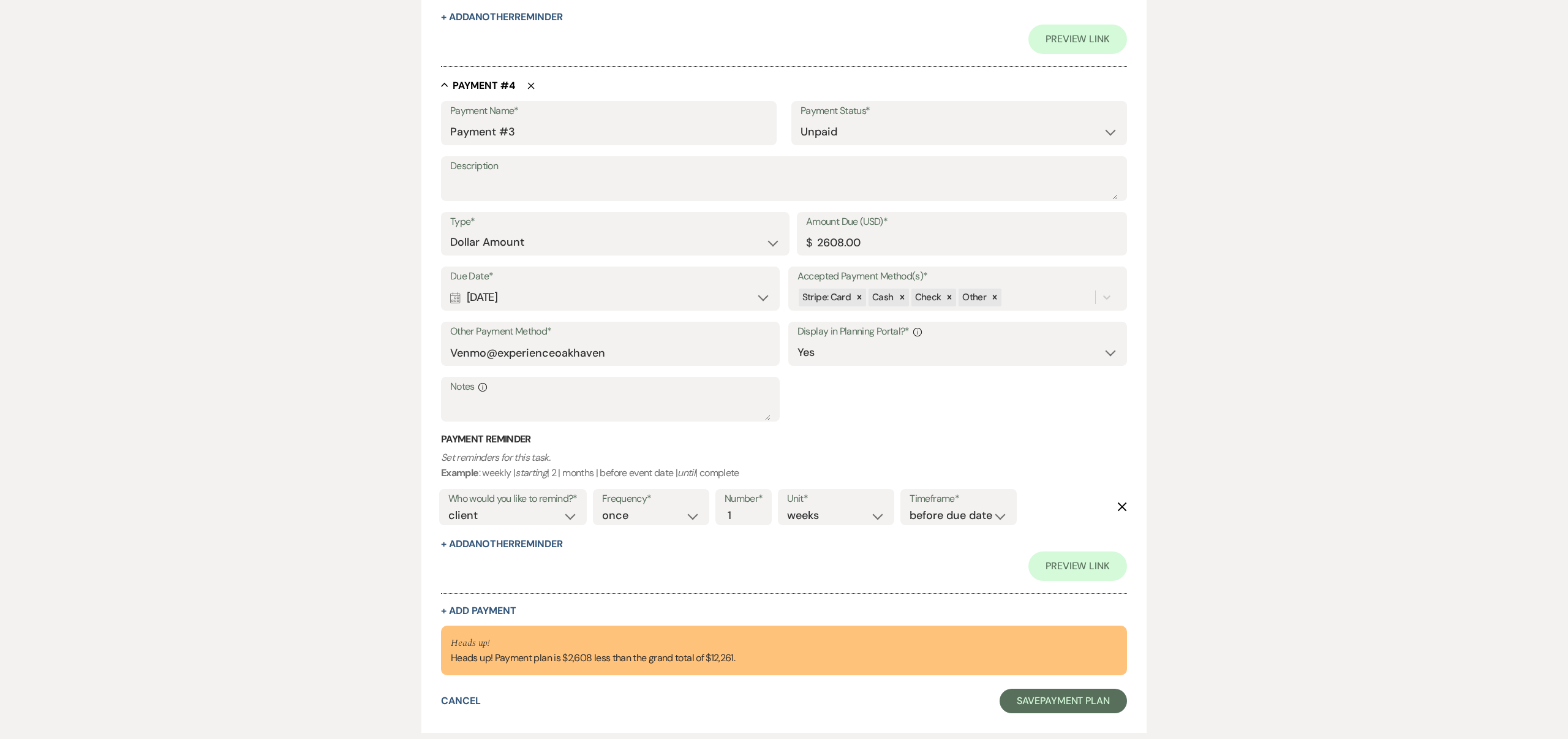
scroll to position [1924, 0]
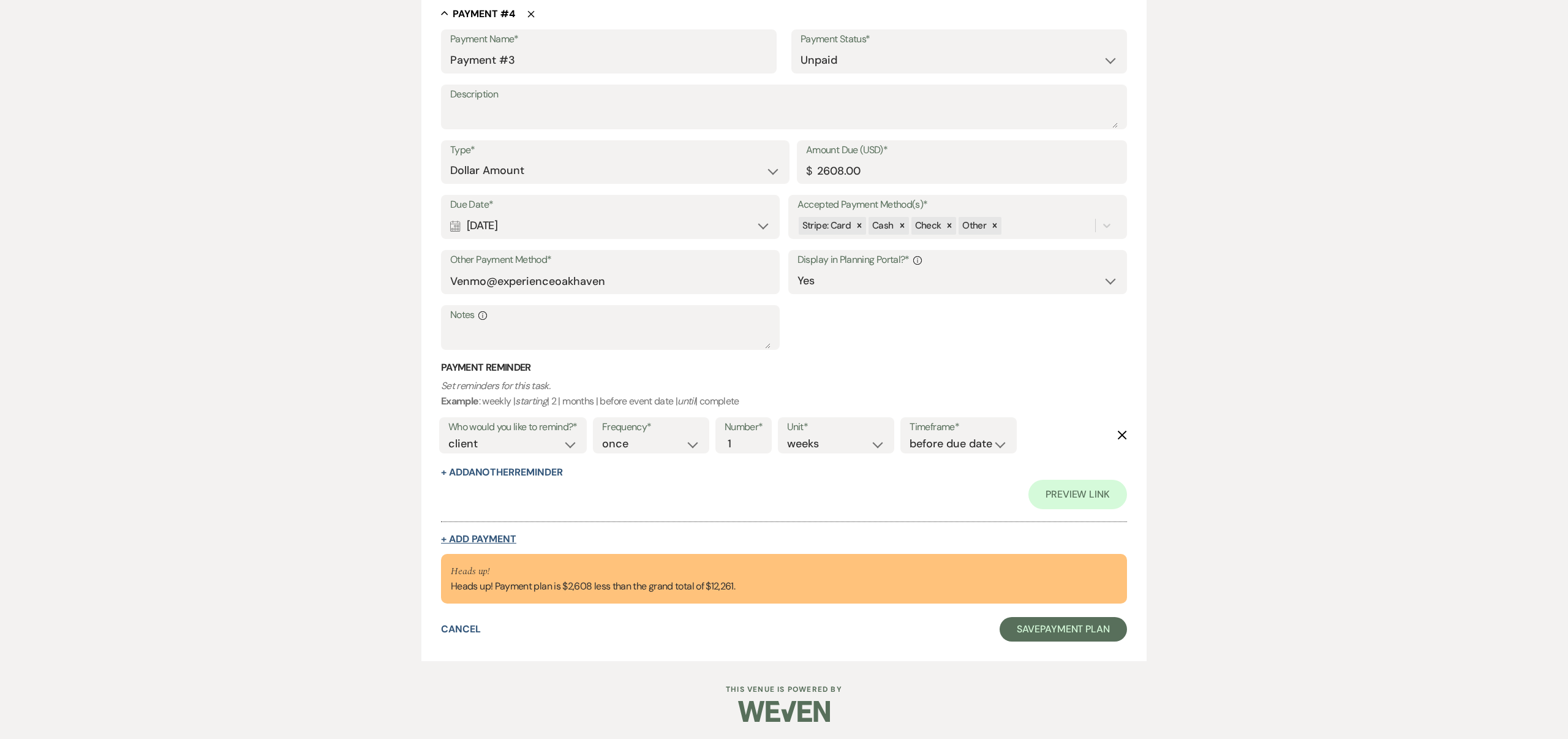
click at [502, 537] on button "+ Add Payment" at bounding box center [479, 540] width 75 height 10
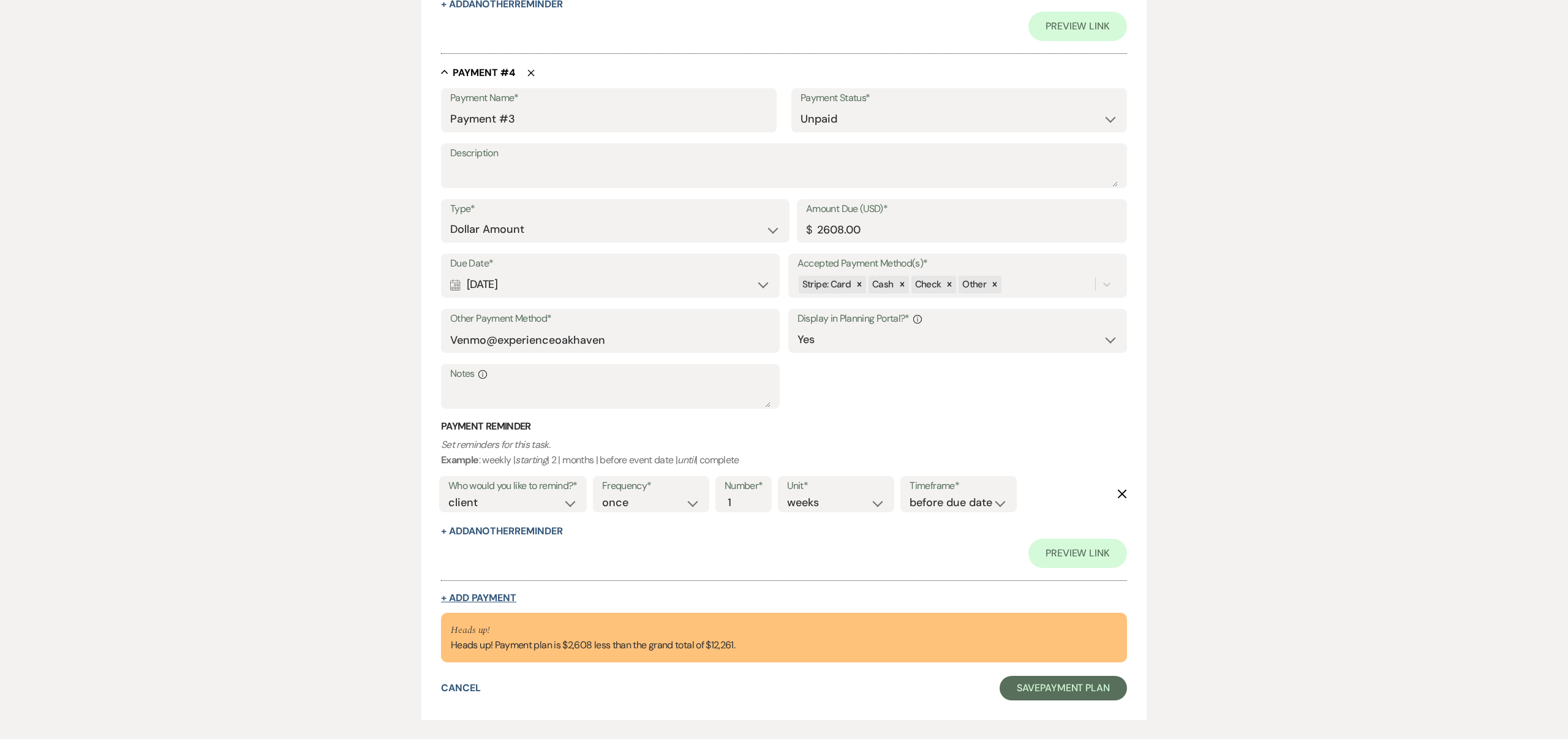
select select "2"
select select "flat"
select select "true"
select select "client"
select select "weeks"
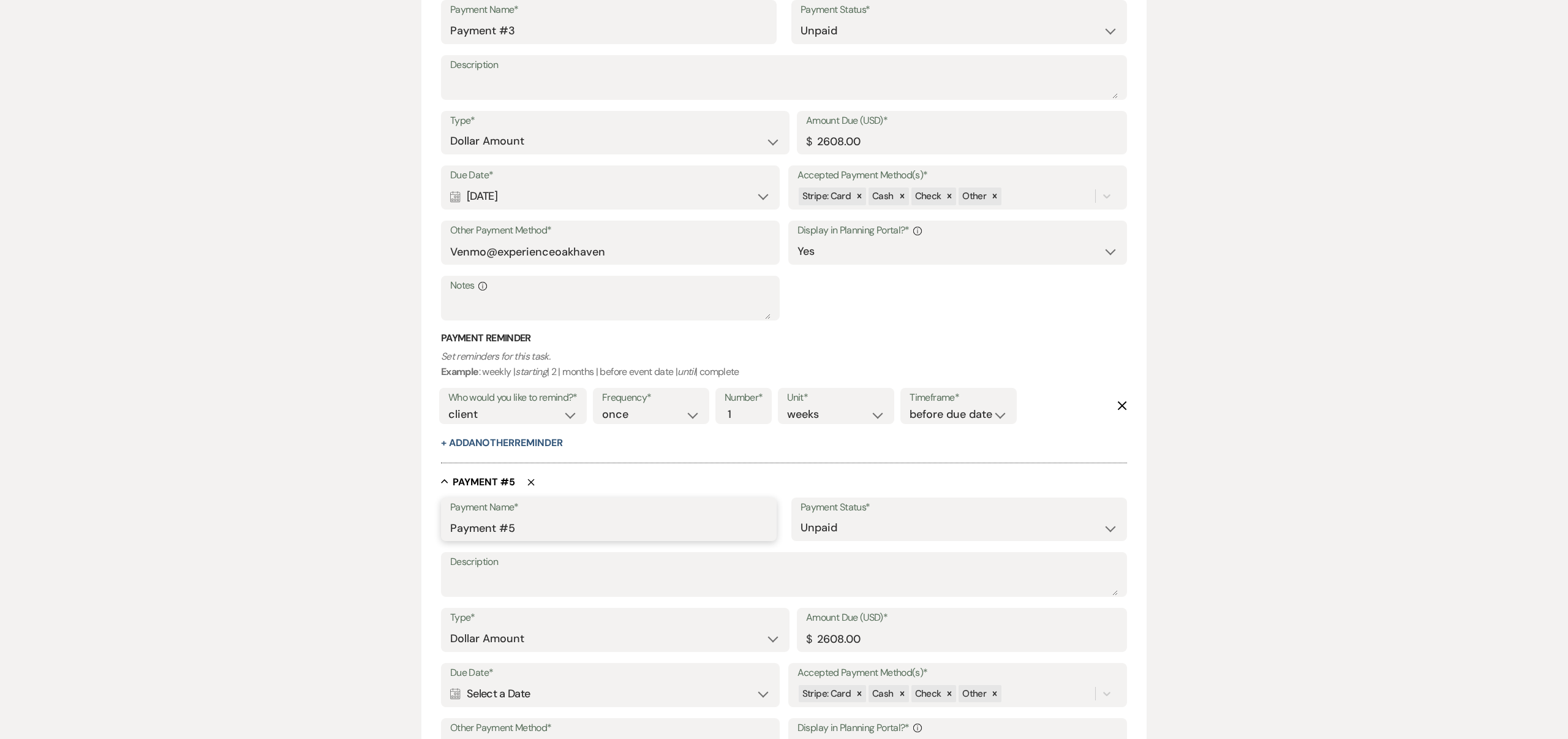
click at [516, 532] on input "Payment #5" at bounding box center [609, 528] width 317 height 24
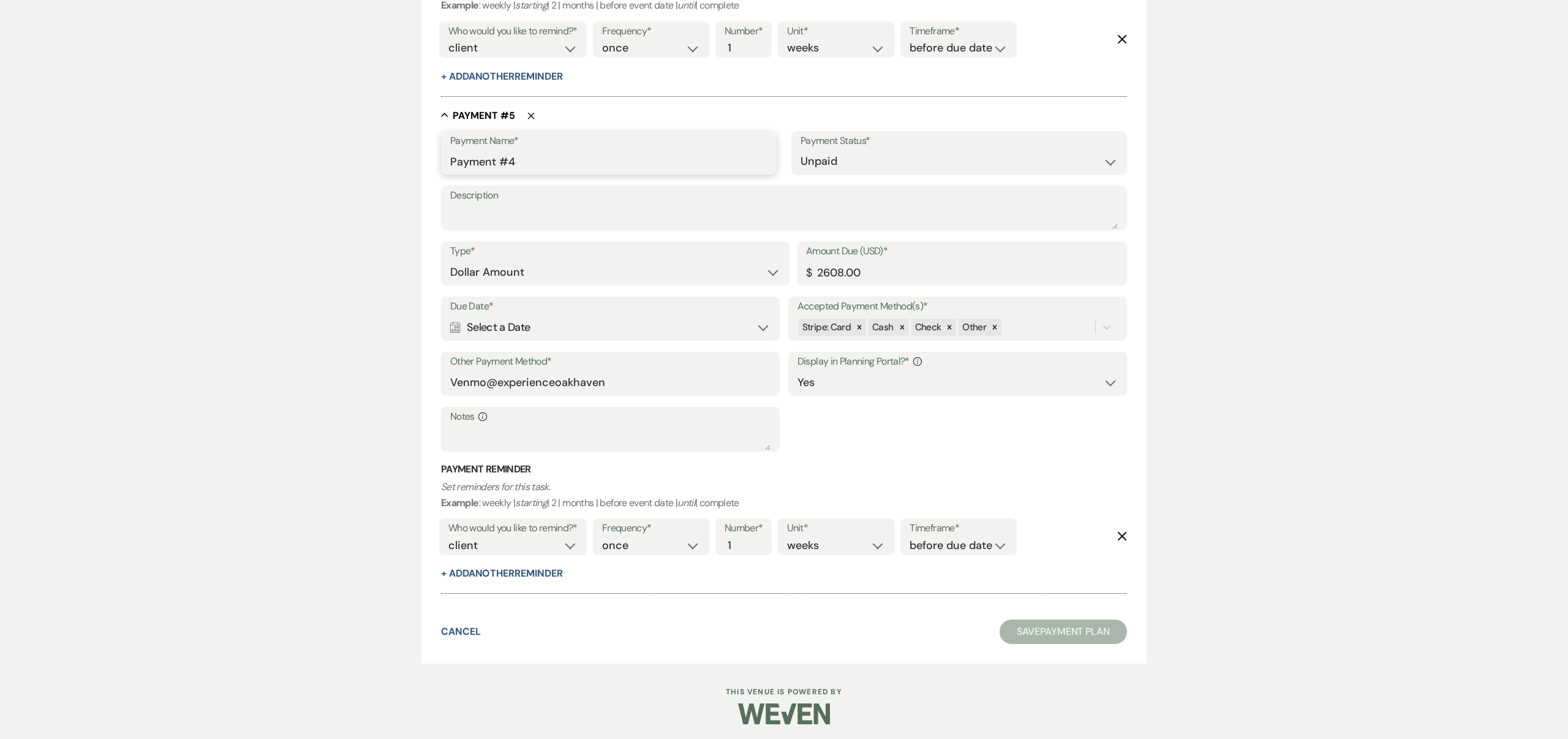
scroll to position [2233, 0]
type input "Payment #4"
click at [459, 323] on icon "Calendar" at bounding box center [455, 326] width 11 height 11
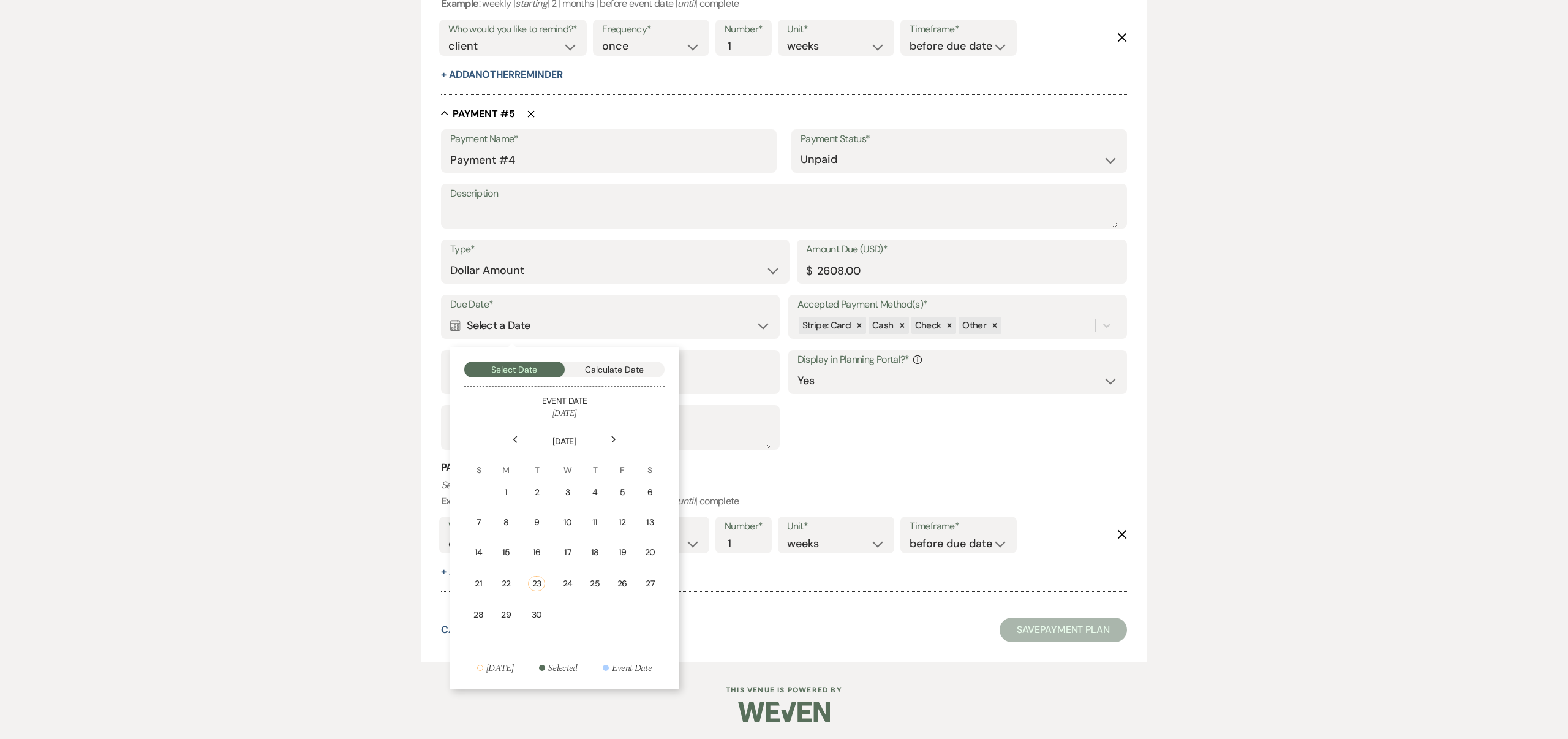
click at [613, 437] on use at bounding box center [613, 439] width 4 height 6
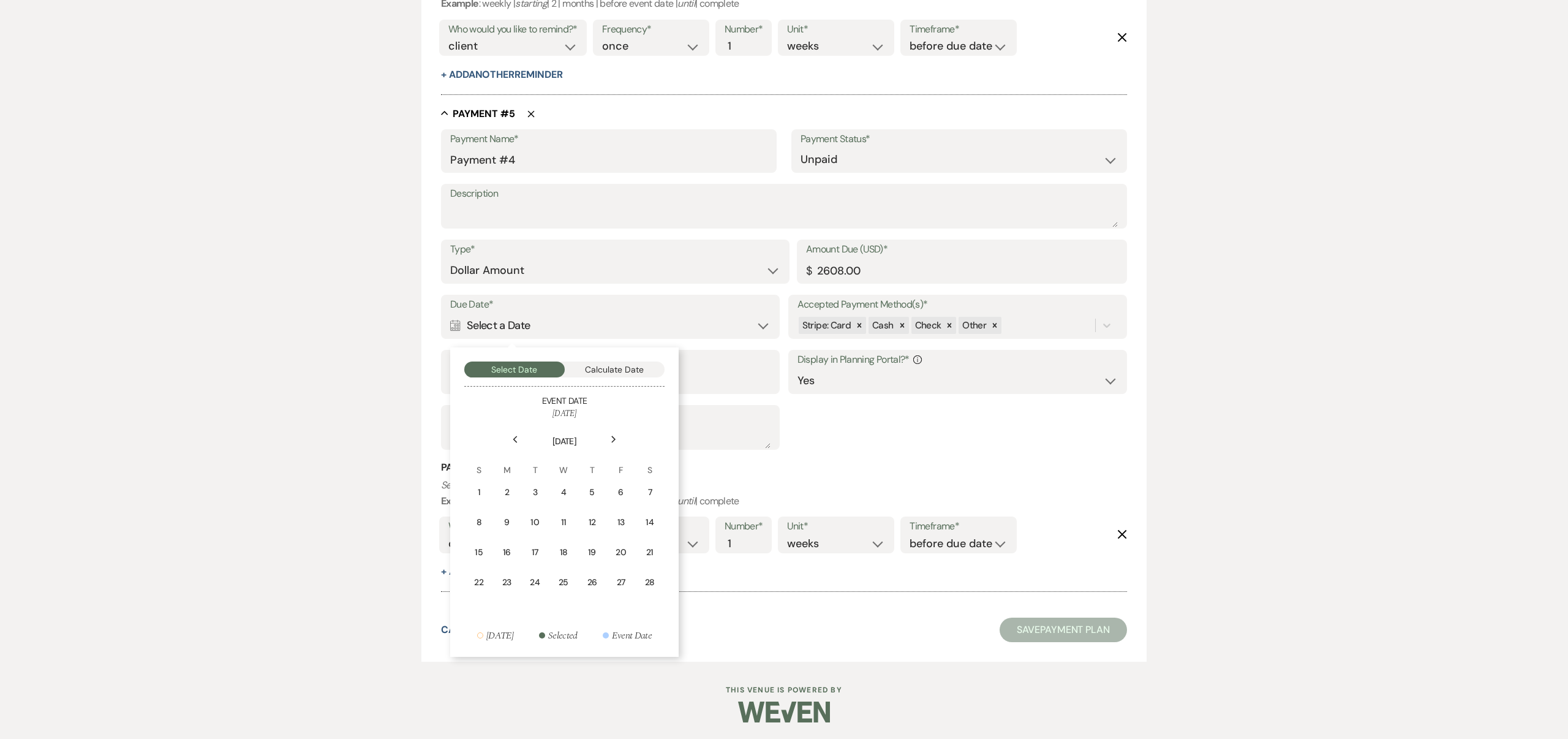
click at [613, 437] on use at bounding box center [613, 439] width 4 height 6
click at [504, 486] on div "1" at bounding box center [506, 493] width 11 height 13
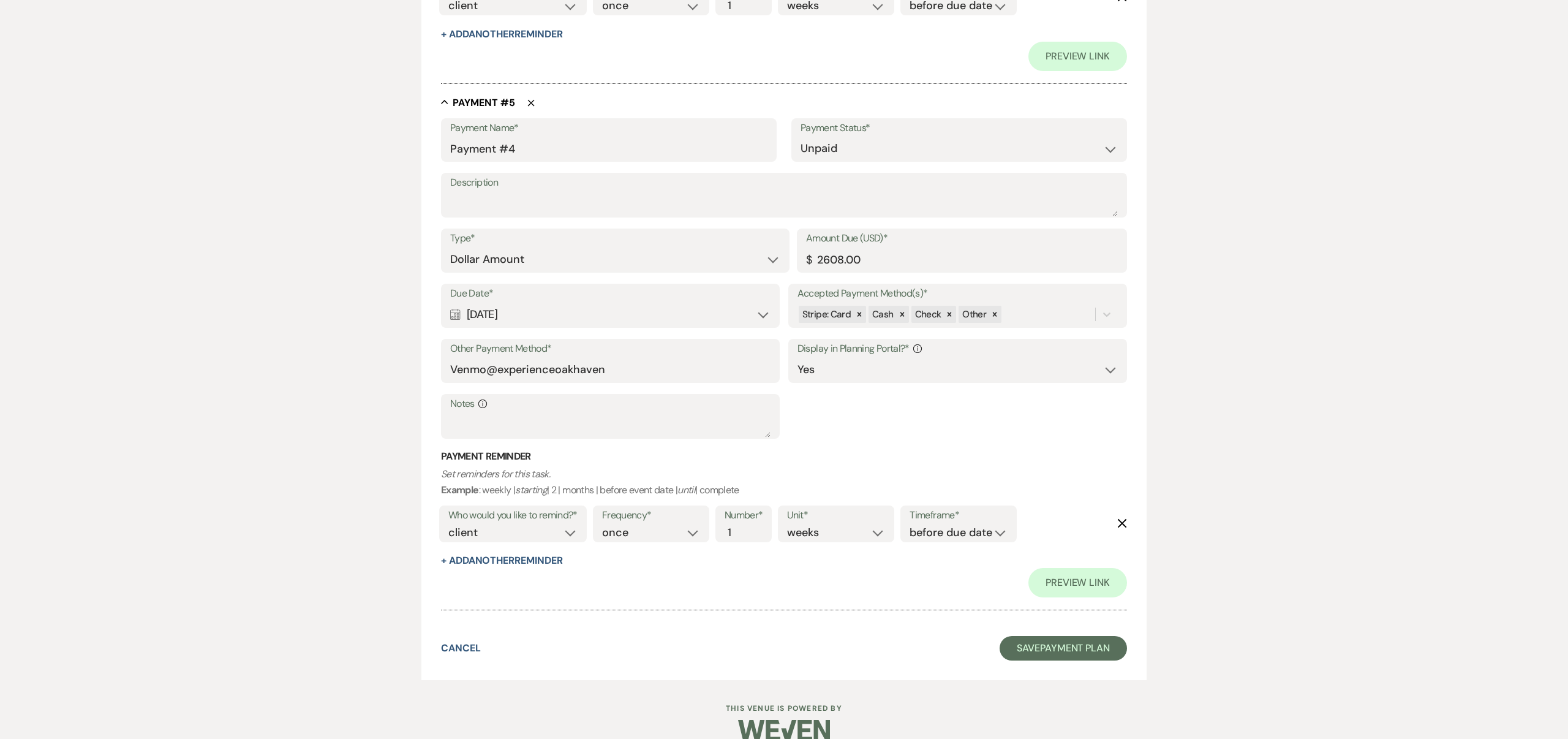
scroll to position [2381, 0]
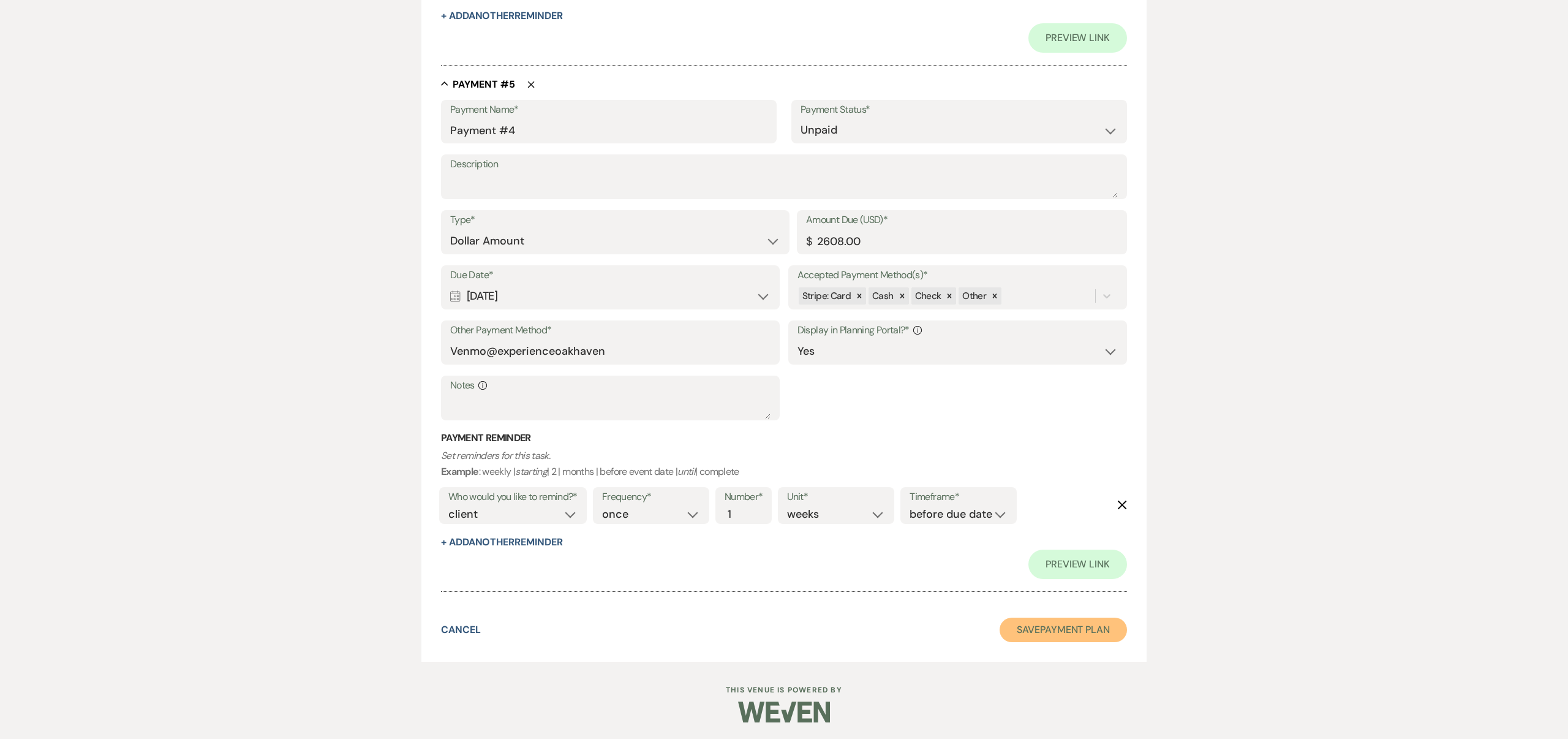
click at [1039, 623] on button "Save Payment Plan" at bounding box center [1063, 630] width 127 height 24
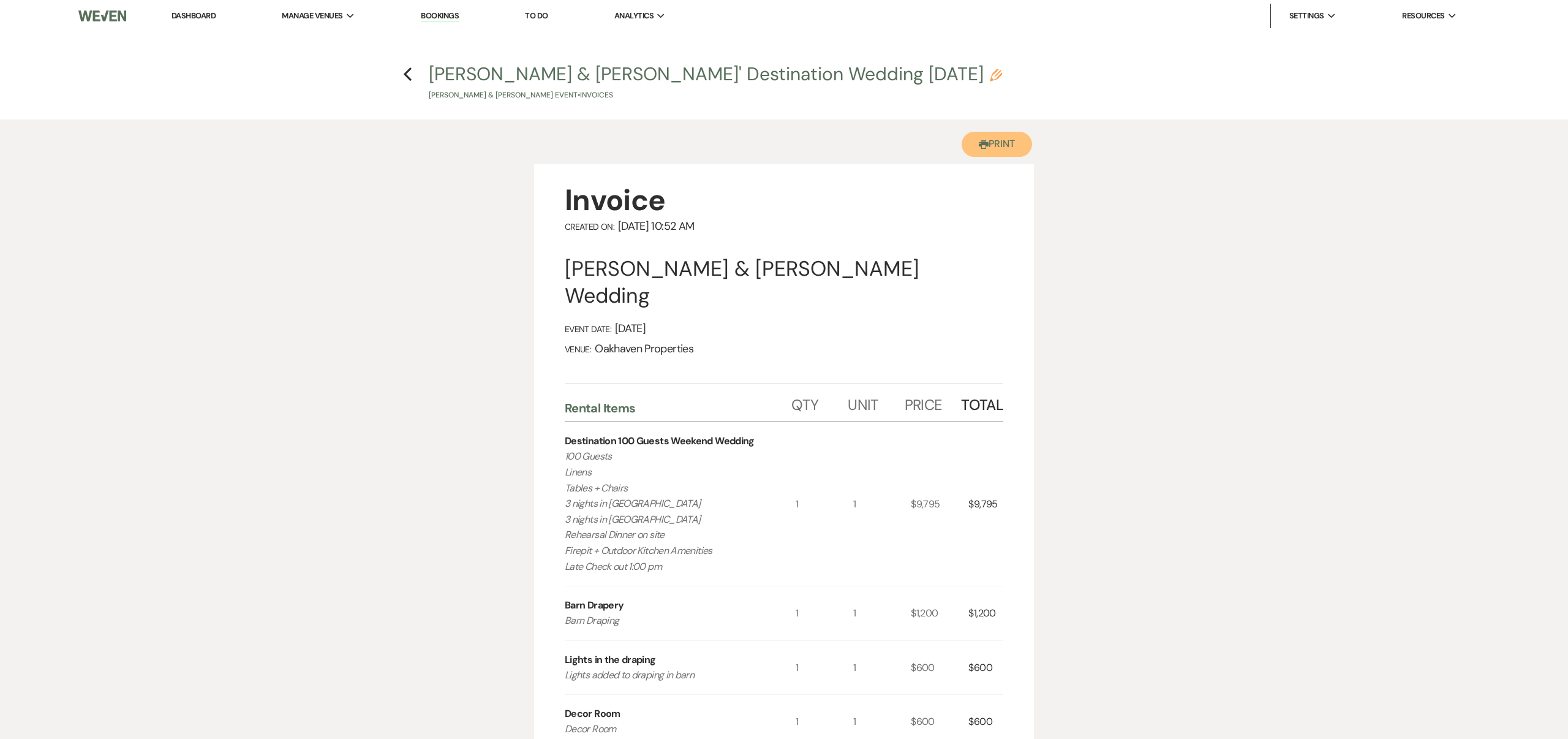
click at [992, 141] on button "Printer Print" at bounding box center [997, 144] width 70 height 25
click at [408, 75] on icon "Previous" at bounding box center [407, 74] width 9 height 15
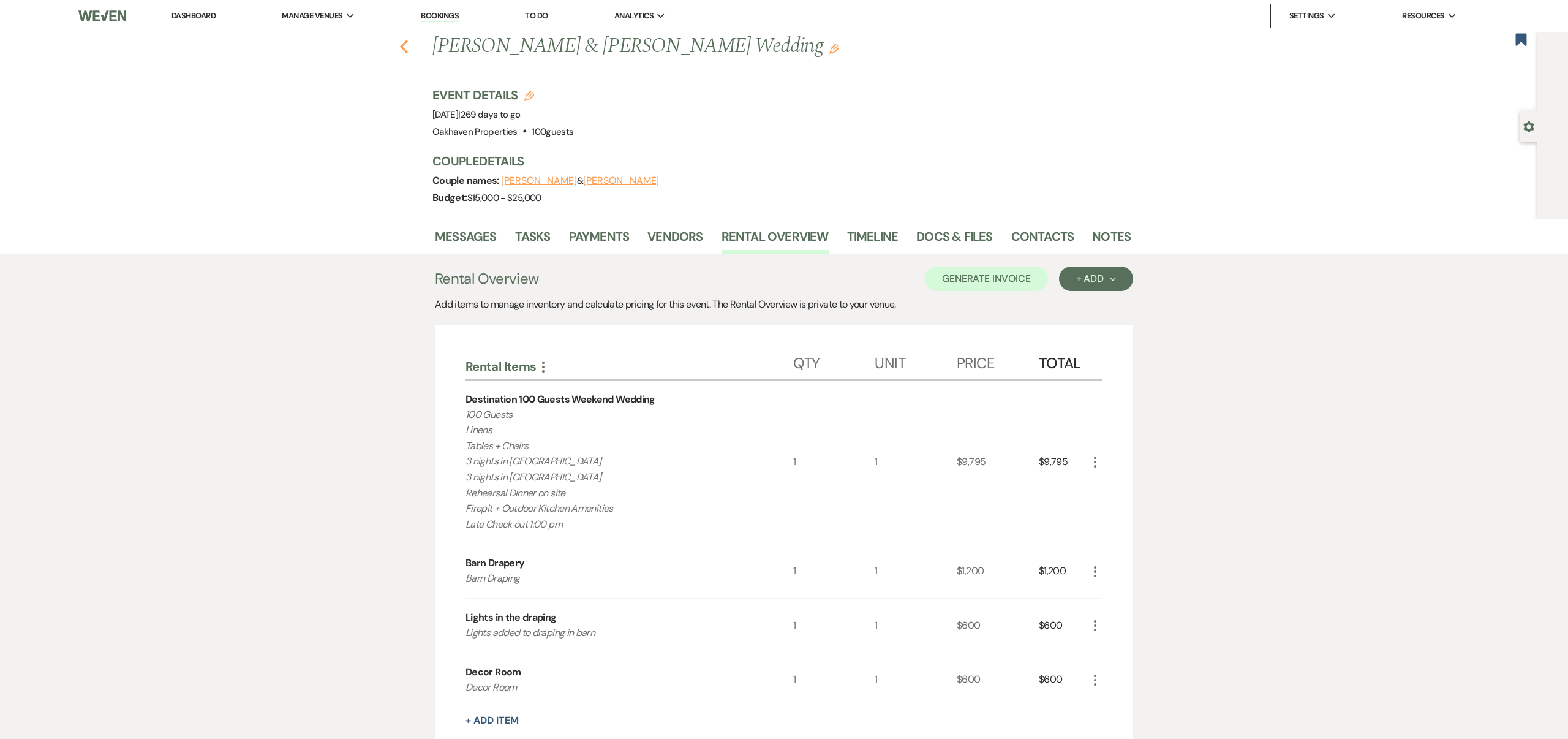
click at [403, 49] on use "button" at bounding box center [404, 46] width 8 height 14
select select "6"
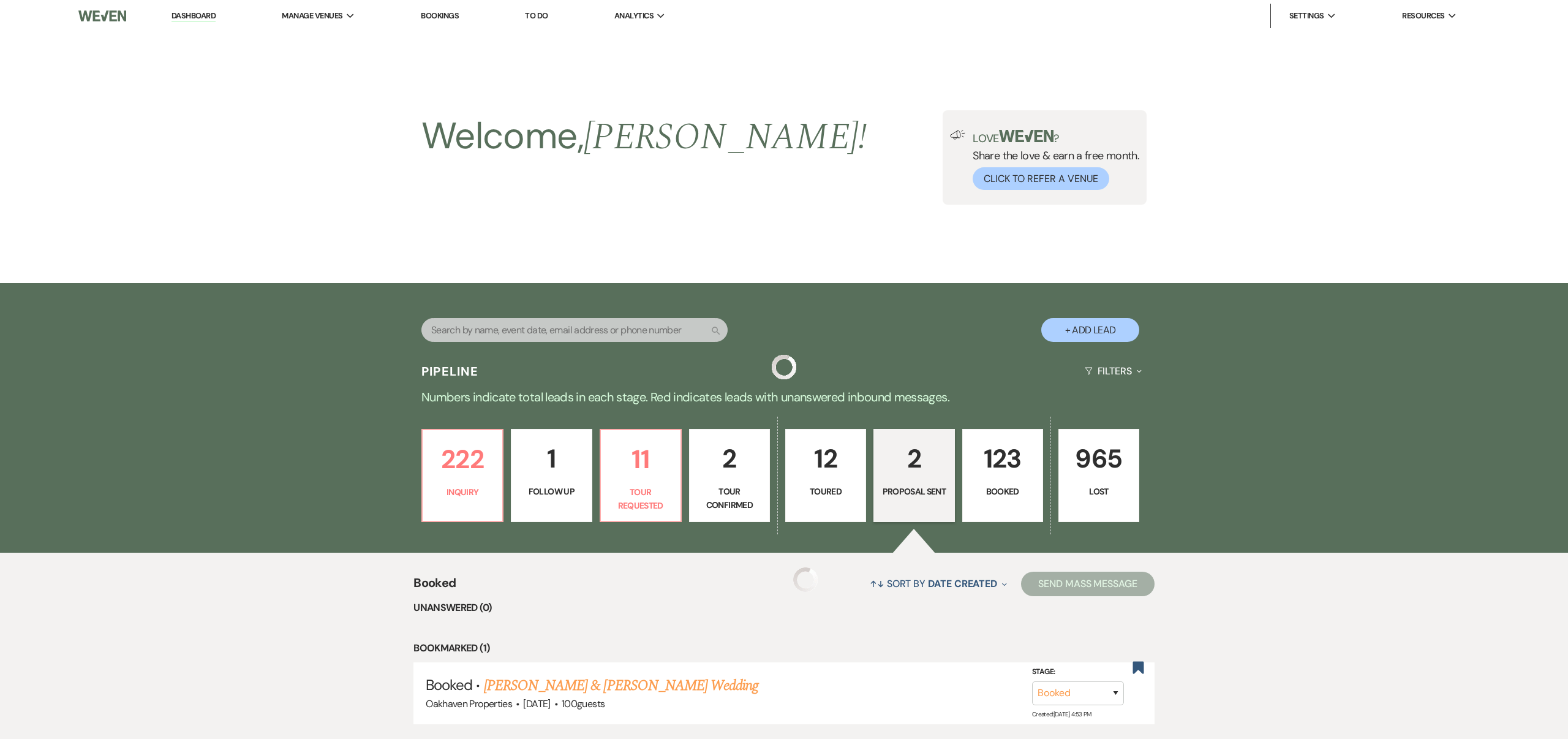
scroll to position [125, 0]
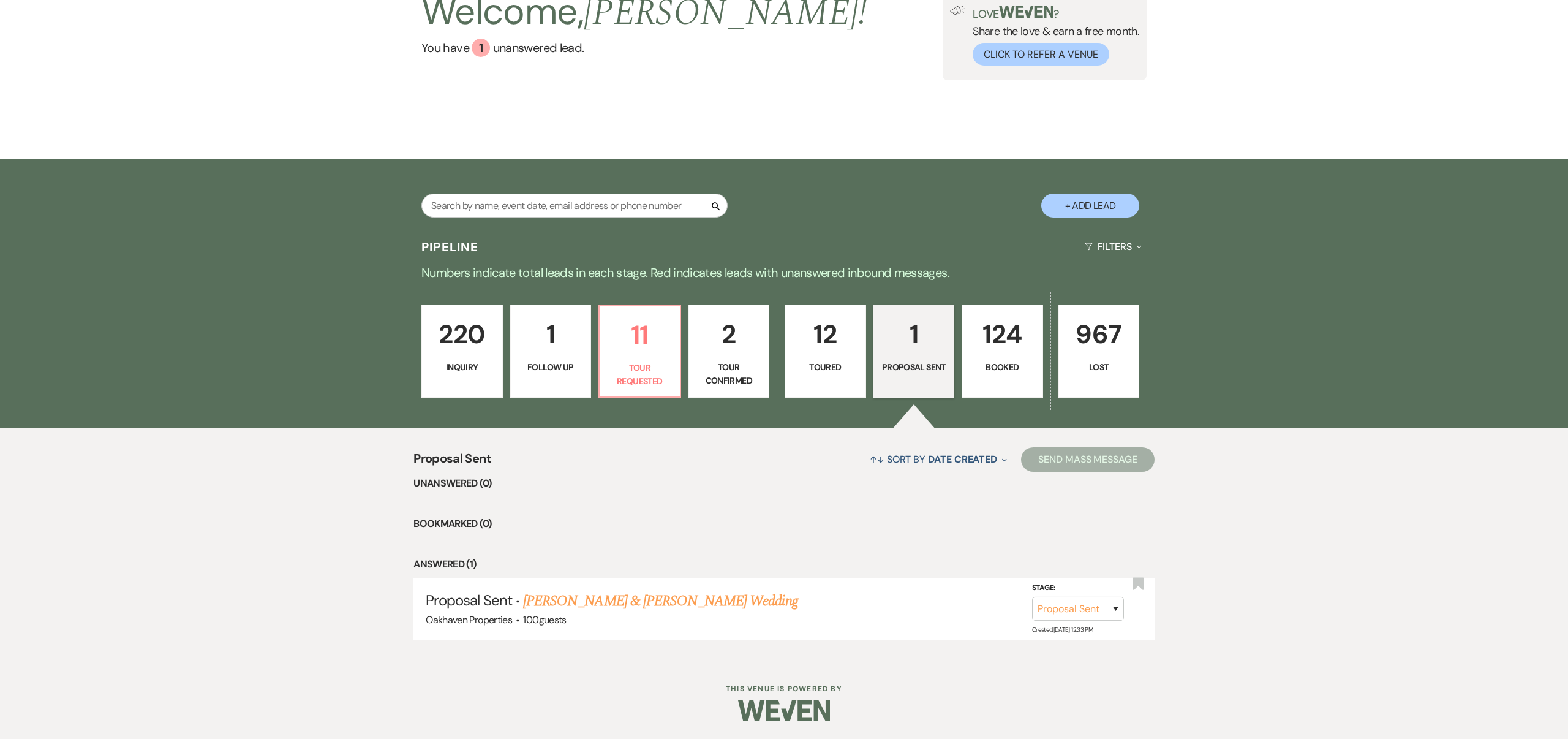
click at [994, 357] on link "124 Booked" at bounding box center [1003, 351] width 82 height 93
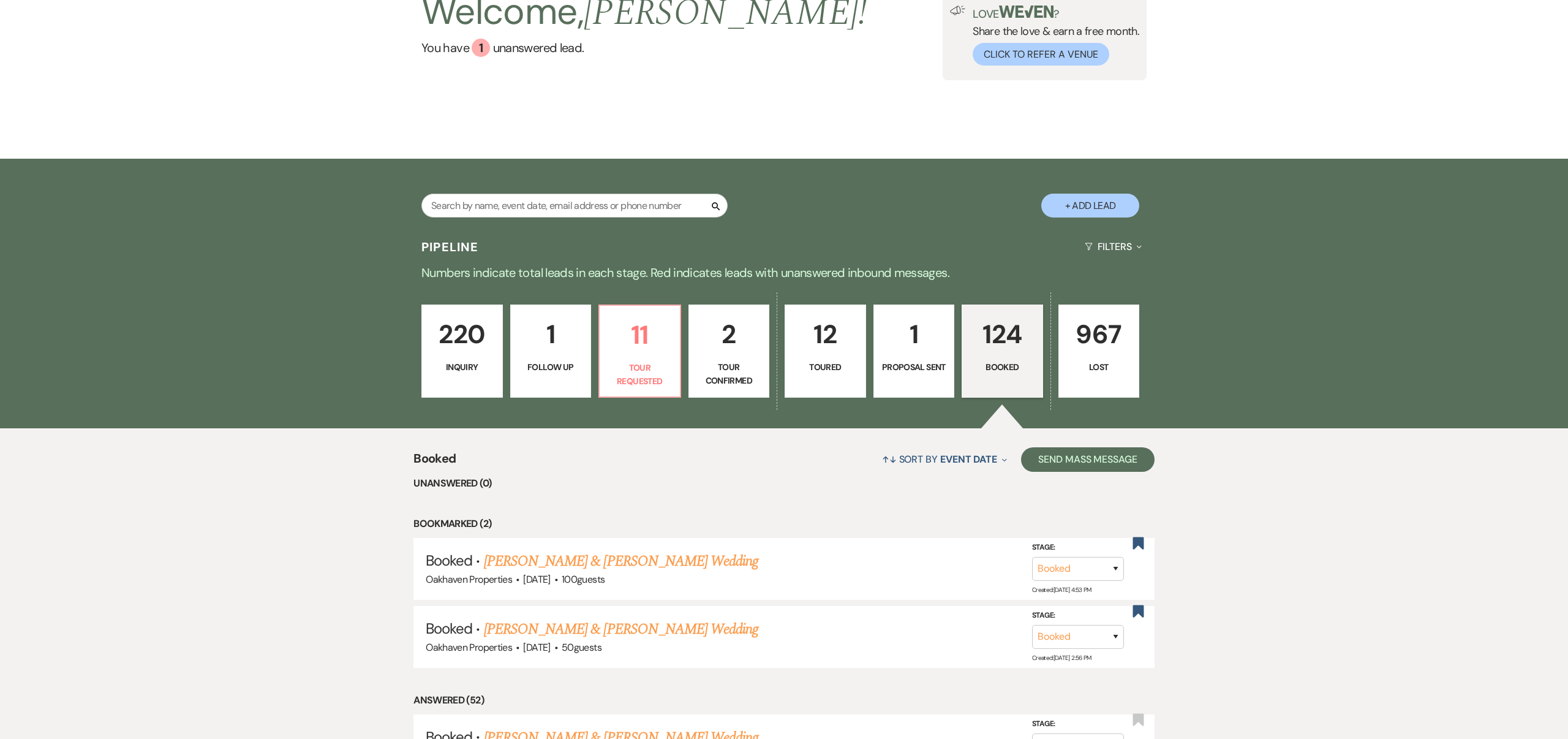
click at [680, 557] on link "Dustin Felts & Grace Danieley's Wedding" at bounding box center [621, 561] width 275 height 22
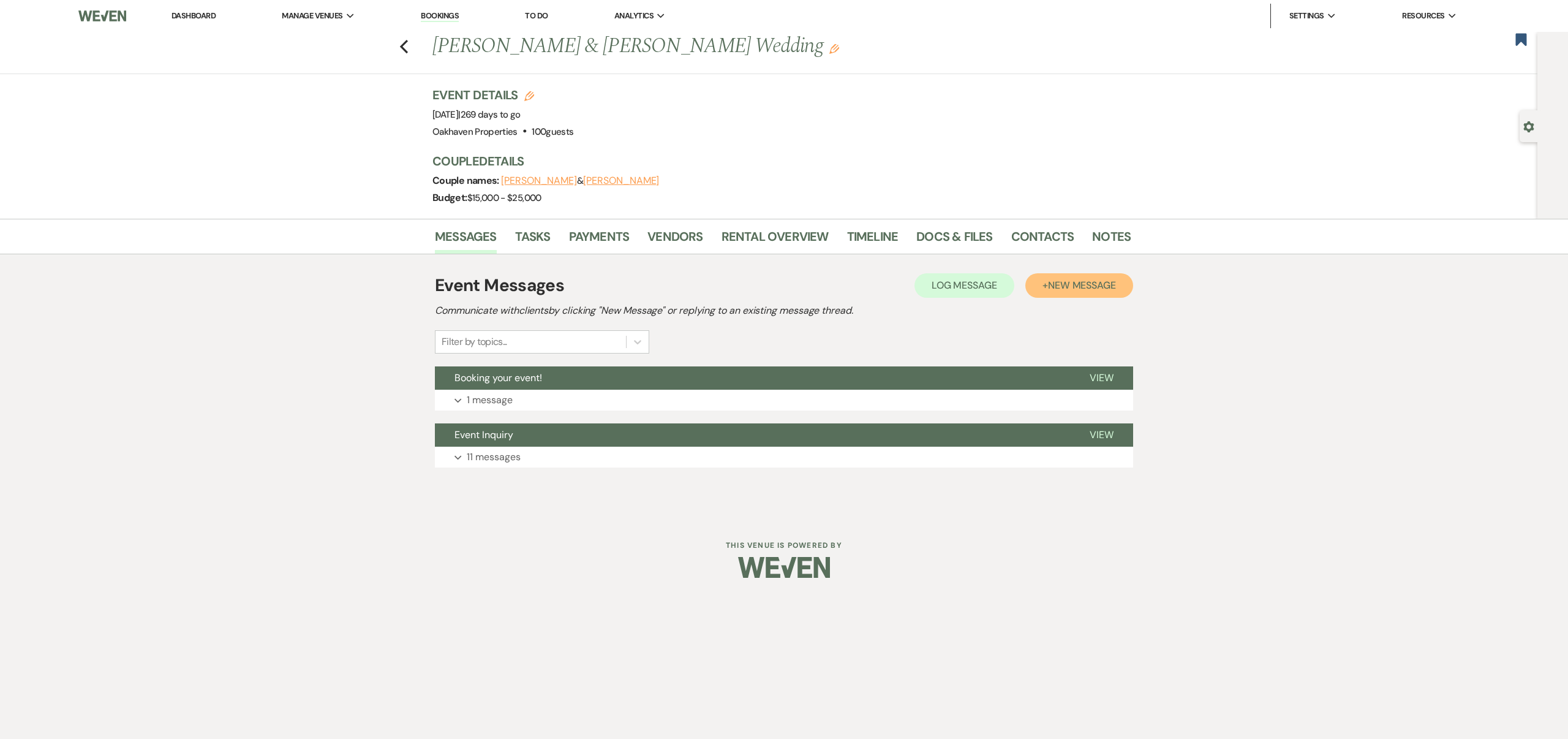
click at [1073, 282] on span "New Message" at bounding box center [1082, 285] width 68 height 13
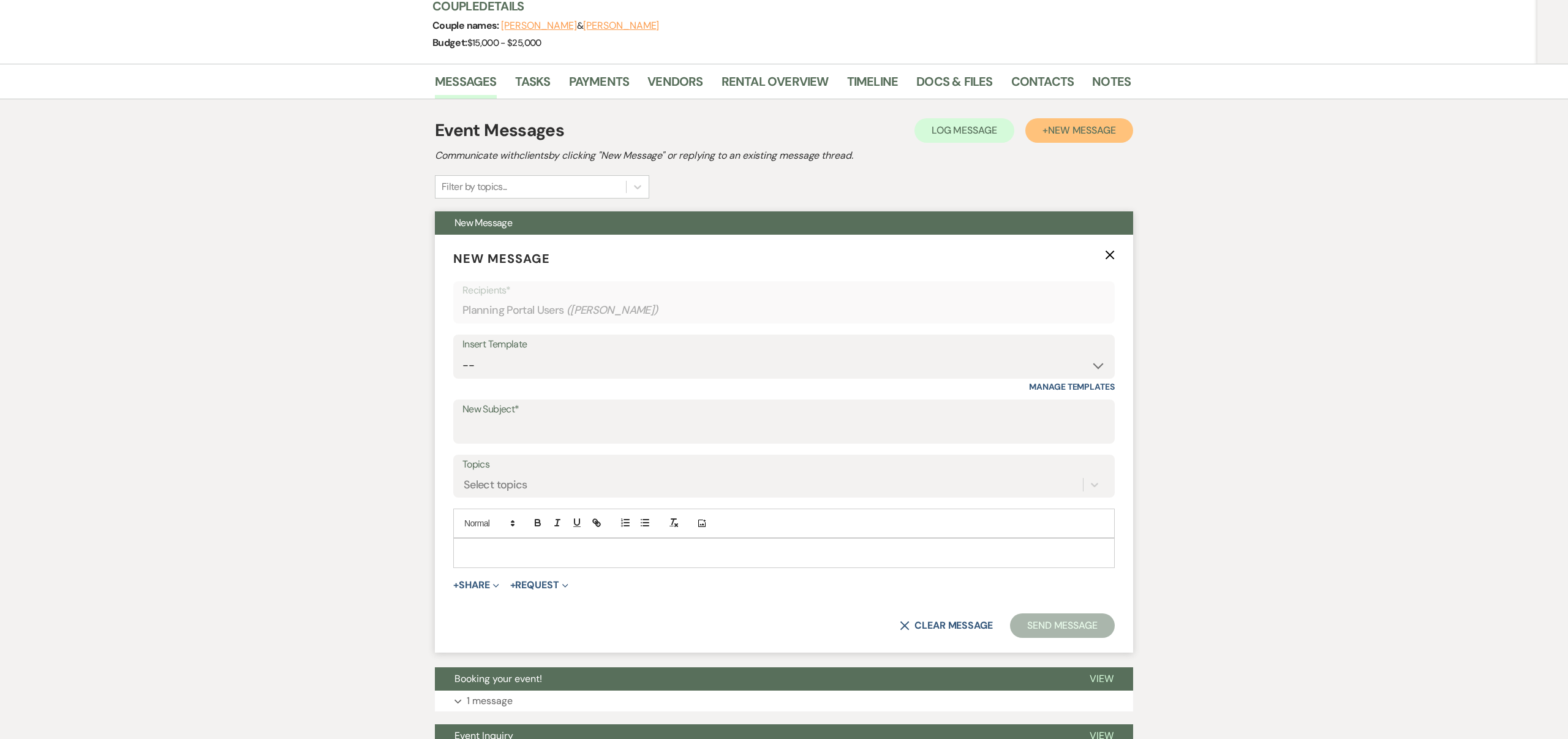
scroll to position [158, 0]
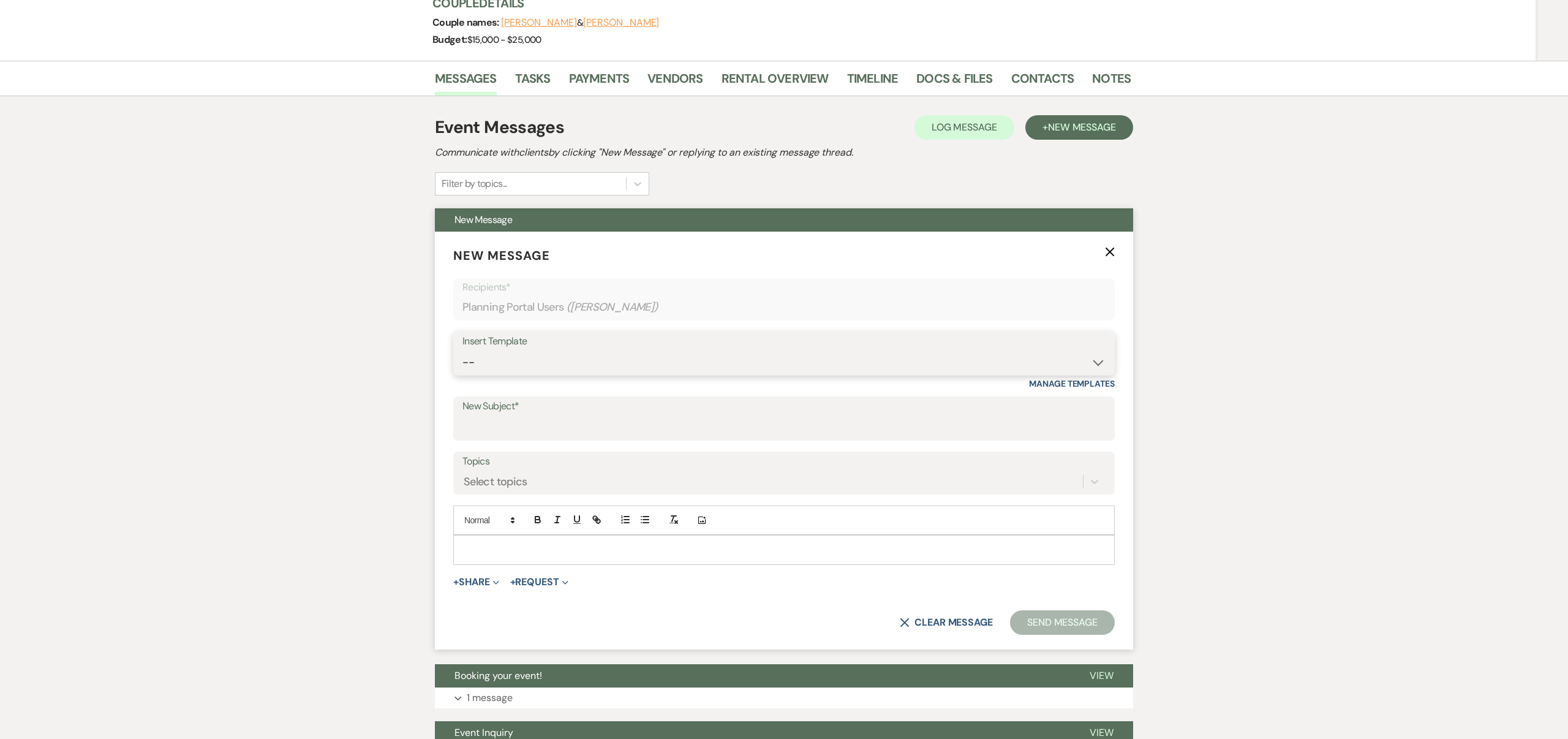
click at [576, 360] on select "-- Weven Planning Portal Introduction (Booked Events) Contract (Pre-Booked Lead…" at bounding box center [784, 363] width 643 height 24
select select "4110"
type input "Booking your event!"
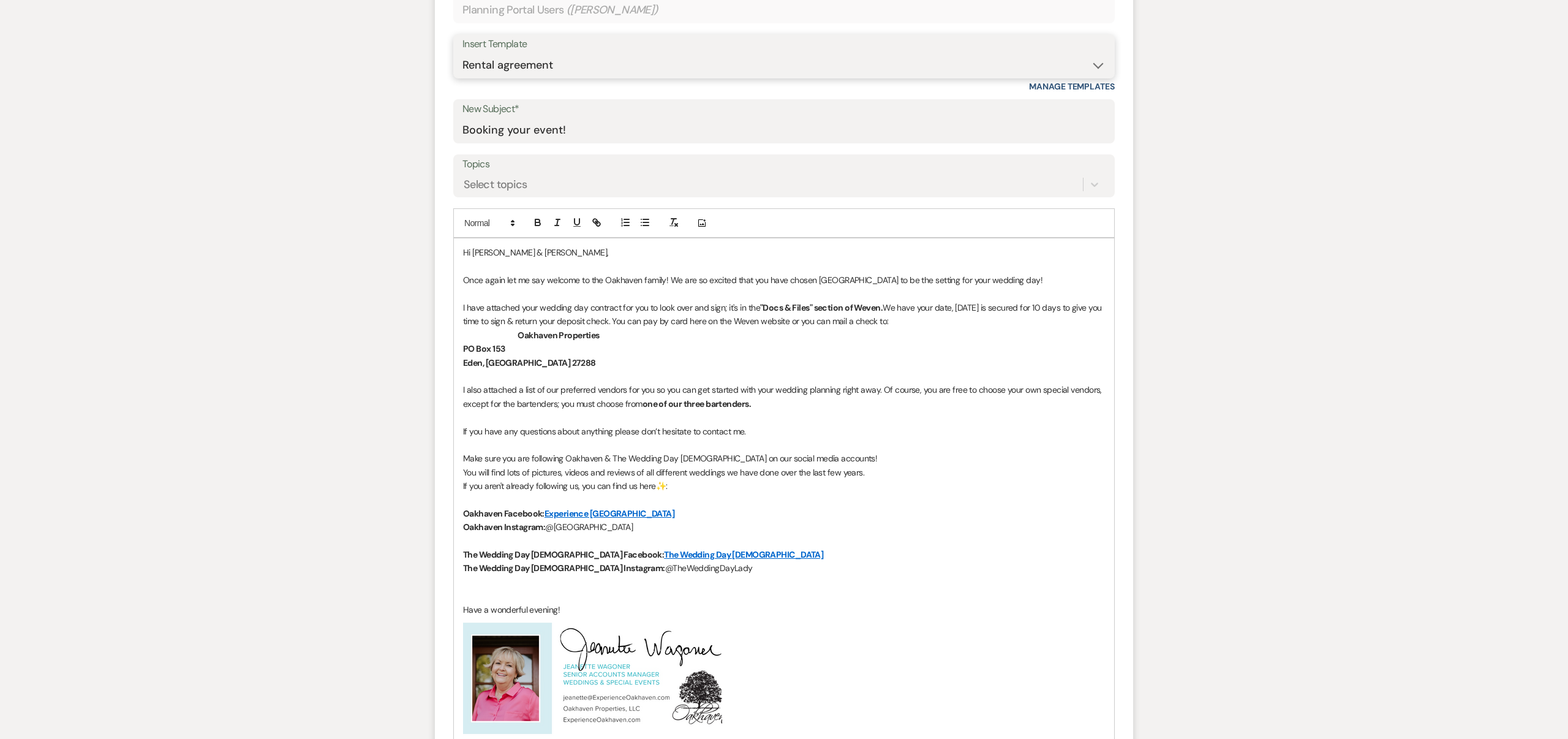
scroll to position [458, 0]
drag, startPoint x: 492, startPoint y: 305, endPoint x: 755, endPoint y: 305, distance: 263.0
click at [755, 305] on p "I have attached your wedding day contract for you to look over and sign; it's i…" at bounding box center [784, 312] width 642 height 28
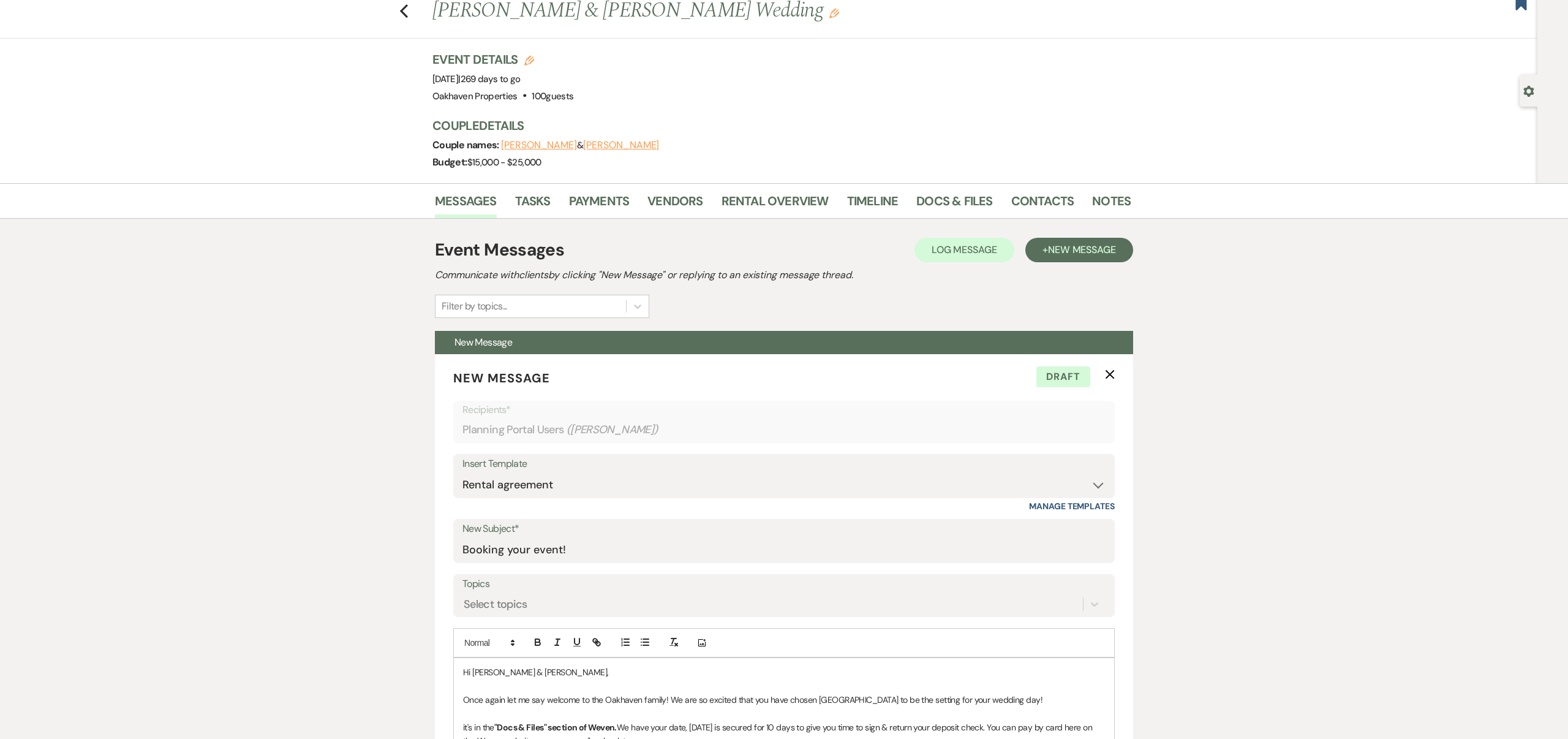
scroll to position [0, 0]
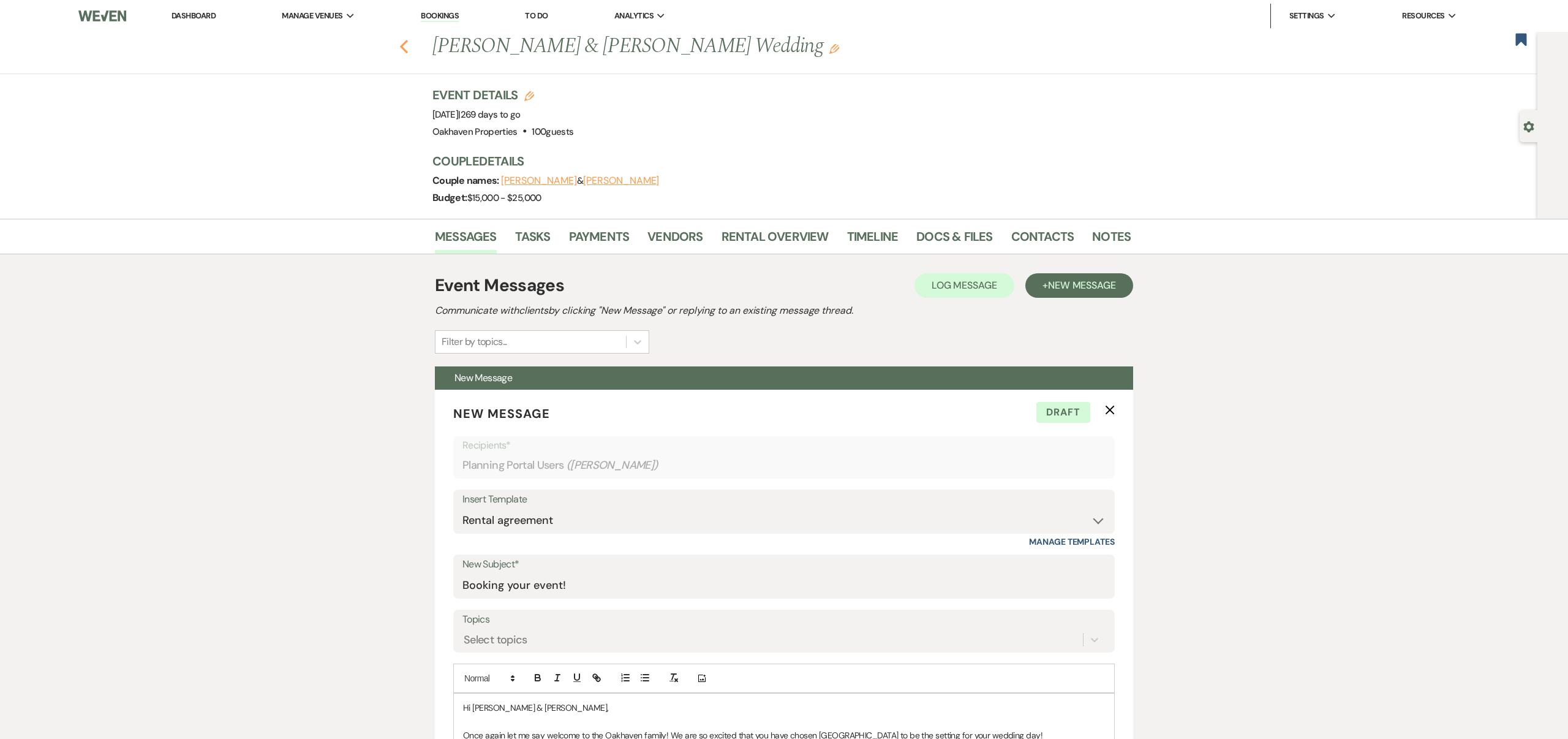
click at [407, 49] on icon "Previous" at bounding box center [403, 46] width 9 height 15
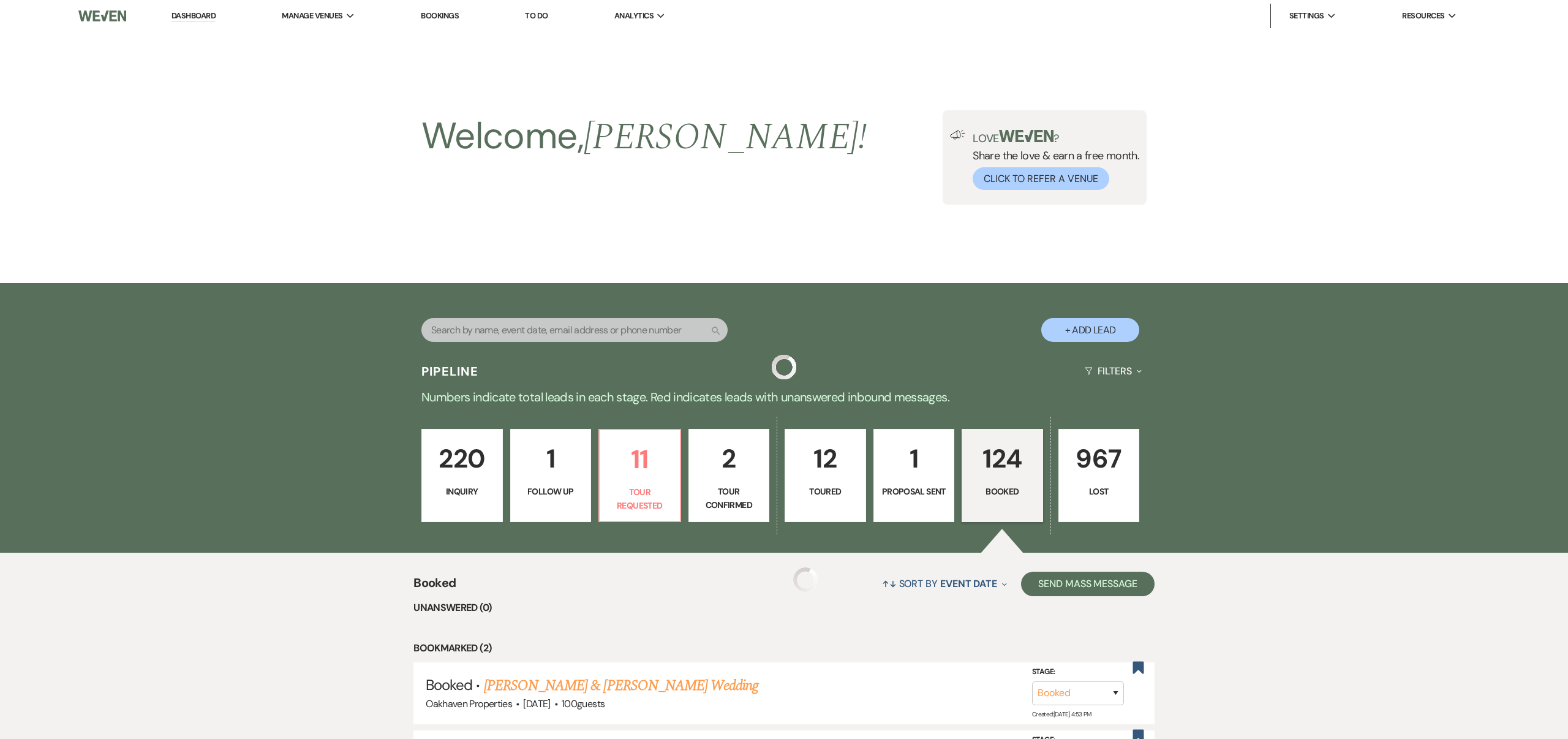
scroll to position [125, 0]
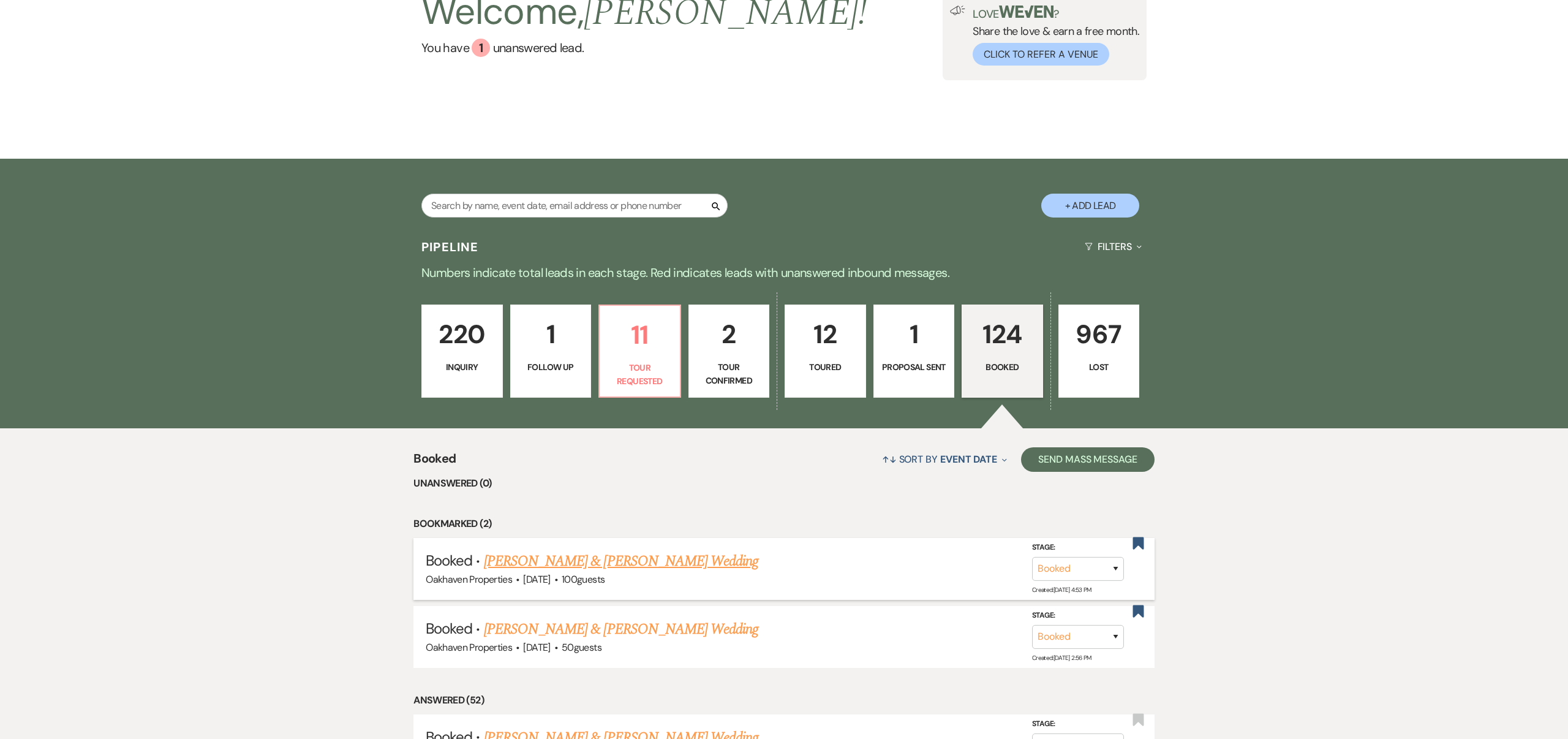
click at [693, 559] on link "Dustin Felts & Grace Danieley's Wedding" at bounding box center [621, 561] width 275 height 22
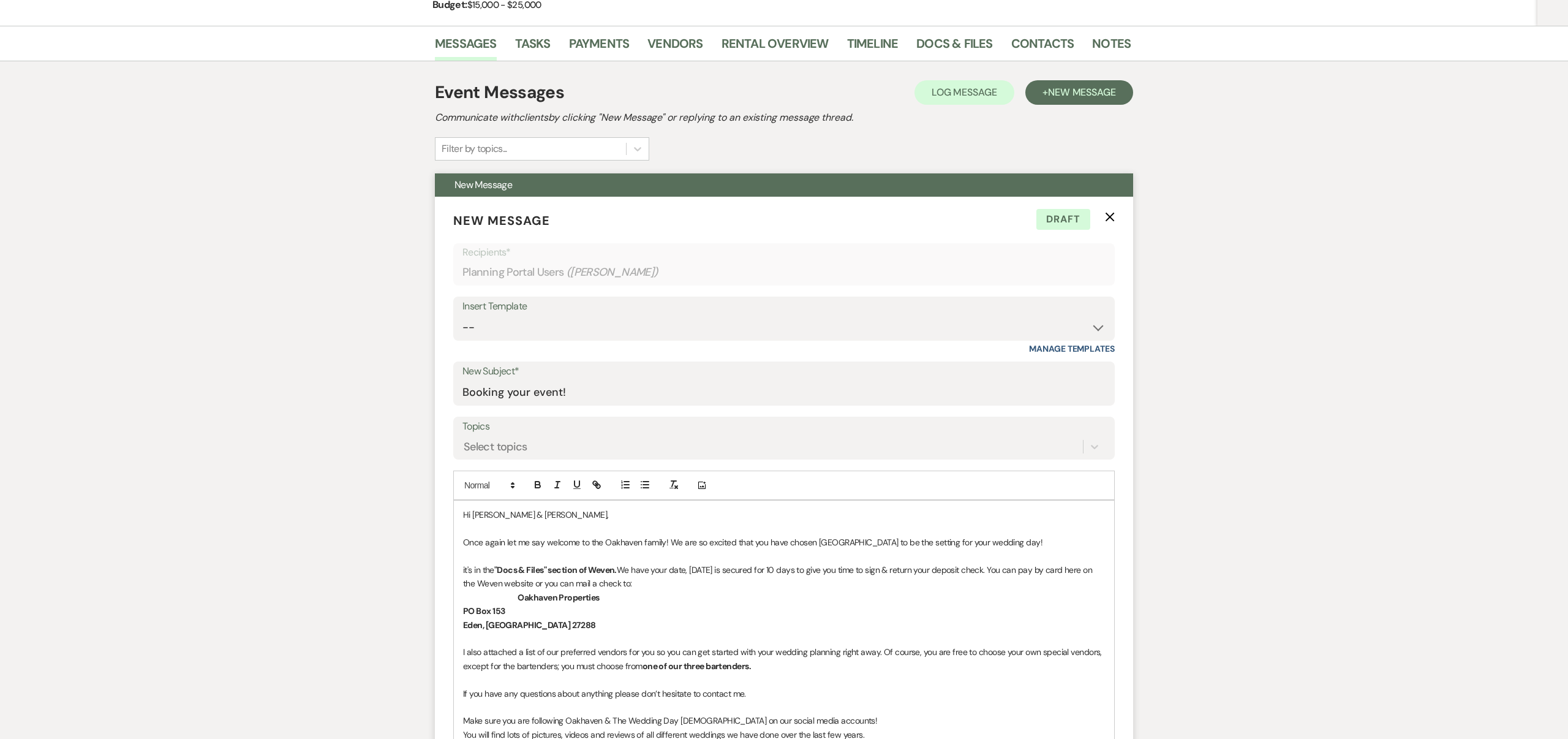
scroll to position [187, 0]
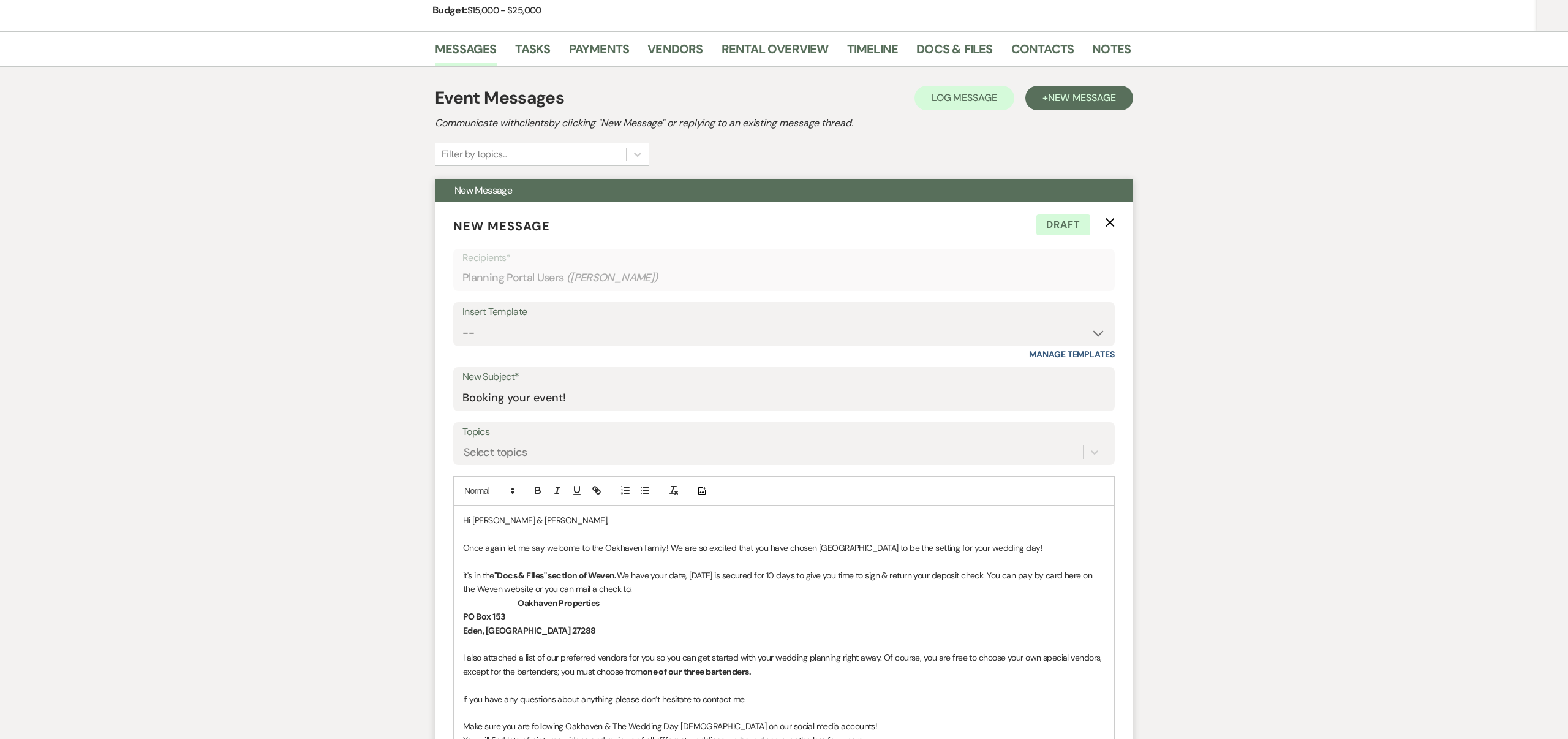
click at [1110, 219] on icon "X" at bounding box center [1110, 223] width 10 height 10
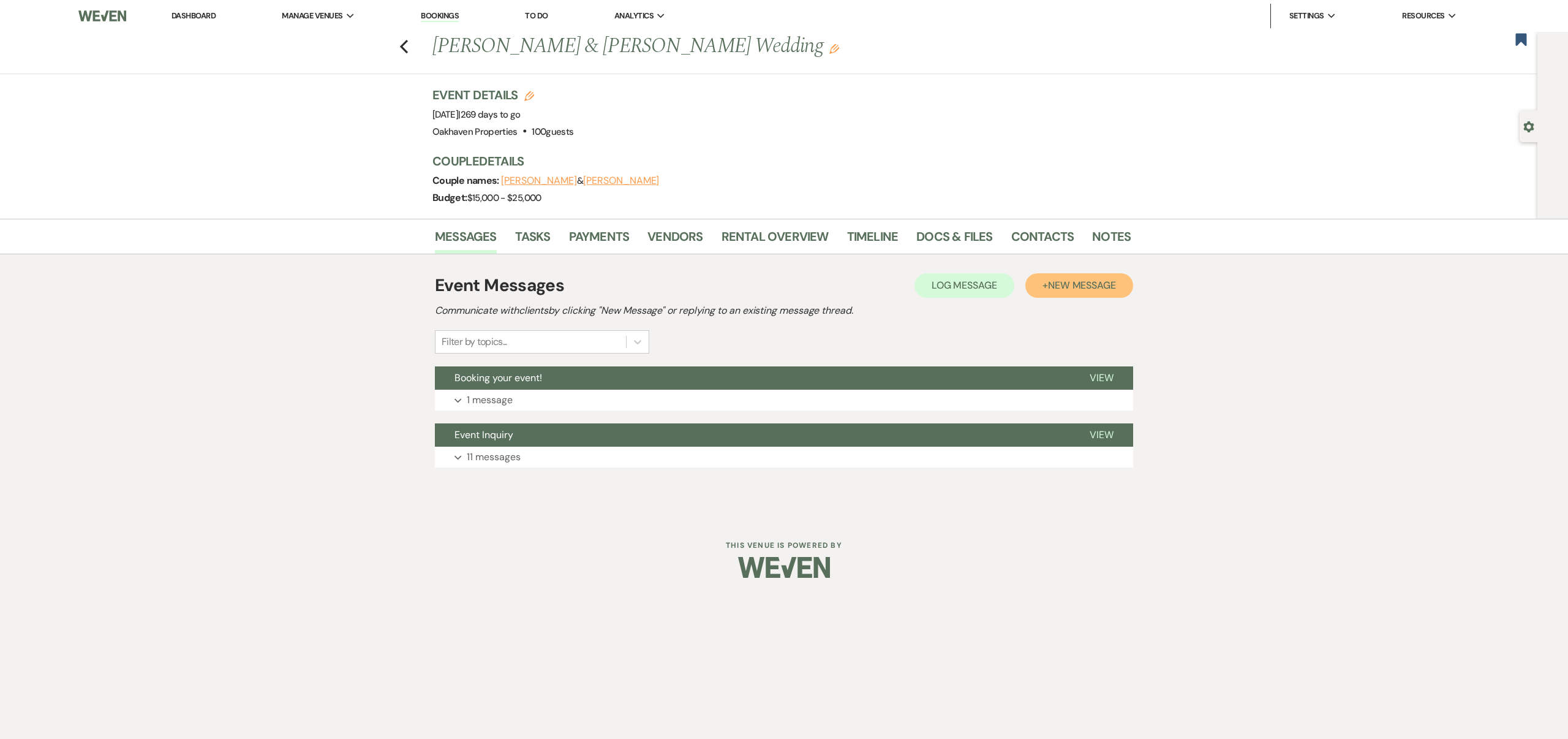
click at [1079, 287] on span "New Message" at bounding box center [1082, 285] width 68 height 13
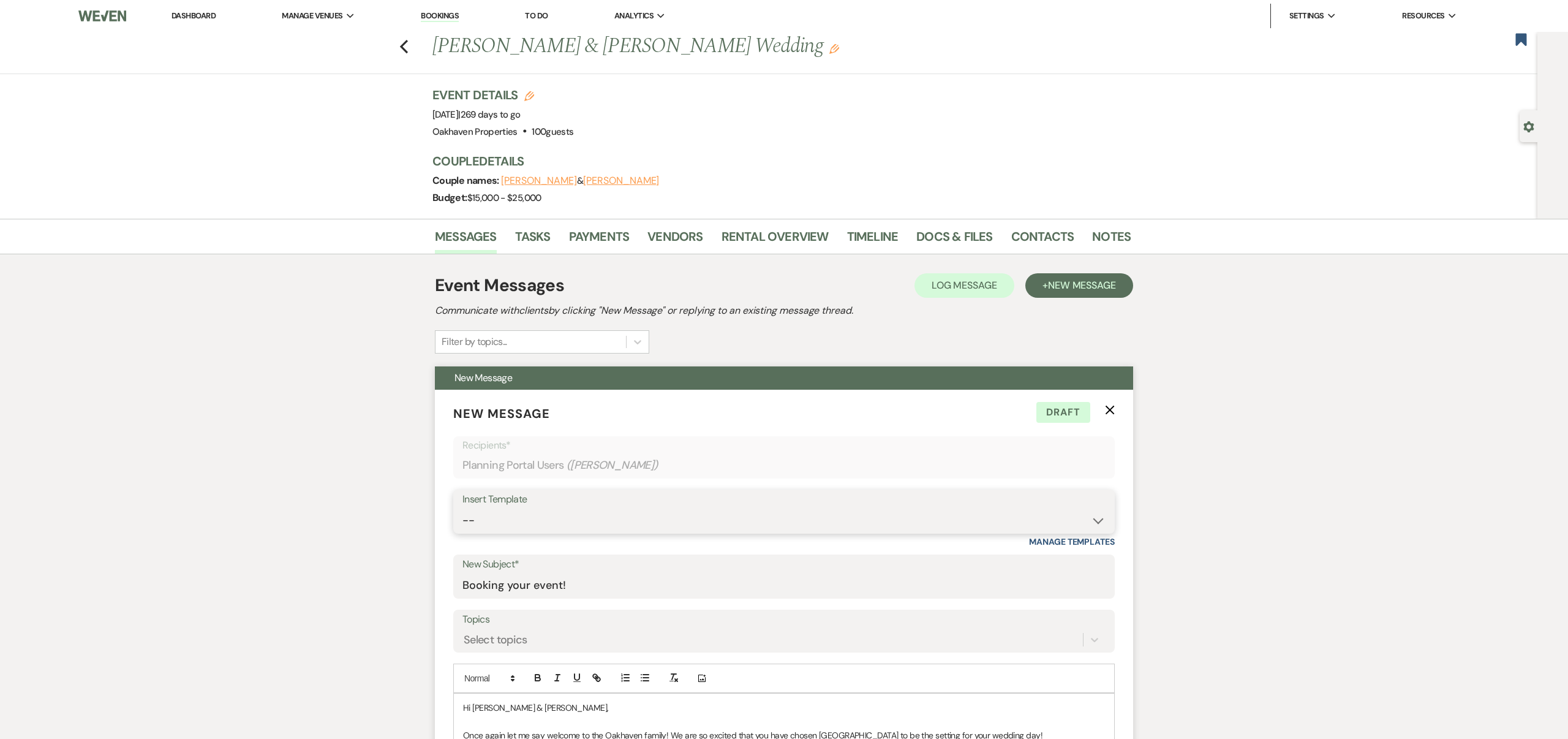
click at [599, 510] on select "-- Weven Planning Portal Introduction (Booked Events) Contract (Pre-Booked Lead…" at bounding box center [784, 521] width 643 height 24
select select "4110"
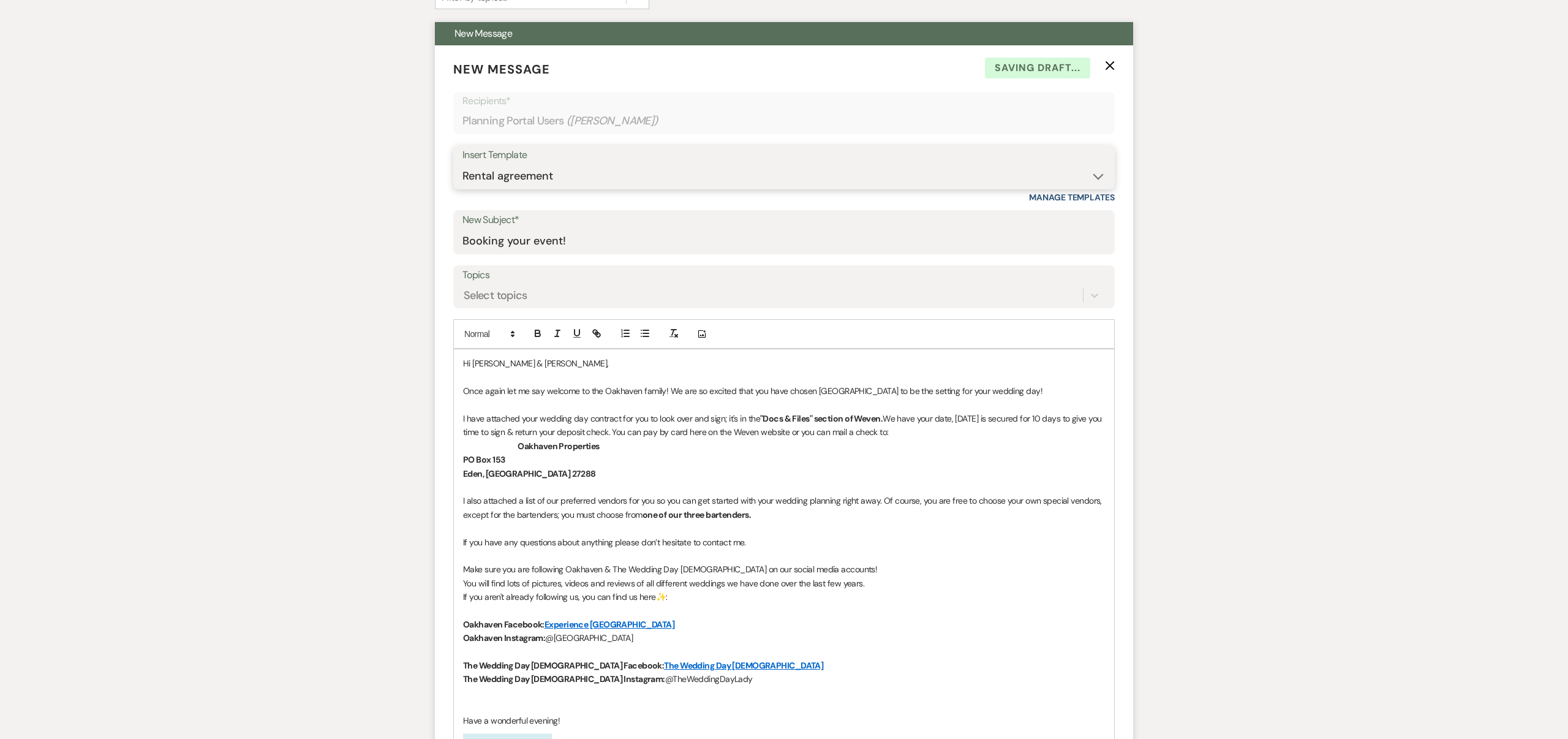
scroll to position [352, 0]
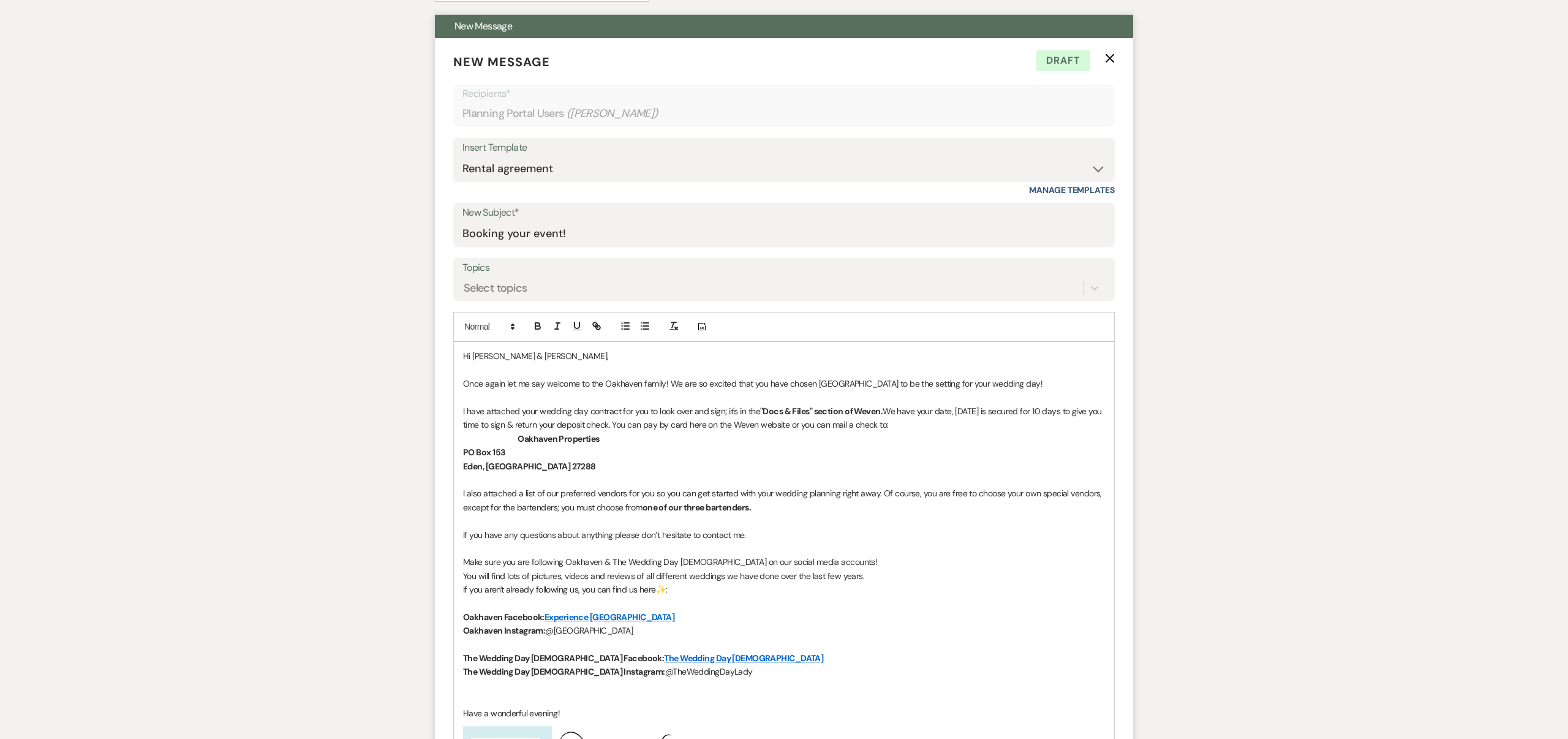
drag, startPoint x: 491, startPoint y: 409, endPoint x: 790, endPoint y: 408, distance: 299.0
click at [790, 408] on p "I have attached your wedding day contract for you to look over and sign; it's i…" at bounding box center [784, 418] width 642 height 28
click at [539, 326] on icon "button" at bounding box center [538, 327] width 5 height 3
click at [823, 480] on p at bounding box center [784, 480] width 642 height 14
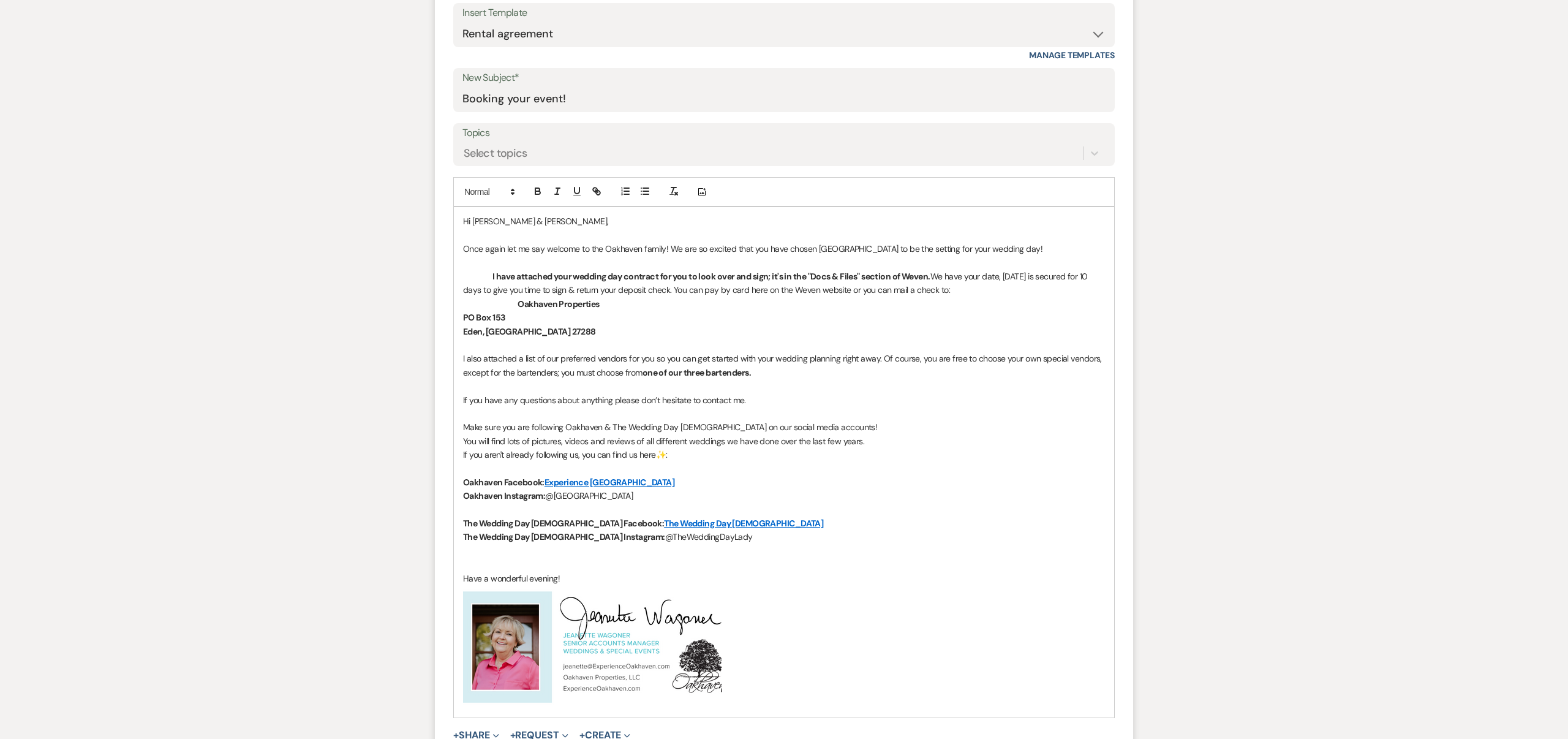
scroll to position [489, 0]
drag, startPoint x: 465, startPoint y: 383, endPoint x: 482, endPoint y: 387, distance: 17.5
click at [465, 383] on p at bounding box center [784, 384] width 642 height 14
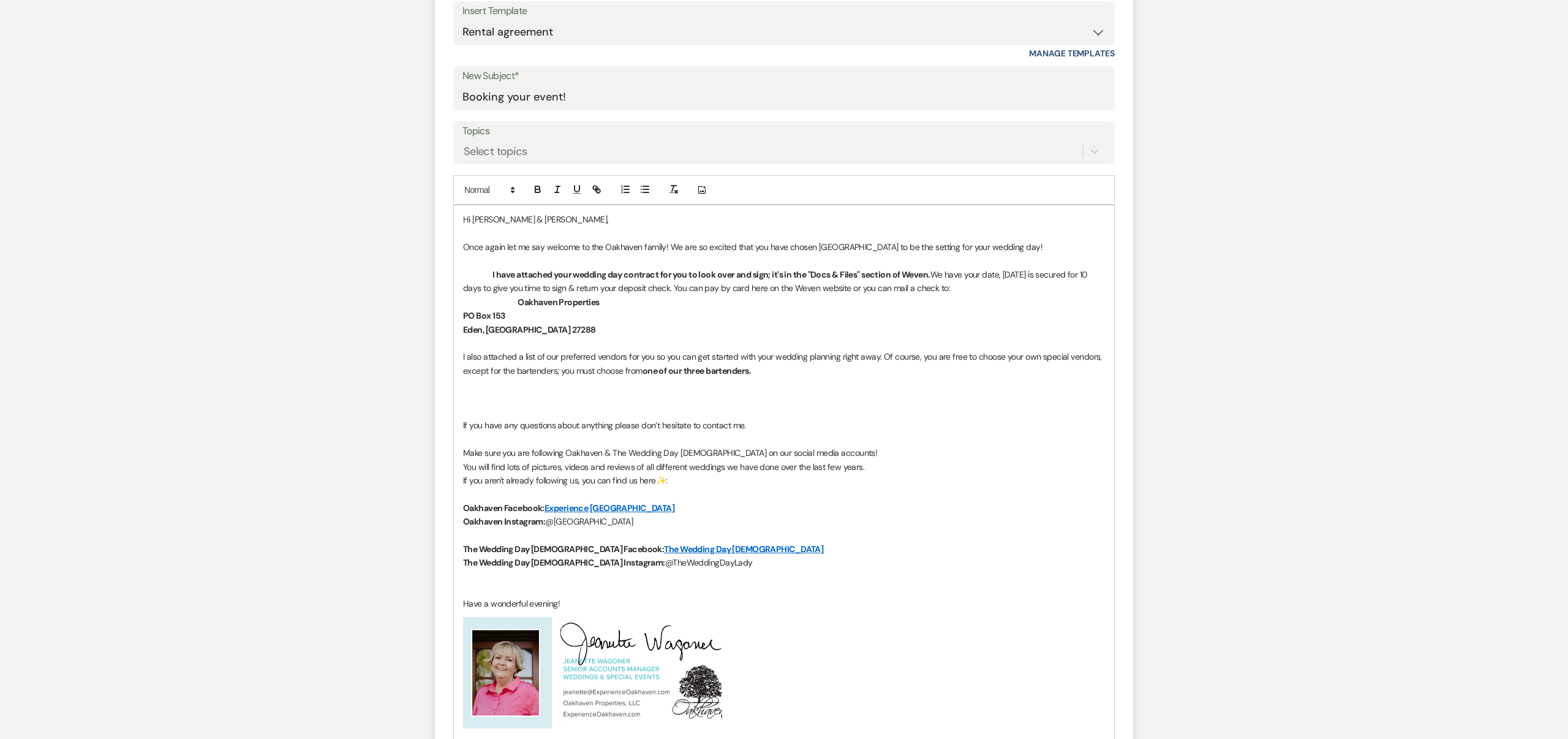
click at [464, 395] on p at bounding box center [784, 398] width 642 height 14
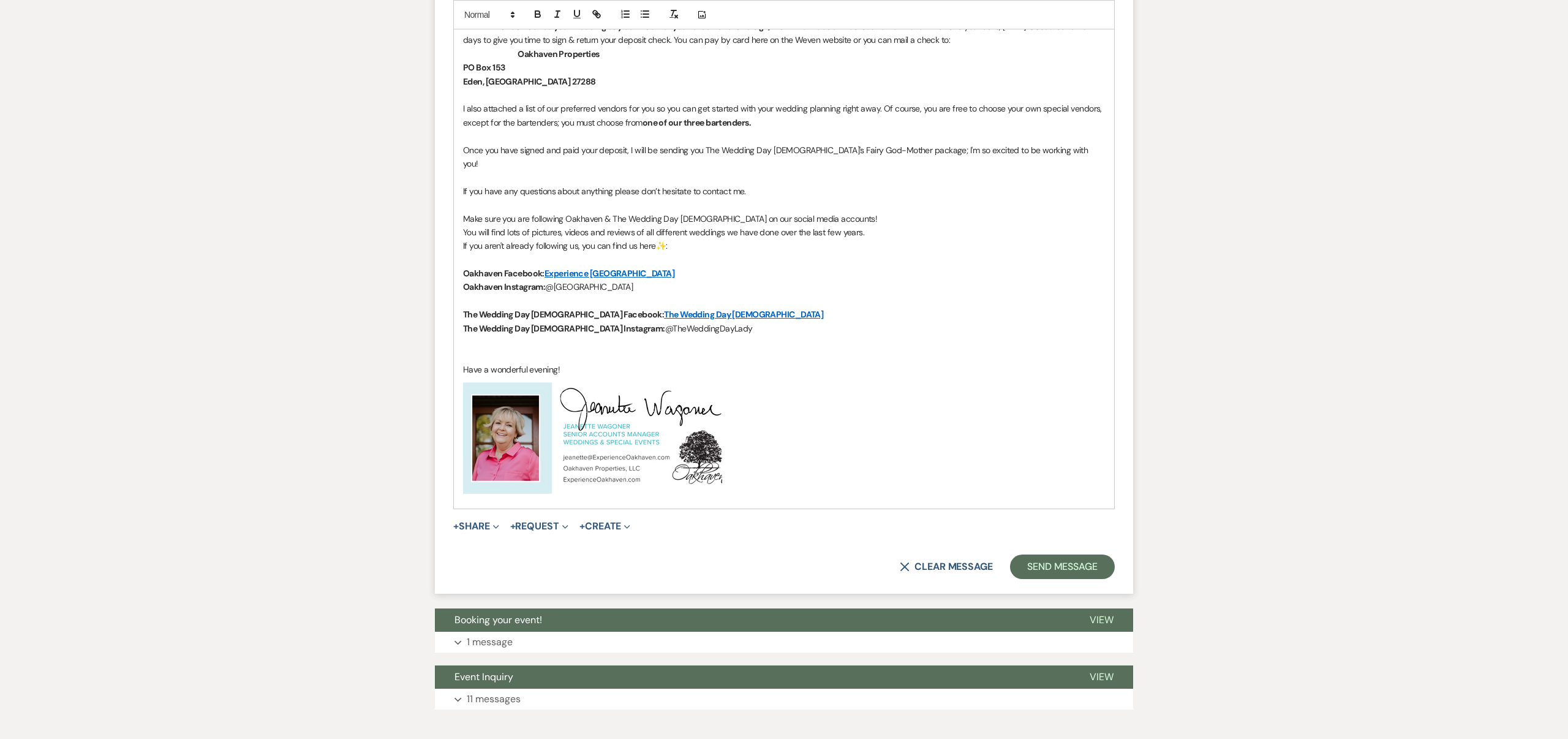
scroll to position [760, 0]
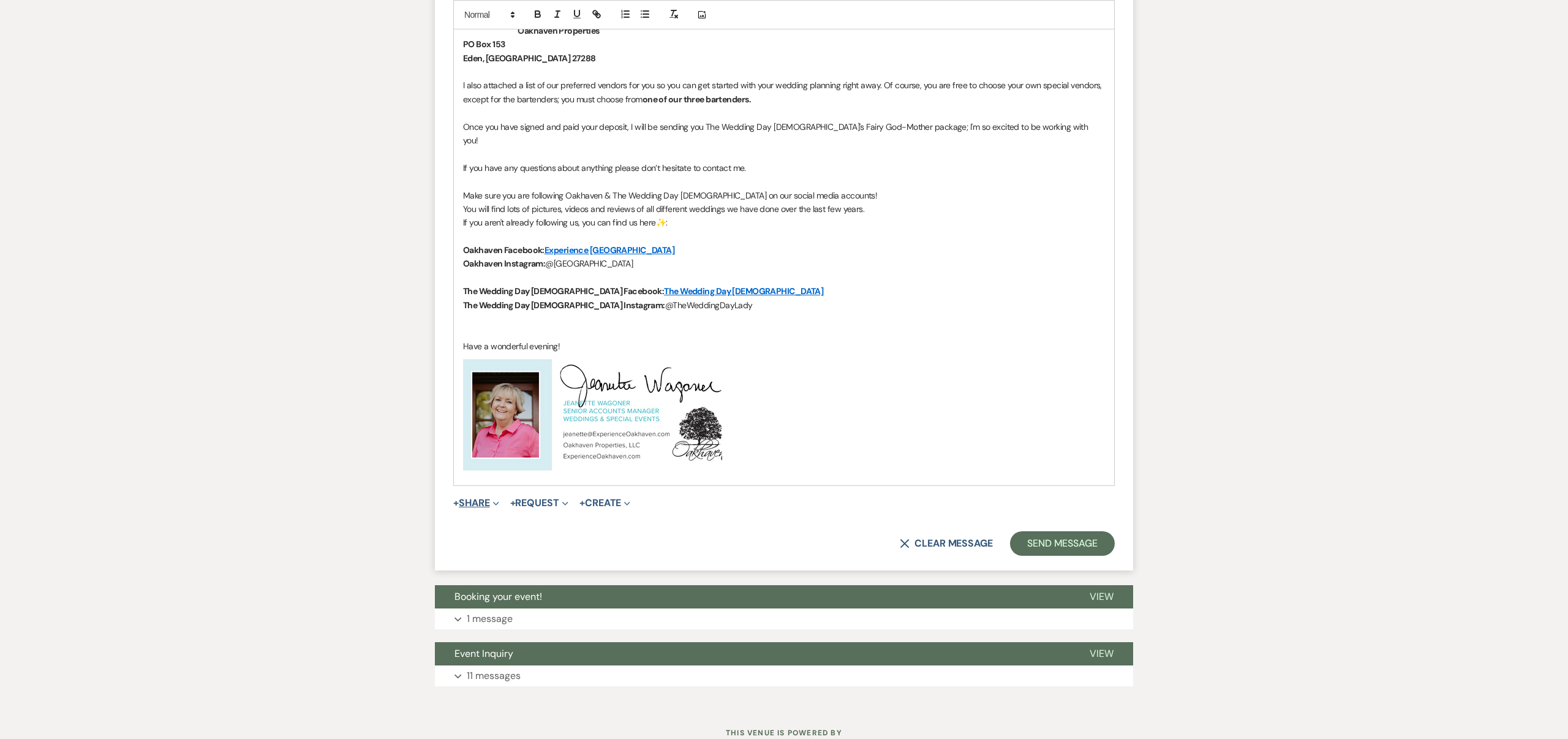
click at [483, 498] on button "+ Share Expand" at bounding box center [476, 503] width 46 height 10
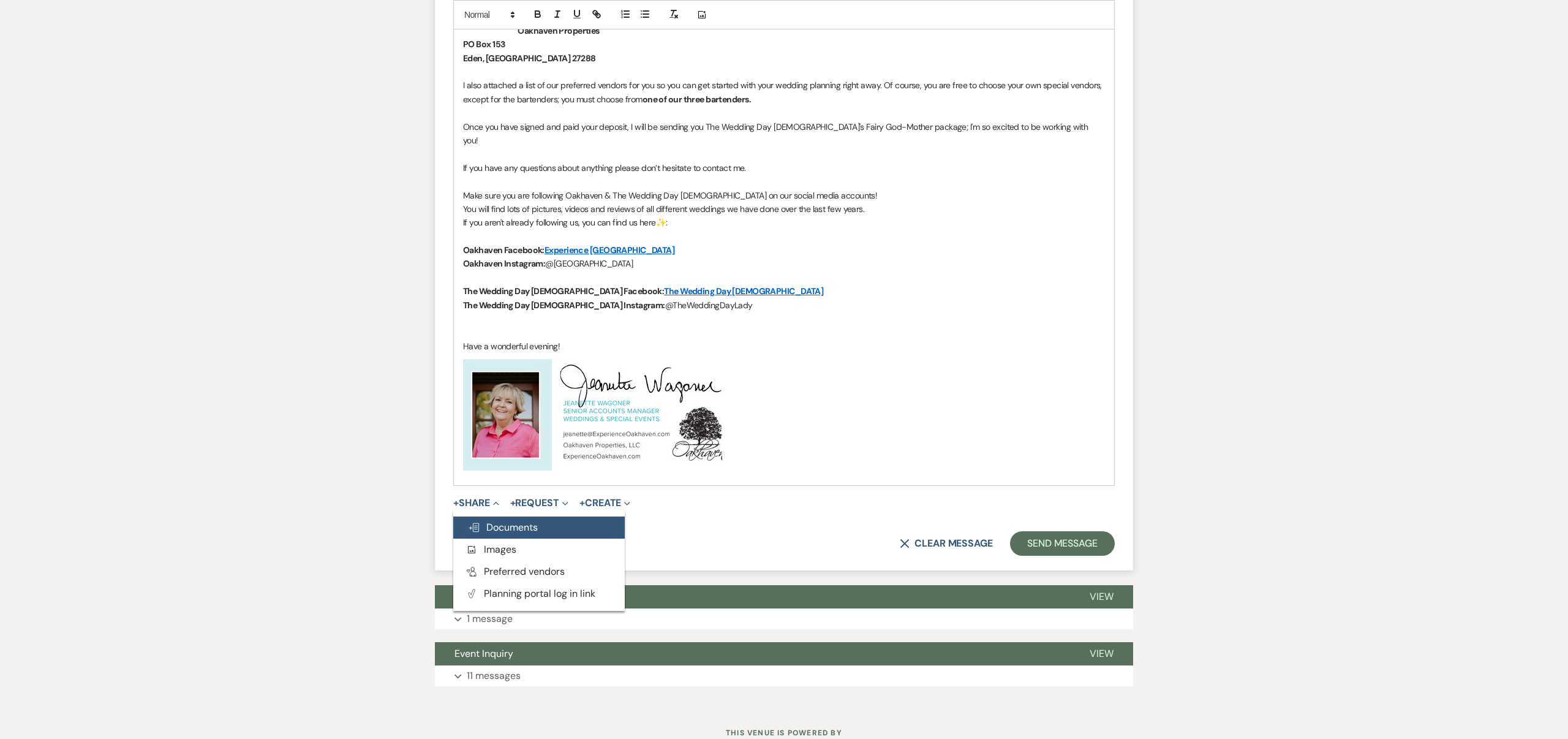
click at [489, 521] on span "Doc Upload Documents" at bounding box center [503, 528] width 70 height 13
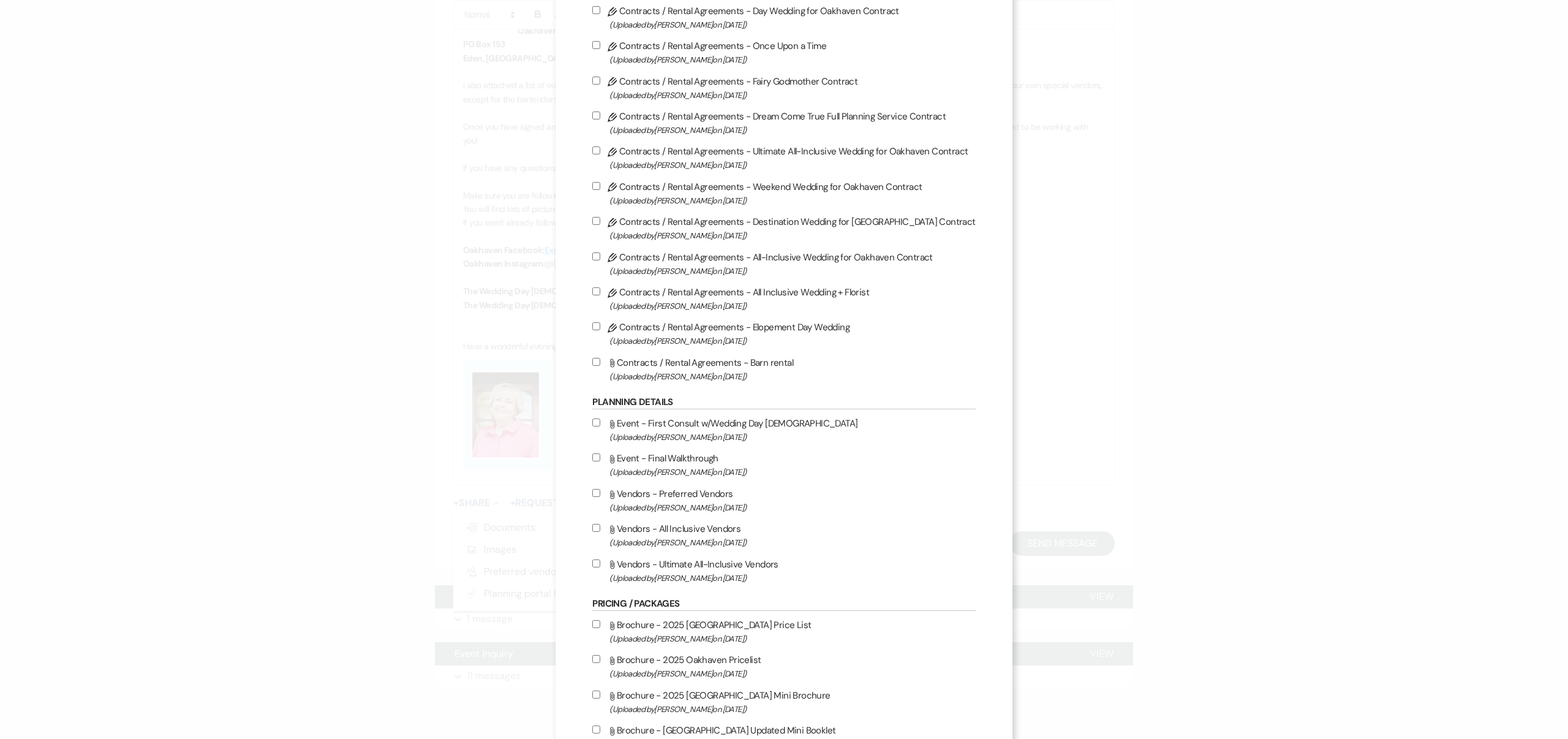
scroll to position [125, 0]
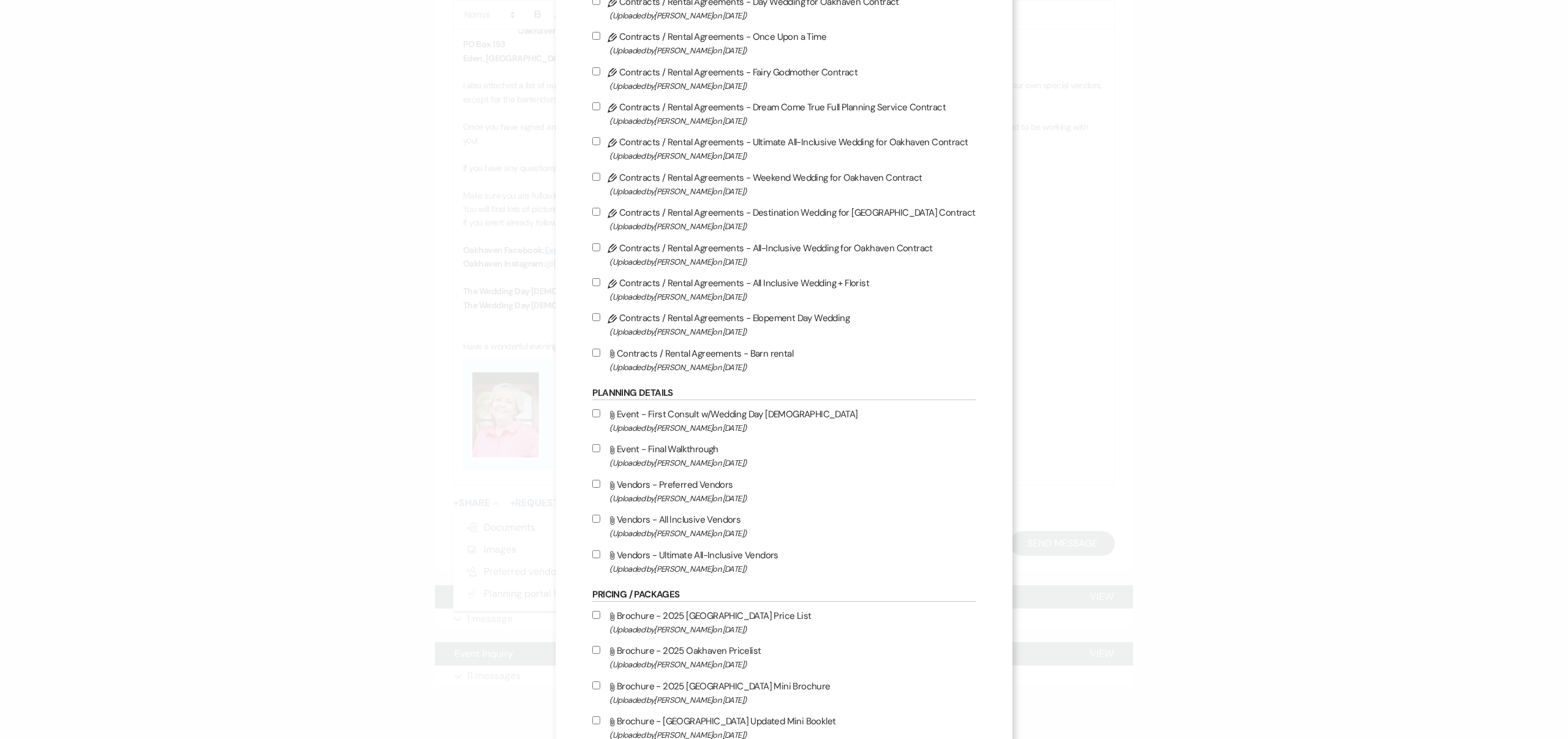
click at [600, 487] on input "Attach File Vendors - Preferred Vendors (Uploaded by Jeanette Wagoner on Jul 14…" at bounding box center [596, 484] width 8 height 8
checkbox input "true"
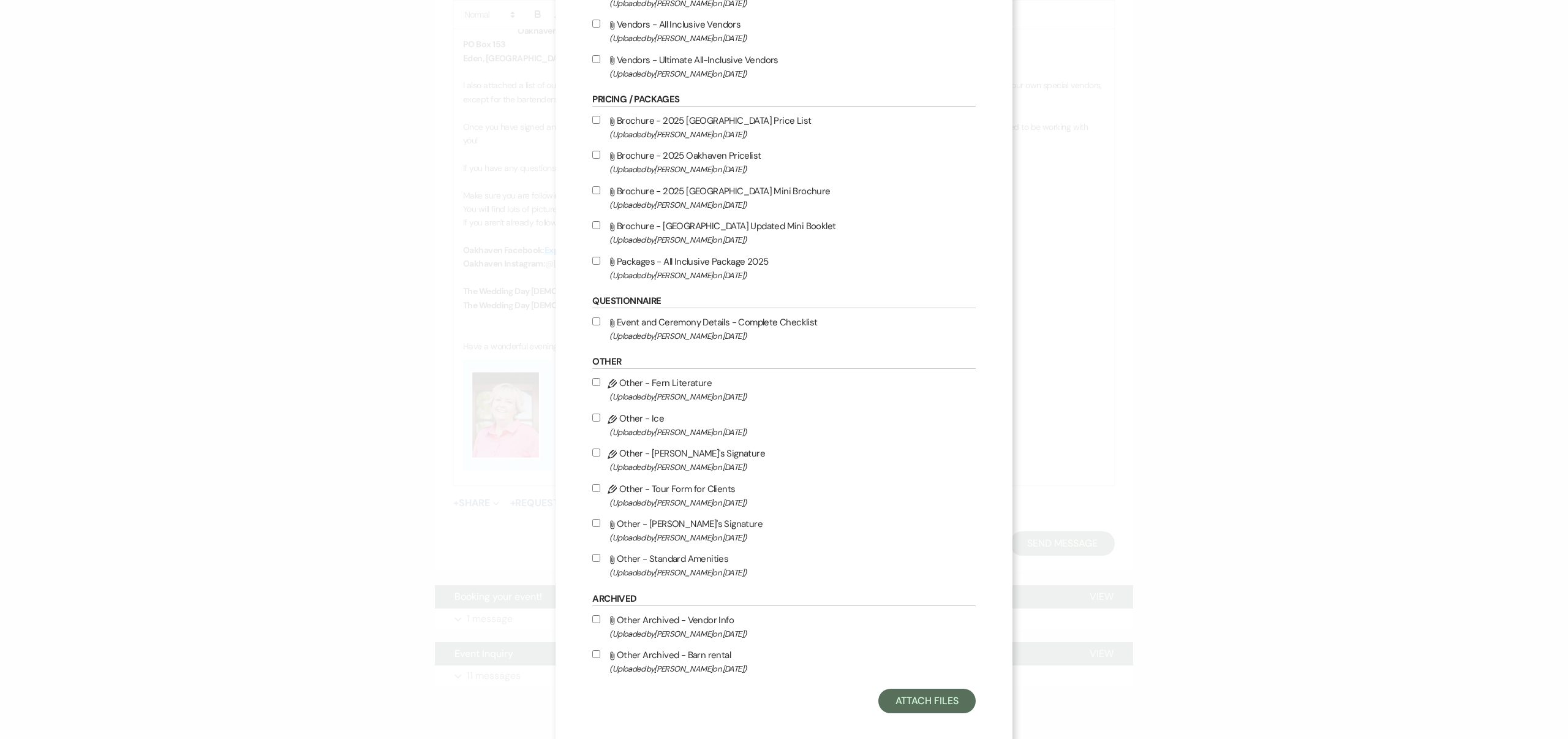
scroll to position [639, 0]
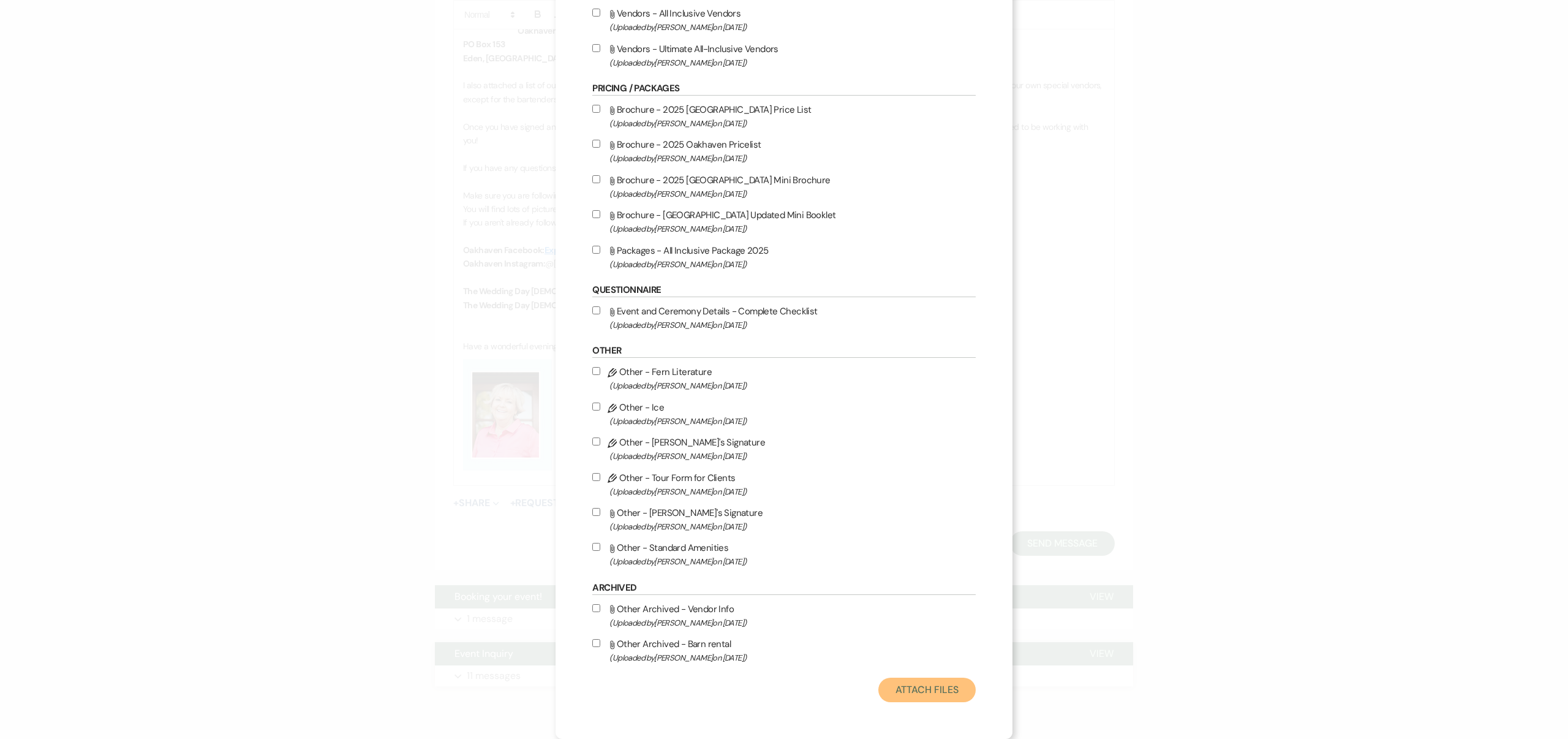
click at [911, 688] on button "Attach Files" at bounding box center [927, 690] width 97 height 24
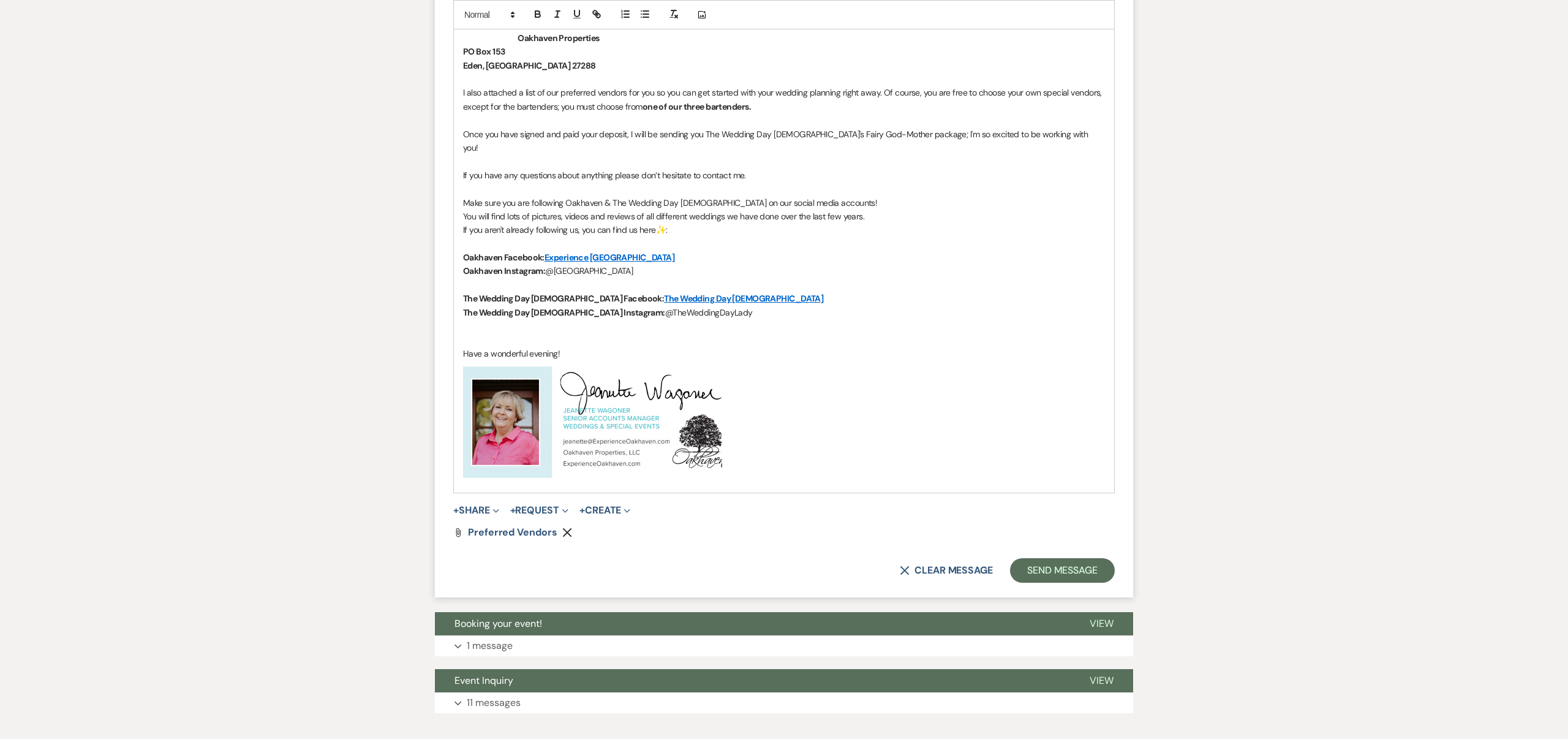
scroll to position [765, 0]
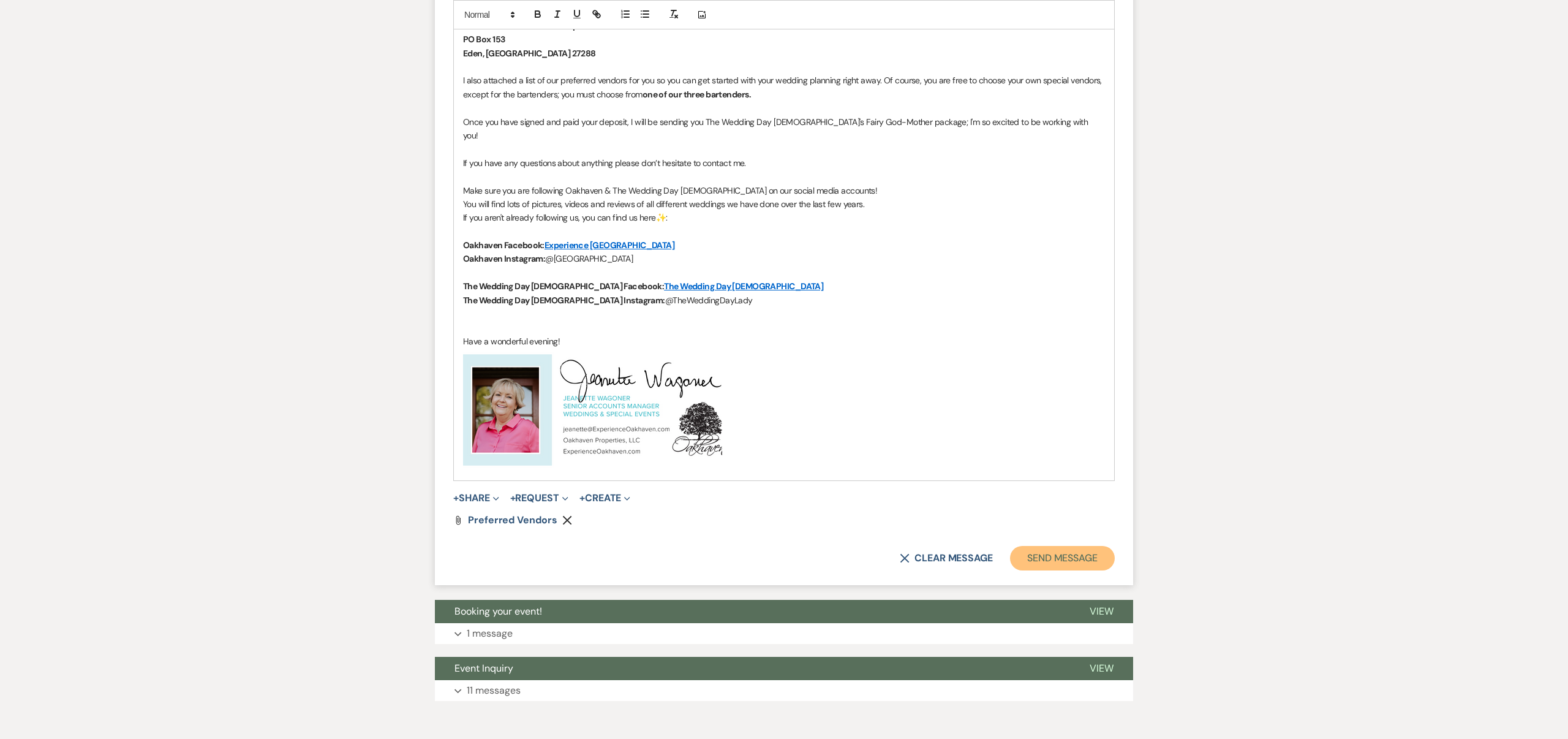
click at [1063, 546] on button "Send Message" at bounding box center [1062, 558] width 104 height 24
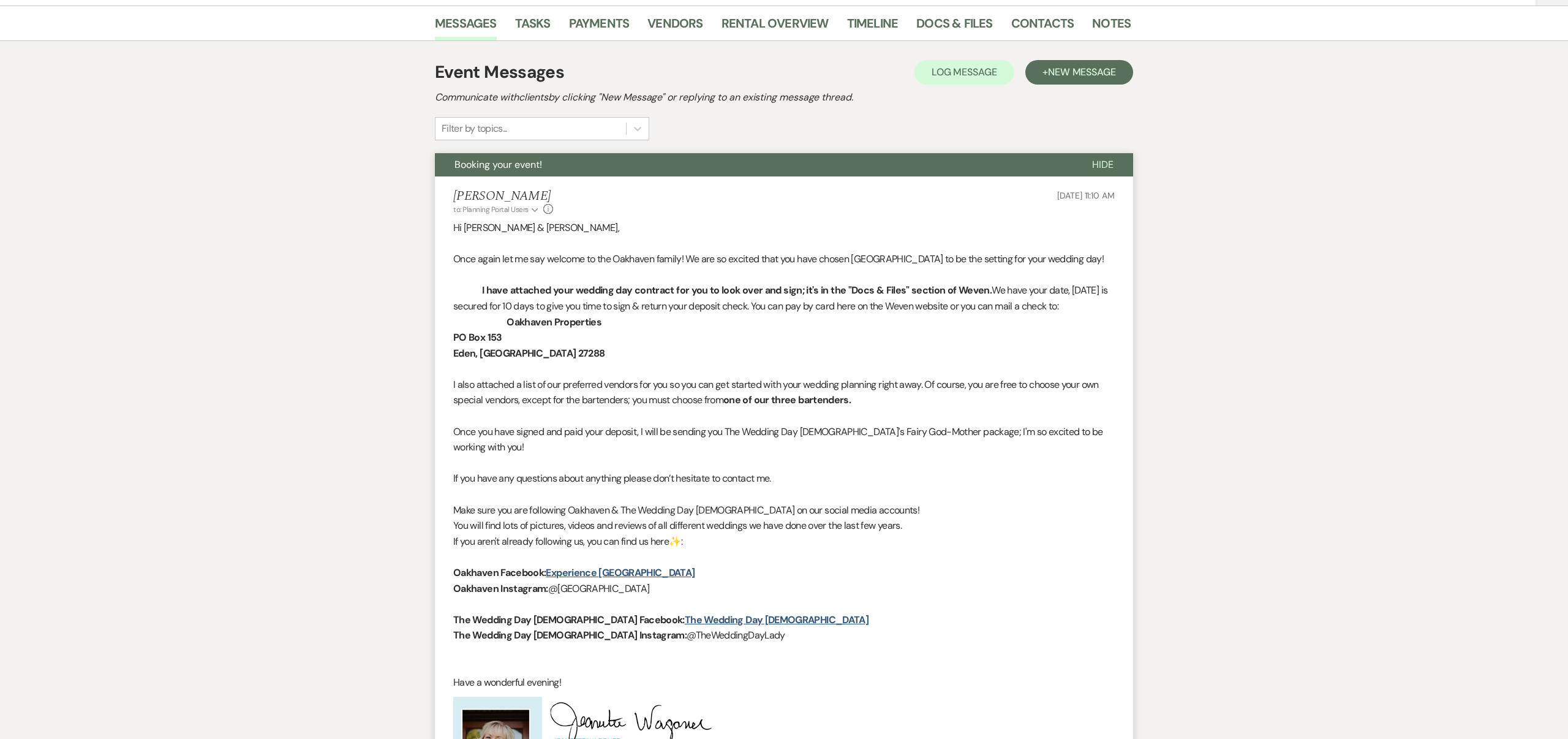
scroll to position [0, 0]
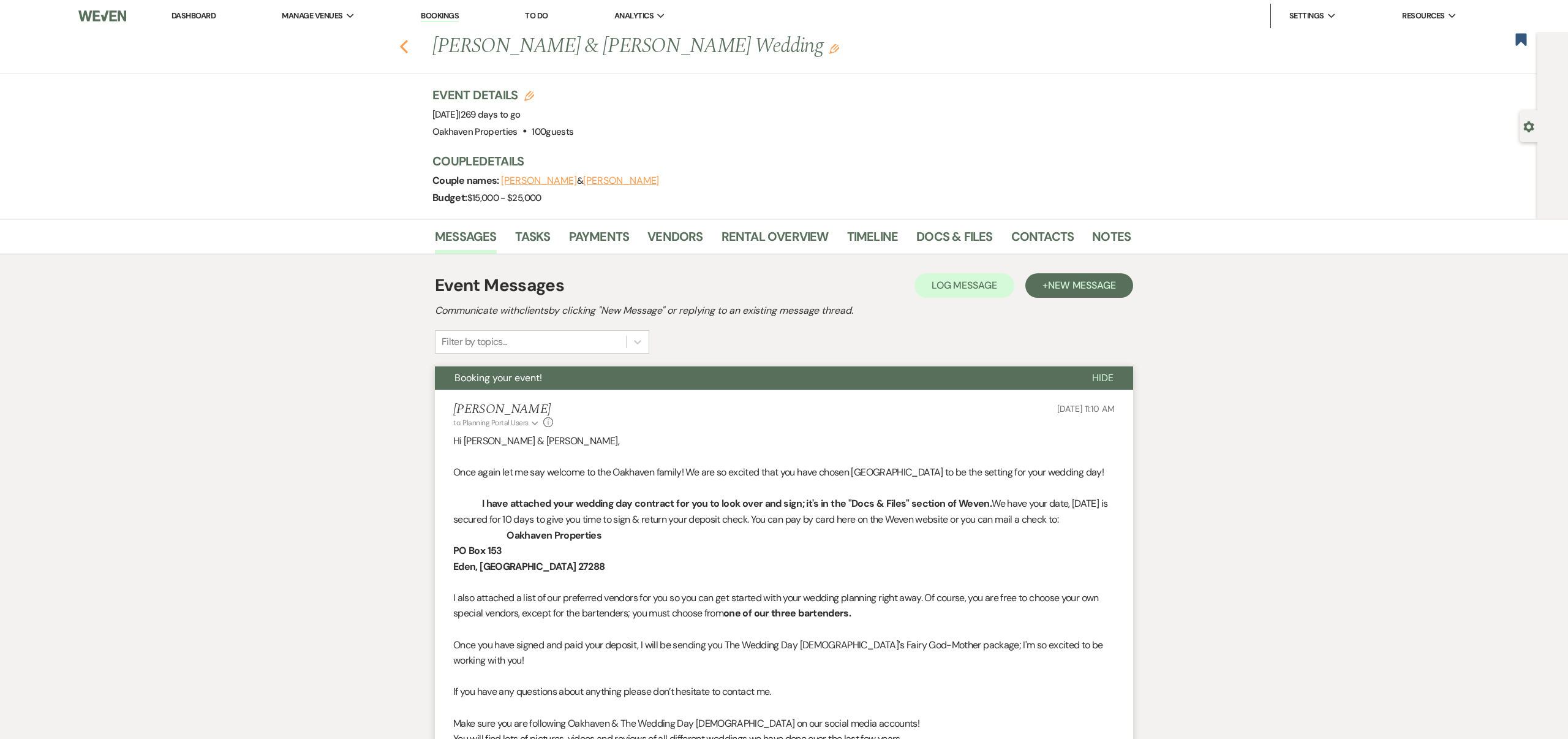
click at [403, 49] on use "button" at bounding box center [404, 46] width 8 height 14
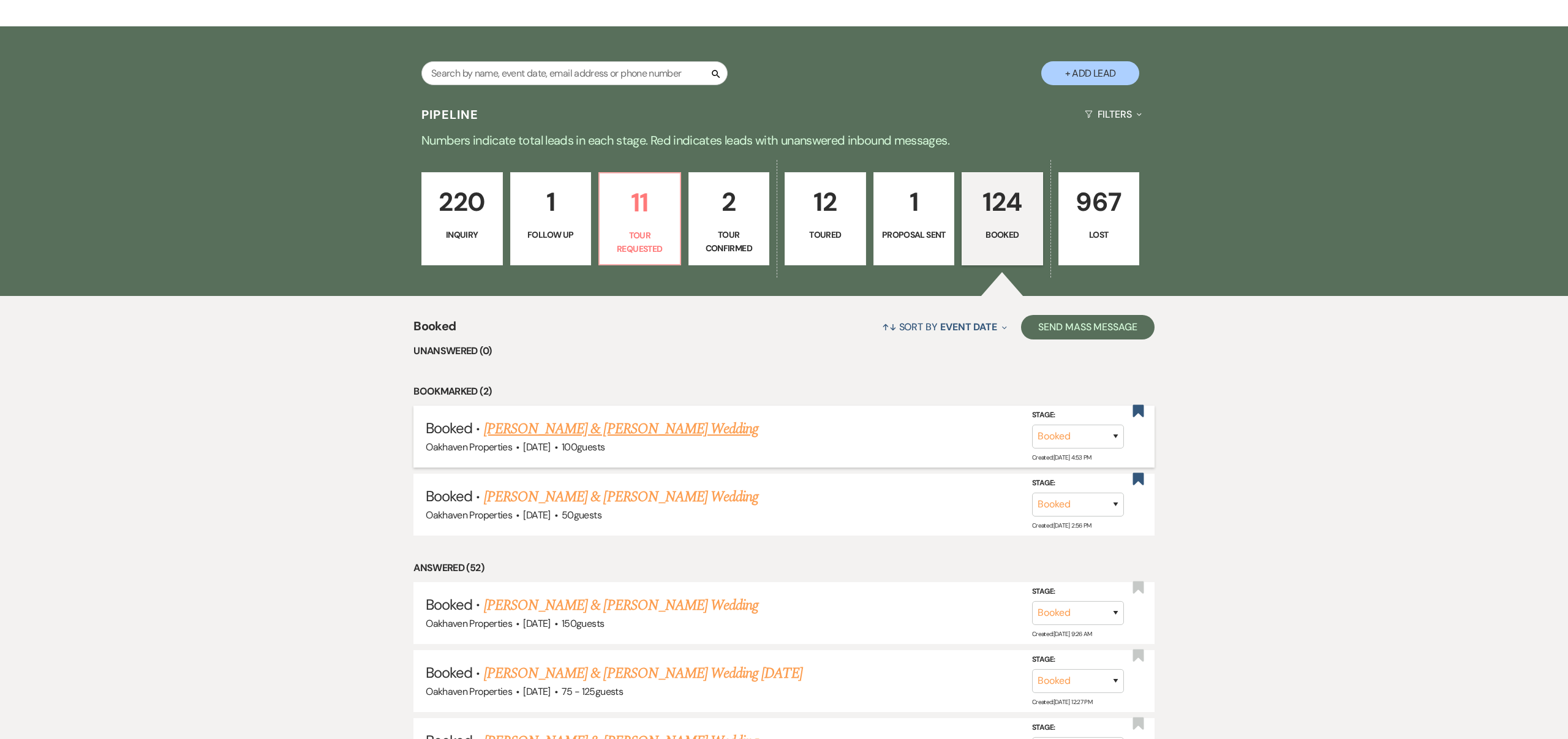
scroll to position [270, 0]
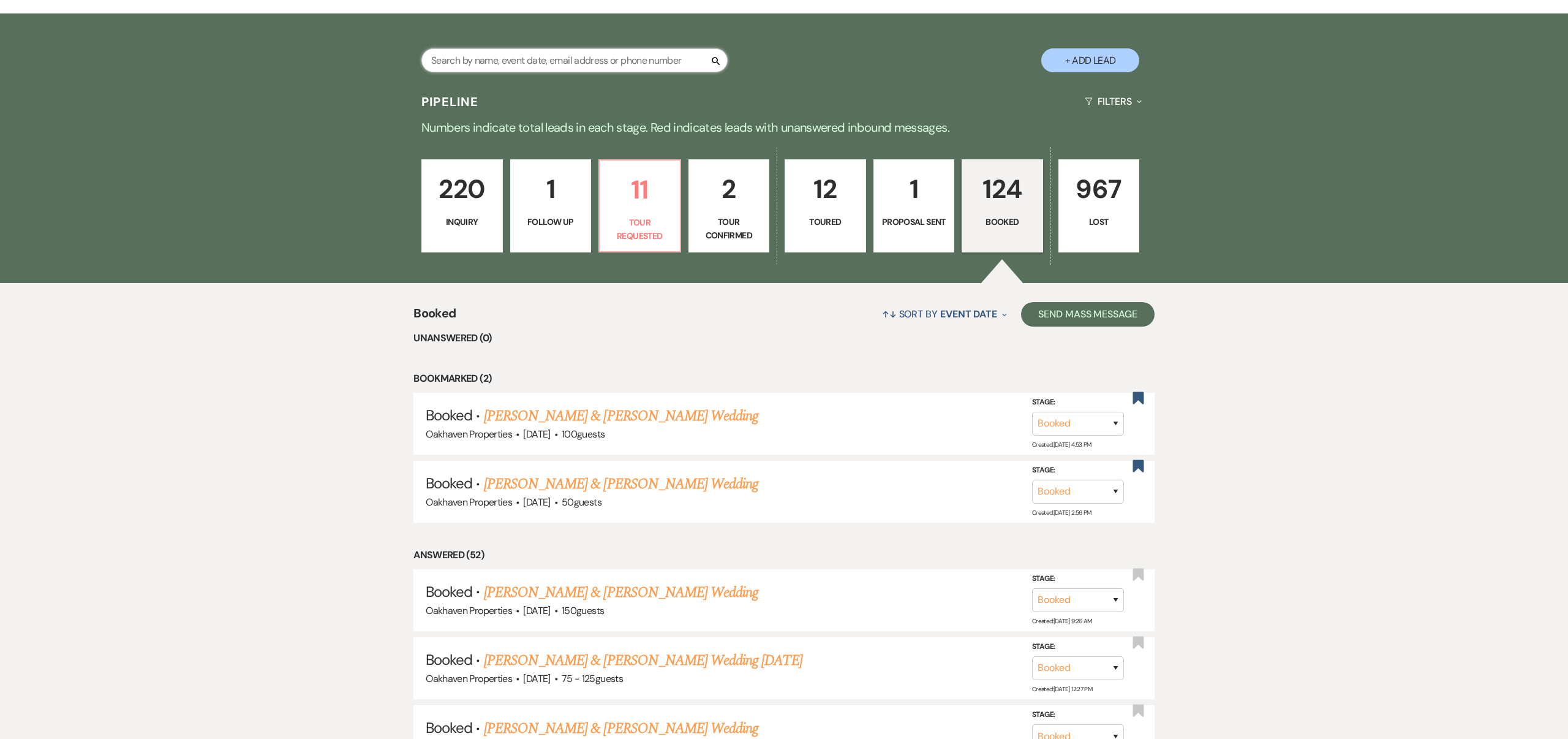
click at [628, 63] on input "text" at bounding box center [574, 61] width 306 height 24
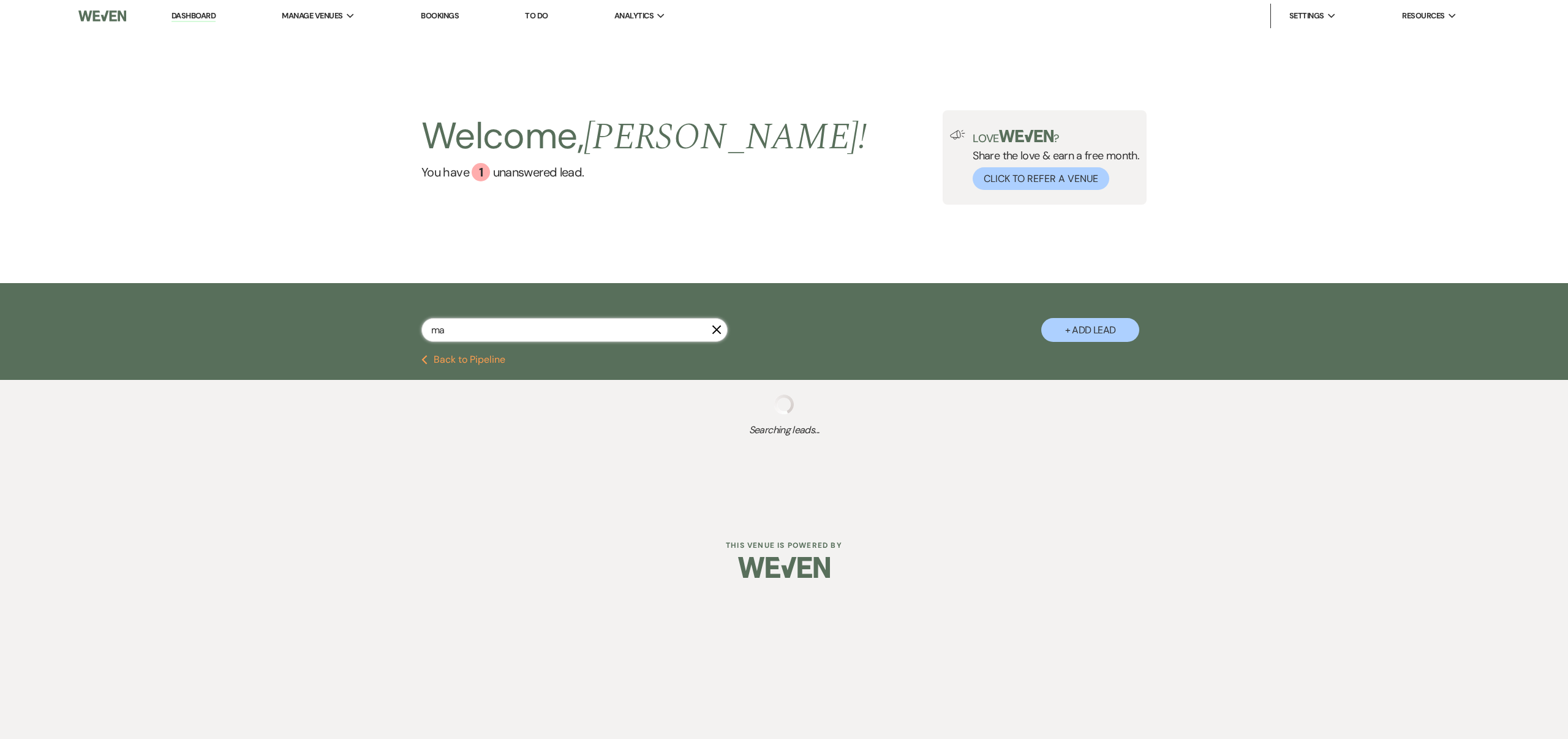
type input "mad"
select select "5"
select select "8"
select select "1"
select select "8"
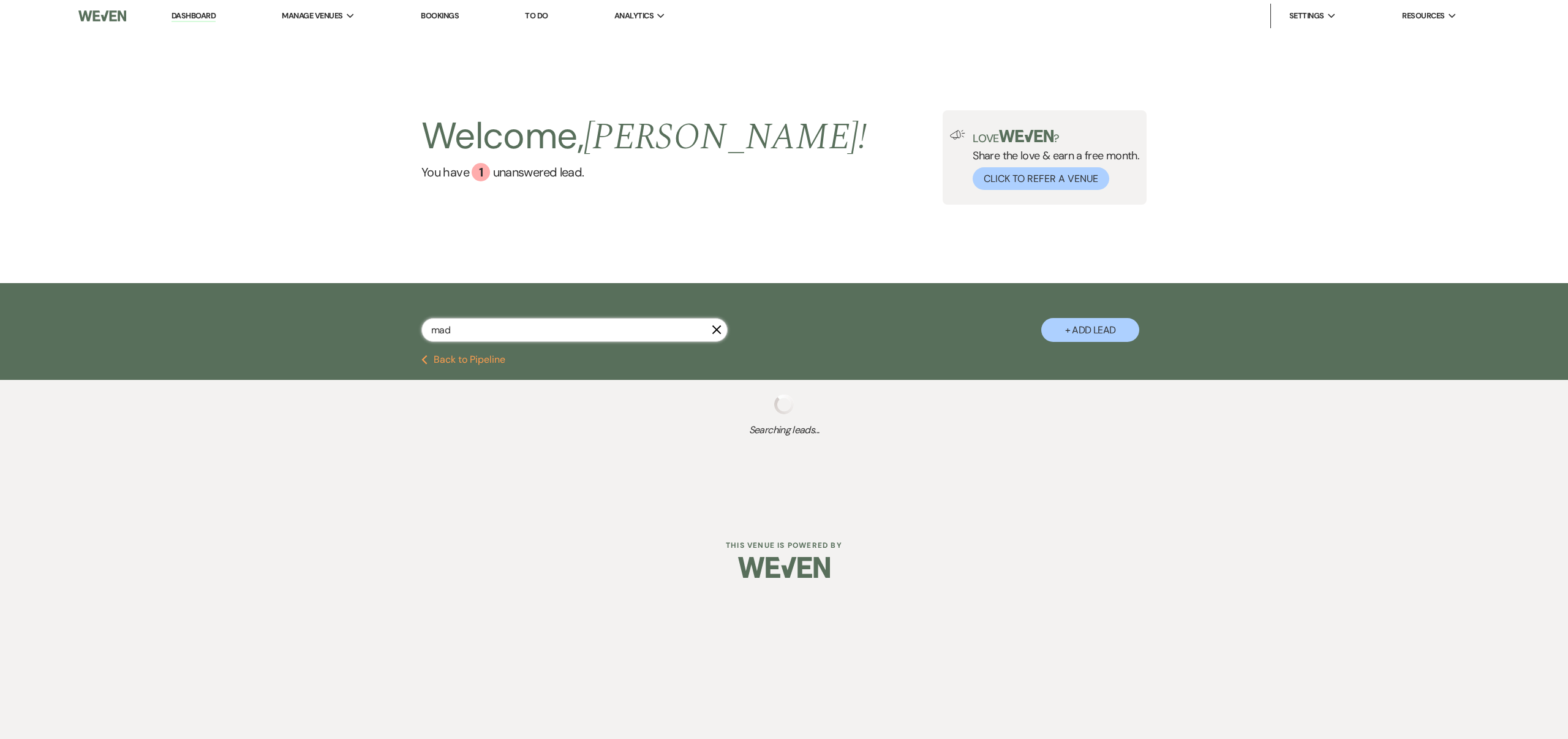
select select "6"
select select "8"
select select "10"
select select "8"
select select "1"
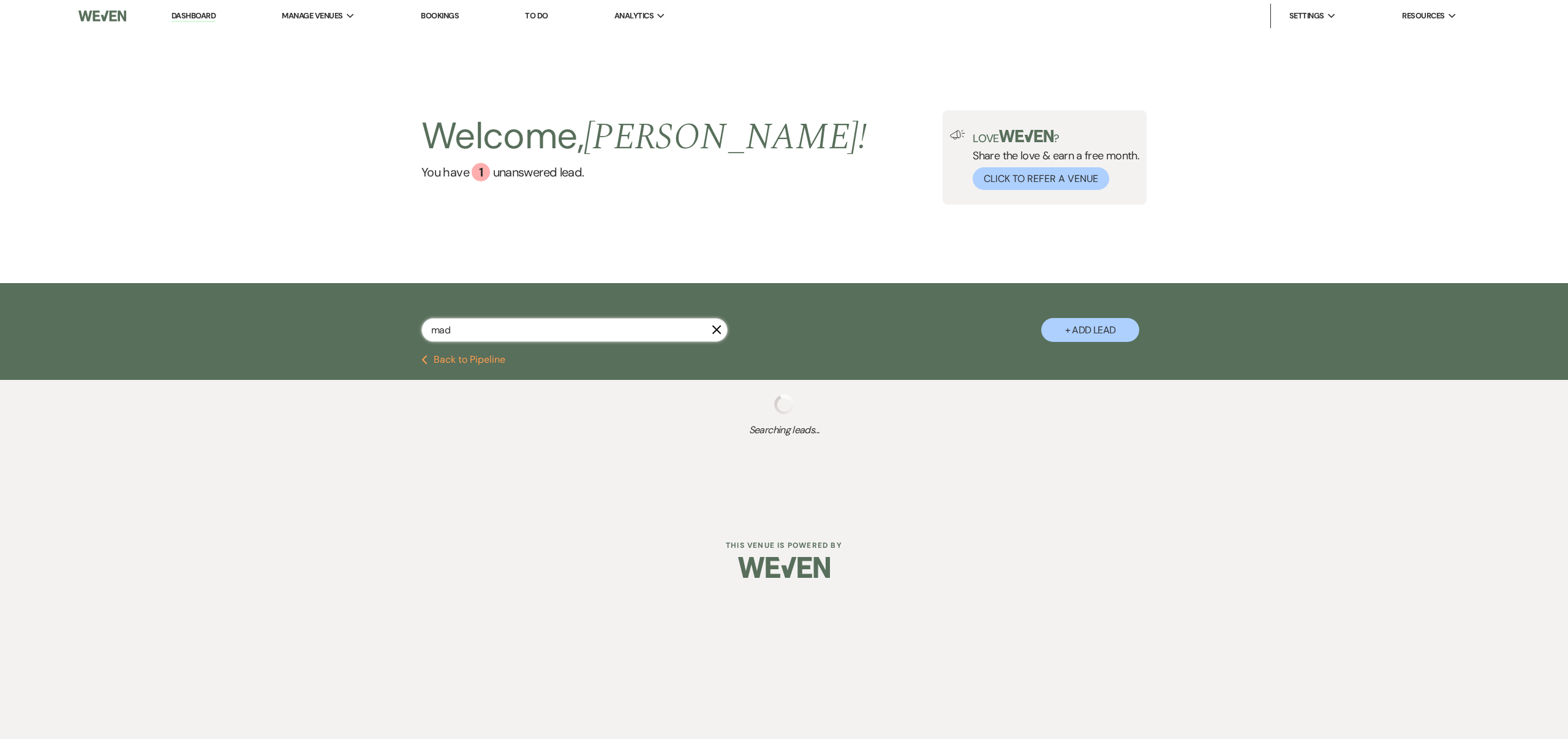
select select "8"
select select "6"
select select "8"
select select "4"
select select "5"
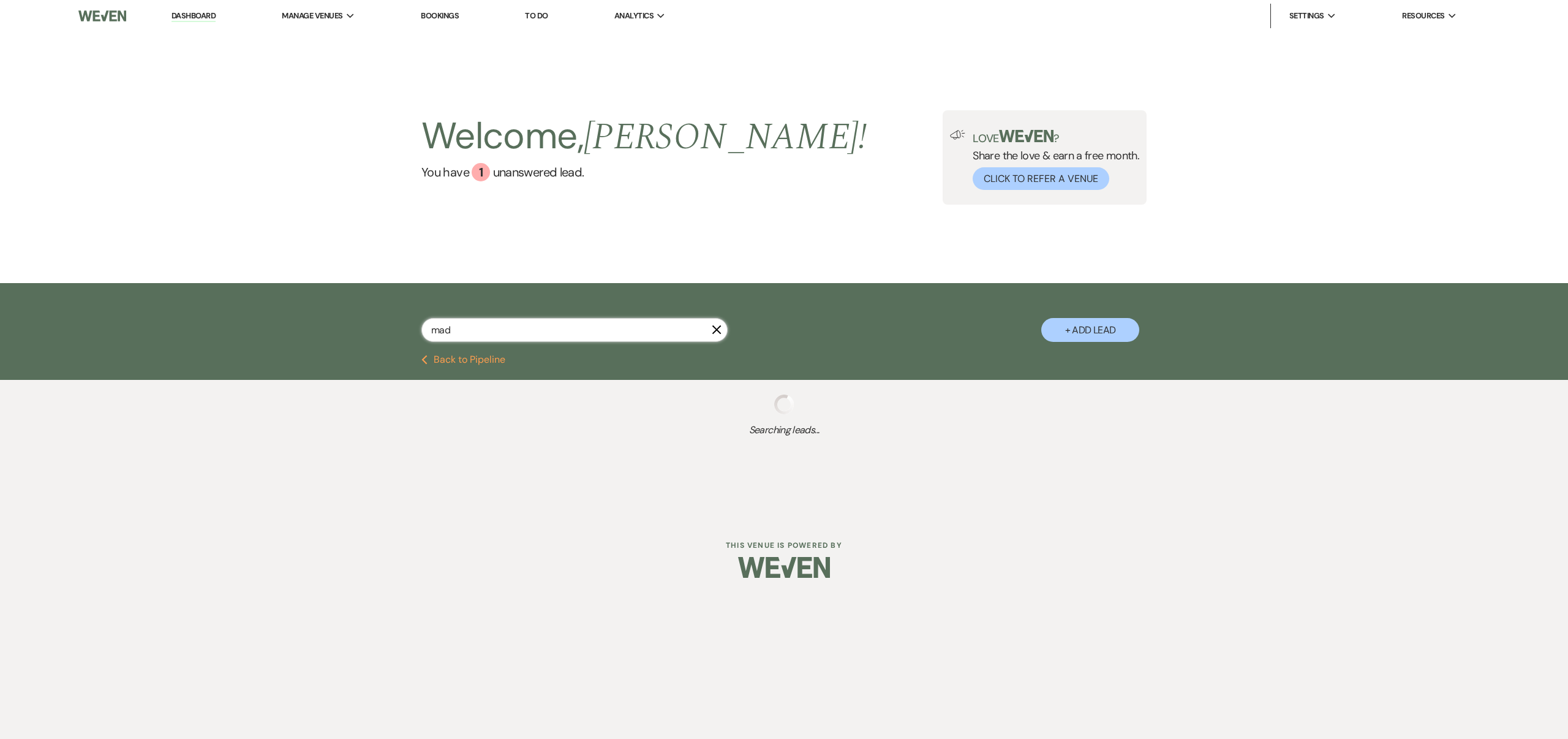
select select "8"
select select "7"
select select "8"
select select "5"
select select "8"
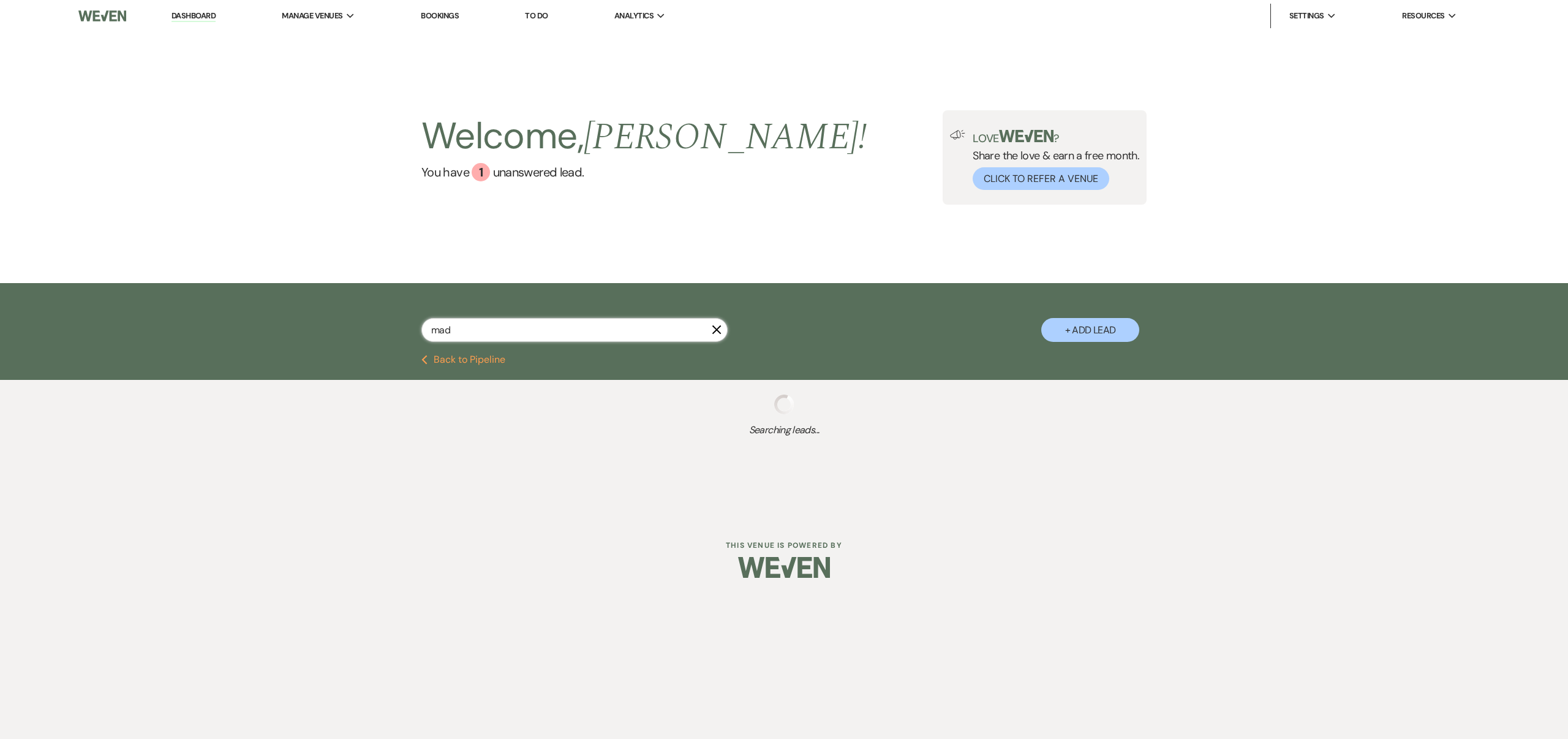
select select "8"
select select "7"
select select "8"
select select "5"
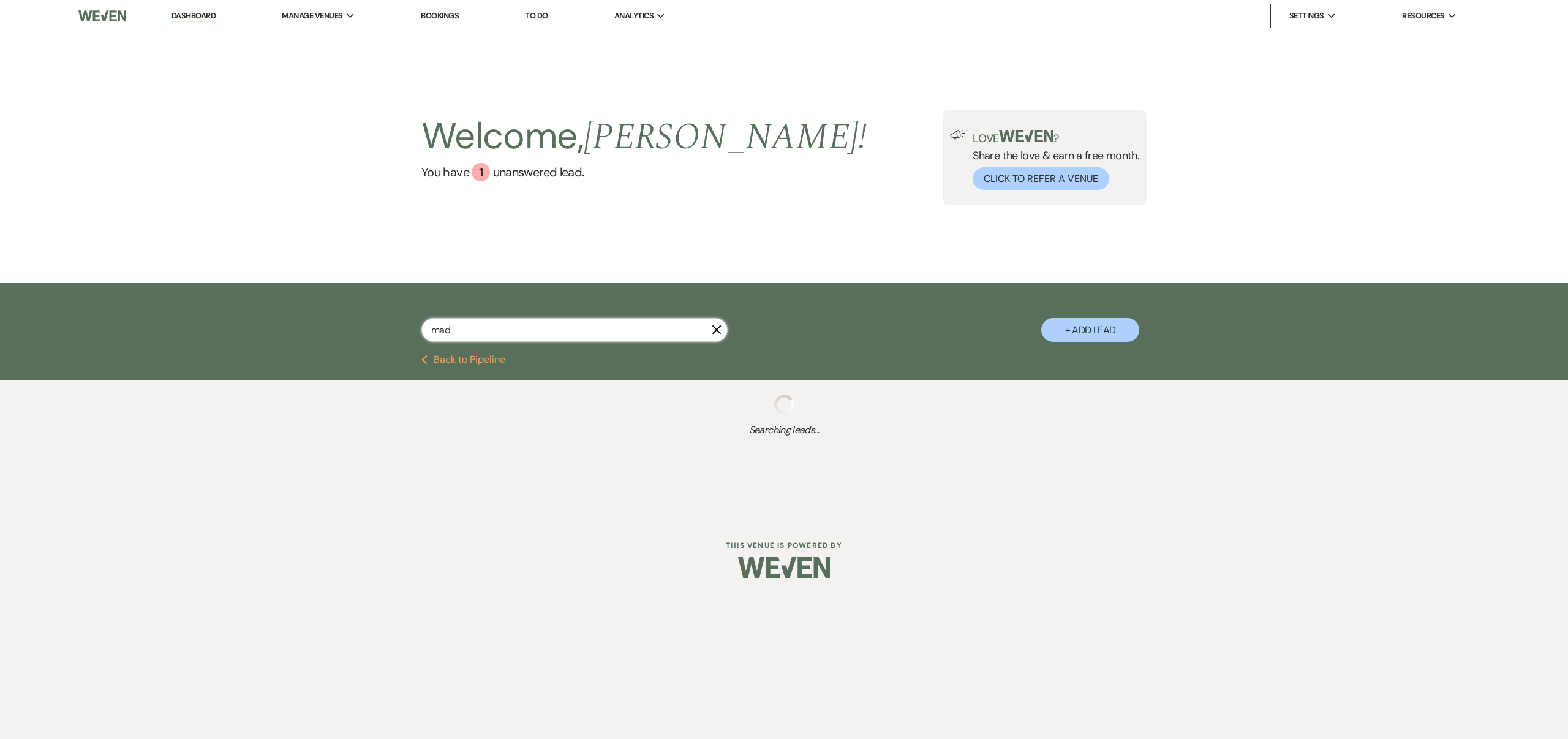
select select "8"
select select "6"
select select "8"
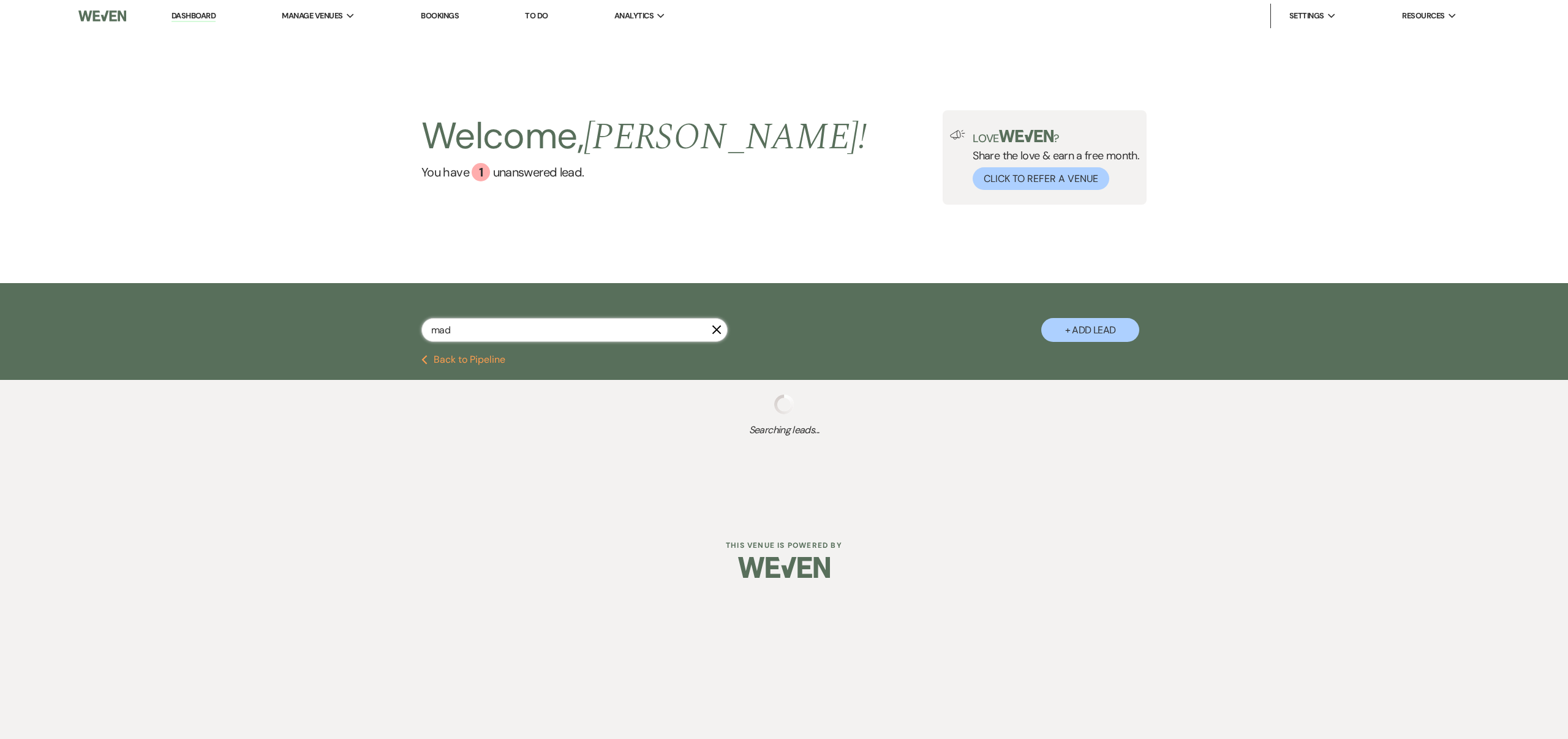
select select "6"
select select "8"
select select "5"
select select "8"
select select "5"
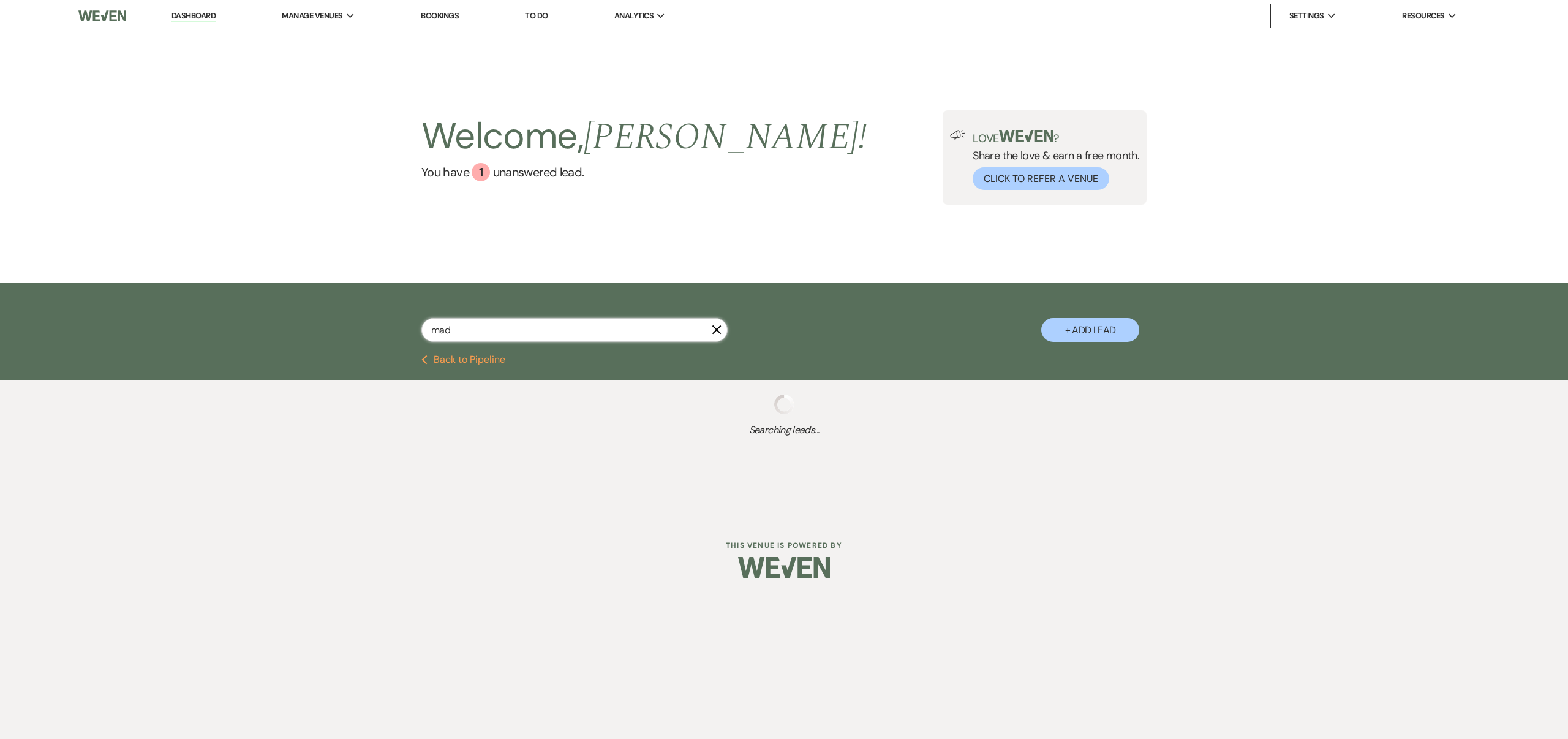
select select "8"
select select "6"
select select "8"
select select "5"
select select "8"
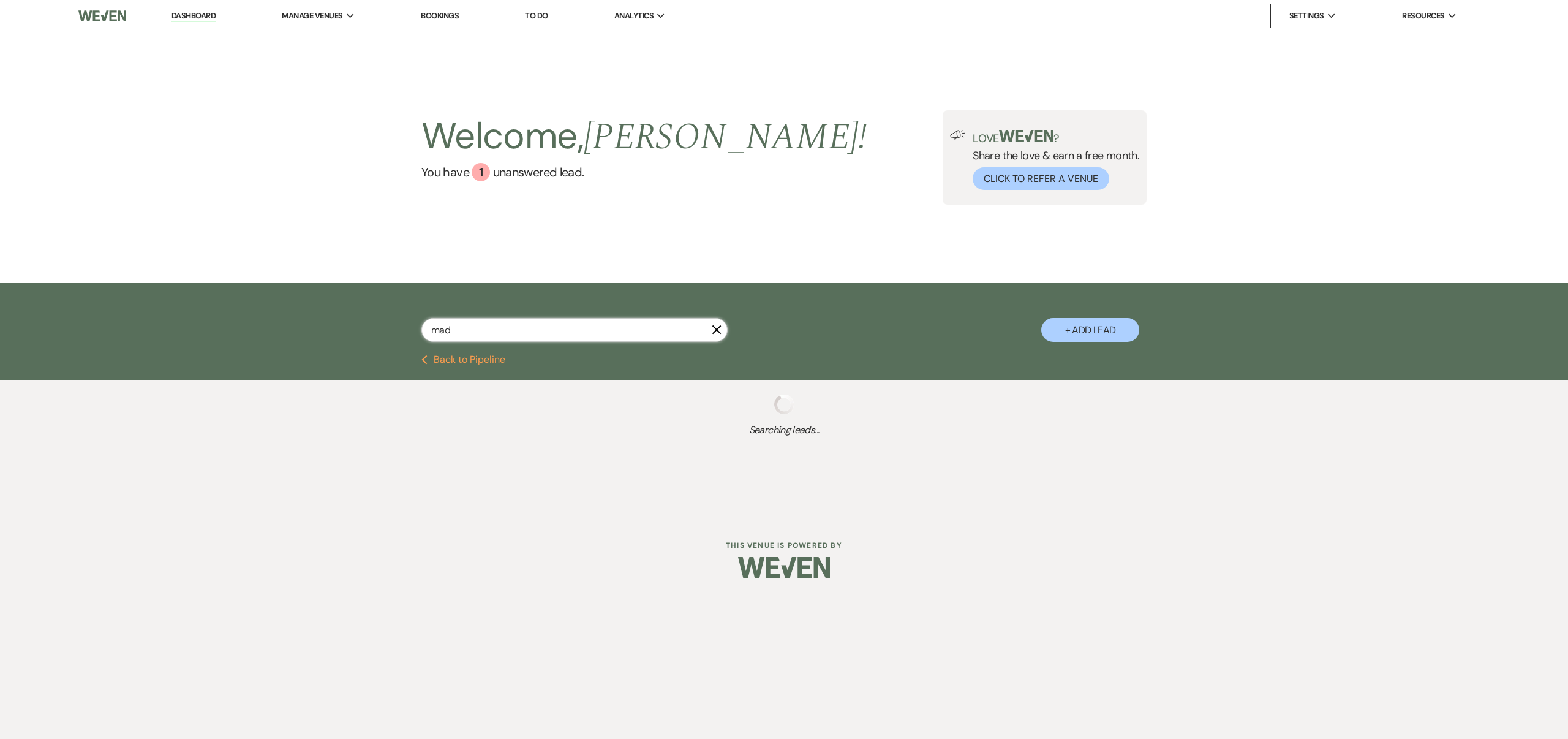
select select "5"
select select "8"
select select "5"
select select "8"
select select "5"
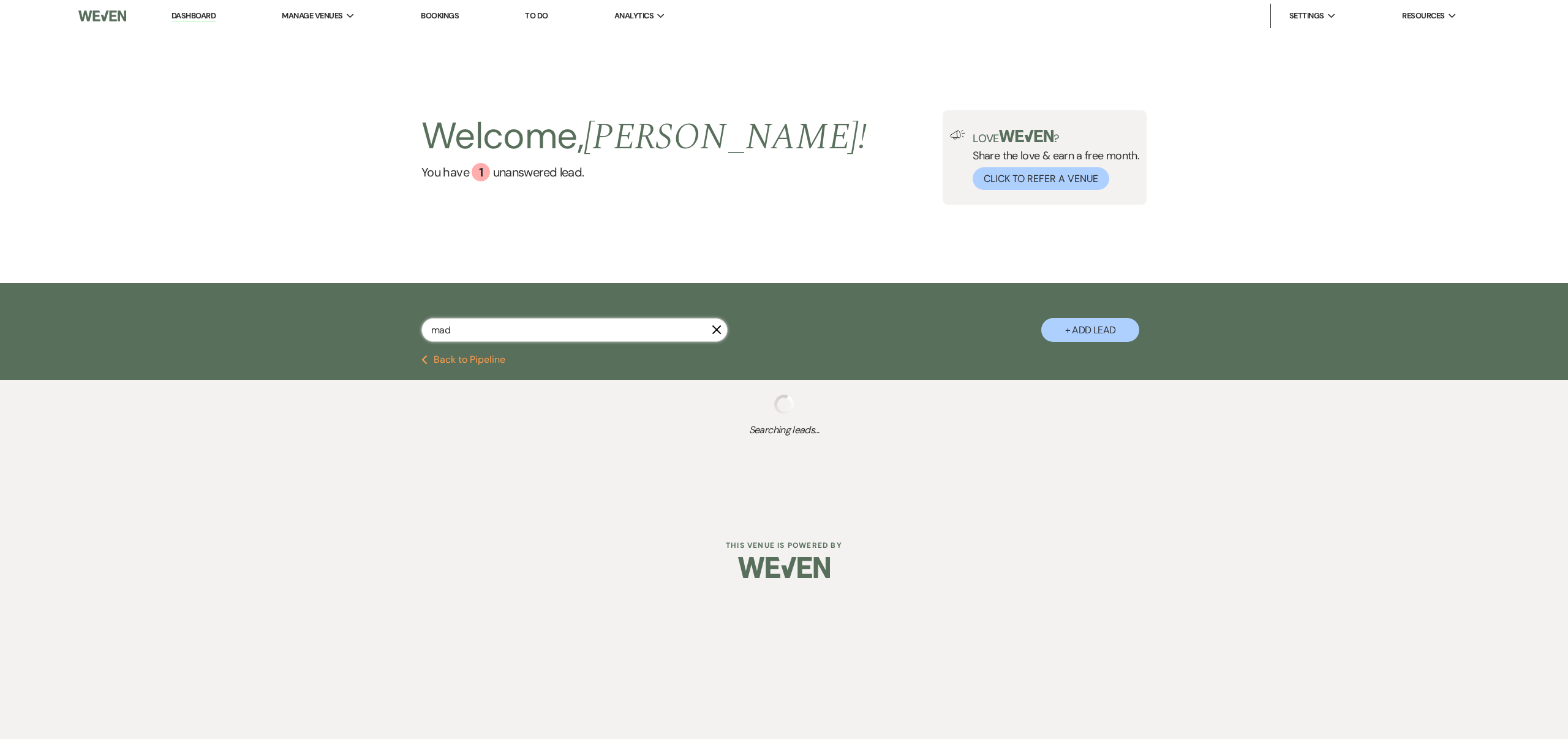
select select "8"
select select "5"
select select "8"
select select "5"
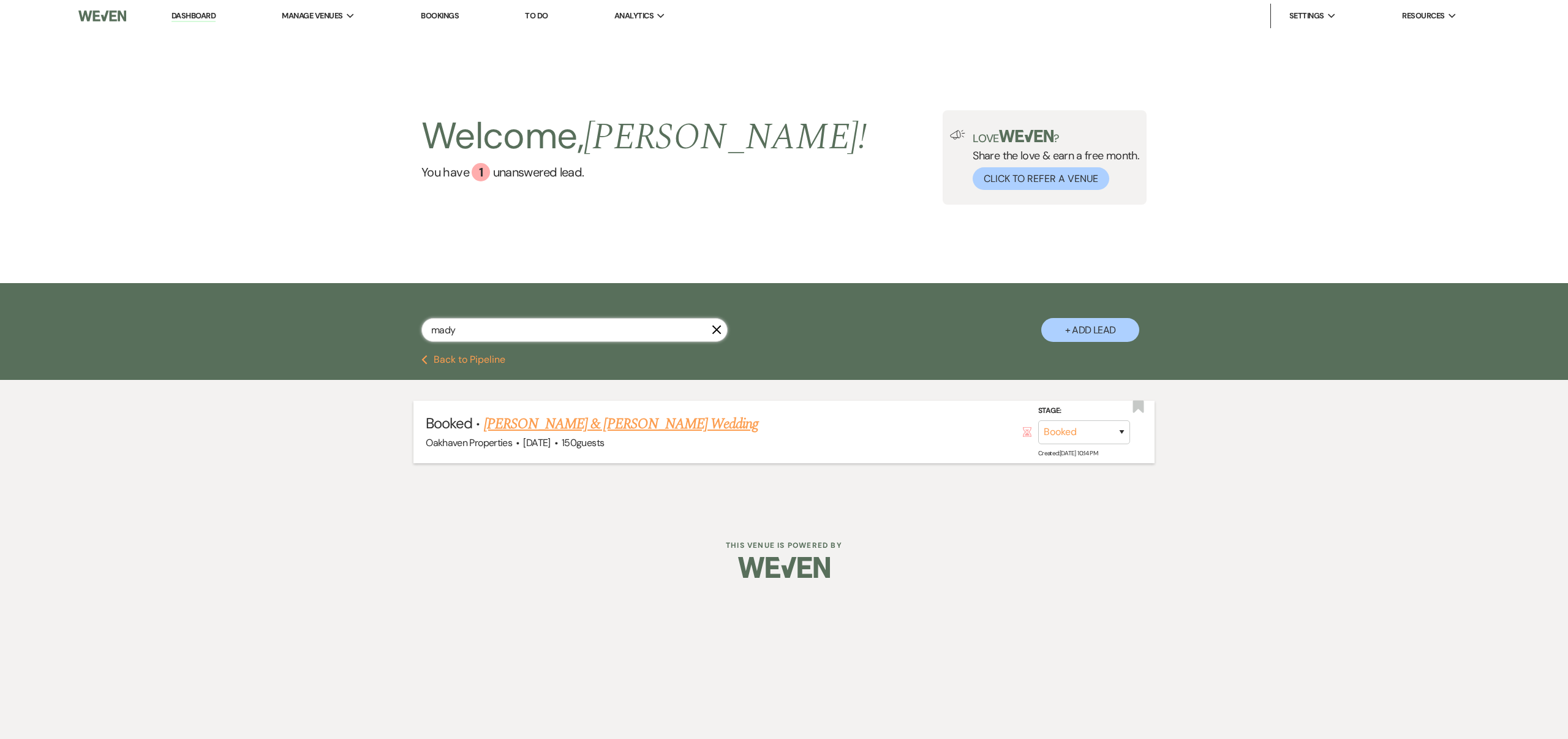
type input "mady"
click at [640, 421] on link "Madyson Jordan & Austin Woolard's Wedding" at bounding box center [621, 424] width 275 height 22
select select "5"
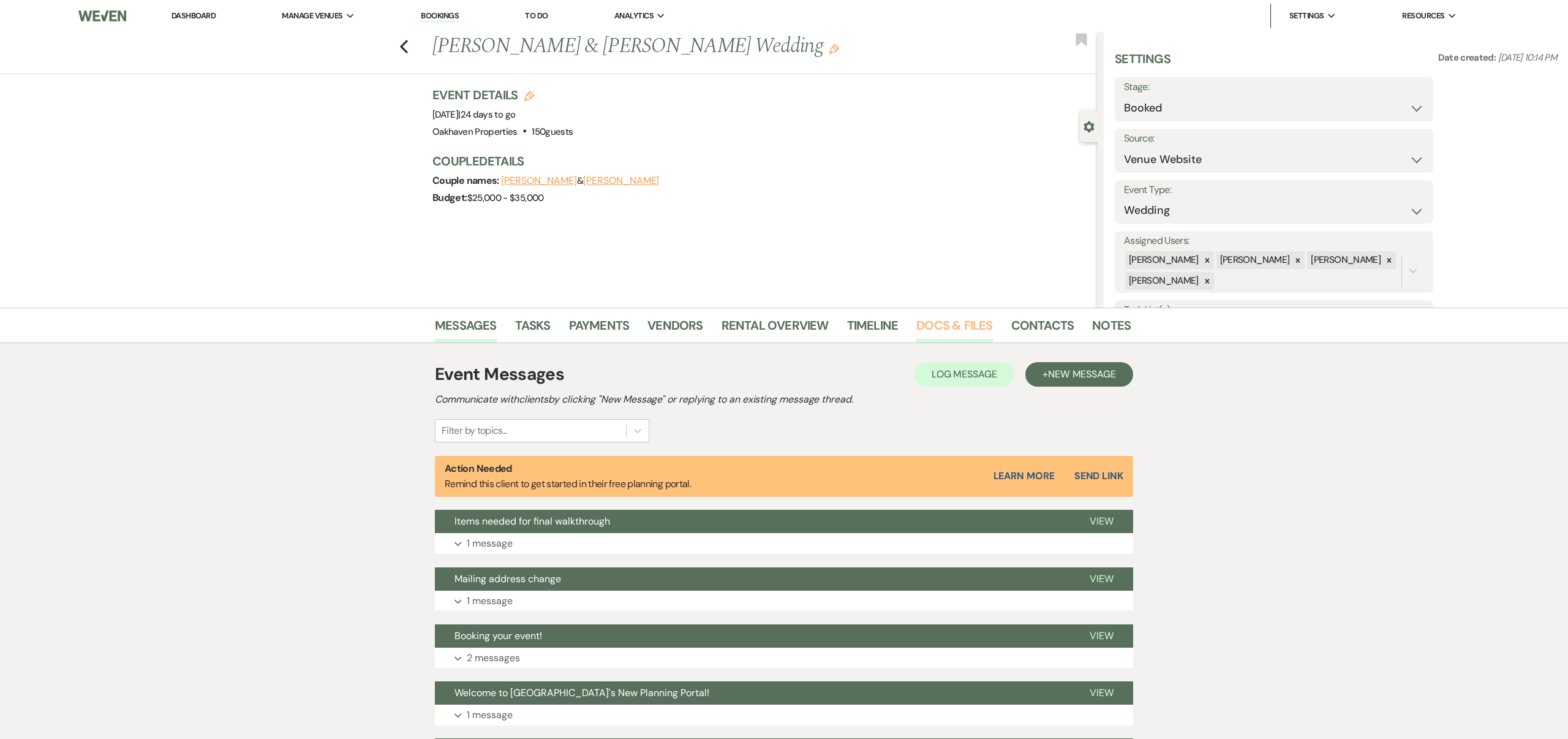
click at [940, 325] on link "Docs & Files" at bounding box center [955, 329] width 76 height 27
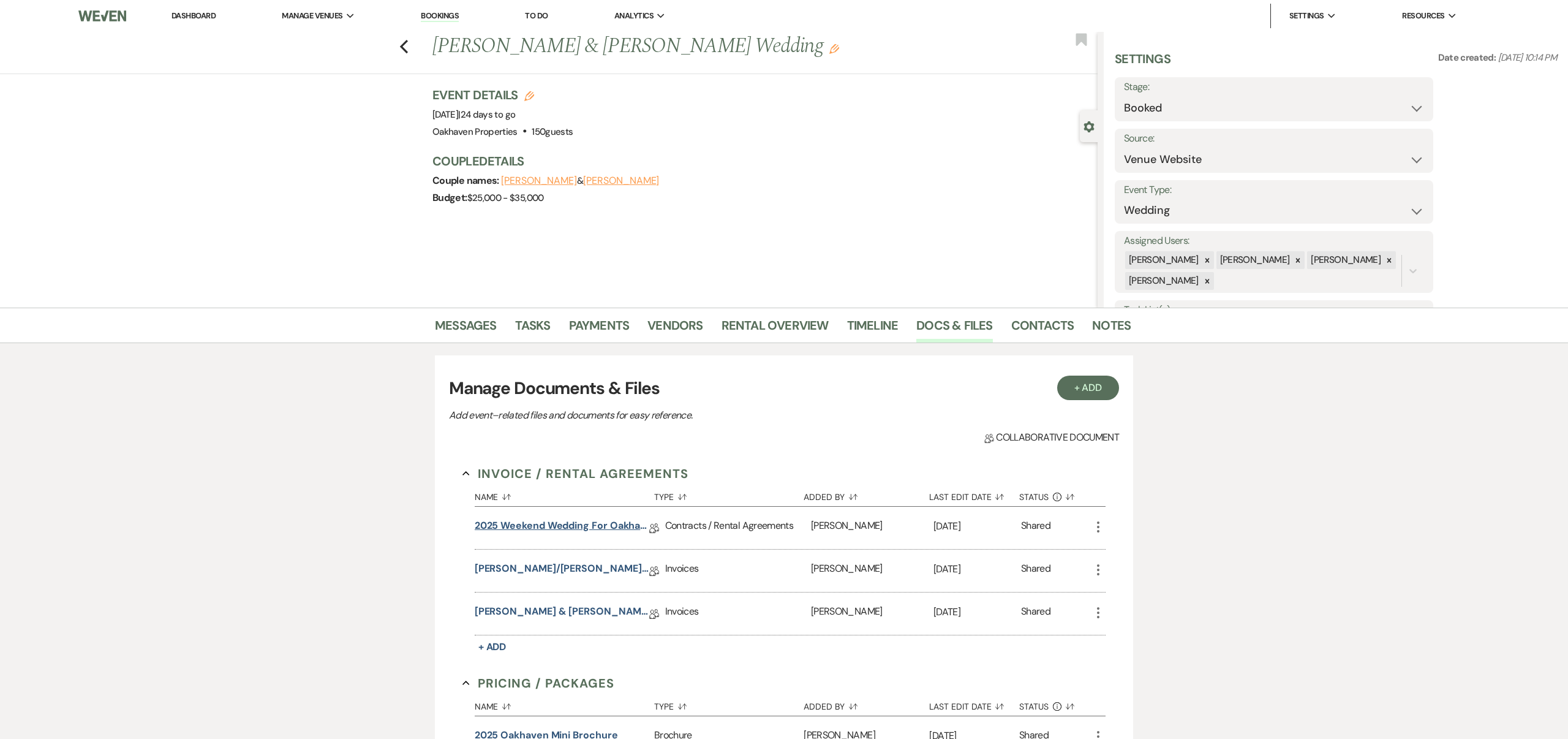
click at [622, 525] on link "2025 Weekend Wedding for Oakhaven Contract" at bounding box center [562, 528] width 175 height 19
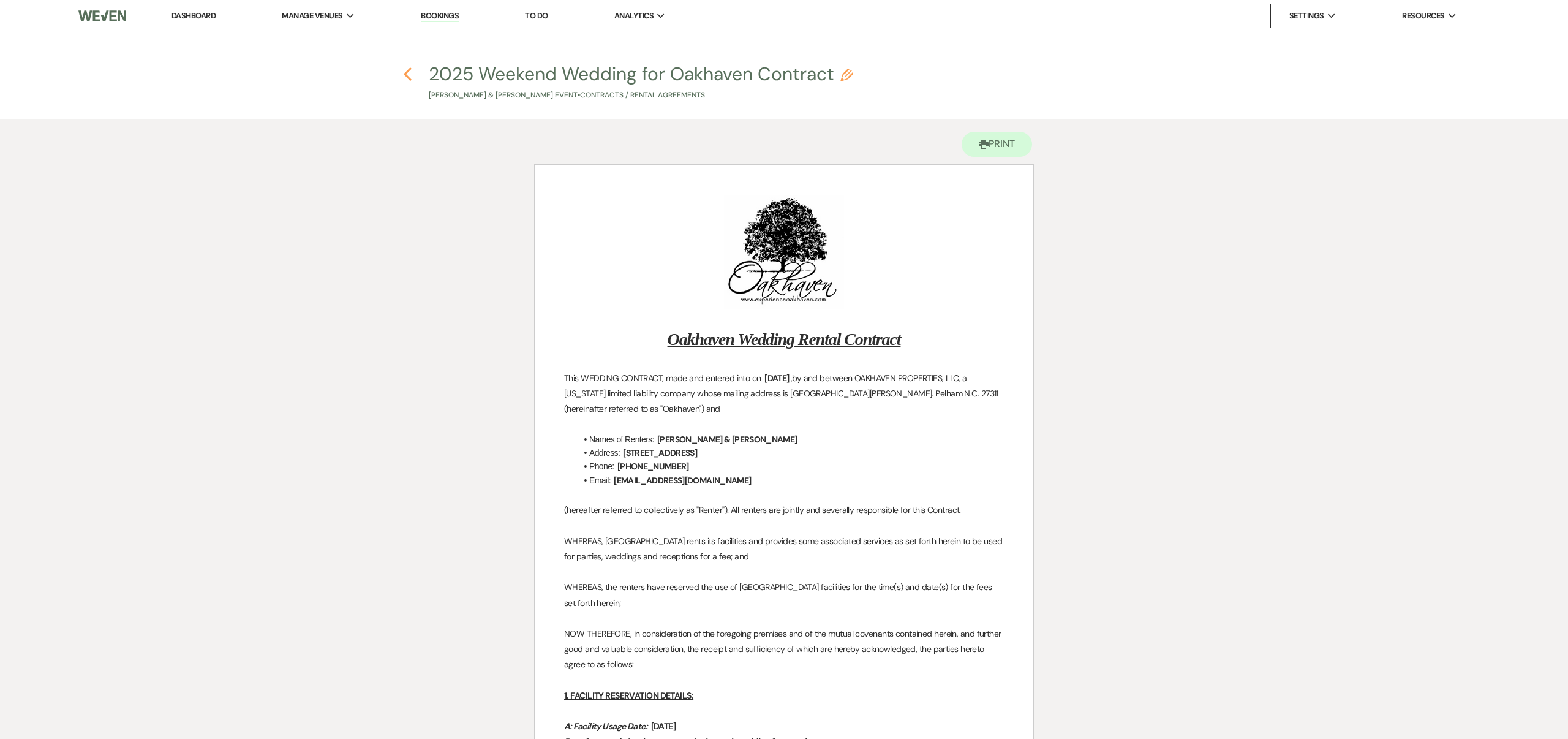
click at [408, 75] on icon "Previous" at bounding box center [407, 74] width 9 height 15
select select "5"
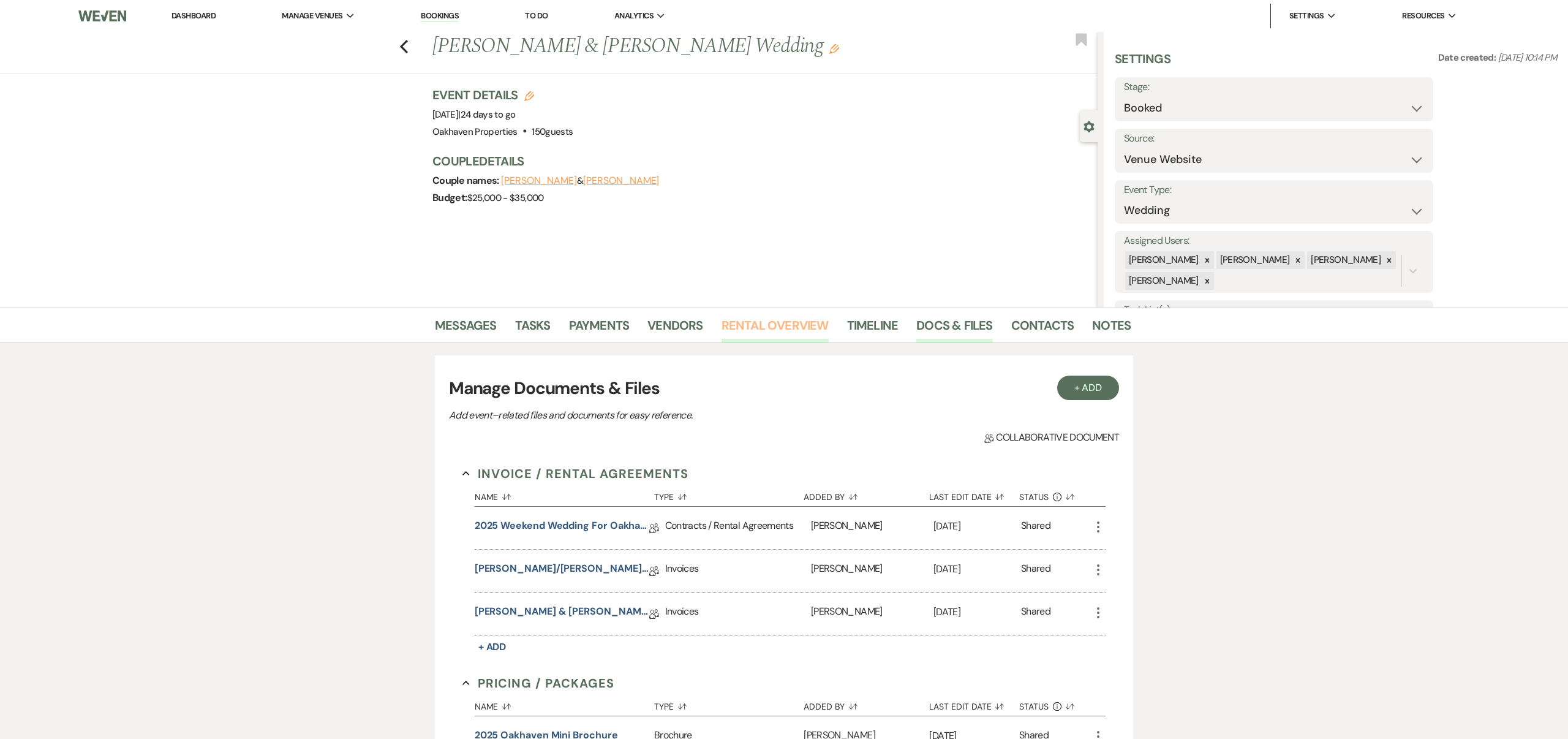
click at [747, 323] on link "Rental Overview" at bounding box center [775, 329] width 107 height 27
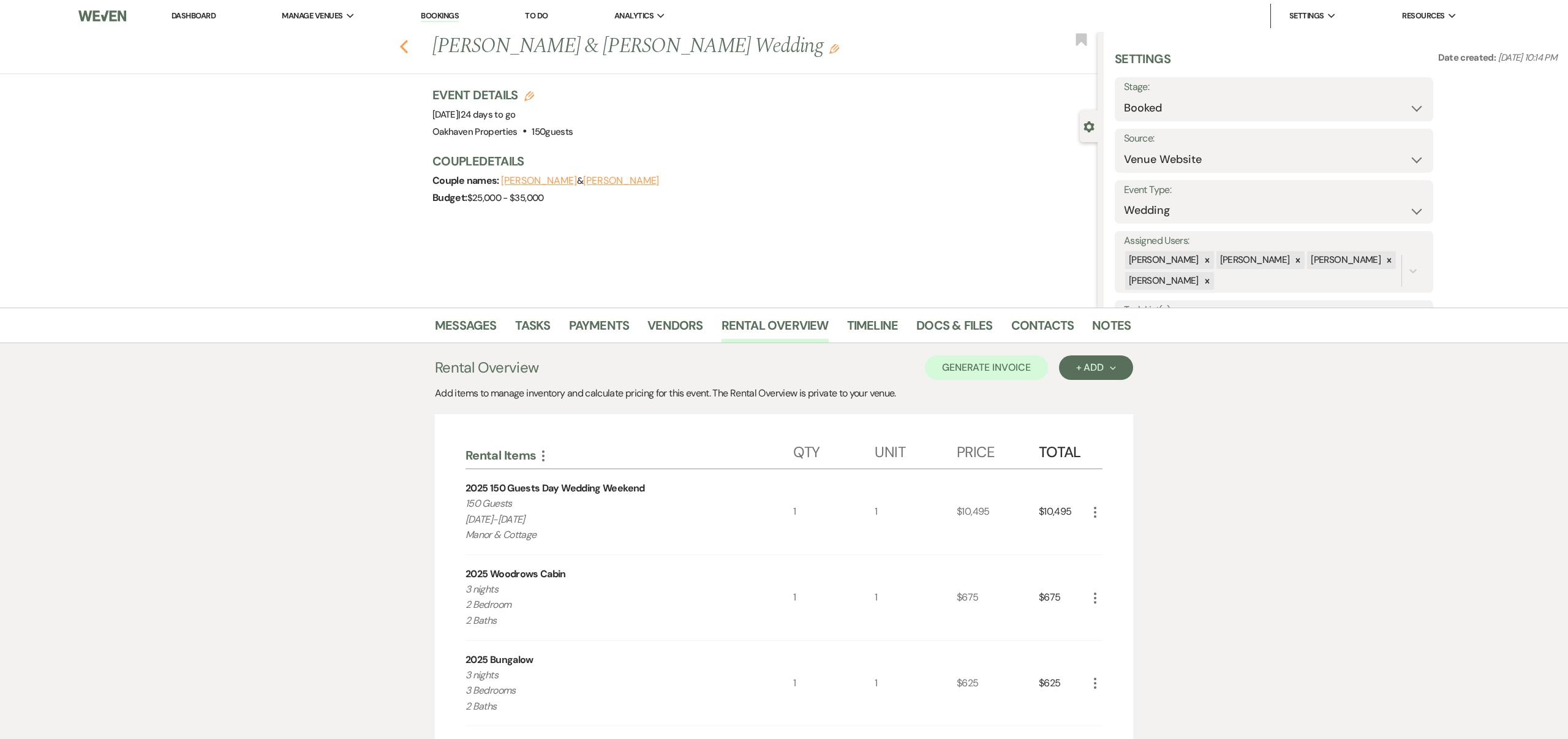
click at [404, 46] on icon "Previous" at bounding box center [403, 46] width 9 height 15
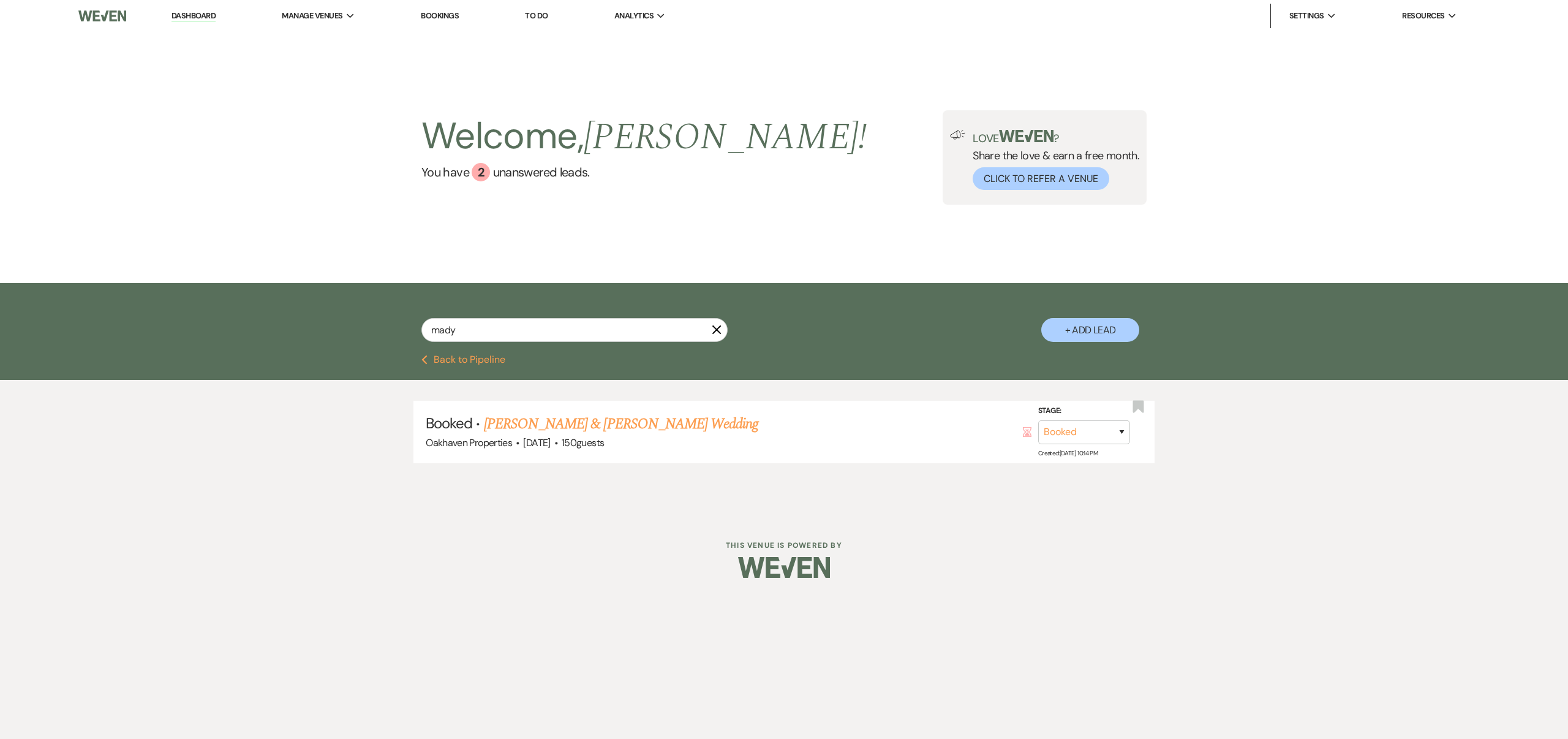
click at [718, 326] on icon "X" at bounding box center [717, 330] width 10 height 10
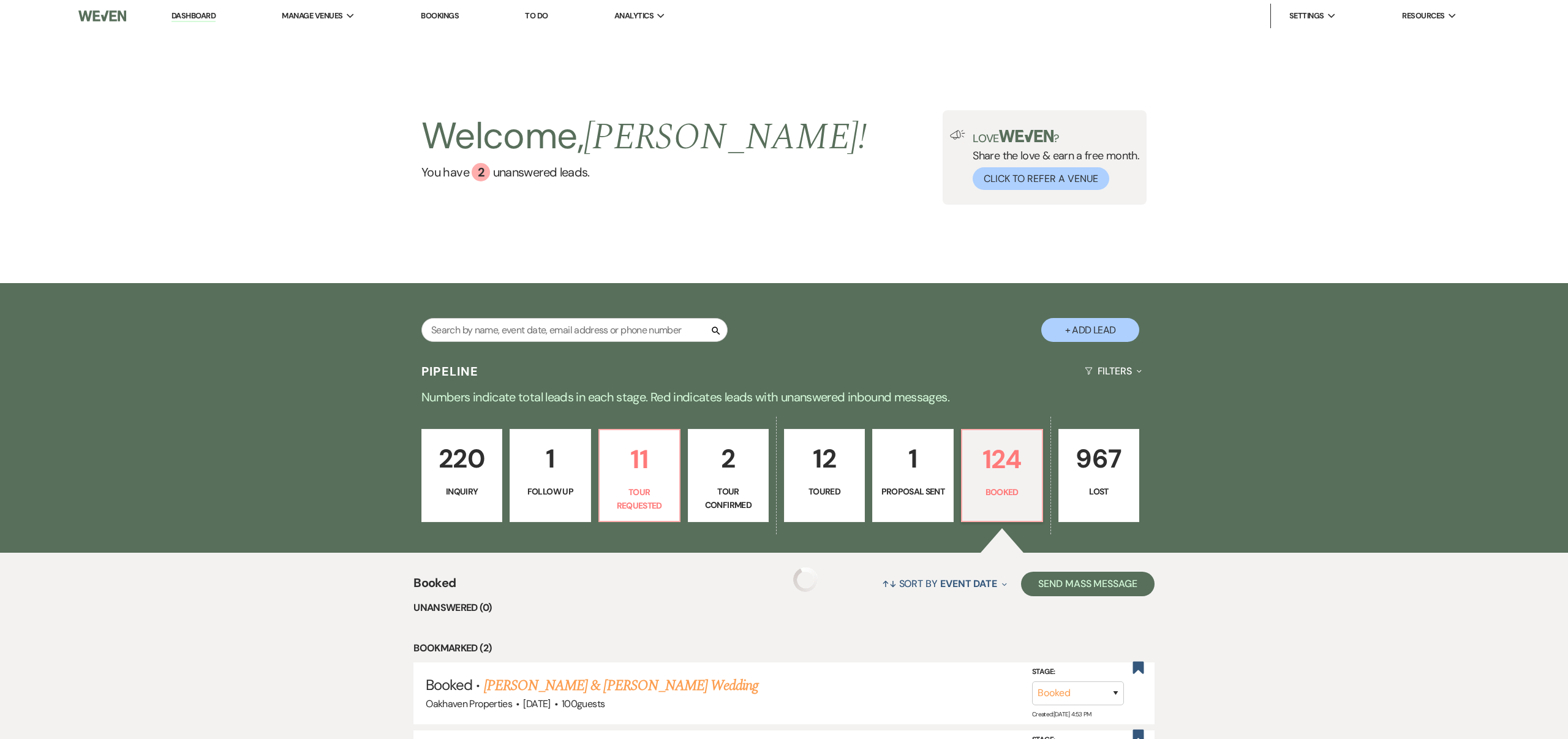
scroll to position [270, 0]
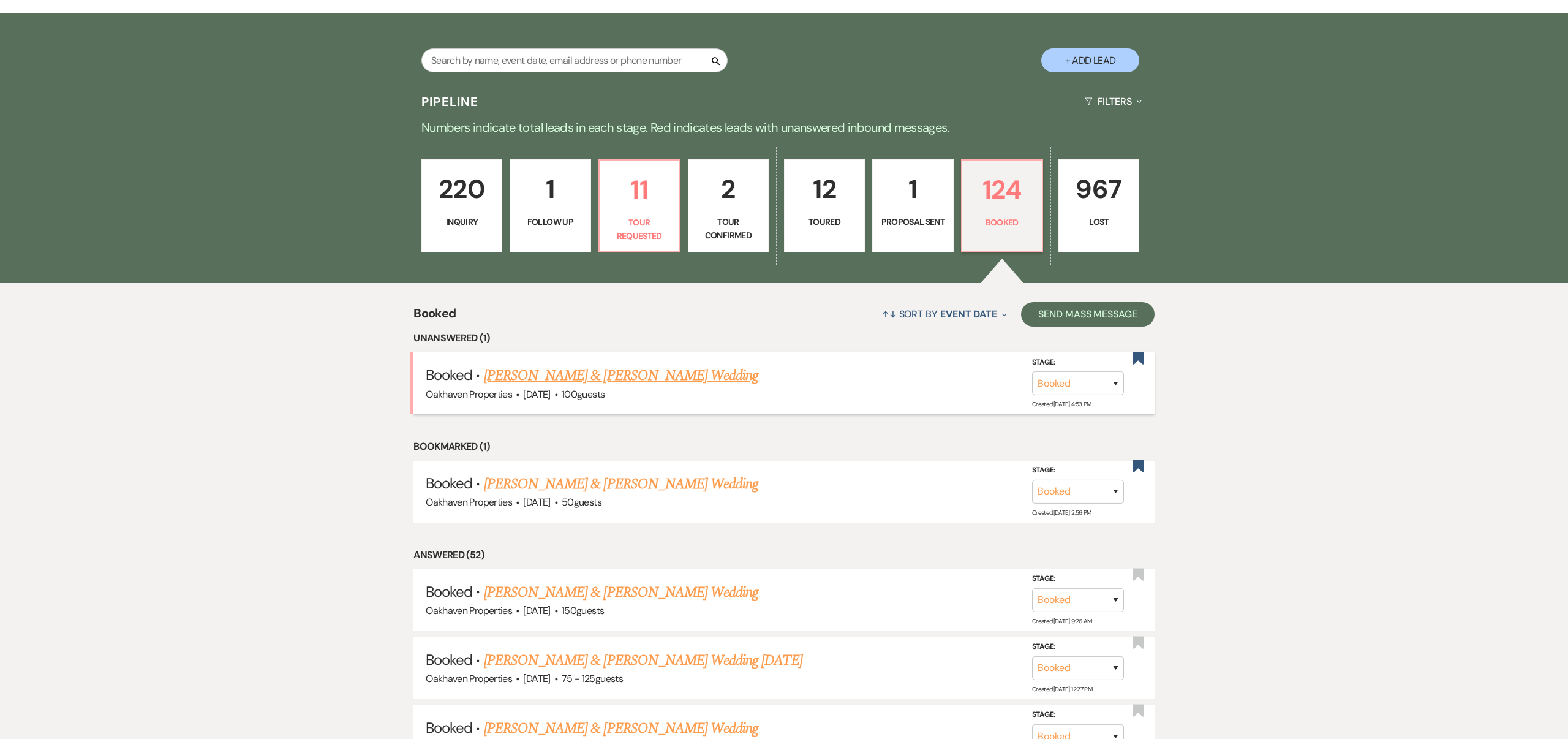
click at [690, 374] on link "Dustin Felts & Grace Danieley's Wedding" at bounding box center [621, 375] width 275 height 22
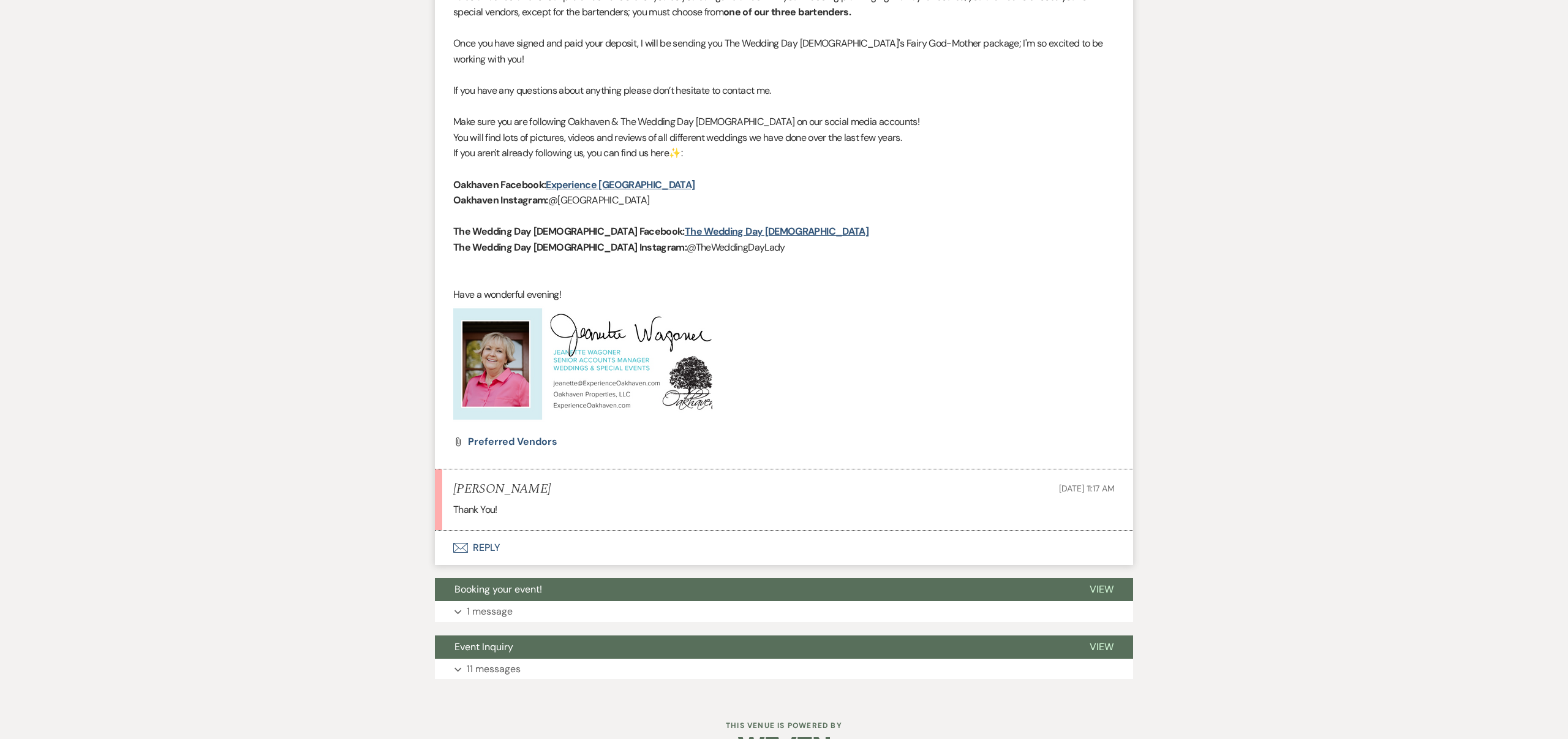
scroll to position [639, 0]
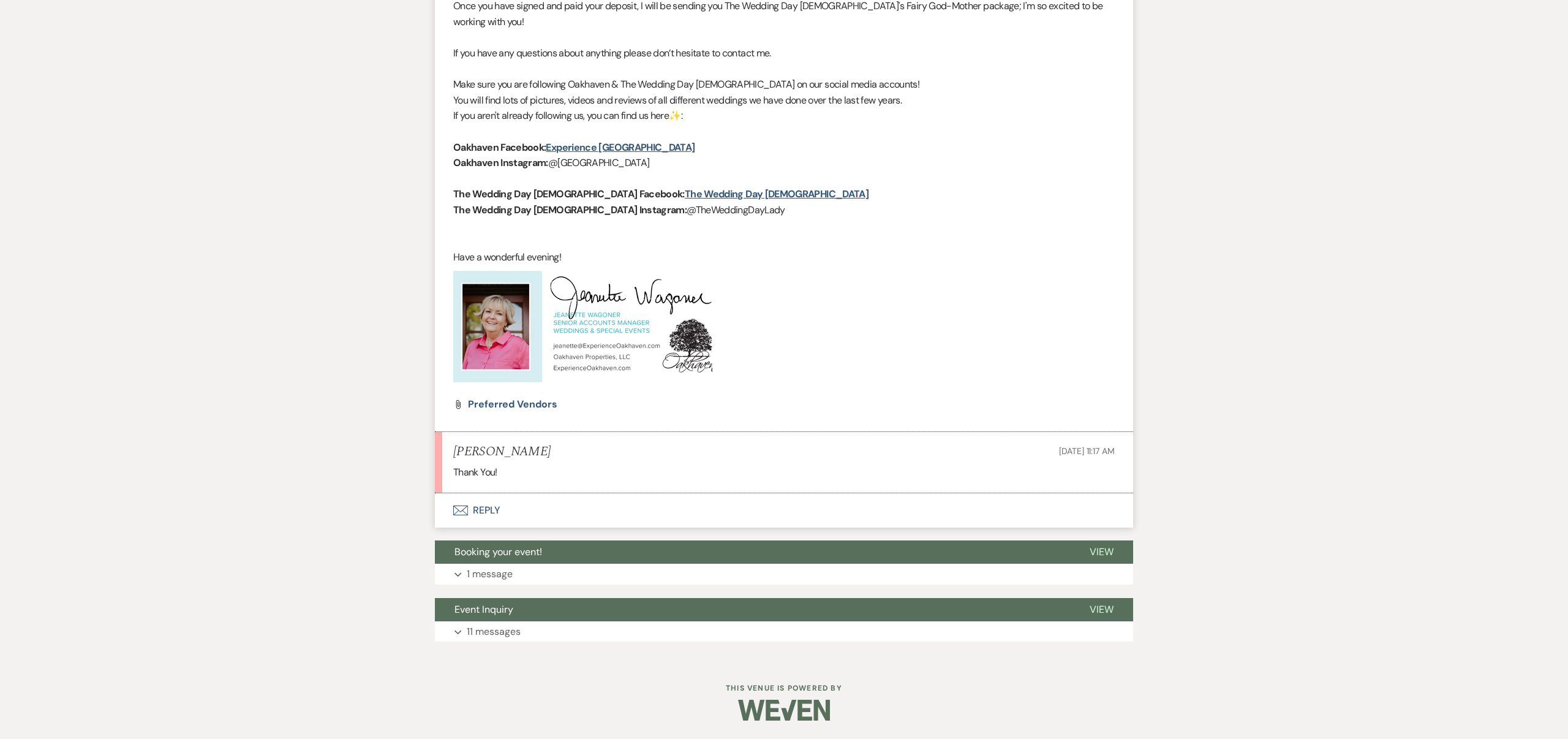
click at [492, 506] on button "Envelope Reply" at bounding box center [784, 510] width 698 height 34
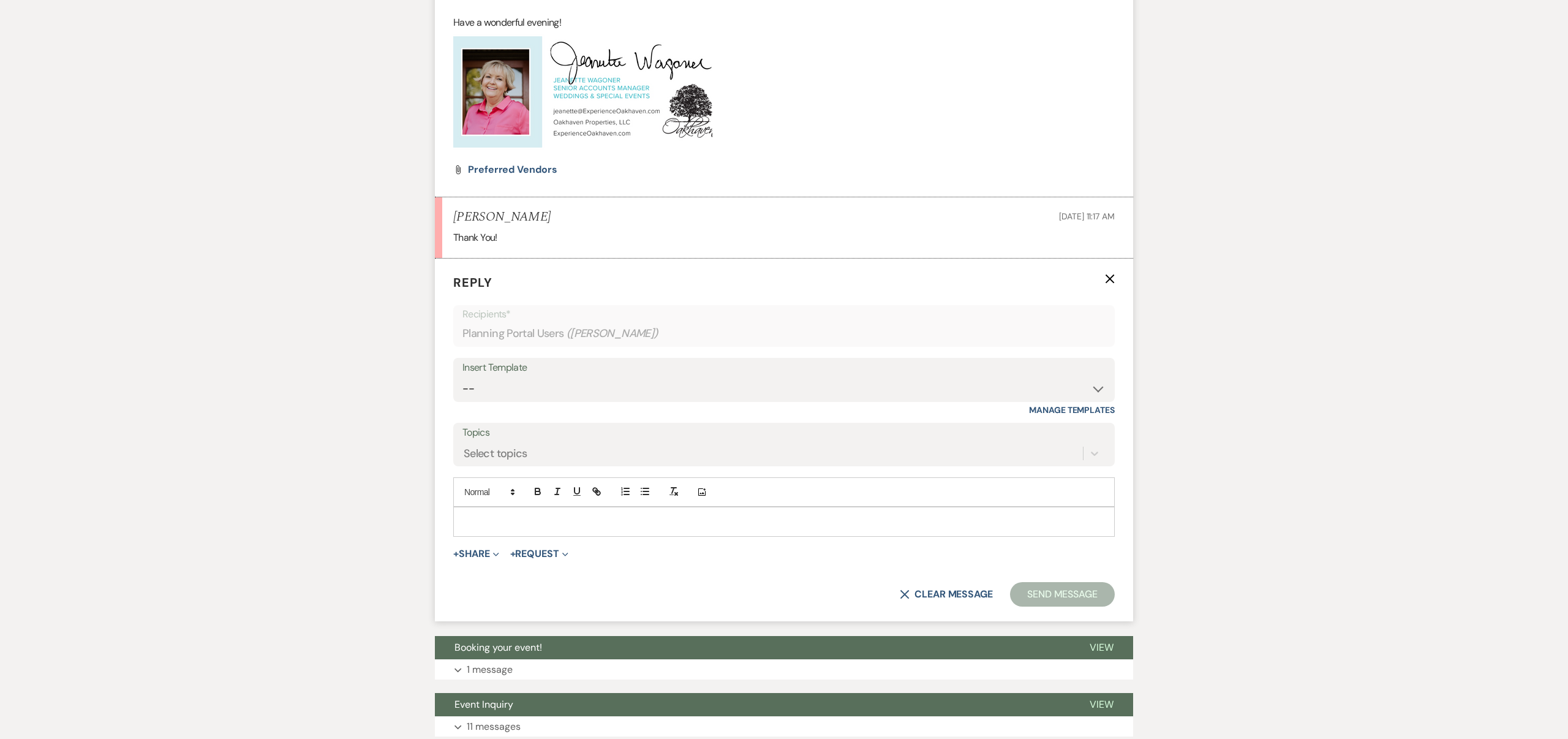
scroll to position [945, 0]
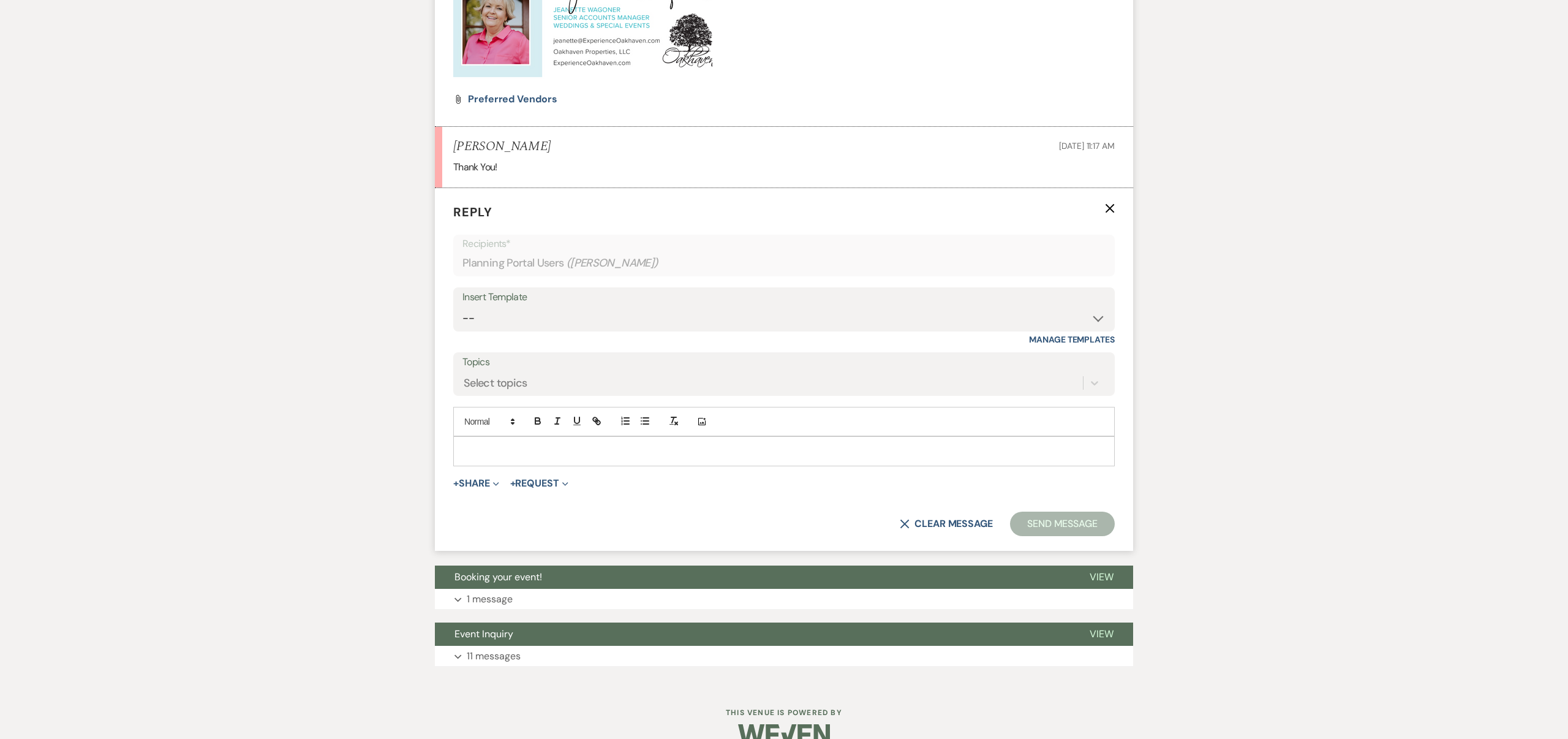
click at [511, 453] on p at bounding box center [784, 451] width 642 height 14
click at [1044, 519] on button "Send Message" at bounding box center [1062, 524] width 104 height 24
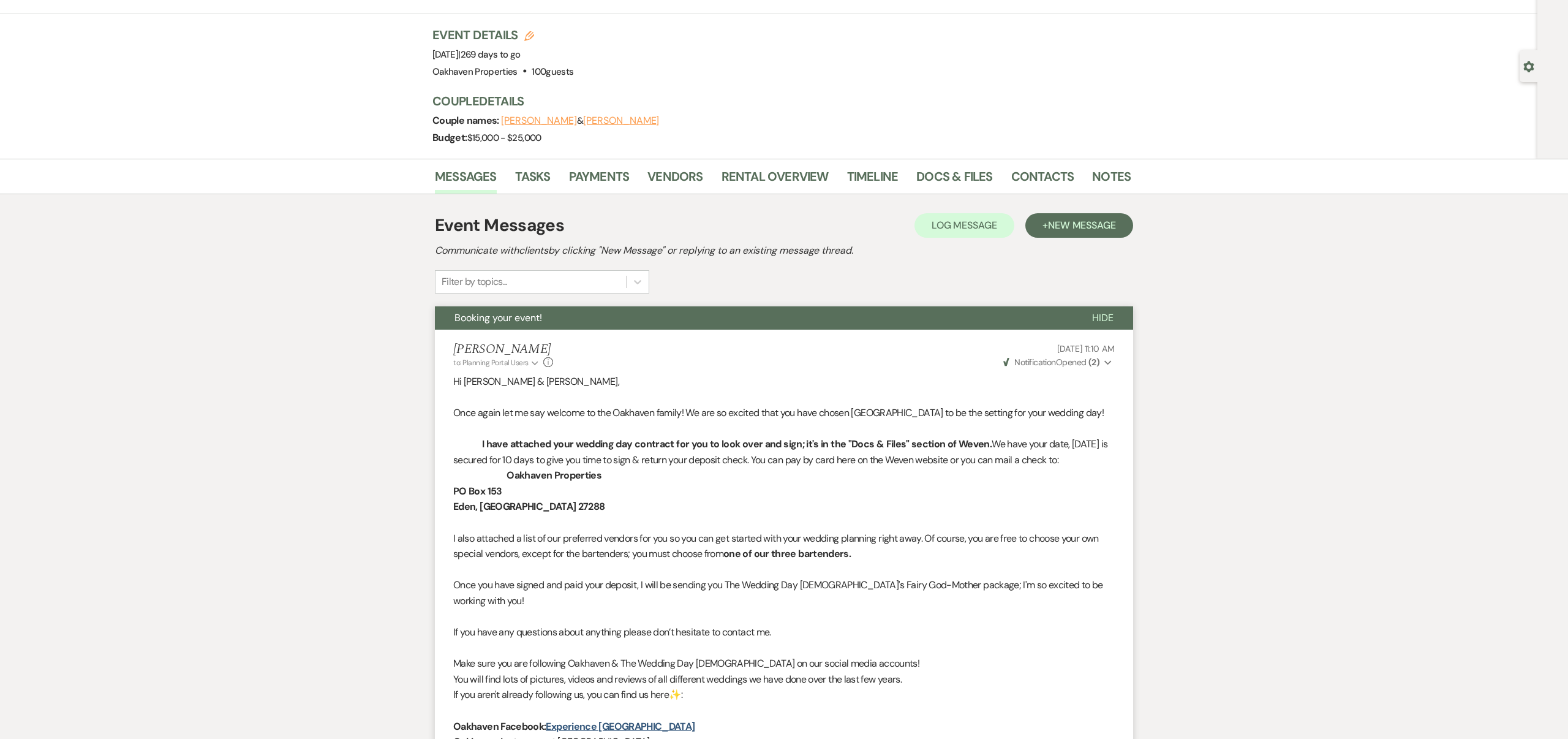
scroll to position [0, 0]
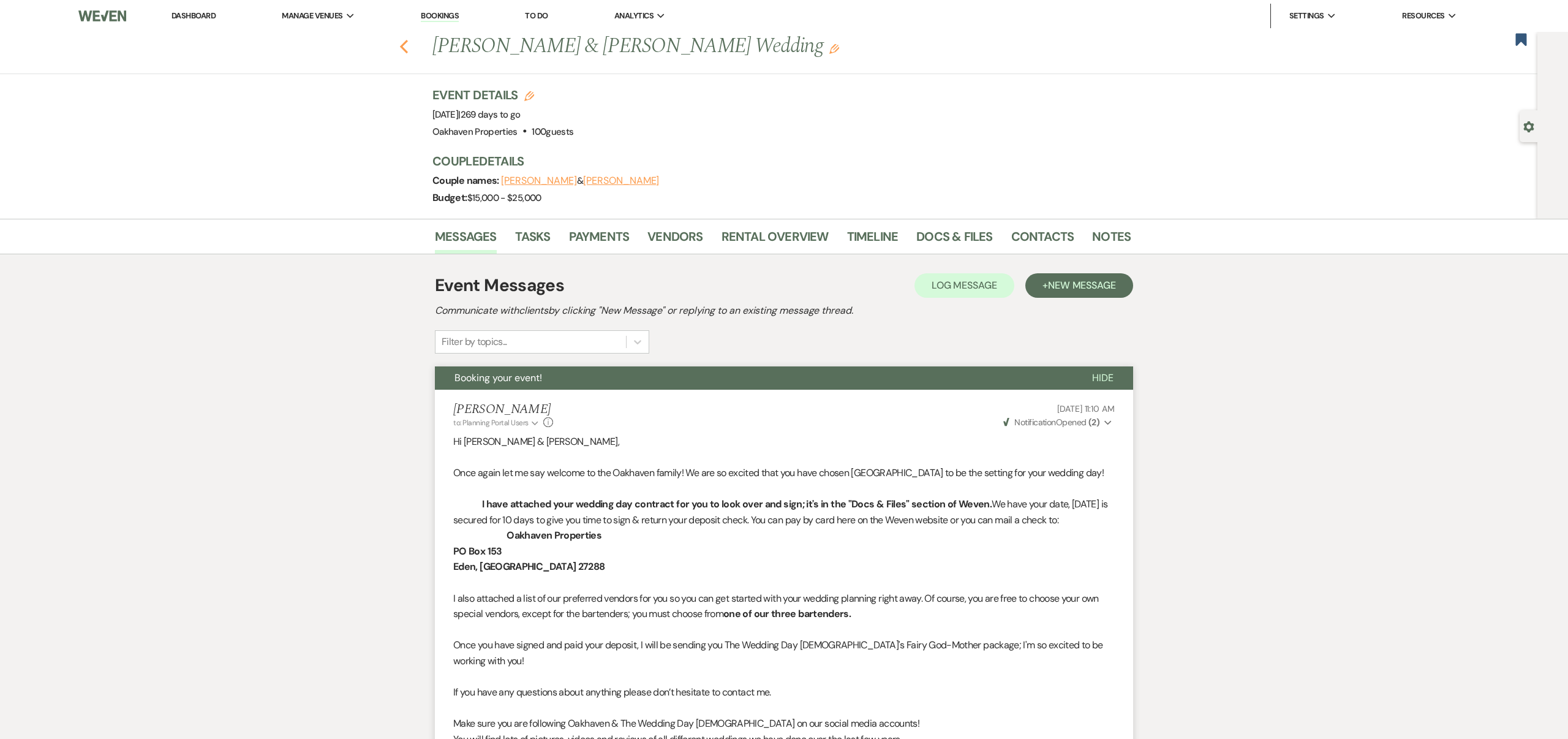
click at [402, 45] on use "button" at bounding box center [404, 46] width 8 height 14
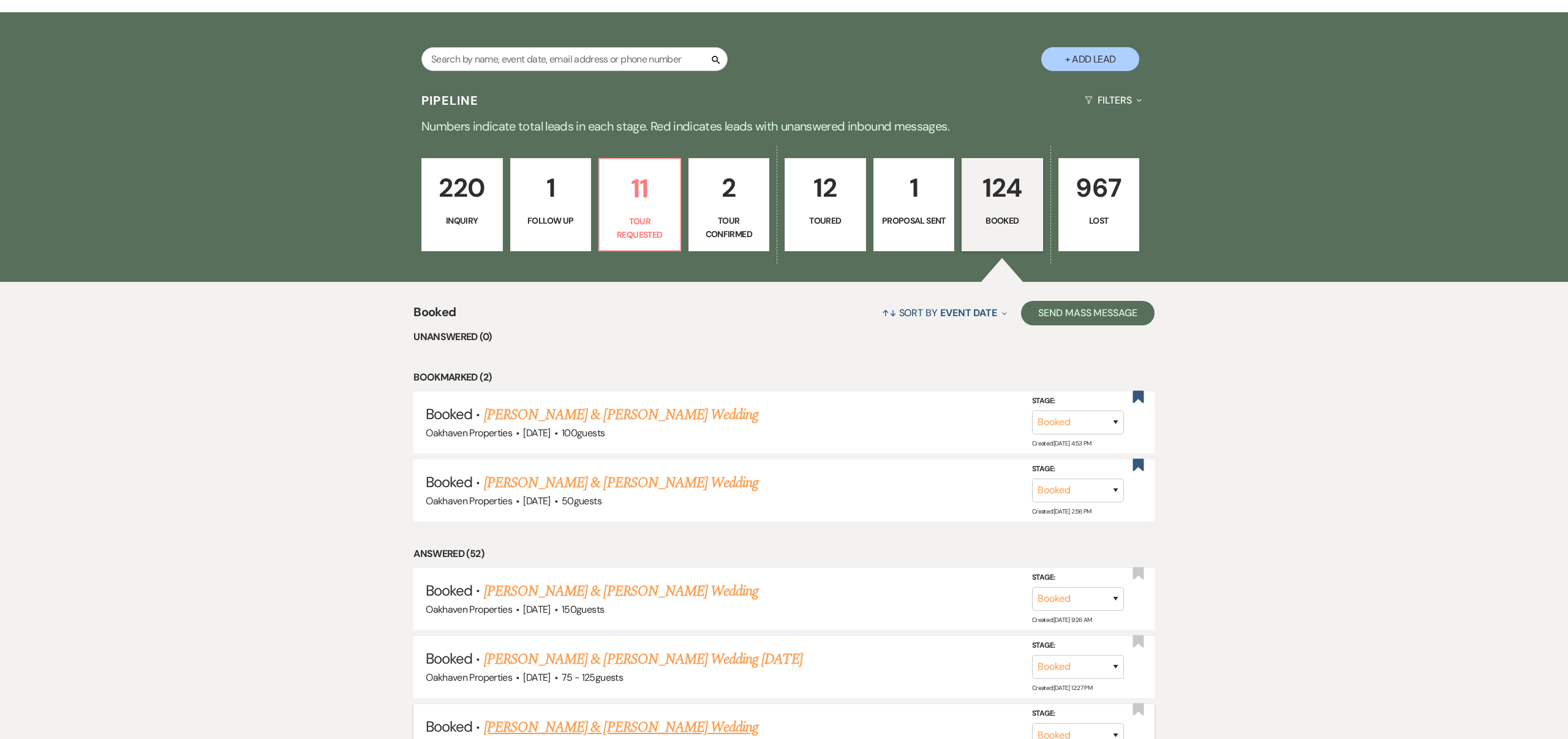
scroll to position [271, 0]
click at [654, 54] on input "text" at bounding box center [574, 58] width 306 height 24
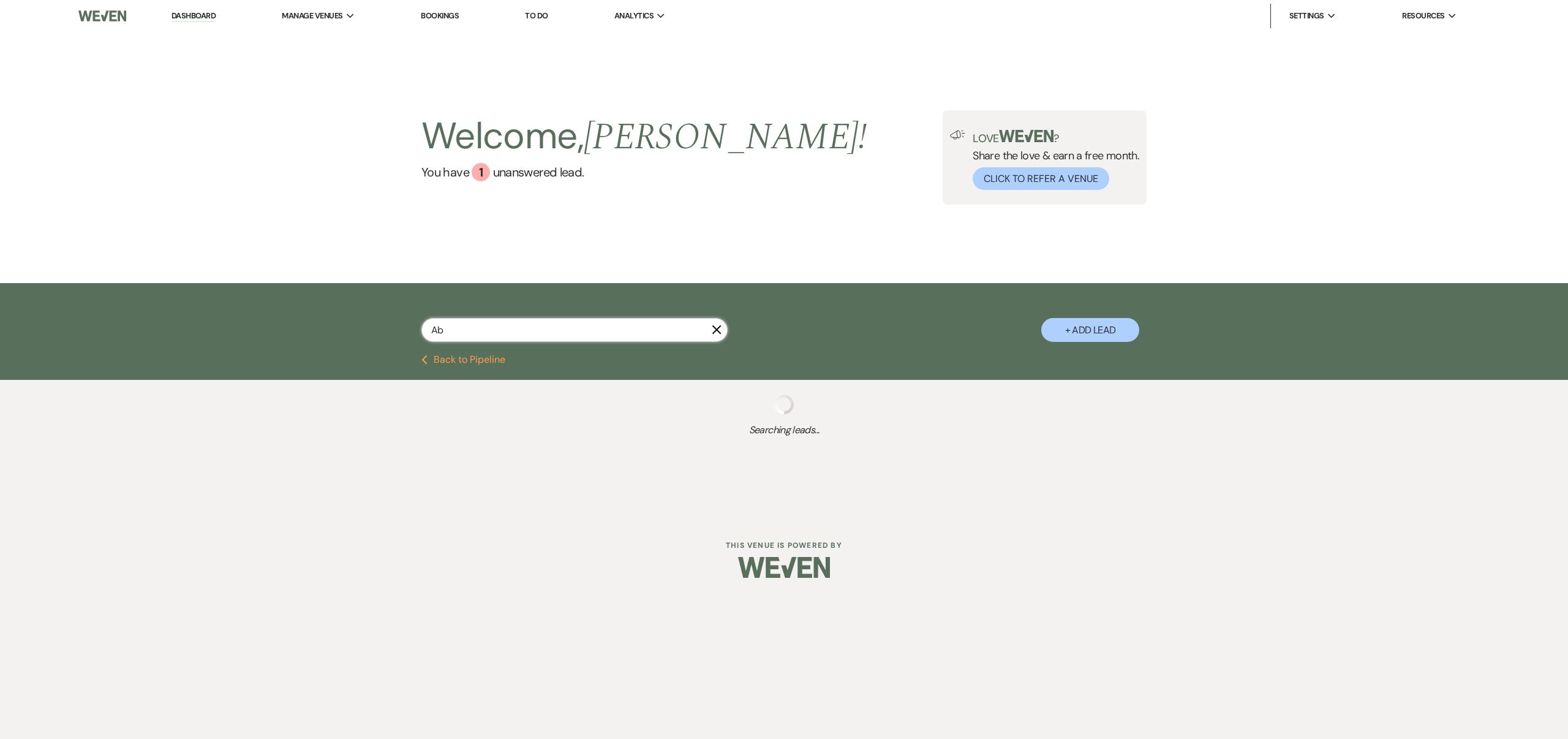
type input "Abi"
select select "5"
select select "8"
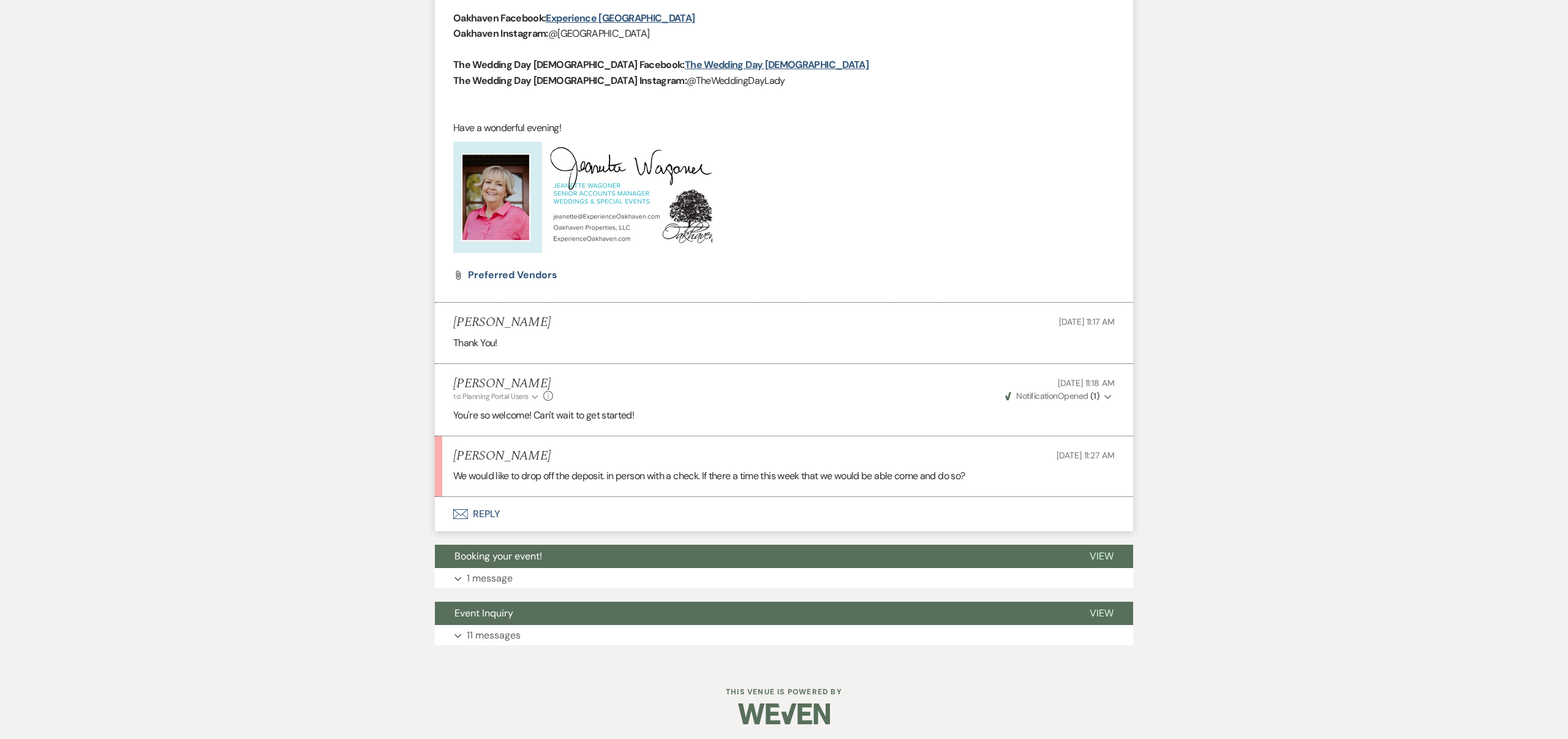
scroll to position [772, 0]
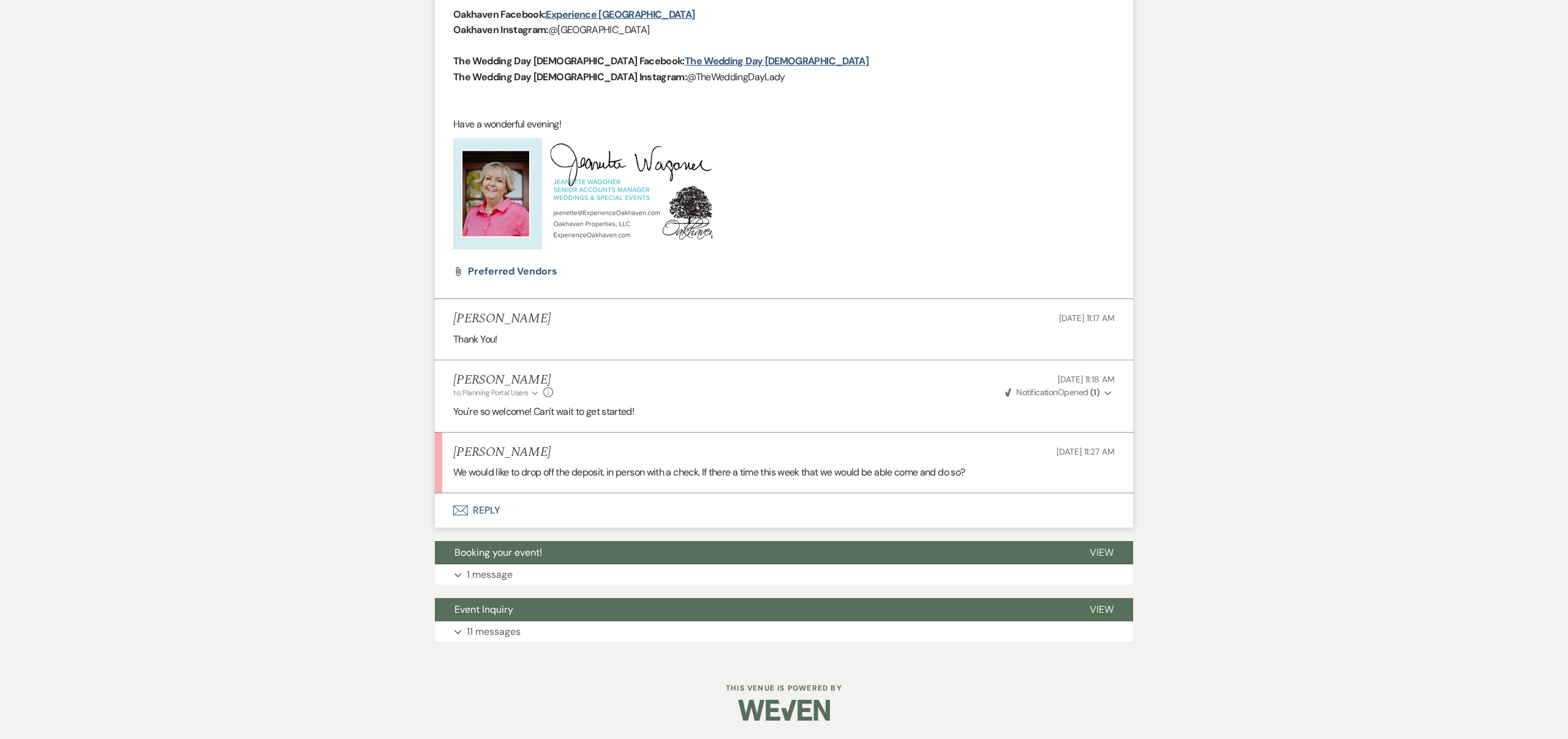
click at [491, 507] on button "Envelope Reply" at bounding box center [784, 510] width 698 height 34
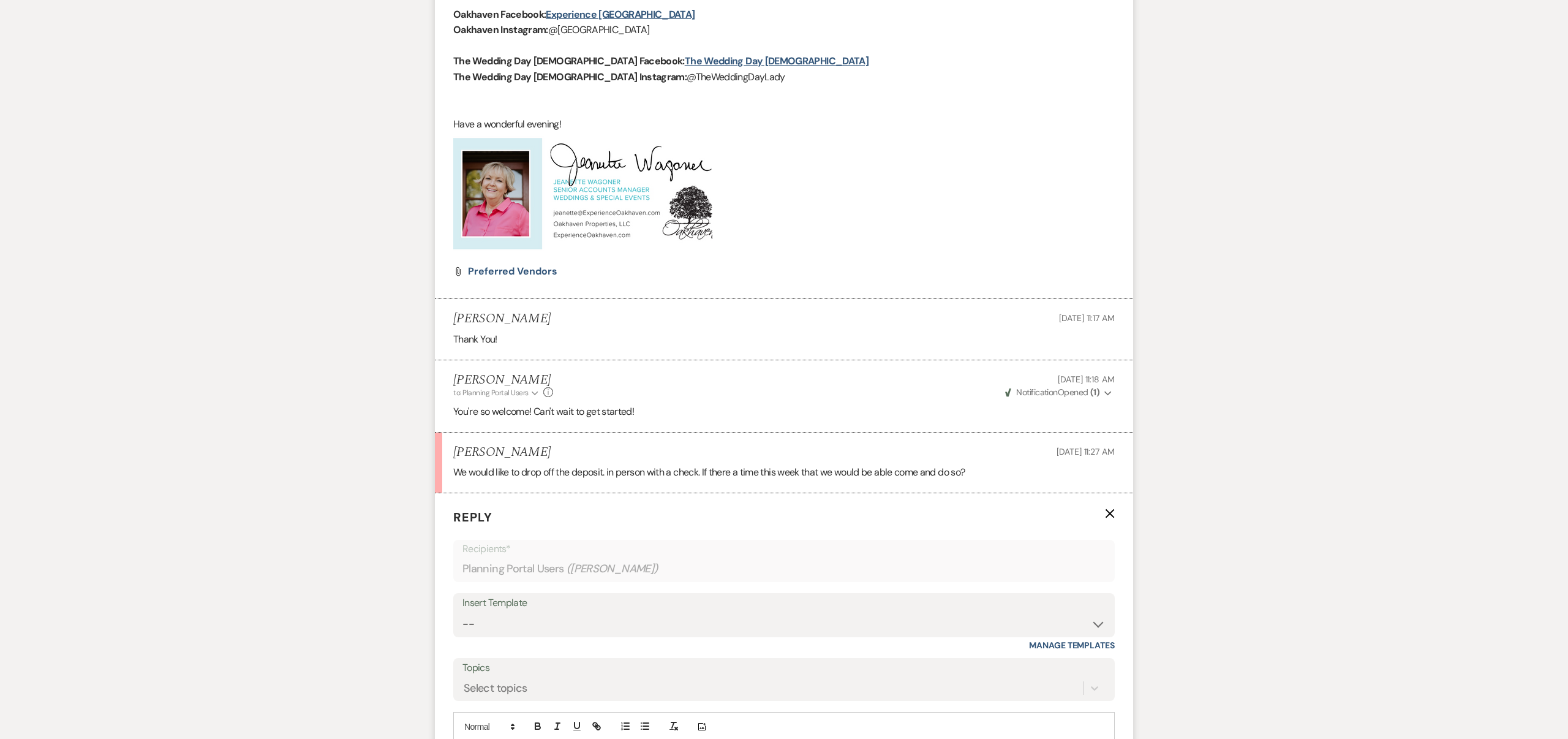
click at [567, 676] on label "Topics" at bounding box center [784, 669] width 643 height 18
click at [465, 681] on input "Topics" at bounding box center [465, 689] width 2 height 16
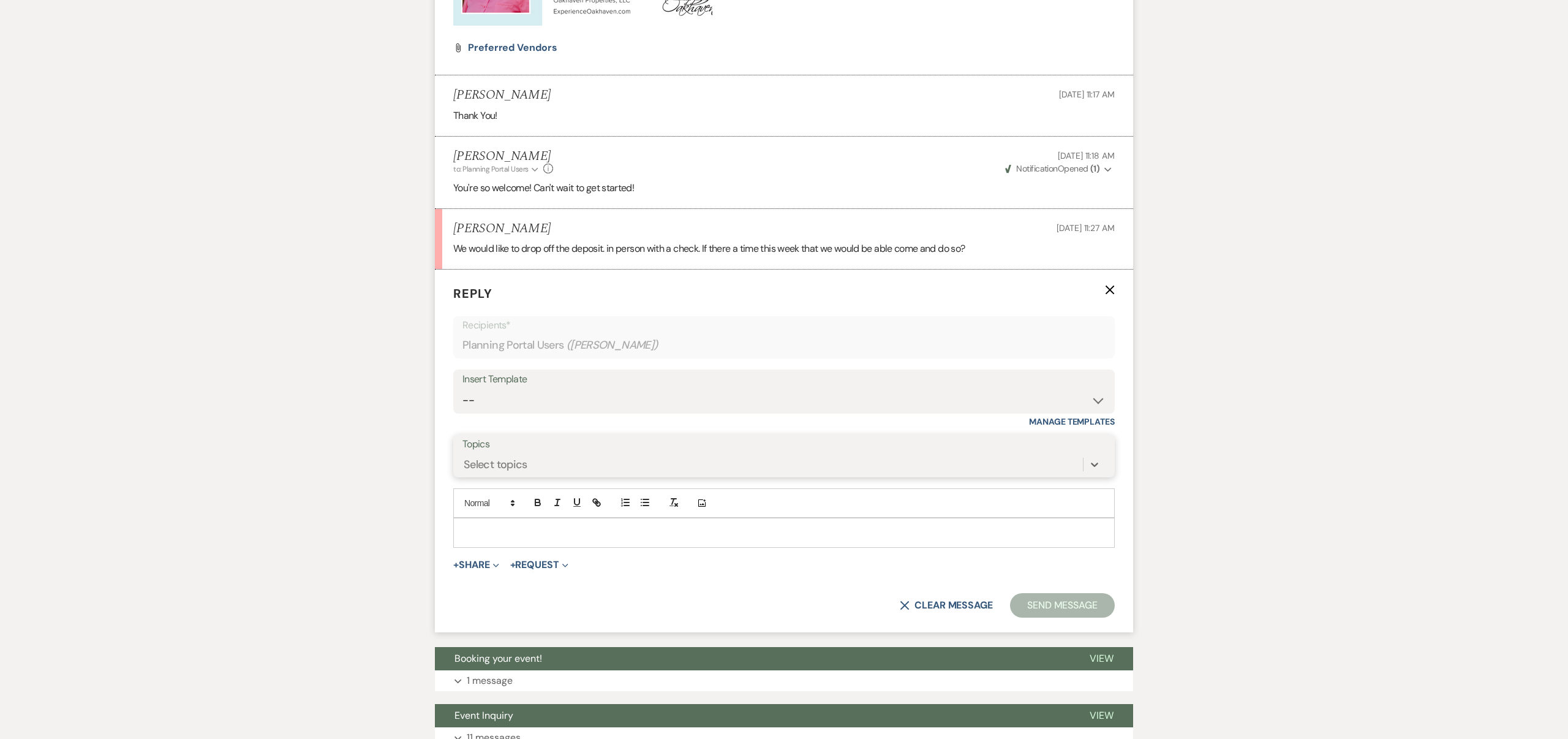
scroll to position [1006, 0]
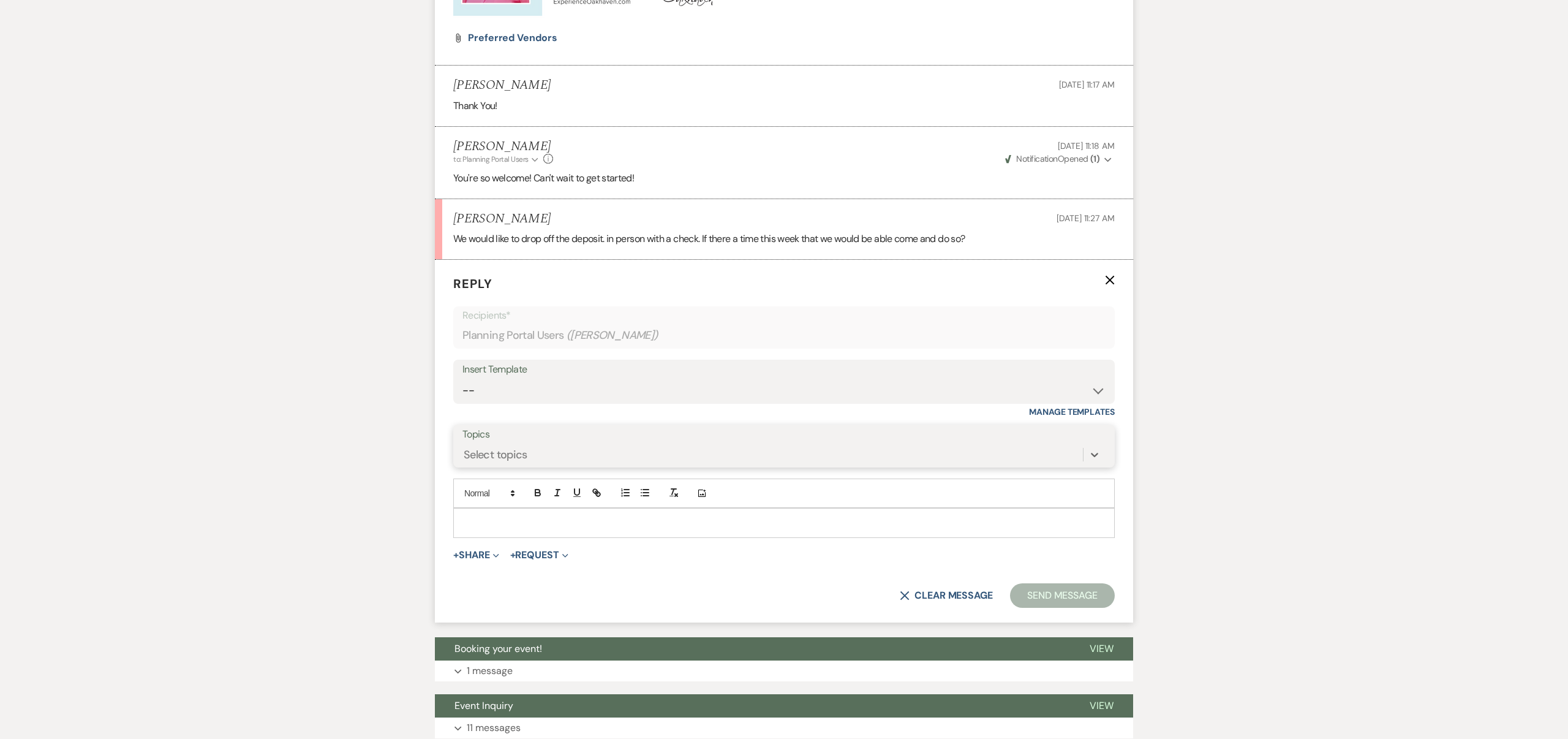
click at [548, 457] on div "Select topics" at bounding box center [773, 455] width 620 height 21
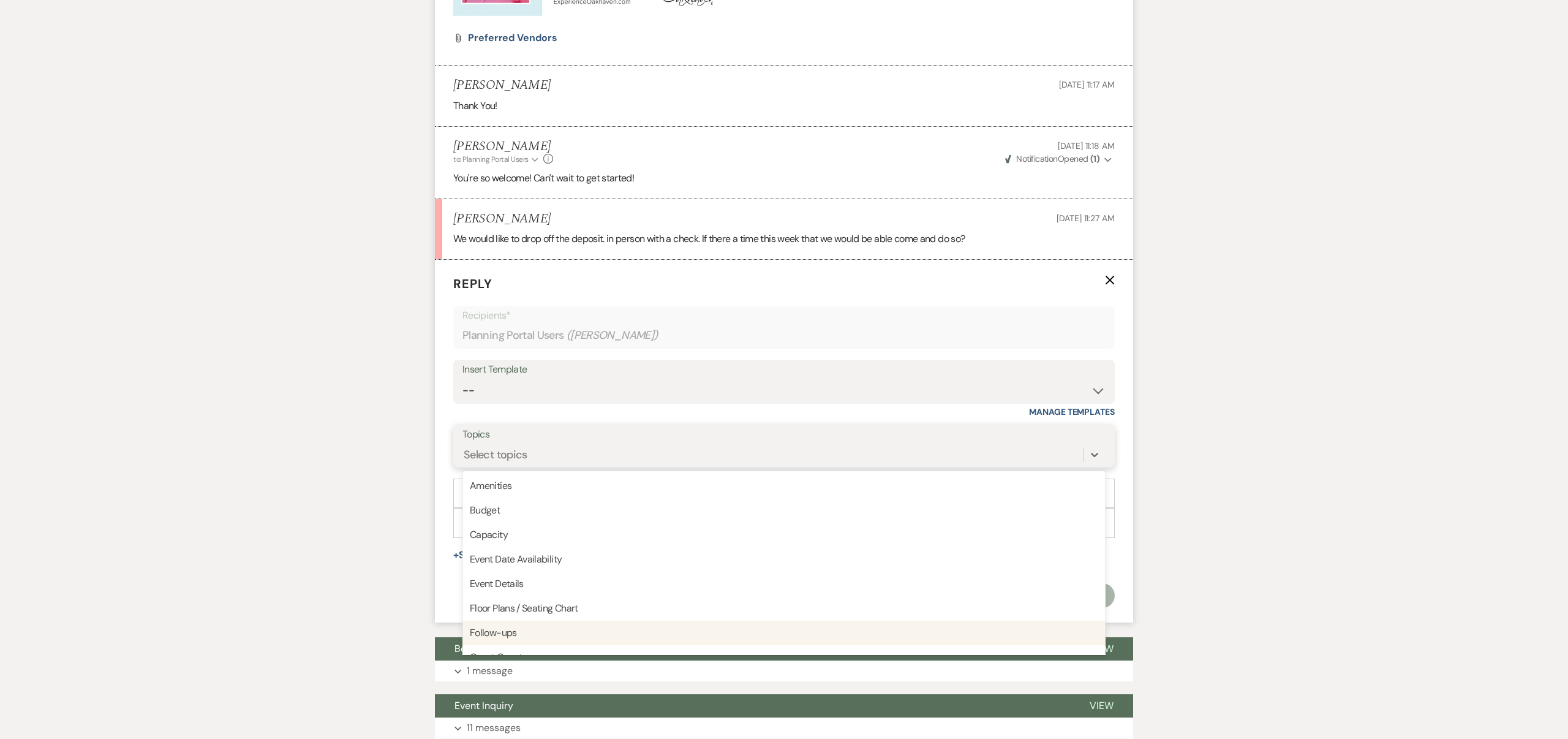
click at [521, 627] on div "Follow-ups" at bounding box center [784, 633] width 643 height 24
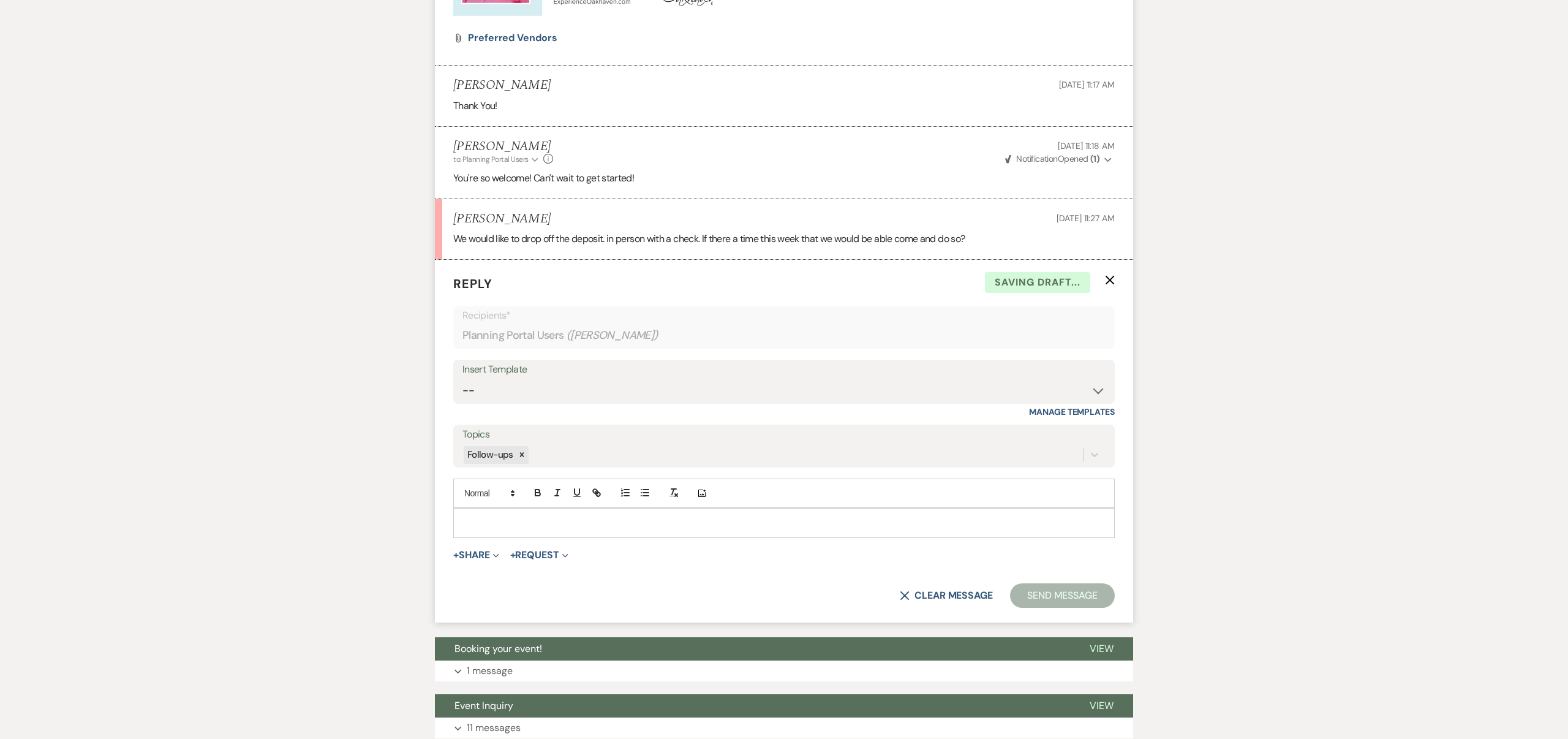
click at [505, 519] on p at bounding box center [784, 523] width 642 height 14
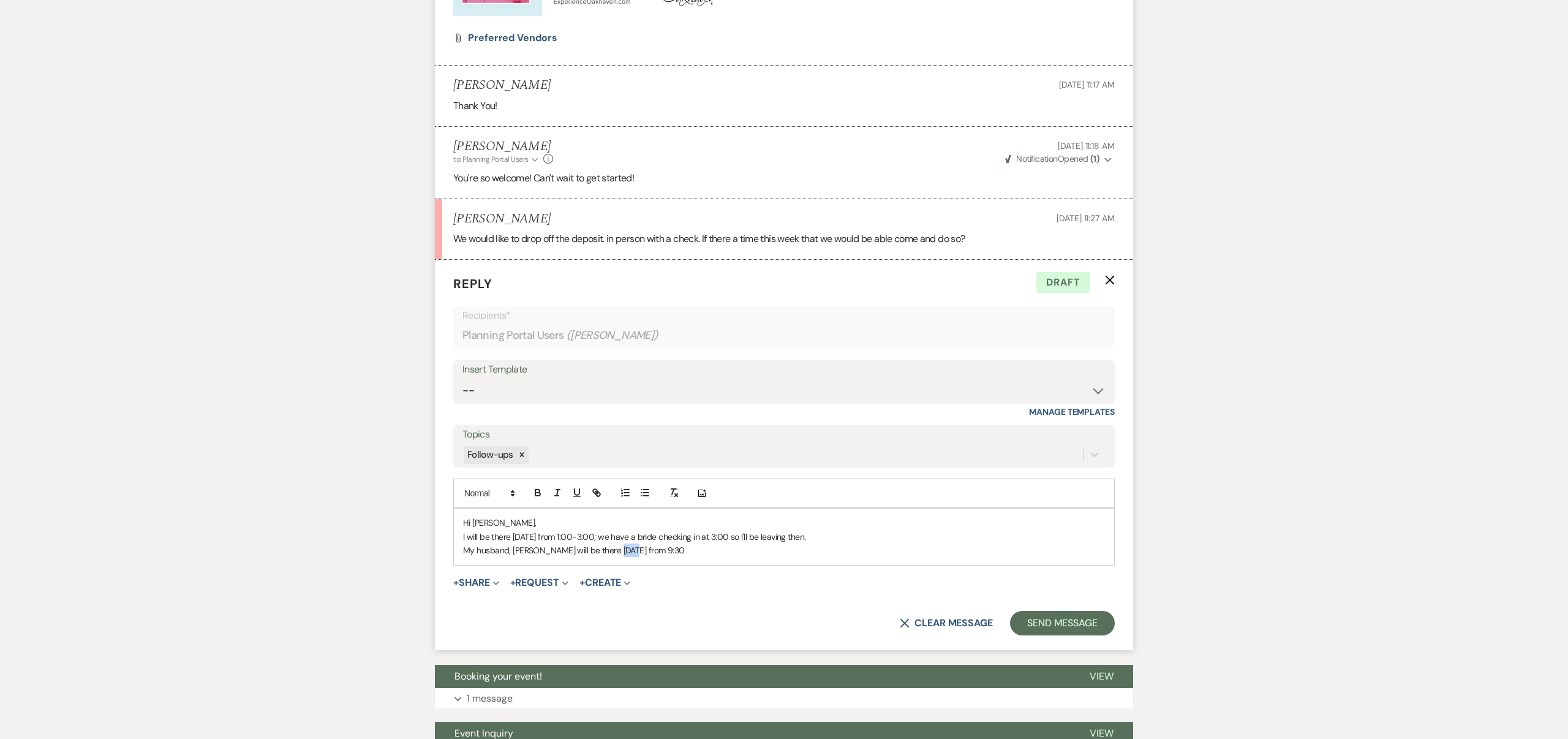
drag, startPoint x: 628, startPoint y: 551, endPoint x: 611, endPoint y: 552, distance: 17.0
click at [611, 552] on p "My husband, Bob will be there on Friday from 9:30" at bounding box center [784, 550] width 642 height 14
click at [635, 551] on p "My husband, Bob will be there on Friday at 9:30" at bounding box center [784, 550] width 642 height 14
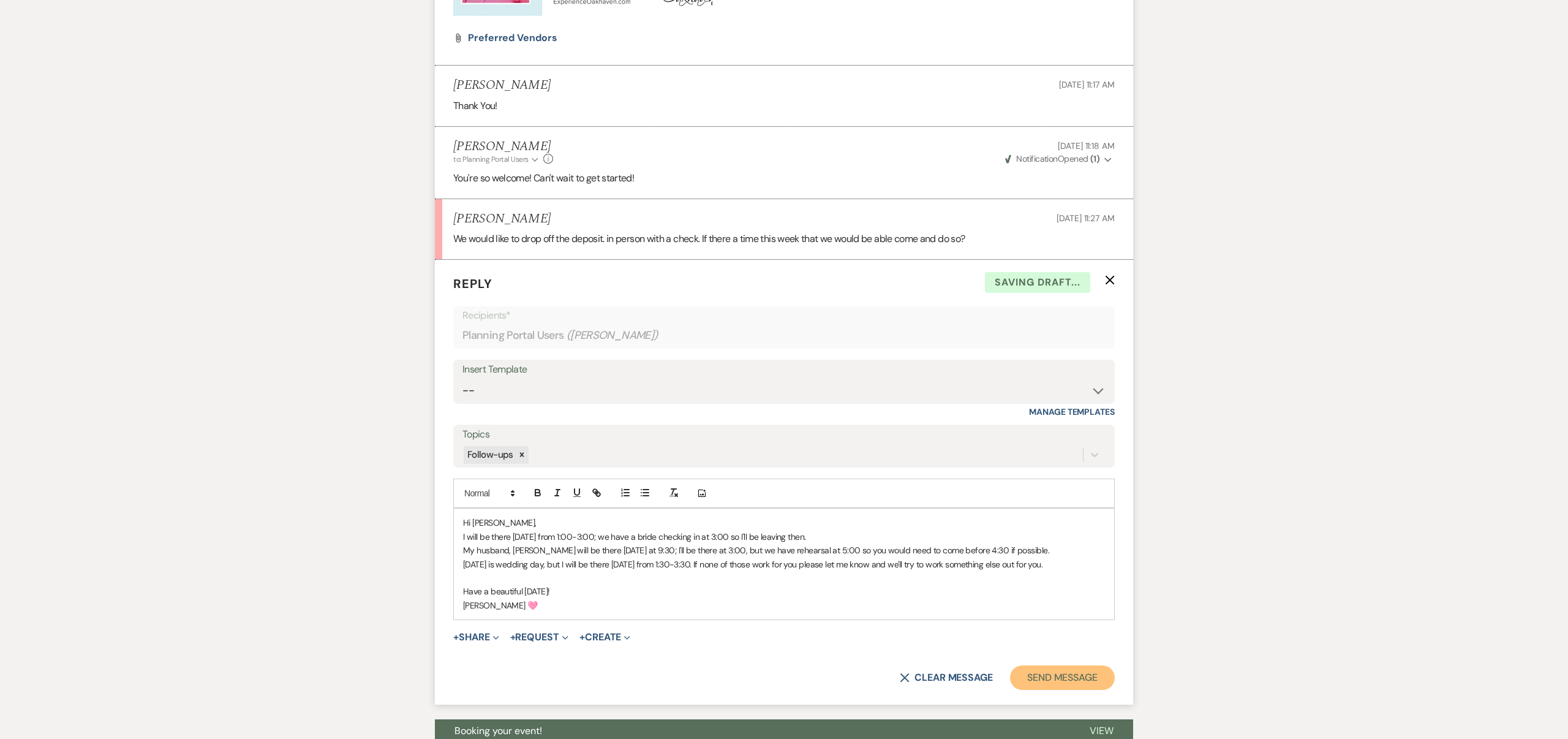
click at [1053, 675] on button "Send Message" at bounding box center [1062, 677] width 104 height 24
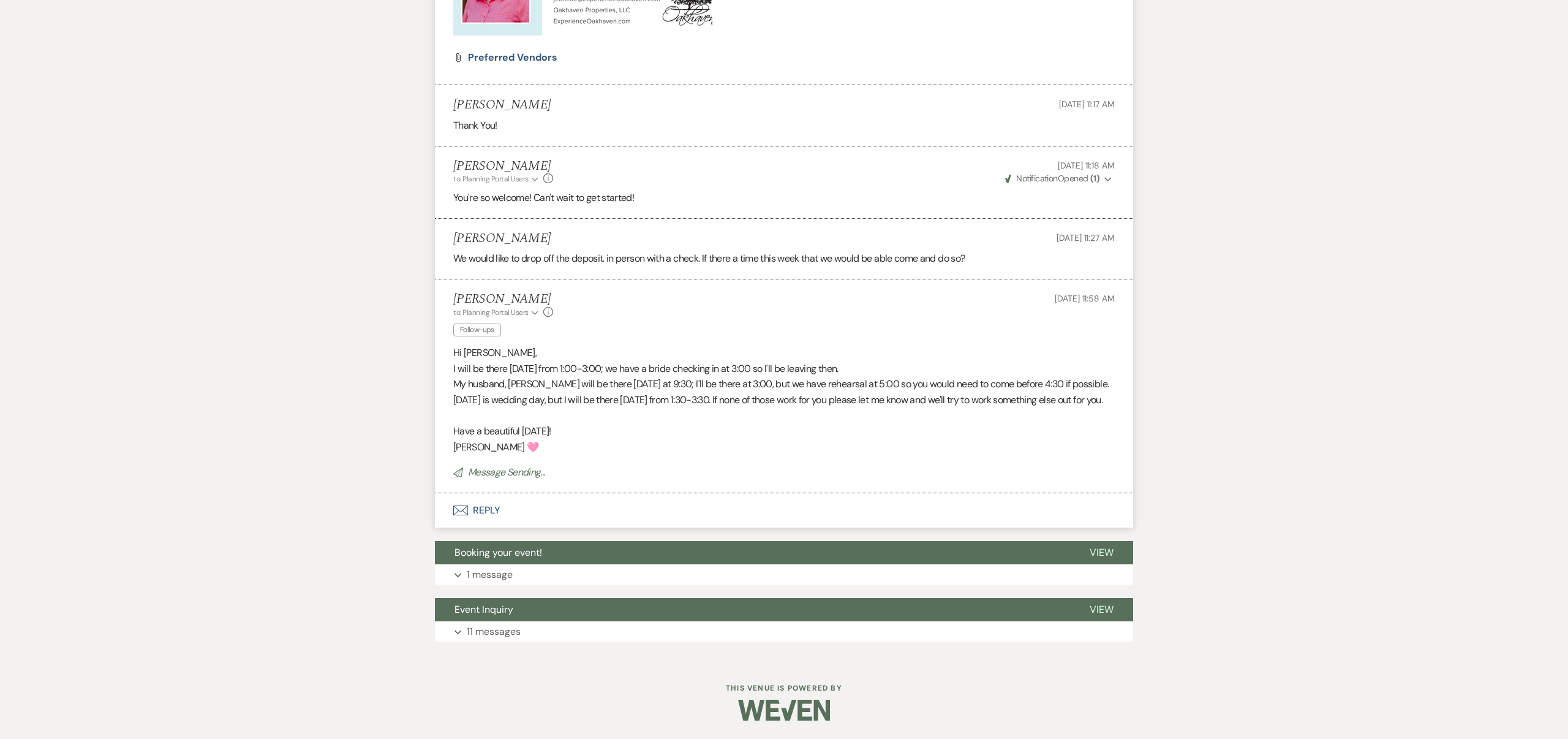
scroll to position [976, 0]
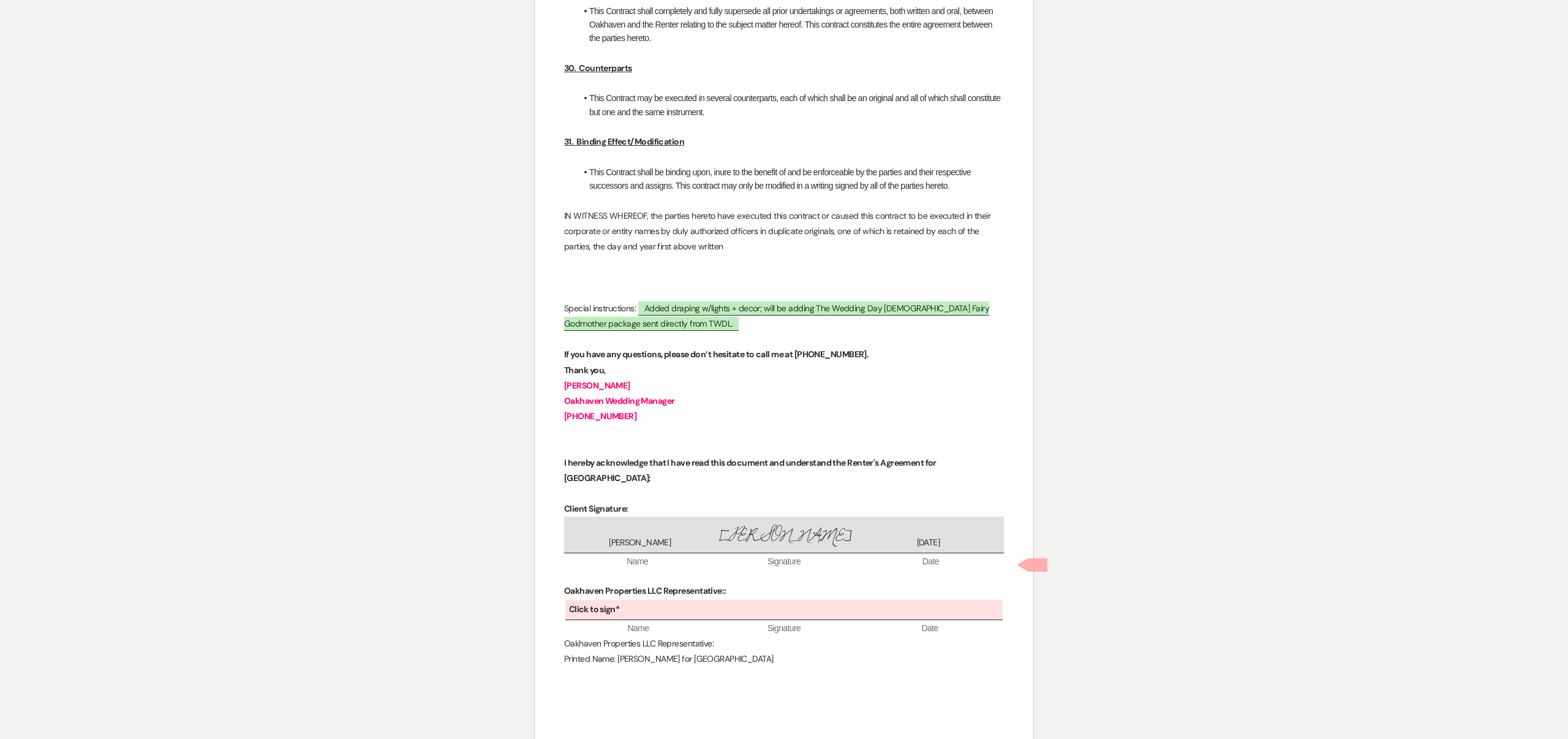
scroll to position [4581, 0]
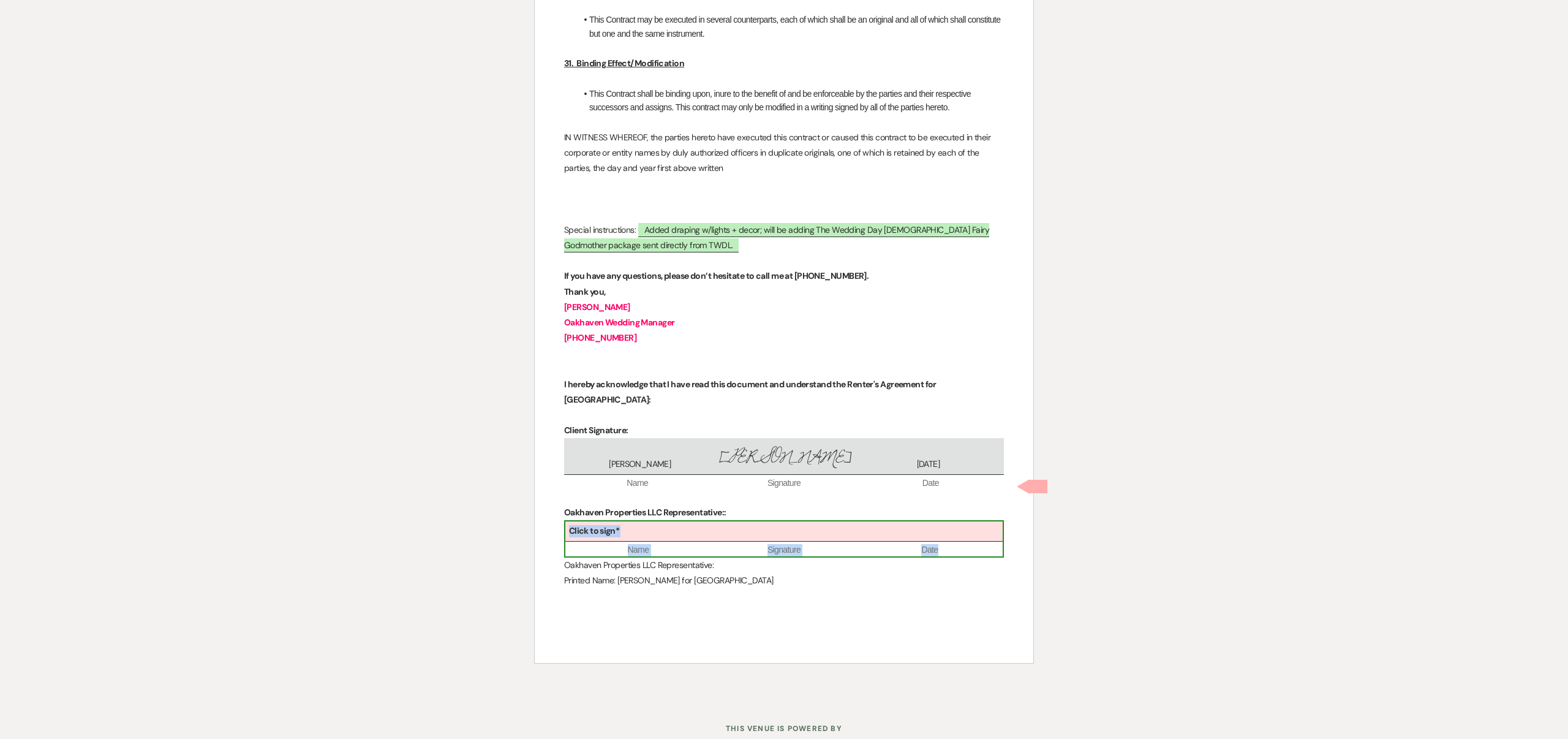
click at [691, 522] on div "Click to sign*" at bounding box center [784, 532] width 437 height 20
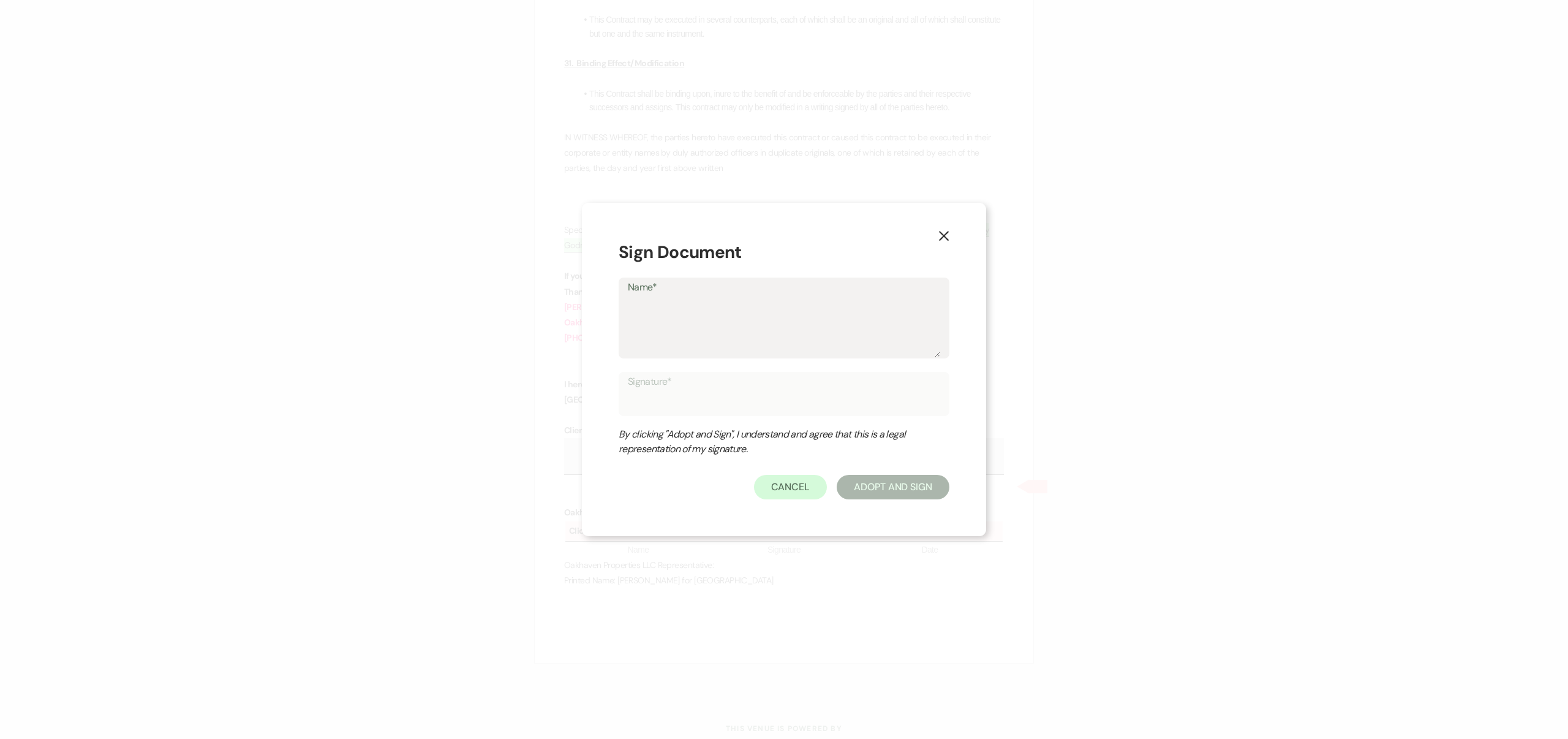
click at [662, 302] on textarea "Name*" at bounding box center [784, 327] width 313 height 62
type textarea "J"
type input "J"
type textarea "Je"
type input "Je"
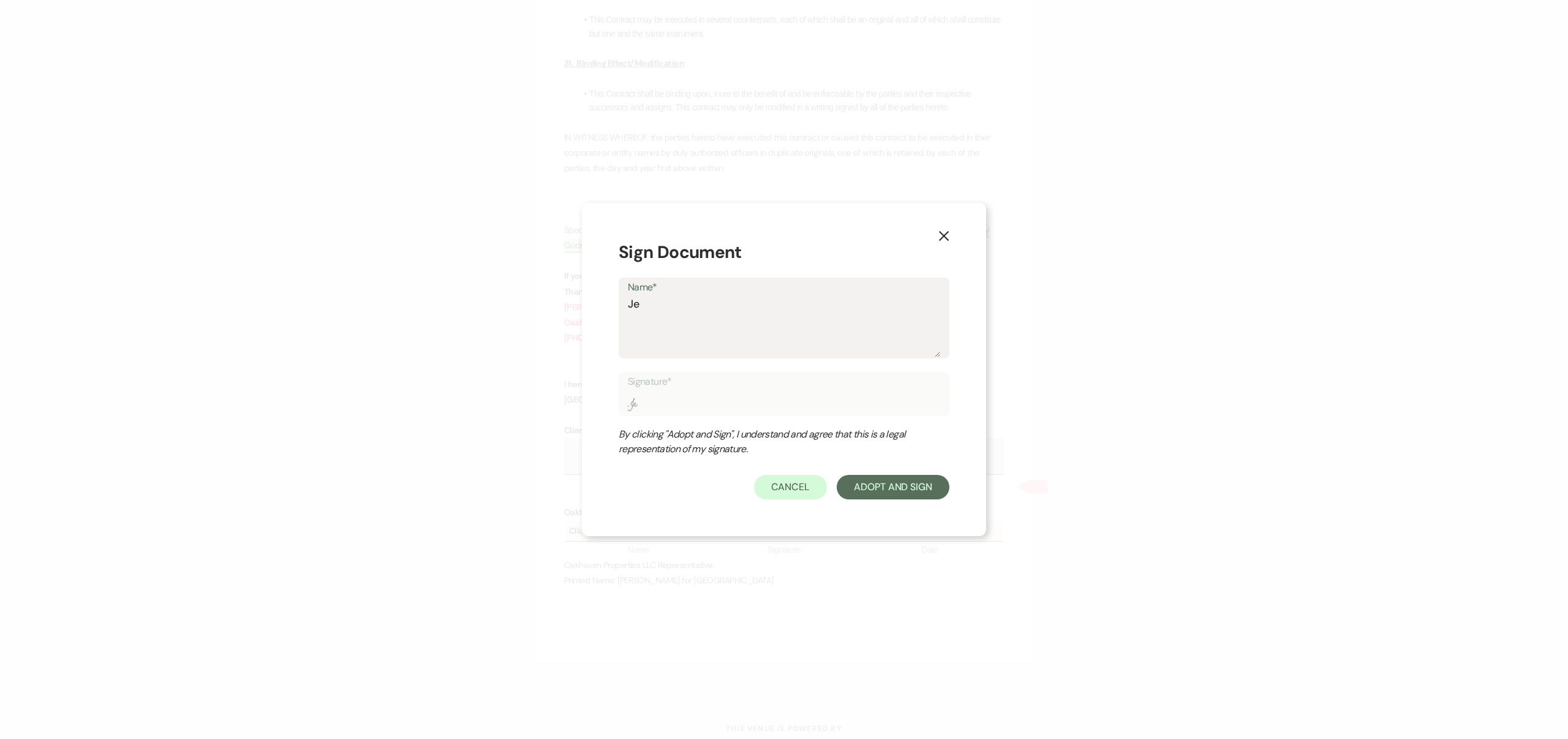
type textarea "Jea"
type input "Jea"
type textarea "[PERSON_NAME]"
type input "[PERSON_NAME]"
type textarea "[PERSON_NAME]"
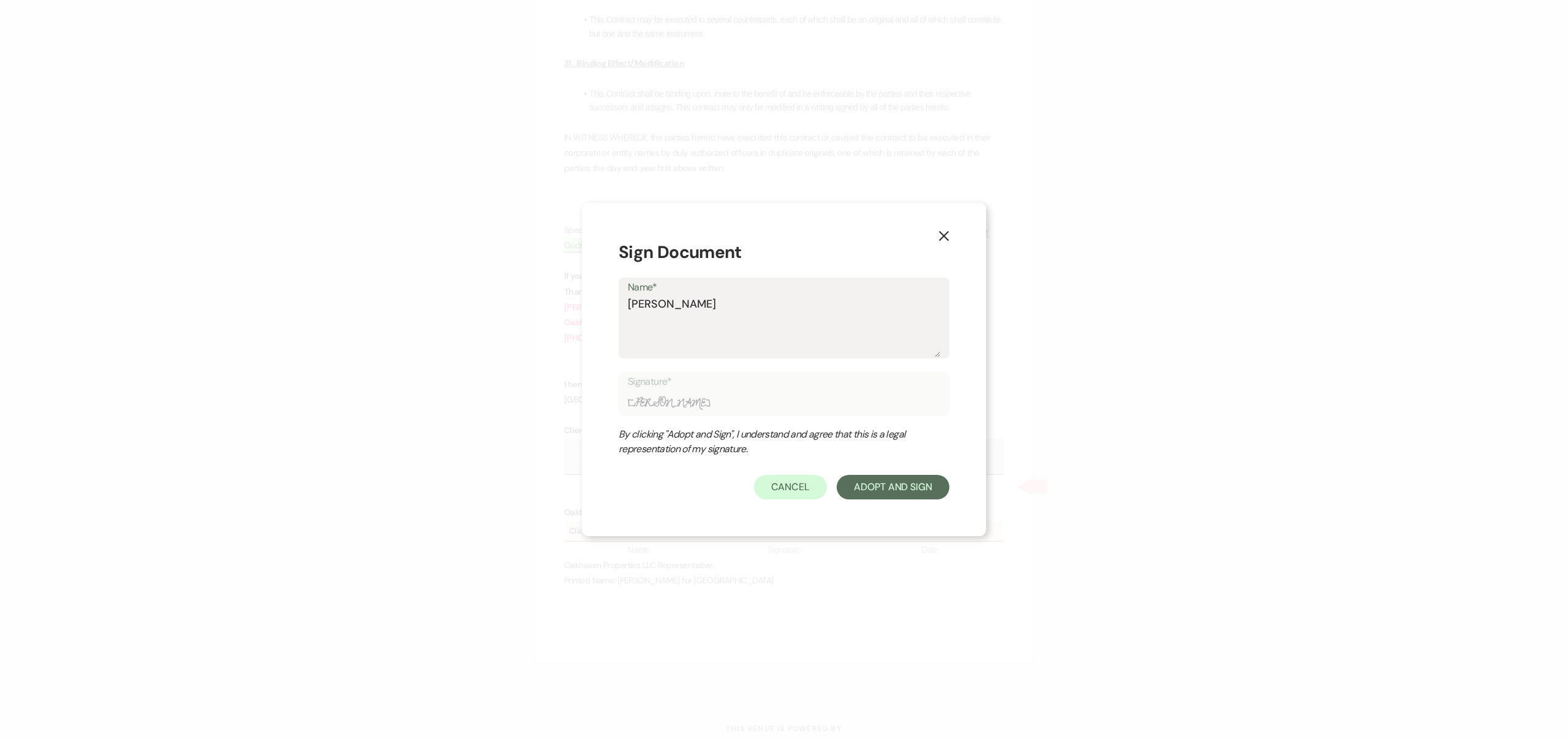
type input "[PERSON_NAME]"
type textarea "[PERSON_NAME]"
type input "[PERSON_NAME]"
type textarea "[PERSON_NAME]"
type input "[PERSON_NAME]"
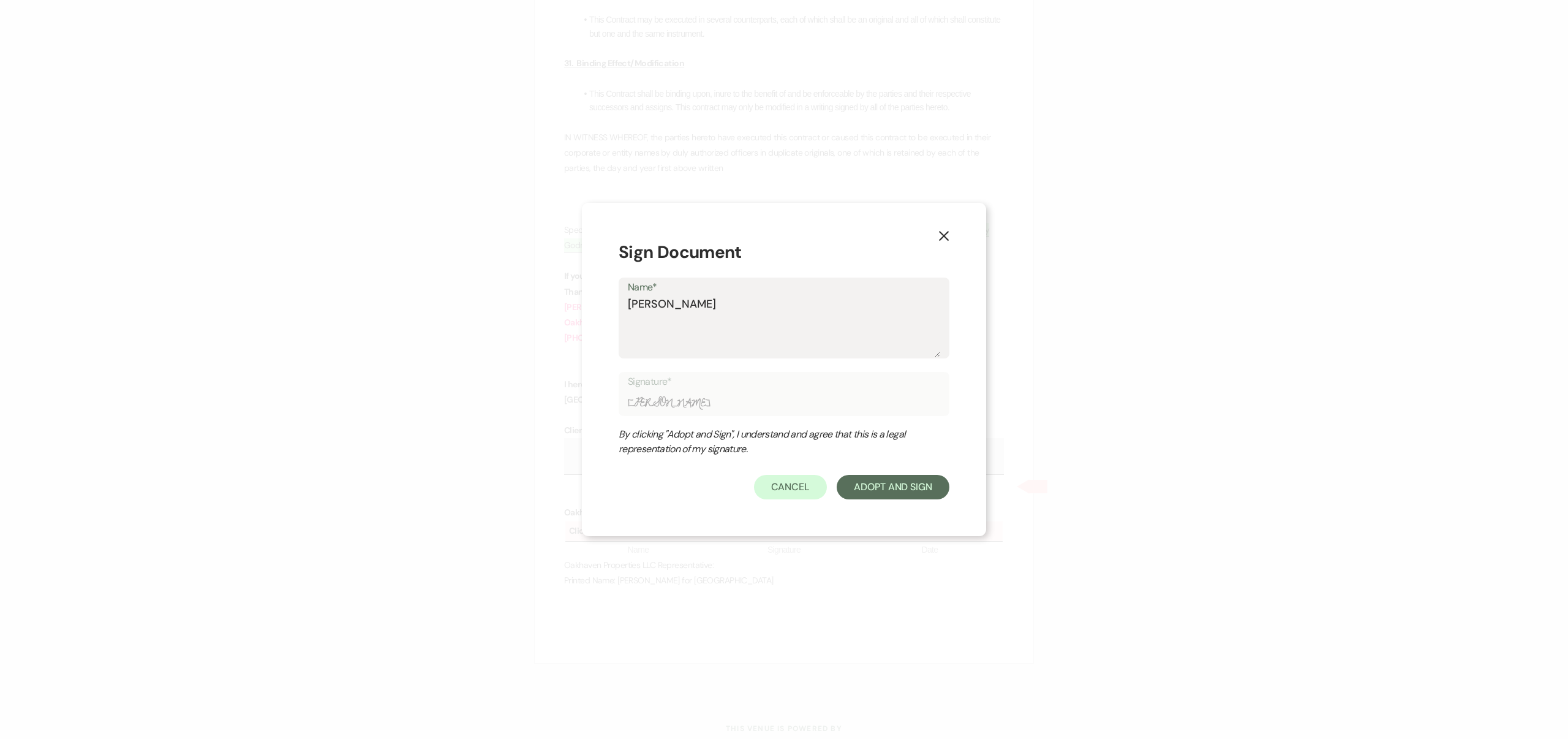
type textarea "[PERSON_NAME]"
type input "[PERSON_NAME]"
type textarea "[PERSON_NAME]"
type input "[PERSON_NAME]"
type textarea "[PERSON_NAME]"
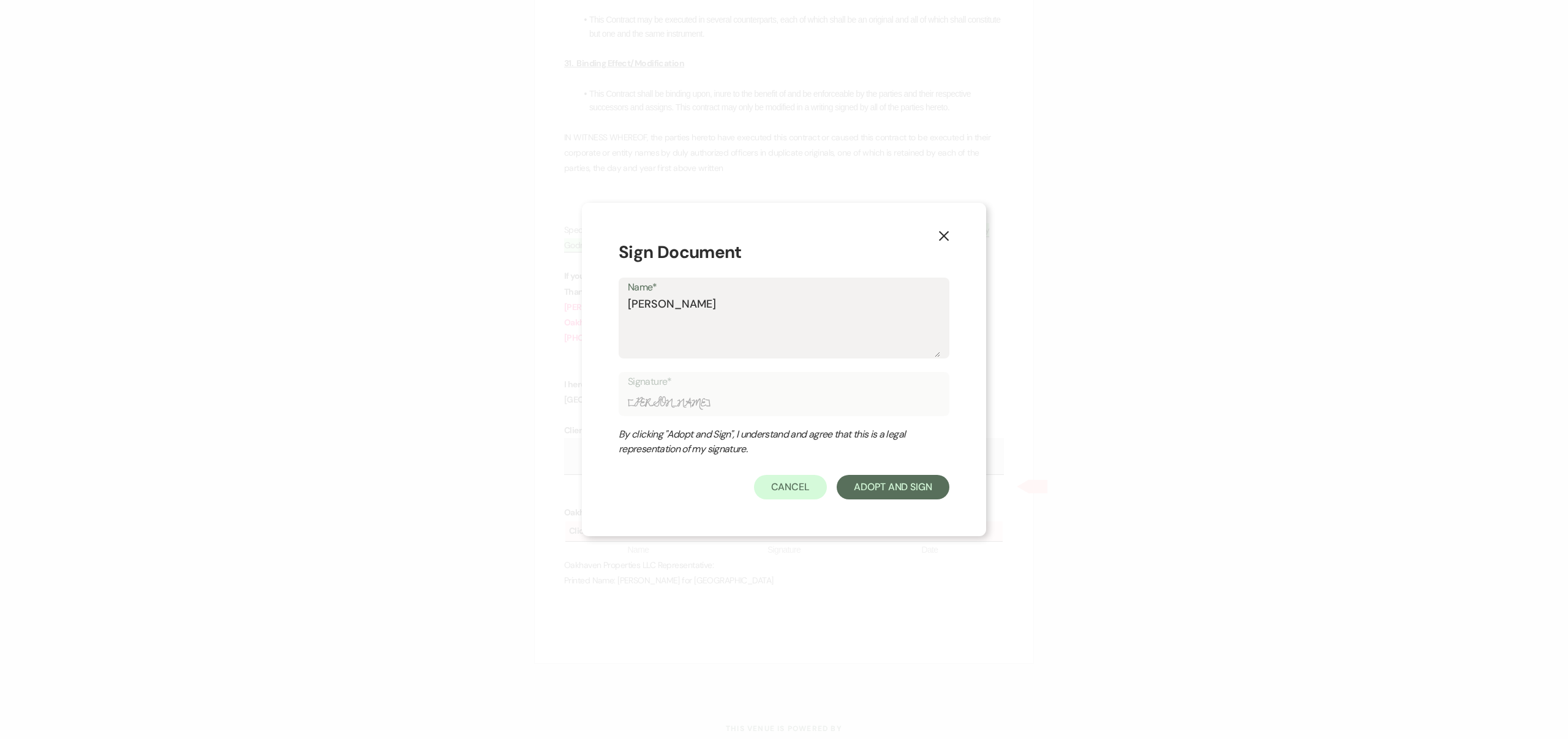
type input "[PERSON_NAME]"
type textarea "[PERSON_NAME]"
type input "[PERSON_NAME]"
type textarea "[PERSON_NAME]"
type input "[PERSON_NAME]"
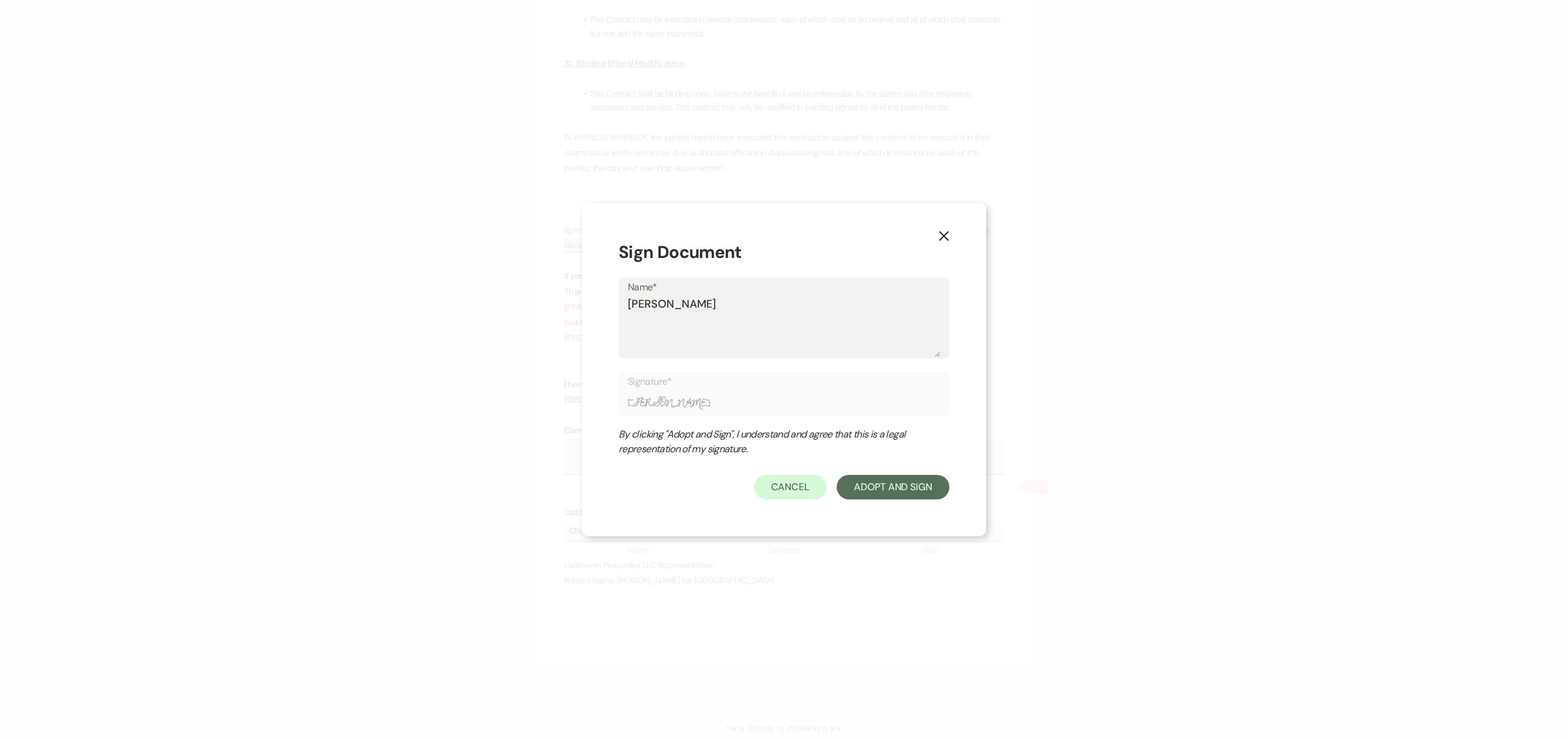
type textarea "[PERSON_NAME] W"
type input "[PERSON_NAME] W"
type textarea "[PERSON_NAME] Wa"
type input "[PERSON_NAME] Wa"
type textarea "[PERSON_NAME] Wag"
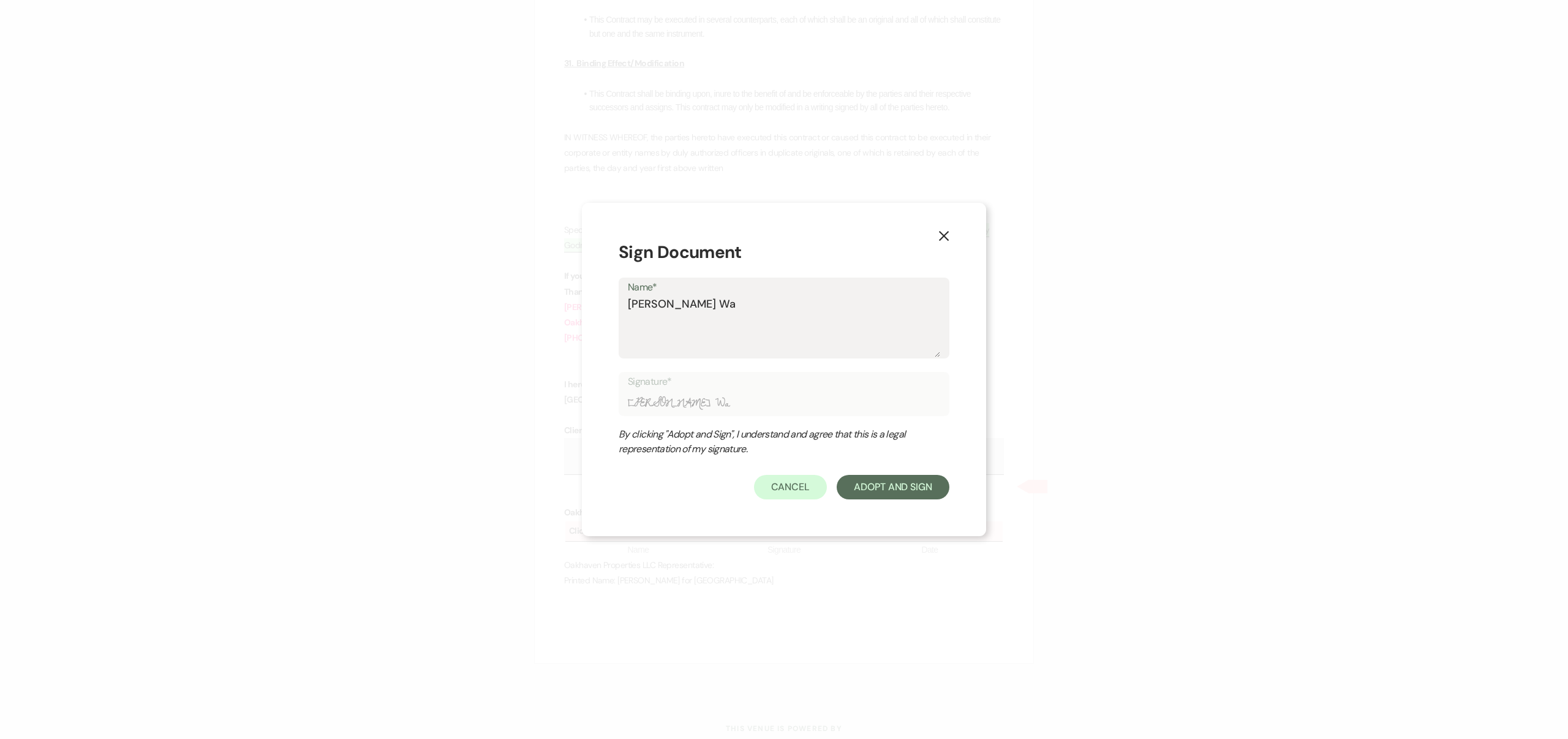
type input "[PERSON_NAME] Wag"
type textarea "[PERSON_NAME] Wago"
type input "[PERSON_NAME] Wago"
type textarea "[PERSON_NAME] Wagon"
type input "[PERSON_NAME] Wagon"
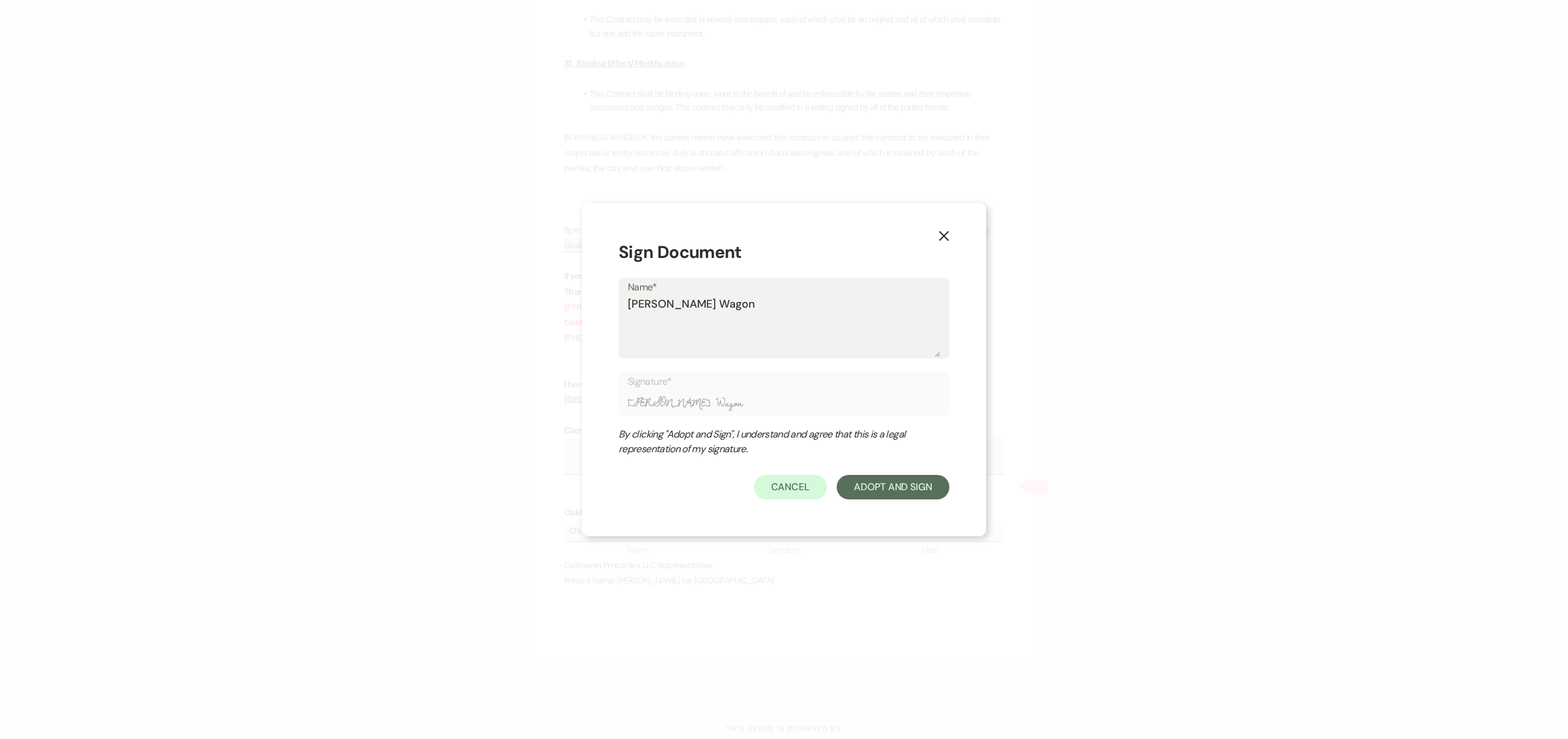
type textarea "[PERSON_NAME]"
type input "[PERSON_NAME]"
type textarea "[PERSON_NAME]"
type input "[PERSON_NAME]"
type textarea "[PERSON_NAME]"
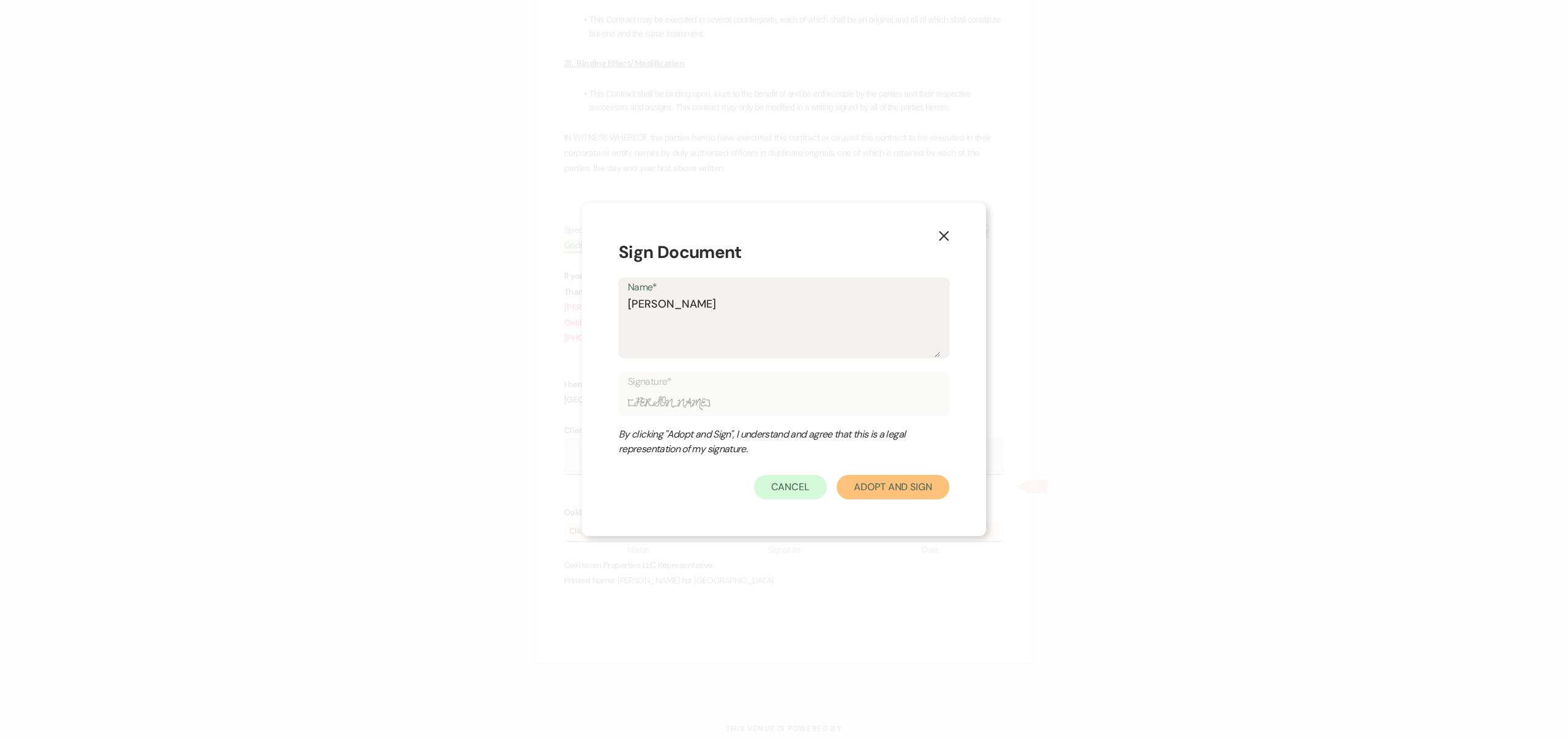
click at [887, 485] on button "Adopt And Sign" at bounding box center [893, 487] width 113 height 24
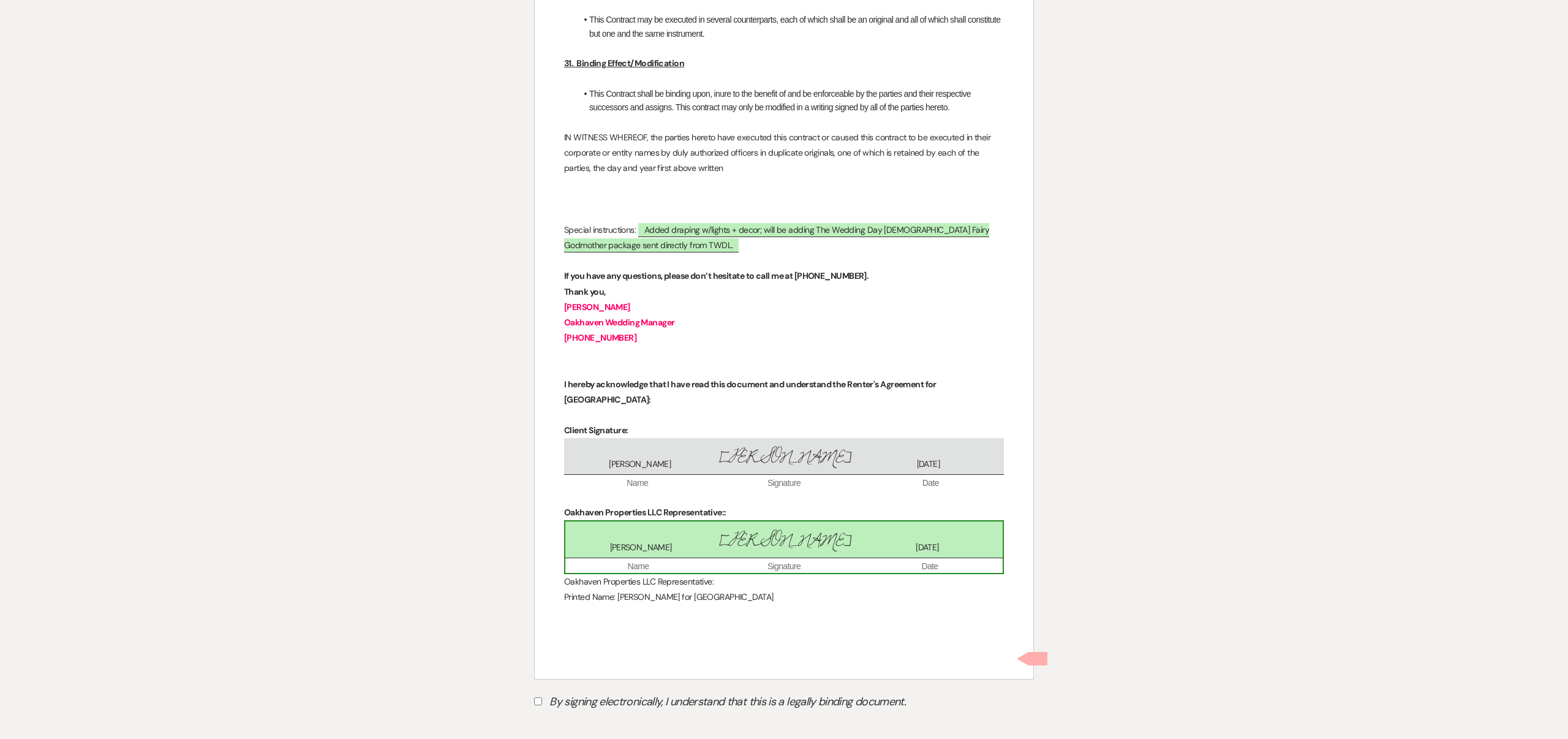
scroll to position [4633, 0]
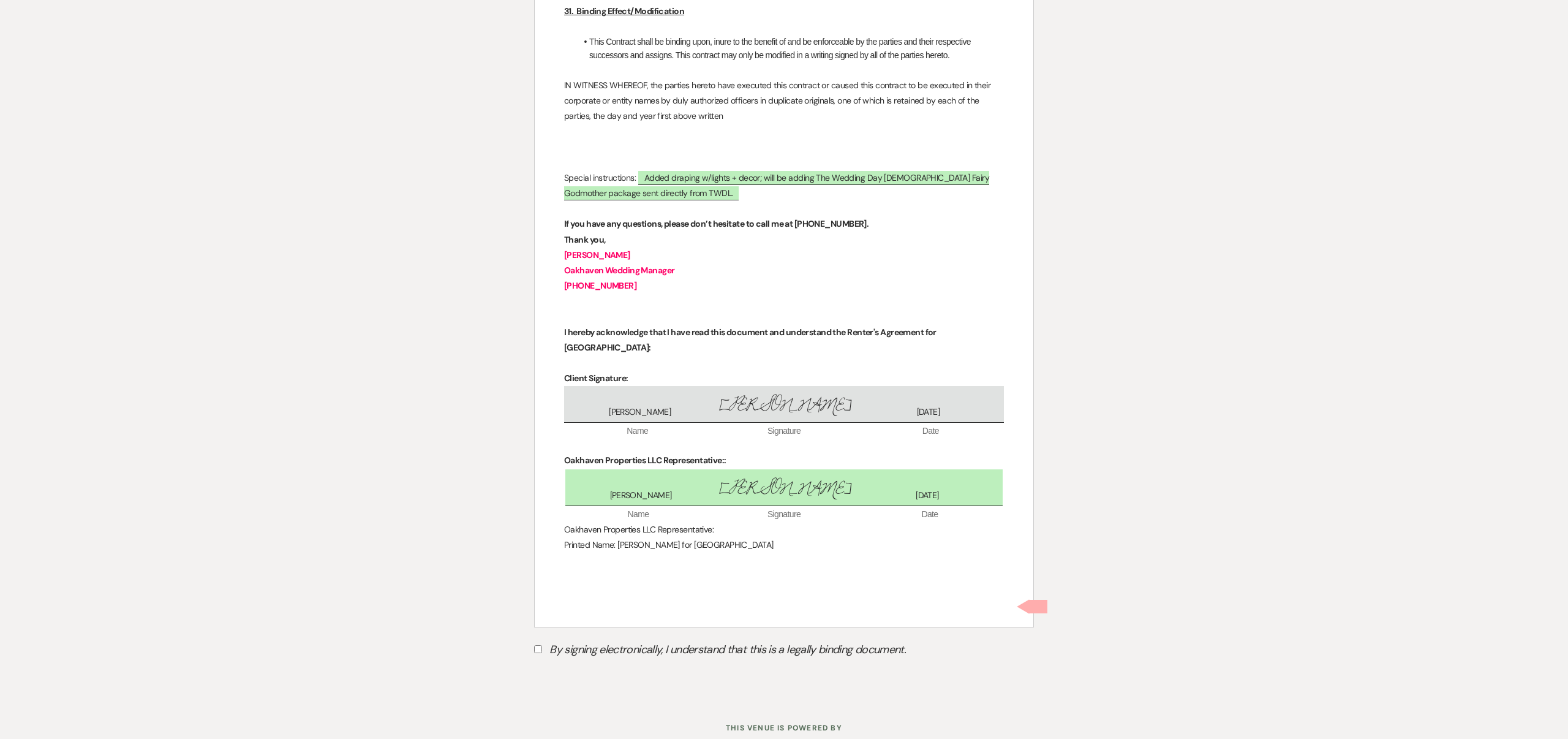
click at [539, 646] on input "By signing electronically, I understand that this is a legally binding document." at bounding box center [539, 650] width 8 height 8
checkbox input "true"
click at [589, 669] on button "Submit" at bounding box center [577, 680] width 86 height 22
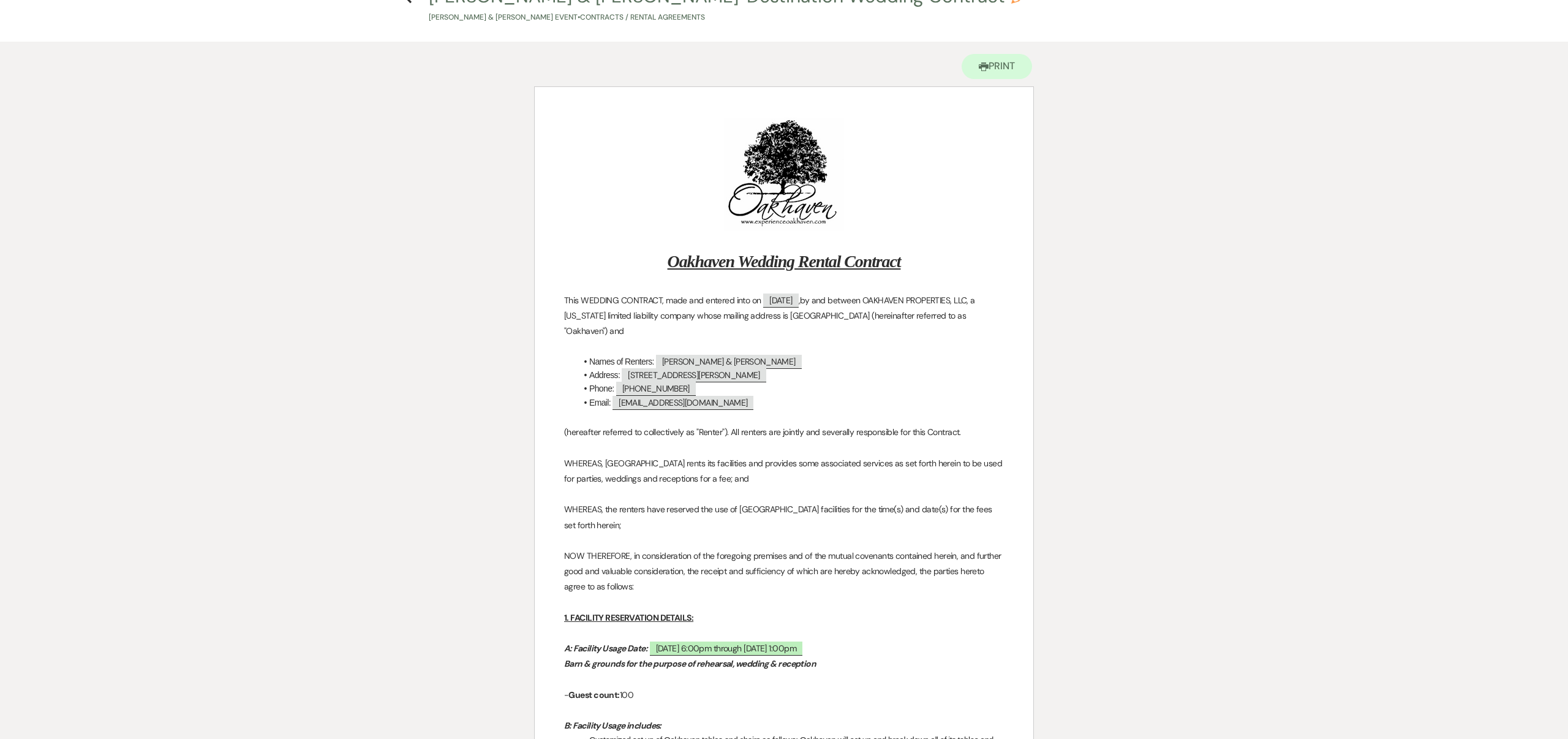
scroll to position [0, 0]
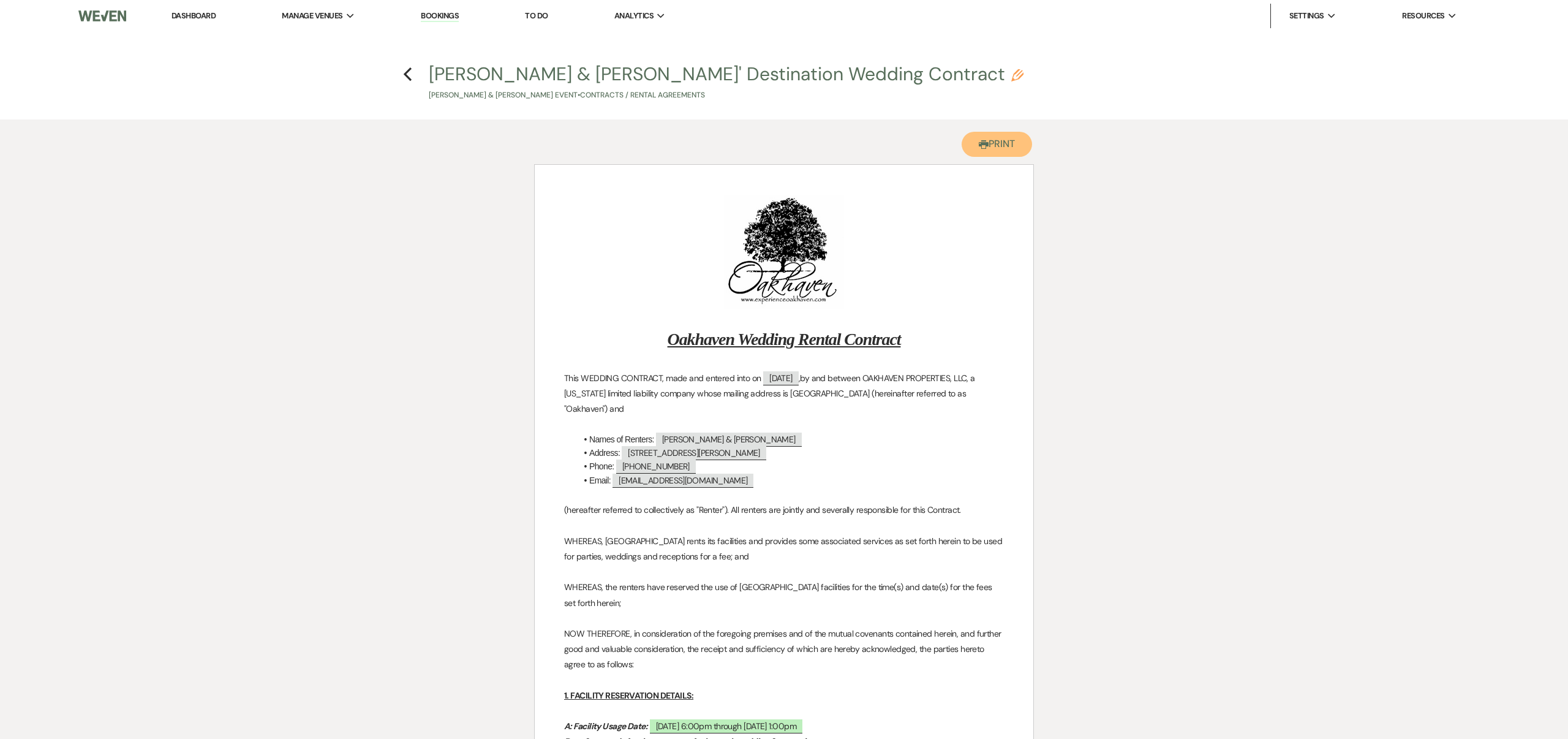
click at [1005, 139] on button "Printer Print" at bounding box center [997, 144] width 70 height 25
